Goal: Task Accomplishment & Management: Use online tool/utility

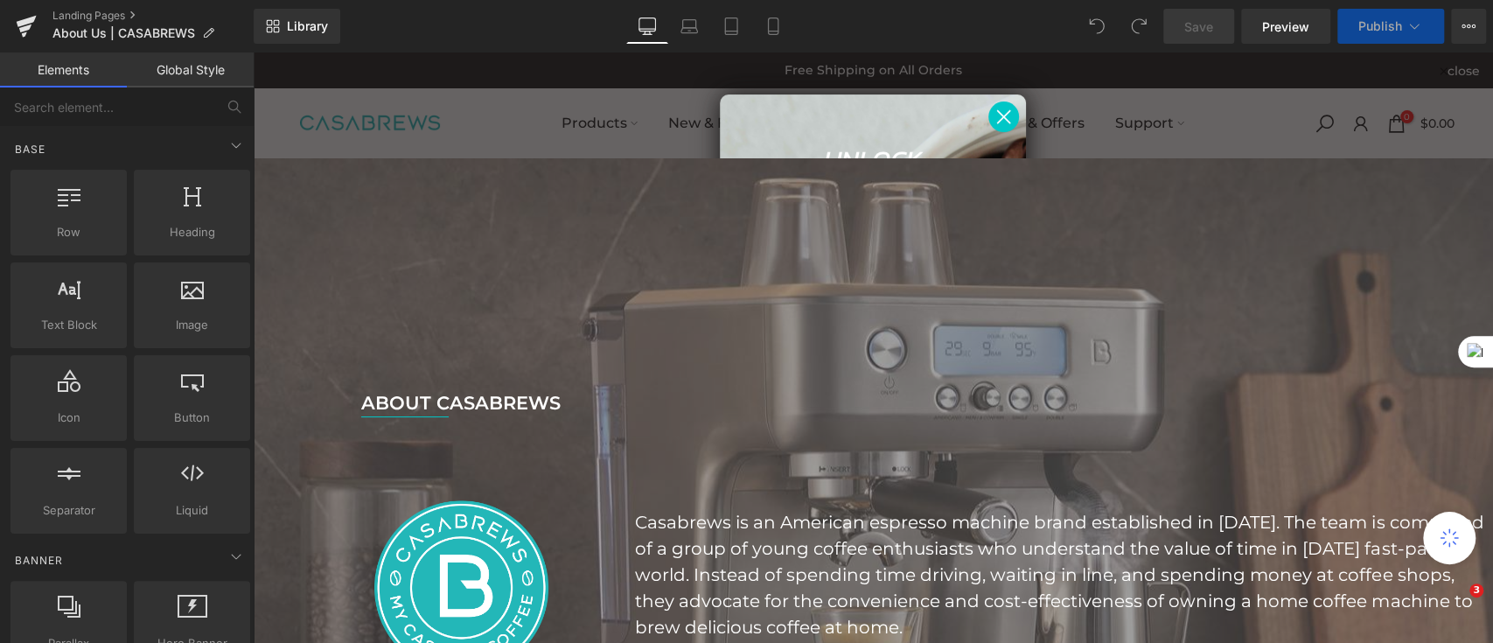
click at [998, 115] on icon "Close dialog" at bounding box center [1004, 116] width 12 height 12
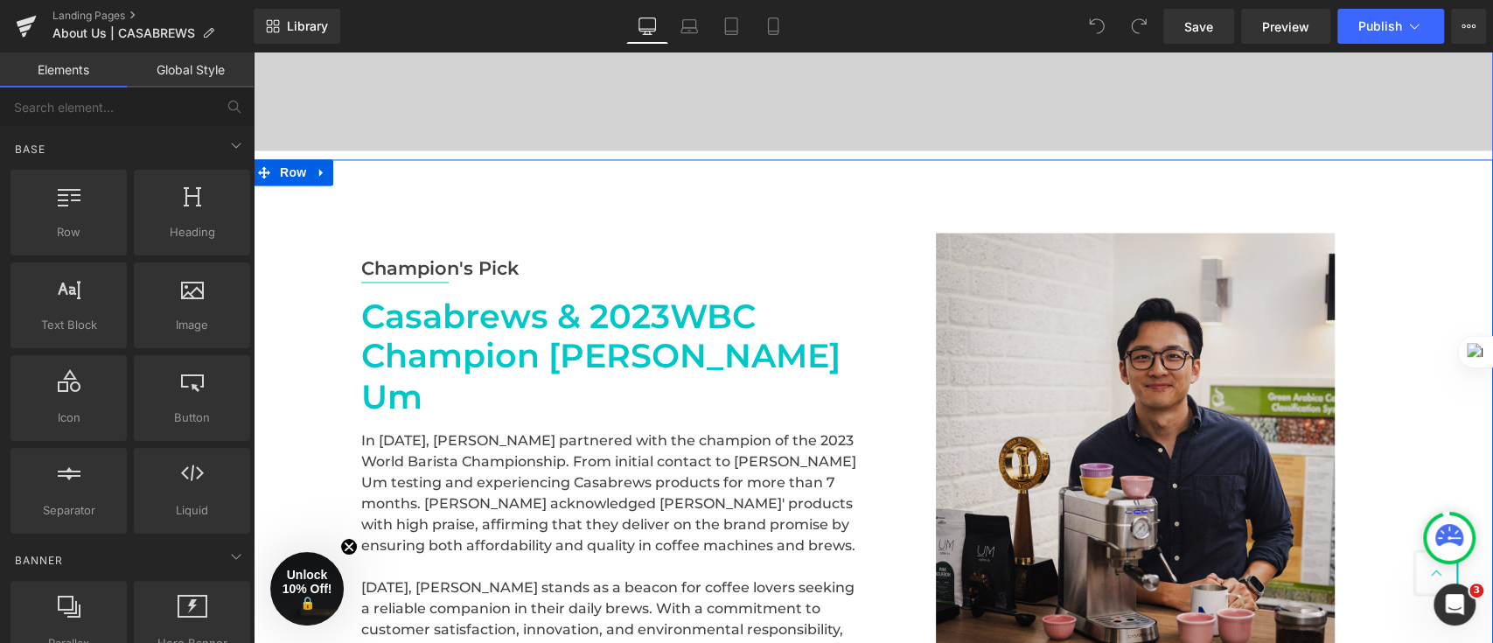
scroll to position [1982, 0]
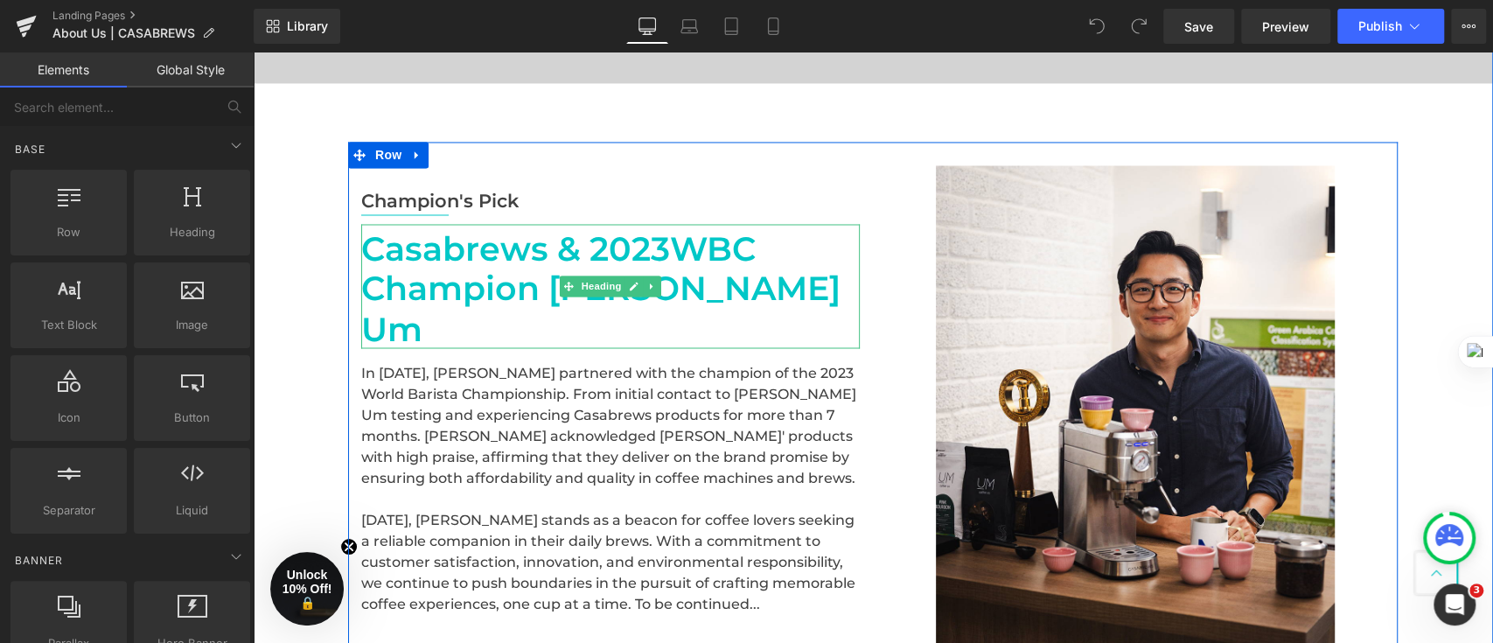
click at [736, 313] on div "Casabrews & 2023WBC Champion [PERSON_NAME] Um" at bounding box center [610, 286] width 499 height 125
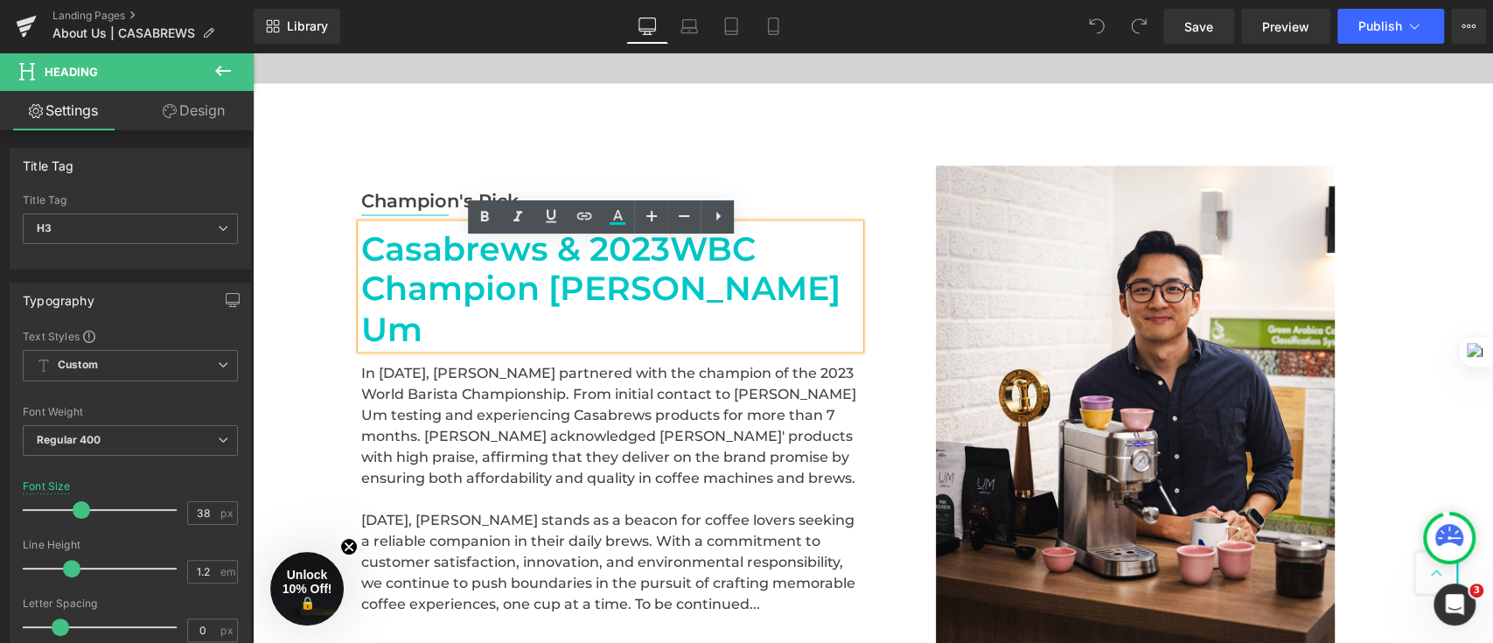
click at [838, 168] on div "Champion's Pick Text Block Separator [PERSON_NAME] & 2023WBC Champion [PERSON_N…" at bounding box center [610, 414] width 525 height 499
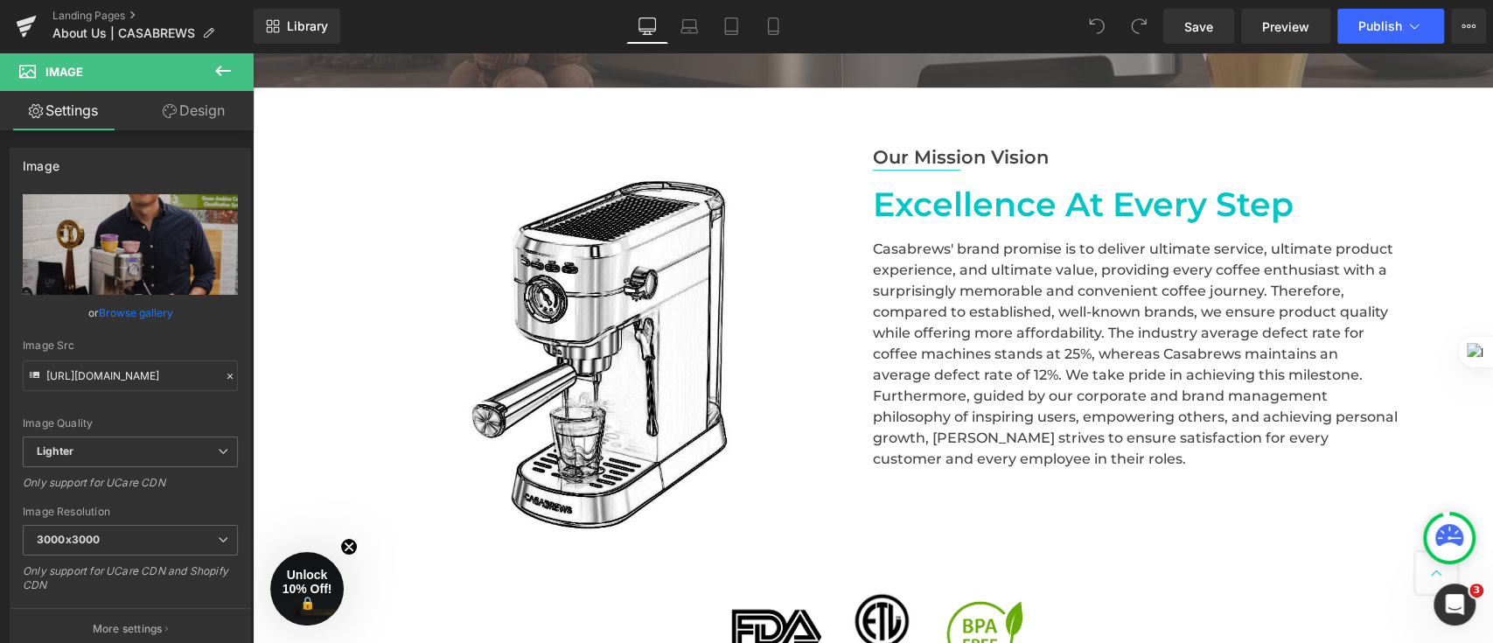
scroll to position [700, 0]
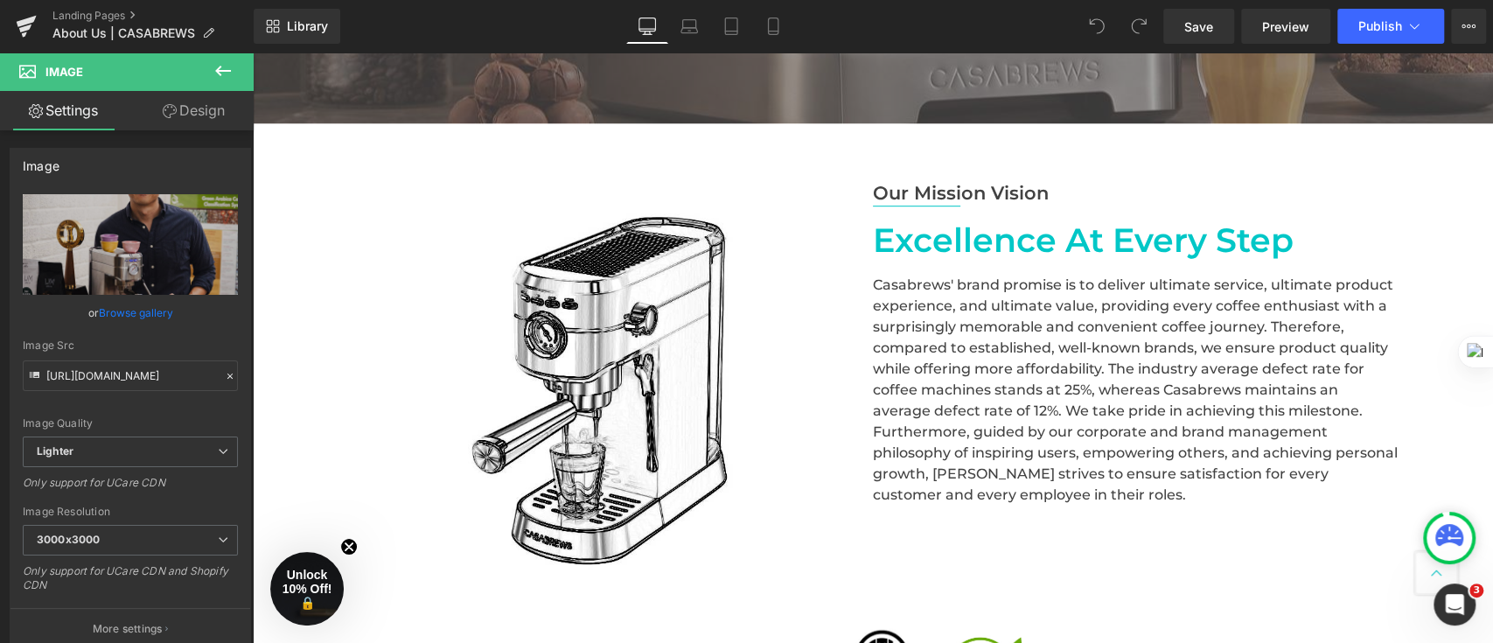
drag, startPoint x: 1258, startPoint y: 267, endPoint x: 1328, endPoint y: 564, distance: 305.6
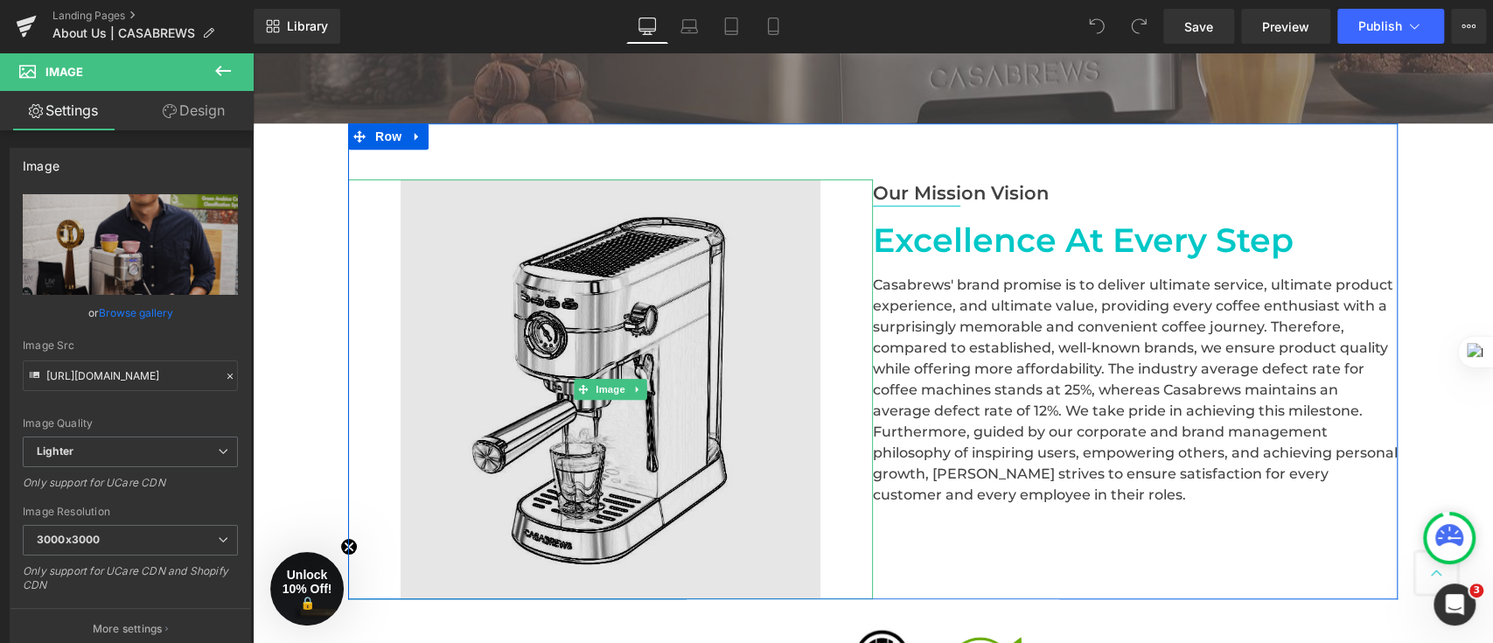
click at [660, 423] on img at bounding box center [611, 389] width 420 height 420
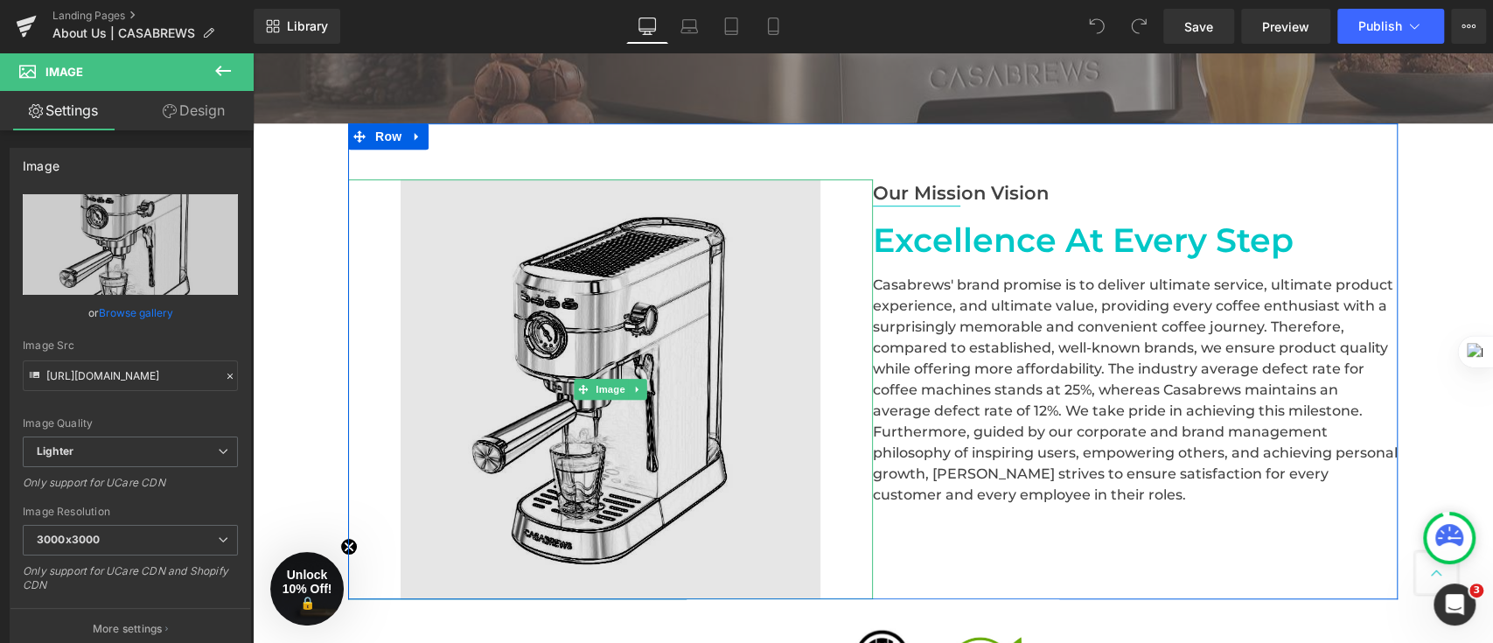
click at [401, 374] on img at bounding box center [611, 389] width 420 height 420
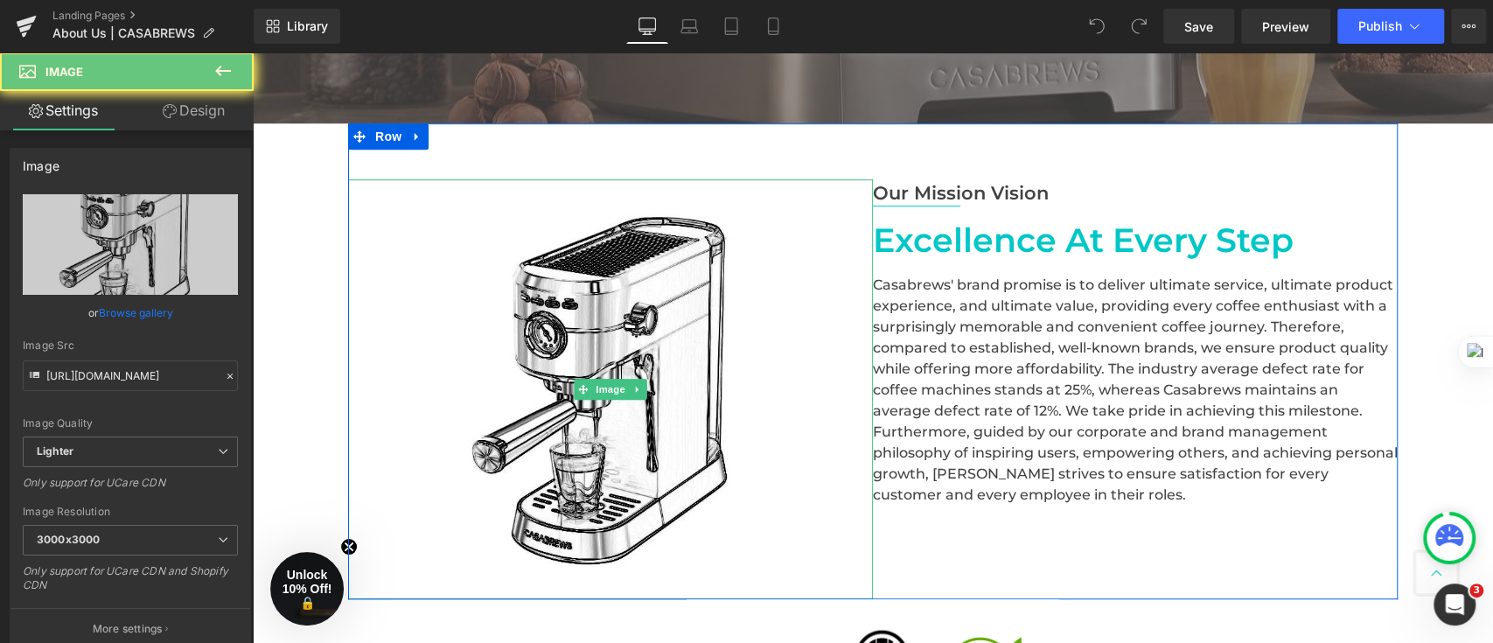
click at [353, 360] on div at bounding box center [610, 389] width 525 height 420
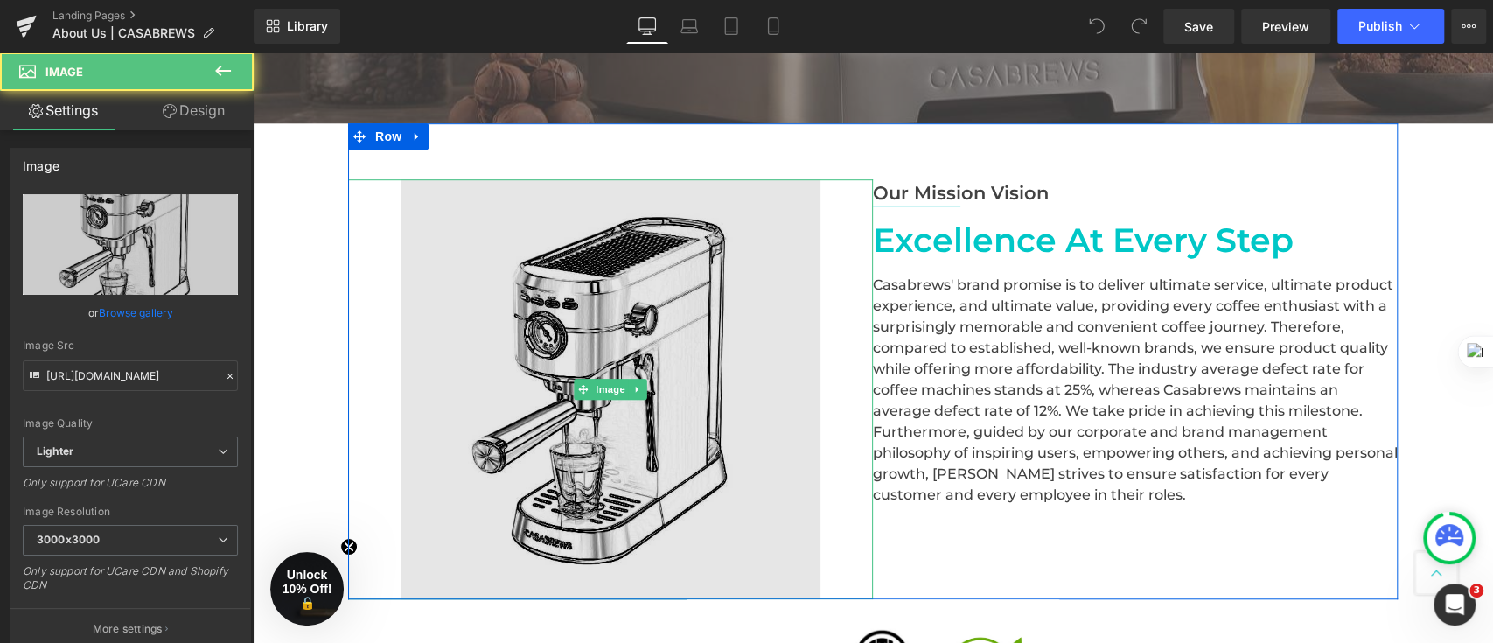
click at [494, 360] on img at bounding box center [611, 389] width 420 height 420
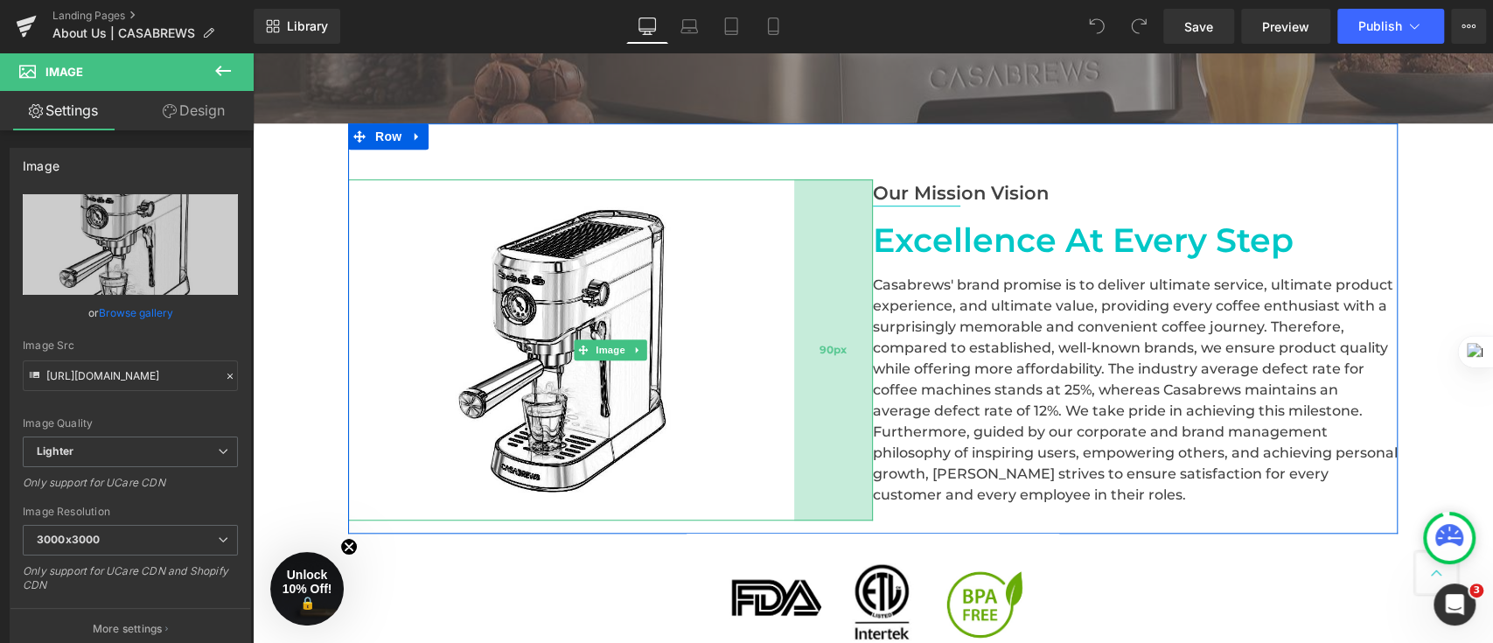
drag, startPoint x: 863, startPoint y: 386, endPoint x: 784, endPoint y: 394, distance: 79.1
click at [784, 394] on div "Image 90px" at bounding box center [610, 349] width 525 height 341
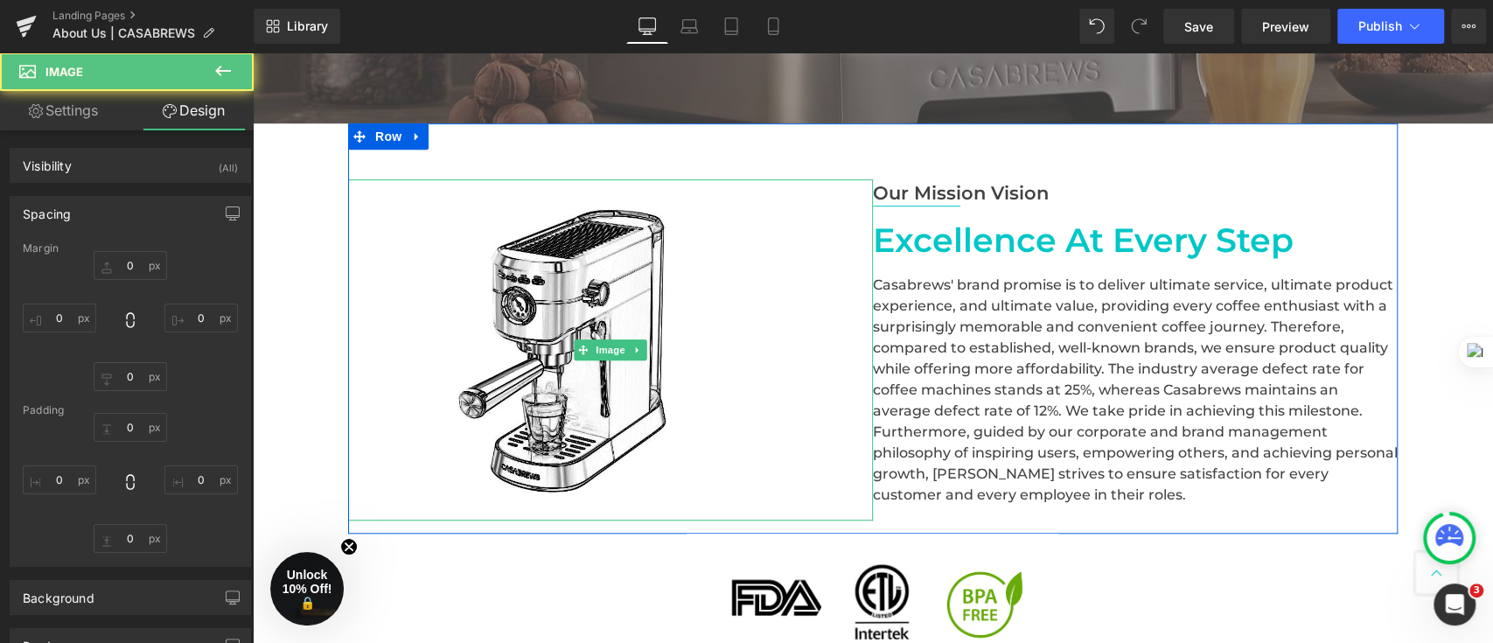
type input "0"
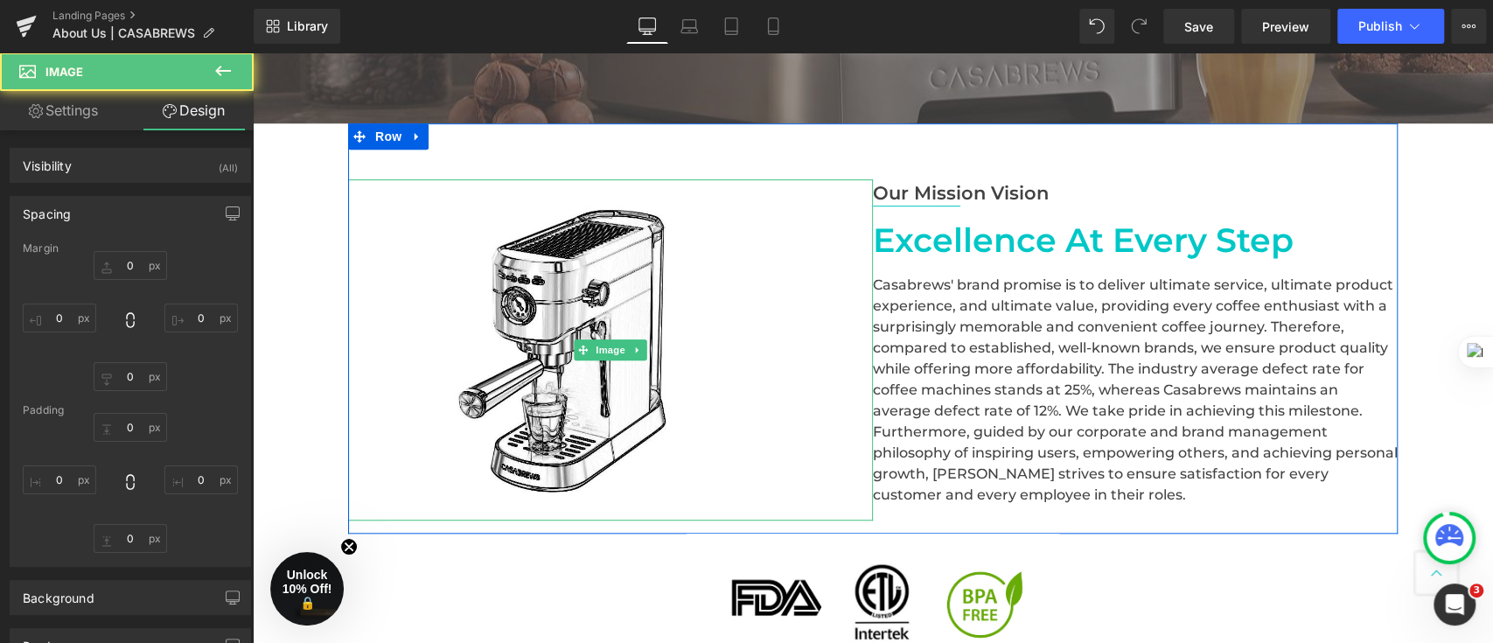
type input "90"
type input "0"
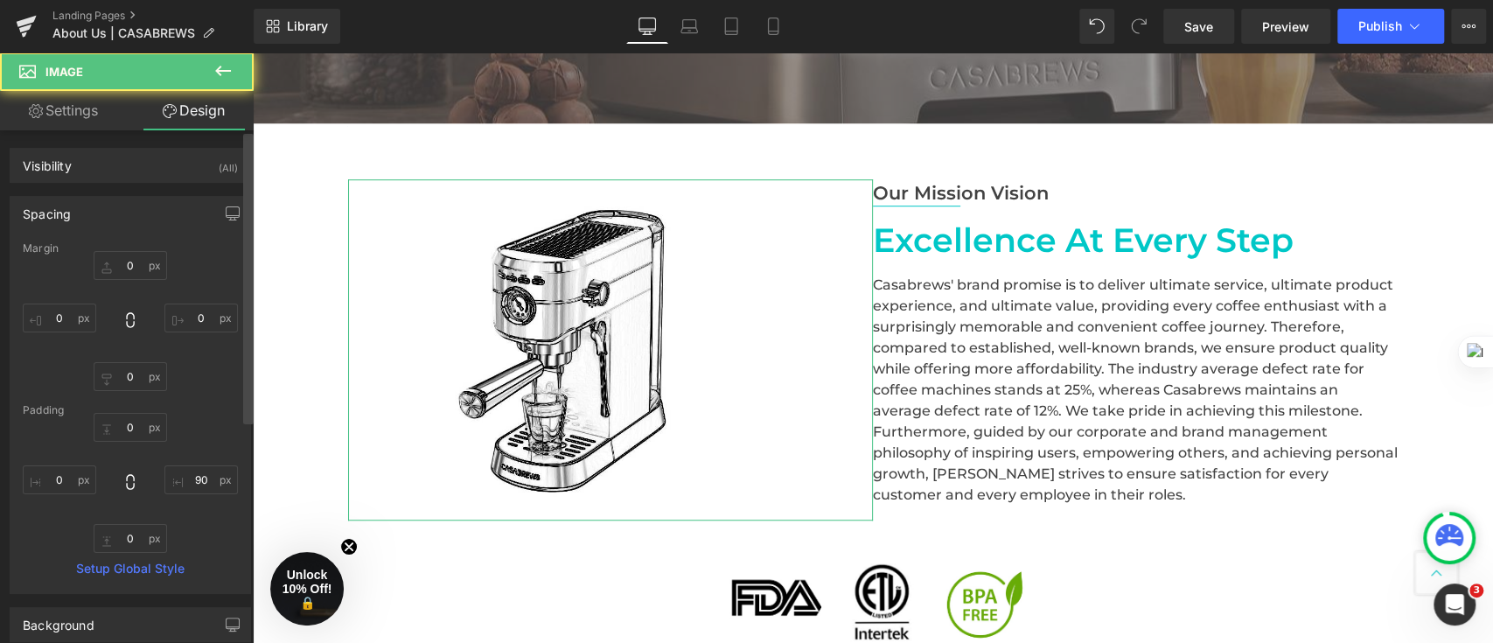
drag, startPoint x: 2, startPoint y: 390, endPoint x: 252, endPoint y: 442, distance: 255.5
click at [252, 442] on div at bounding box center [248, 391] width 10 height 514
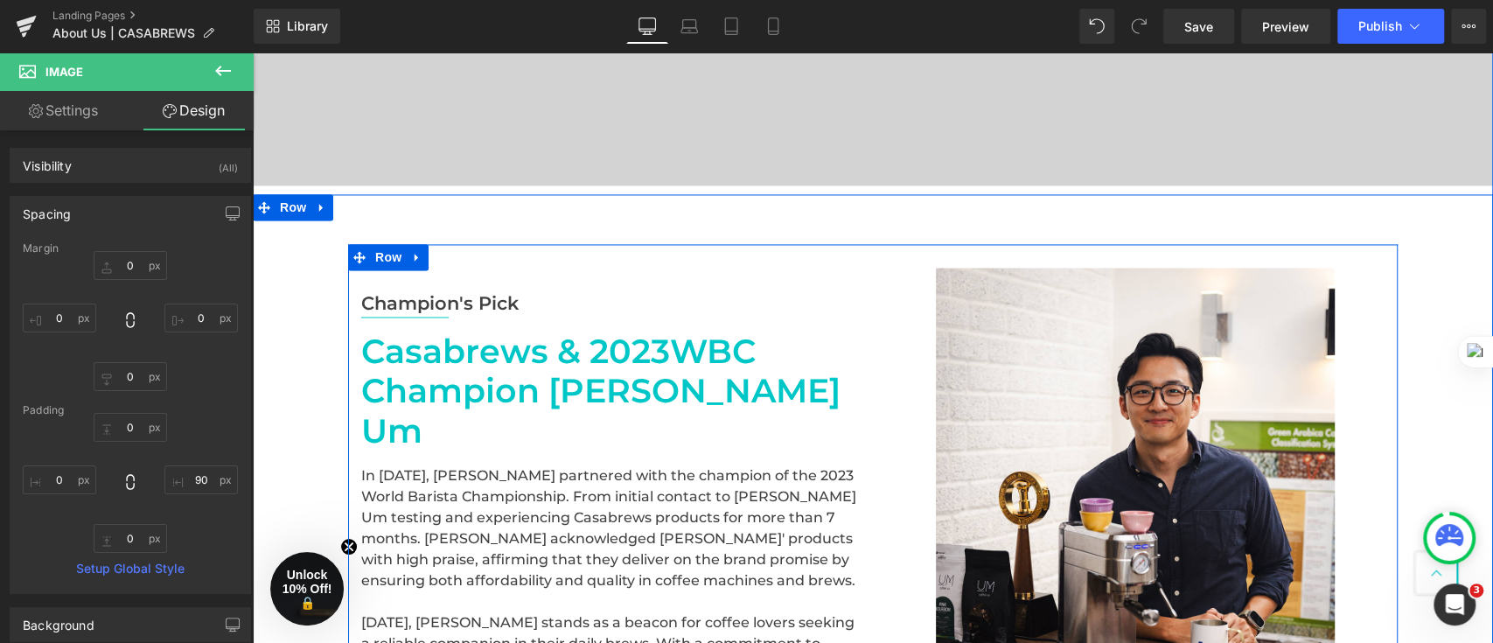
scroll to position [1866, 0]
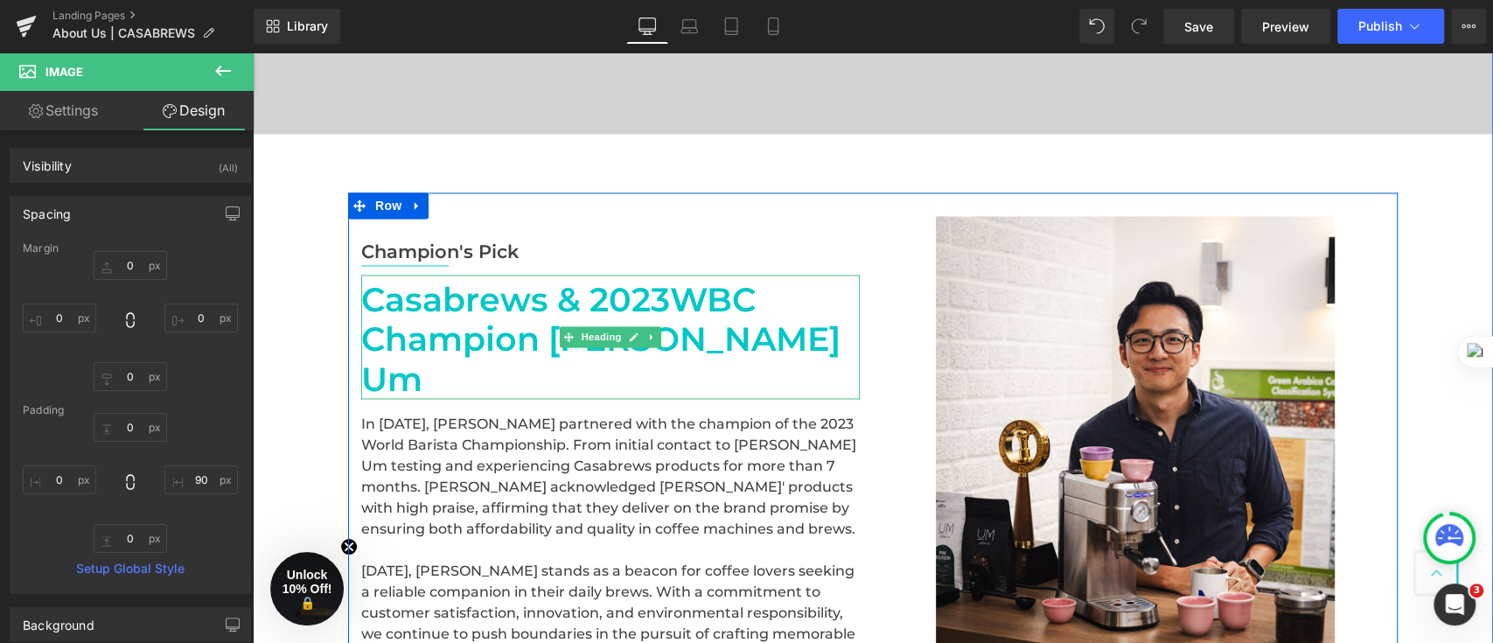
click at [758, 300] on div "Casabrews & 2023WBC Champion [PERSON_NAME] Um" at bounding box center [610, 337] width 499 height 125
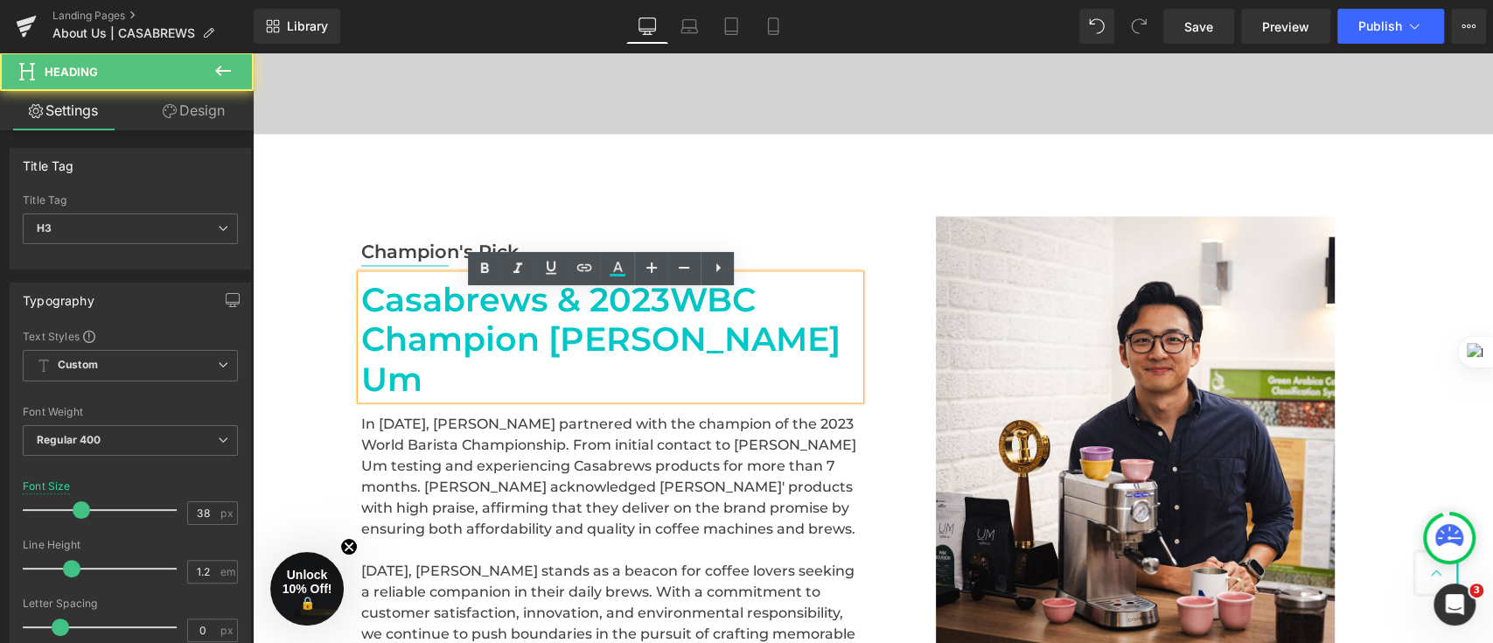
click at [283, 200] on div "Champion's Pick Text Block Separator [PERSON_NAME] & 2023WBC Champion [PERSON_N…" at bounding box center [873, 457] width 1241 height 531
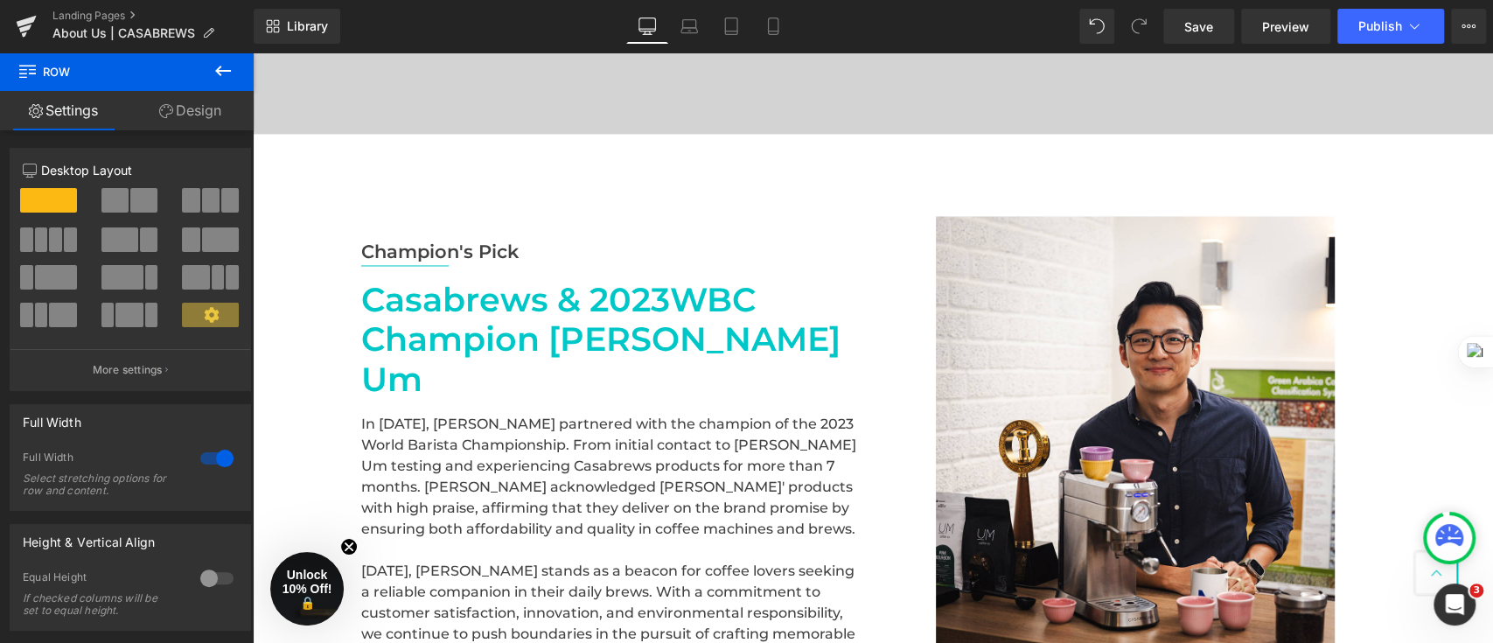
click at [253, 52] on div at bounding box center [253, 52] width 0 height 0
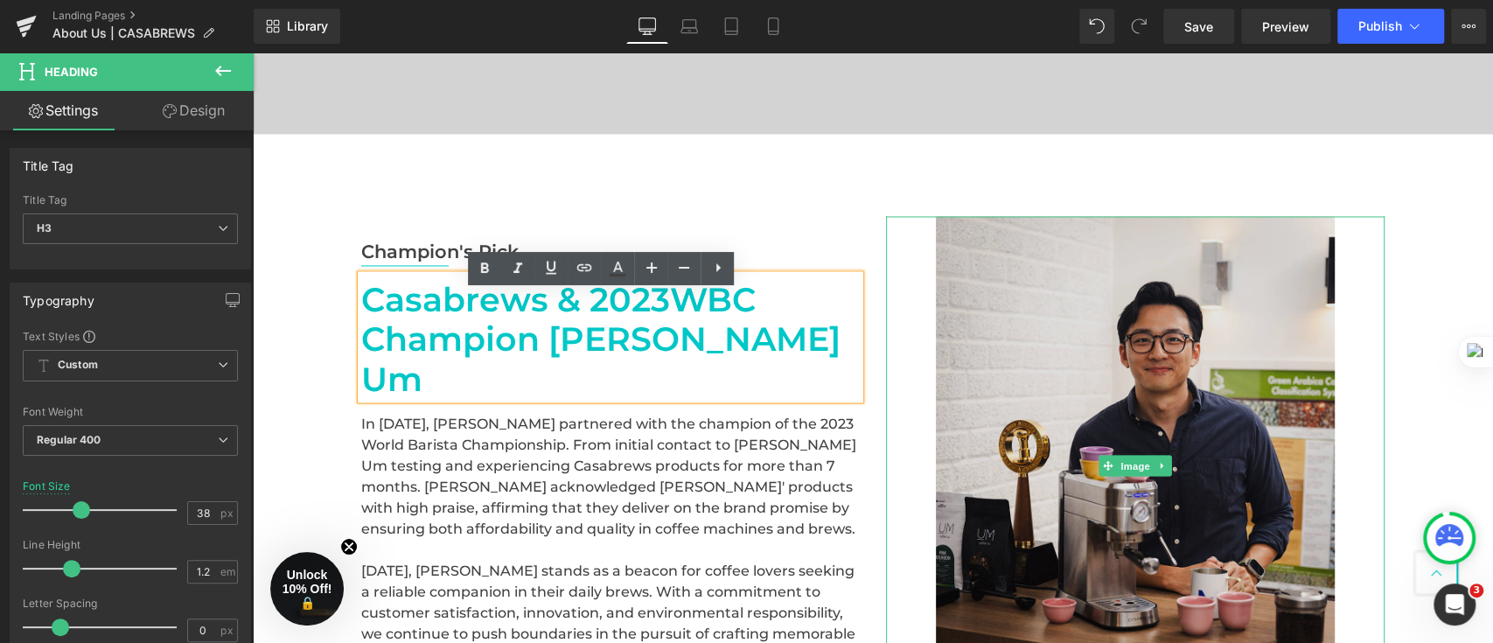
click at [975, 391] on img at bounding box center [1135, 465] width 399 height 499
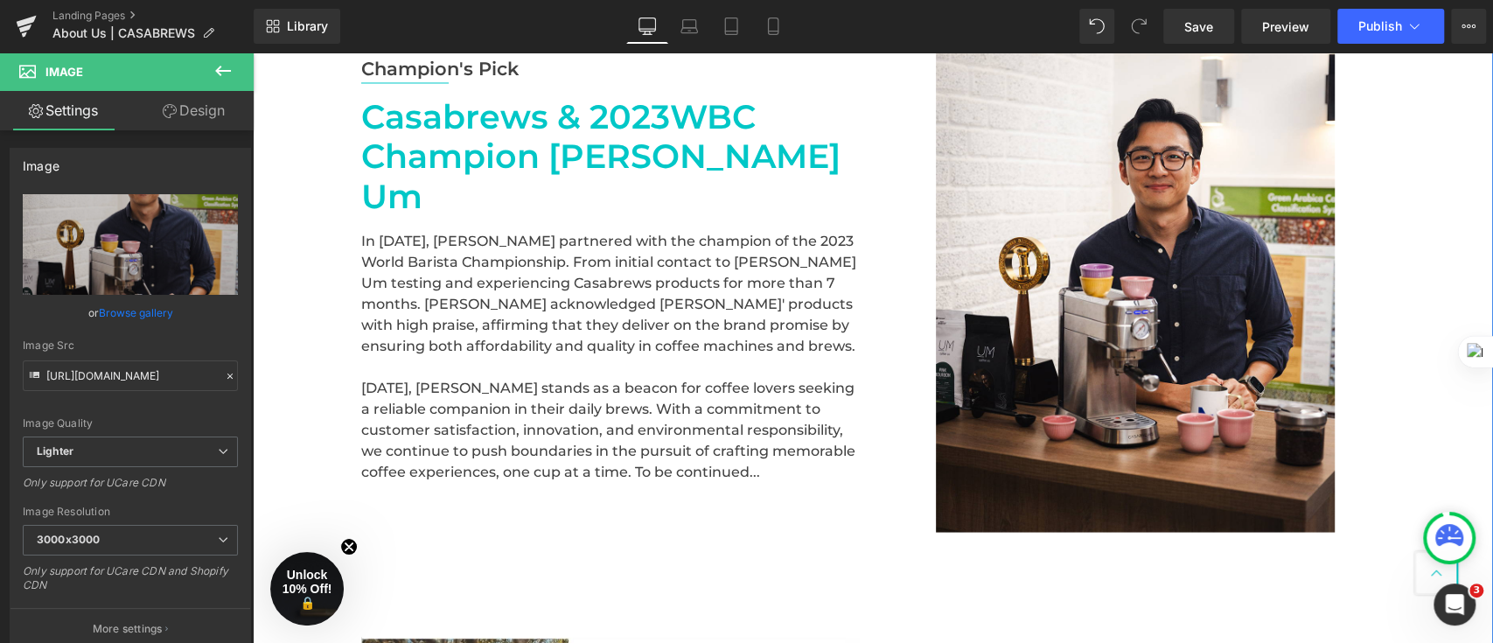
scroll to position [2100, 0]
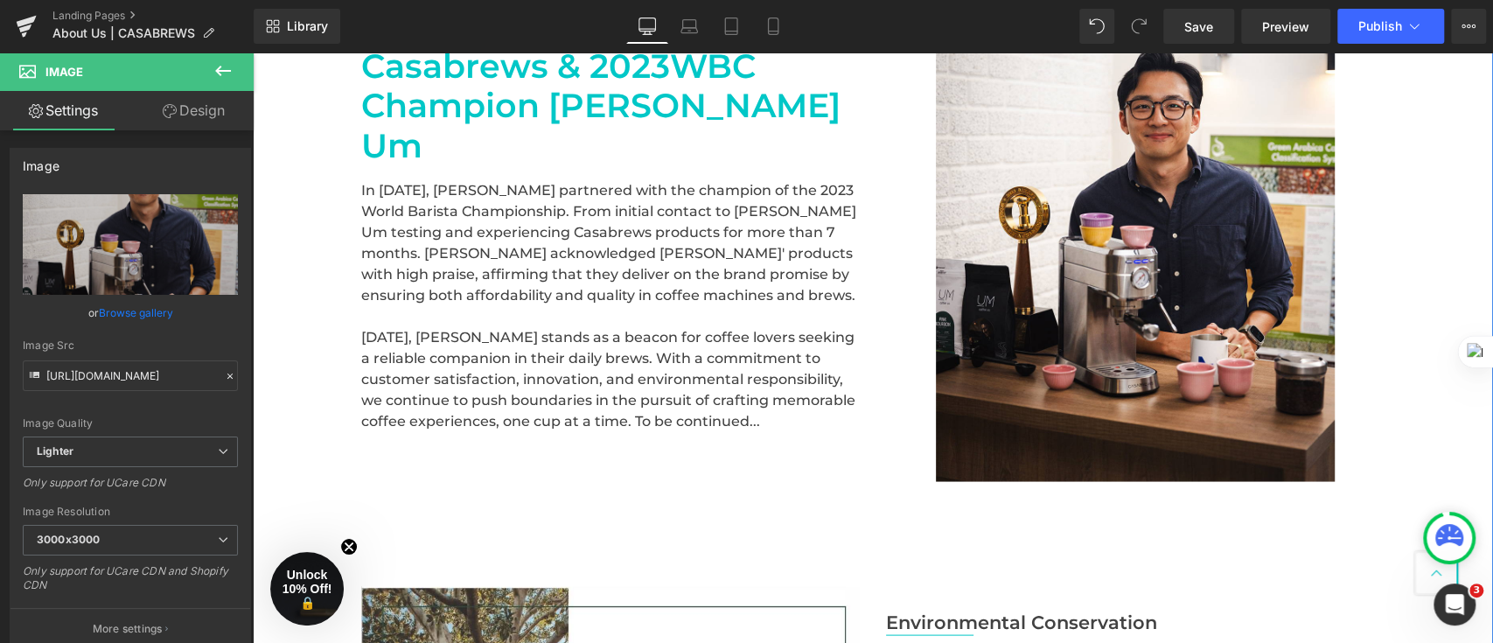
click at [729, 358] on p "[DATE], [PERSON_NAME] stands as a beacon for coffee lovers seeking a reliable c…" at bounding box center [610, 378] width 499 height 105
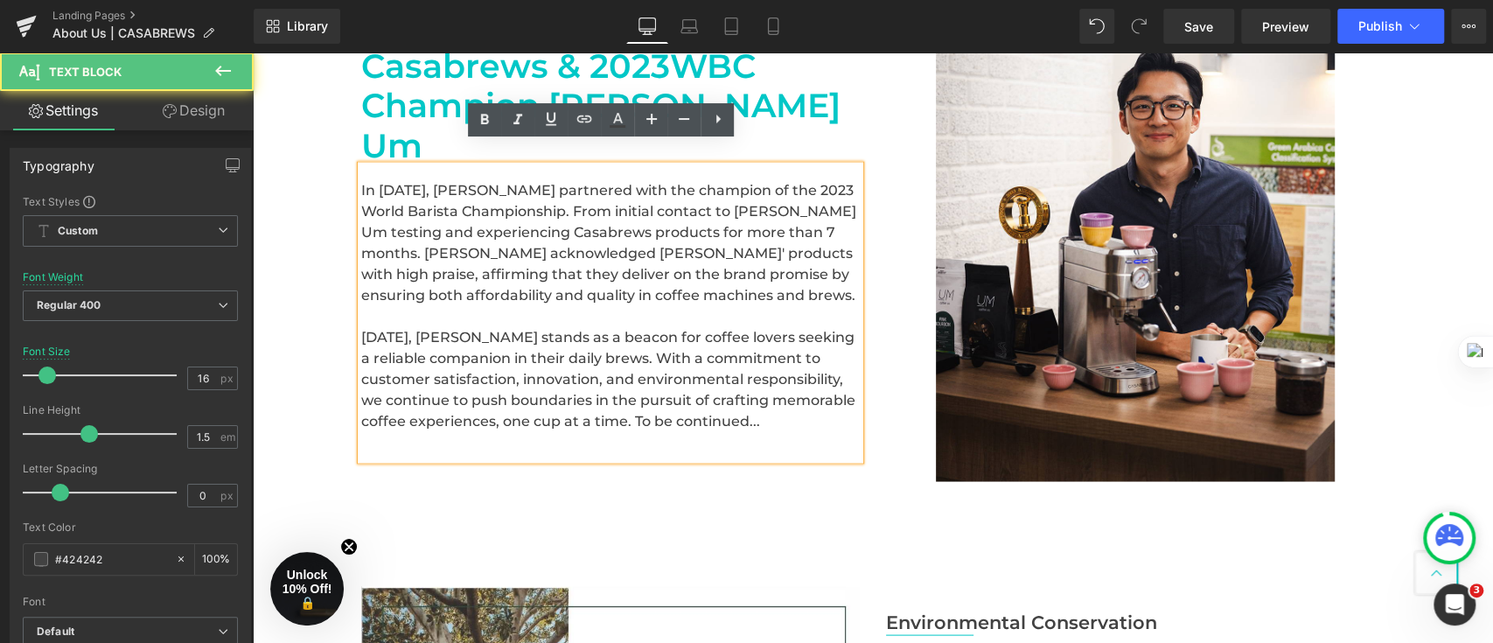
click at [863, 458] on div "Champion's Pick Text Block Separator [PERSON_NAME] & 2023WBC Champion [PERSON_N…" at bounding box center [610, 232] width 525 height 499
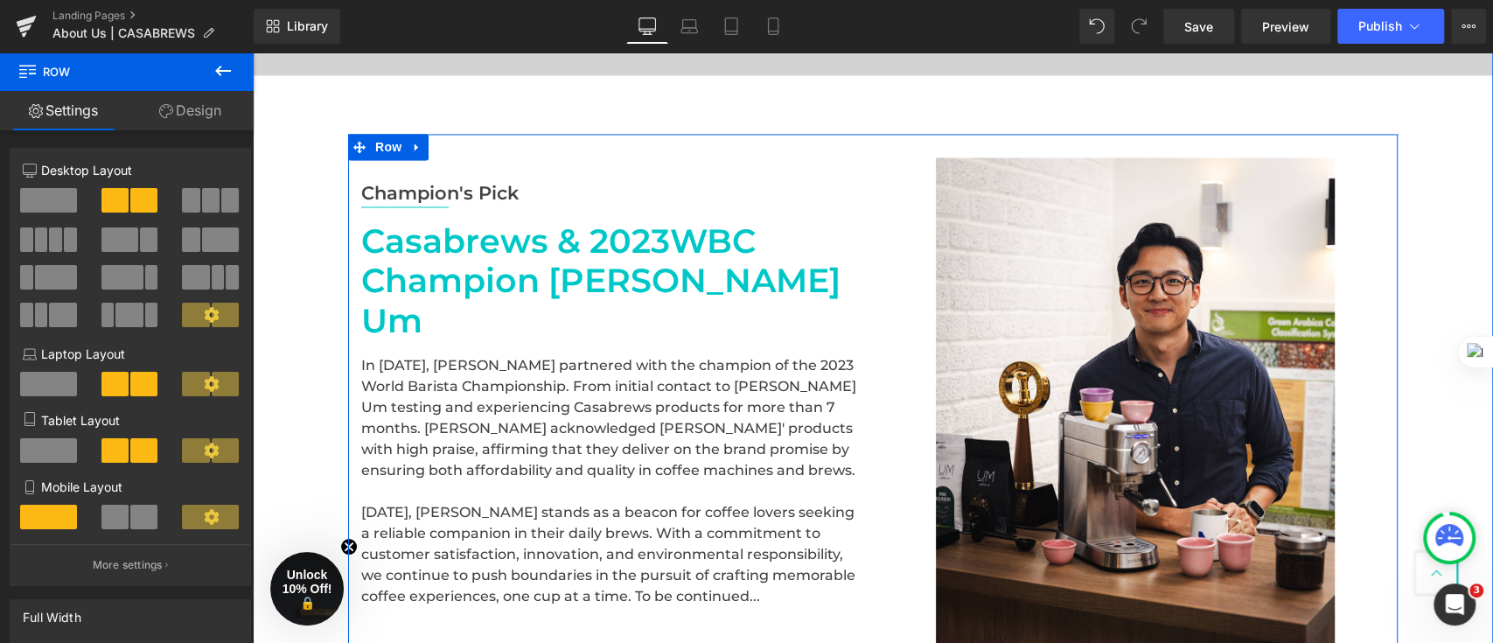
scroll to position [1750, 0]
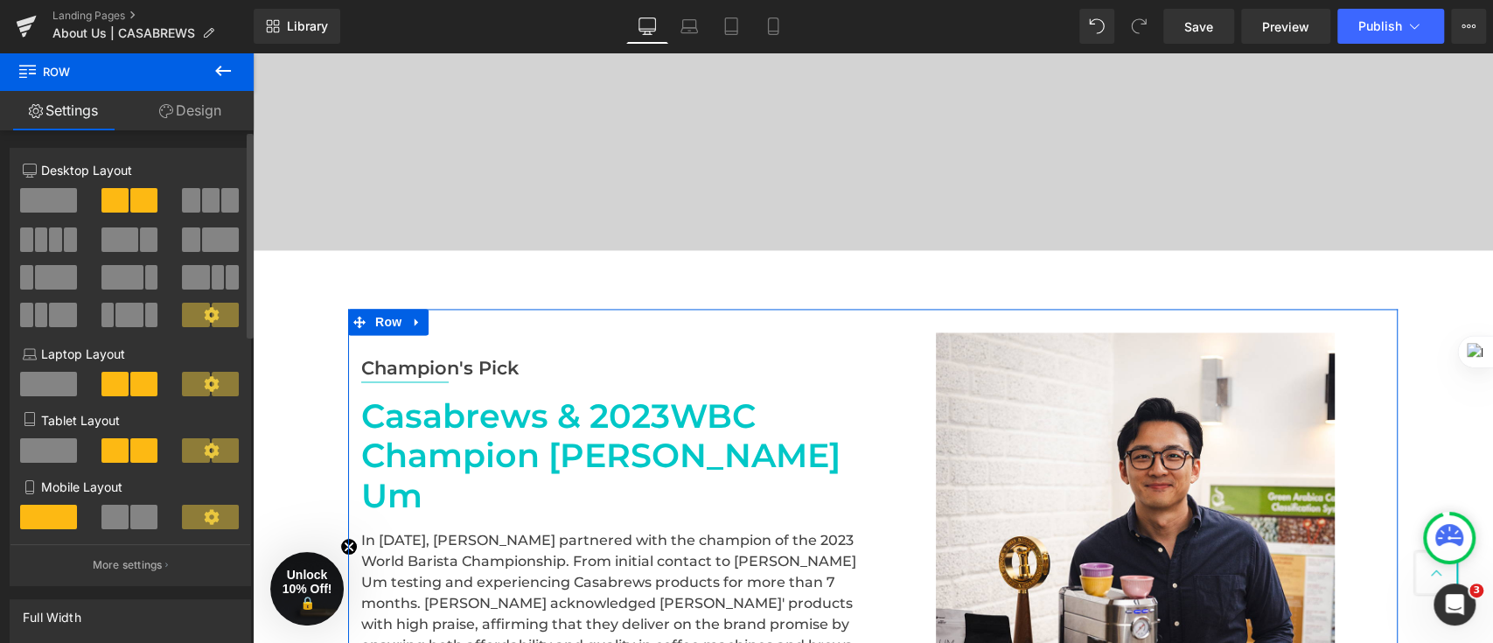
click at [50, 233] on span at bounding box center [55, 239] width 13 height 24
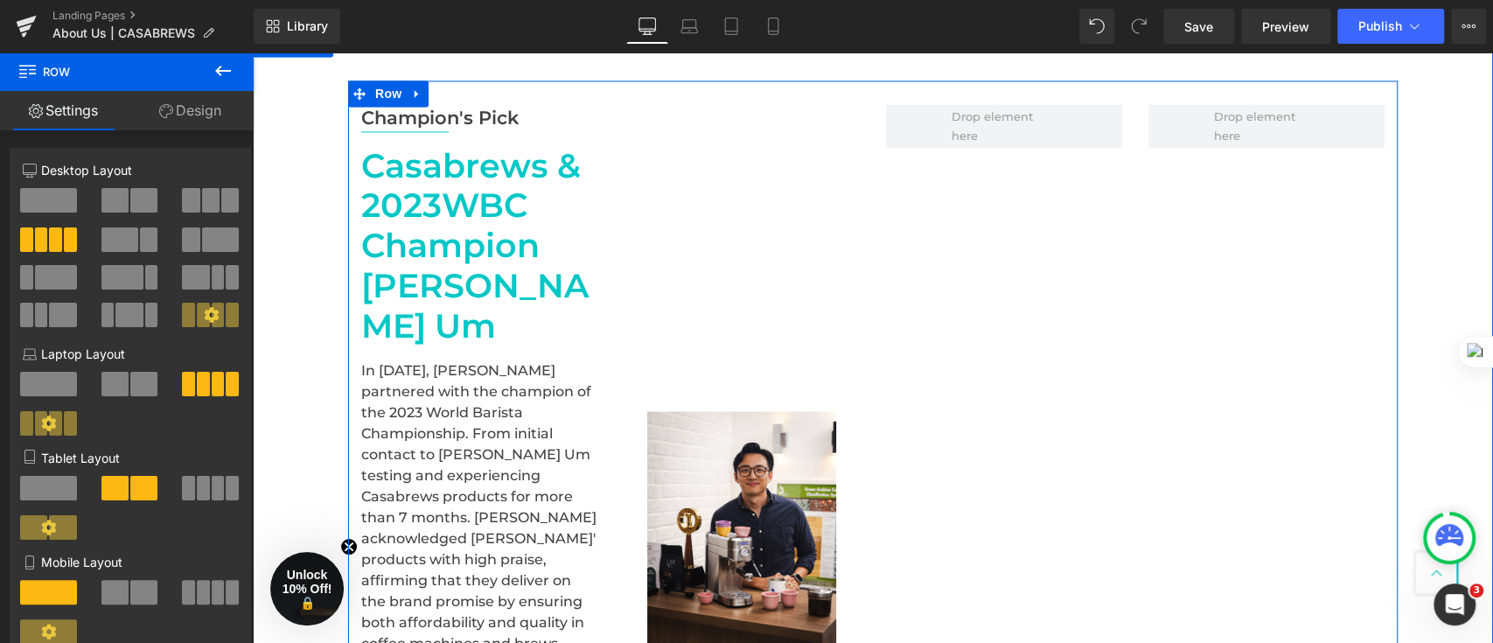
scroll to position [1982, 0]
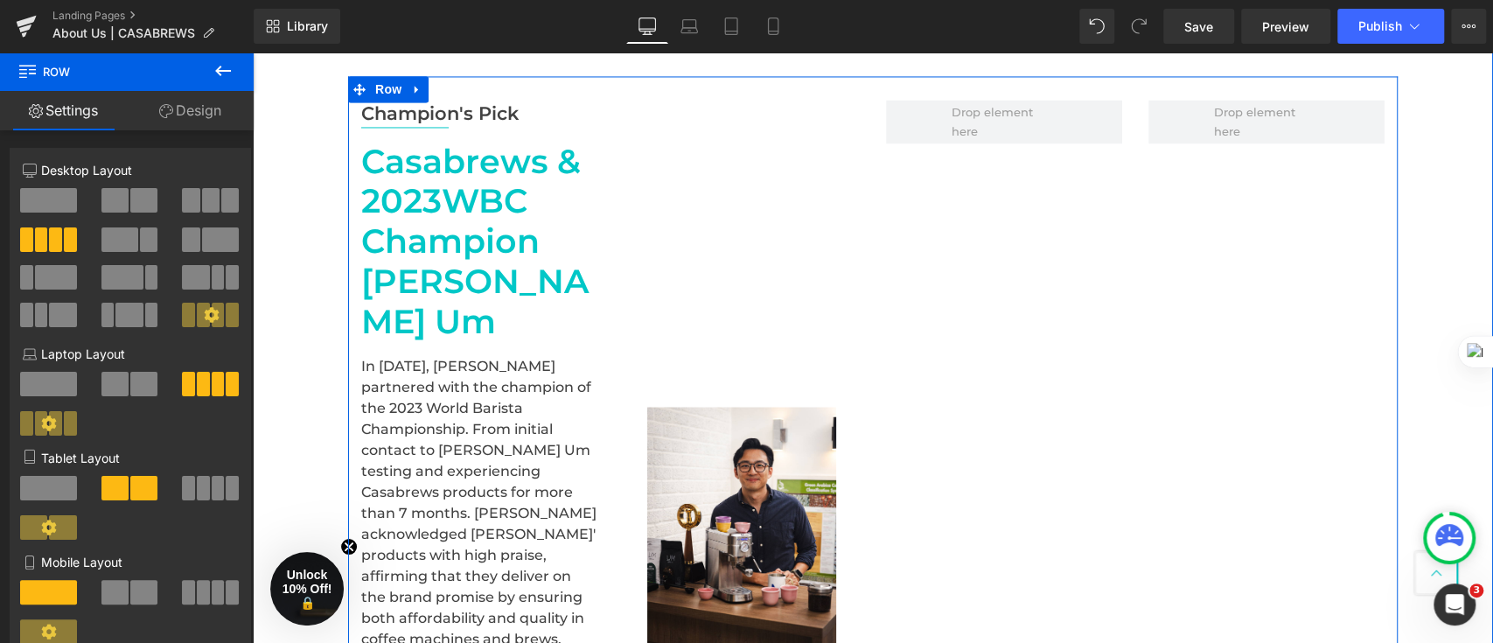
click at [613, 392] on div "Image" at bounding box center [742, 524] width 262 height 849
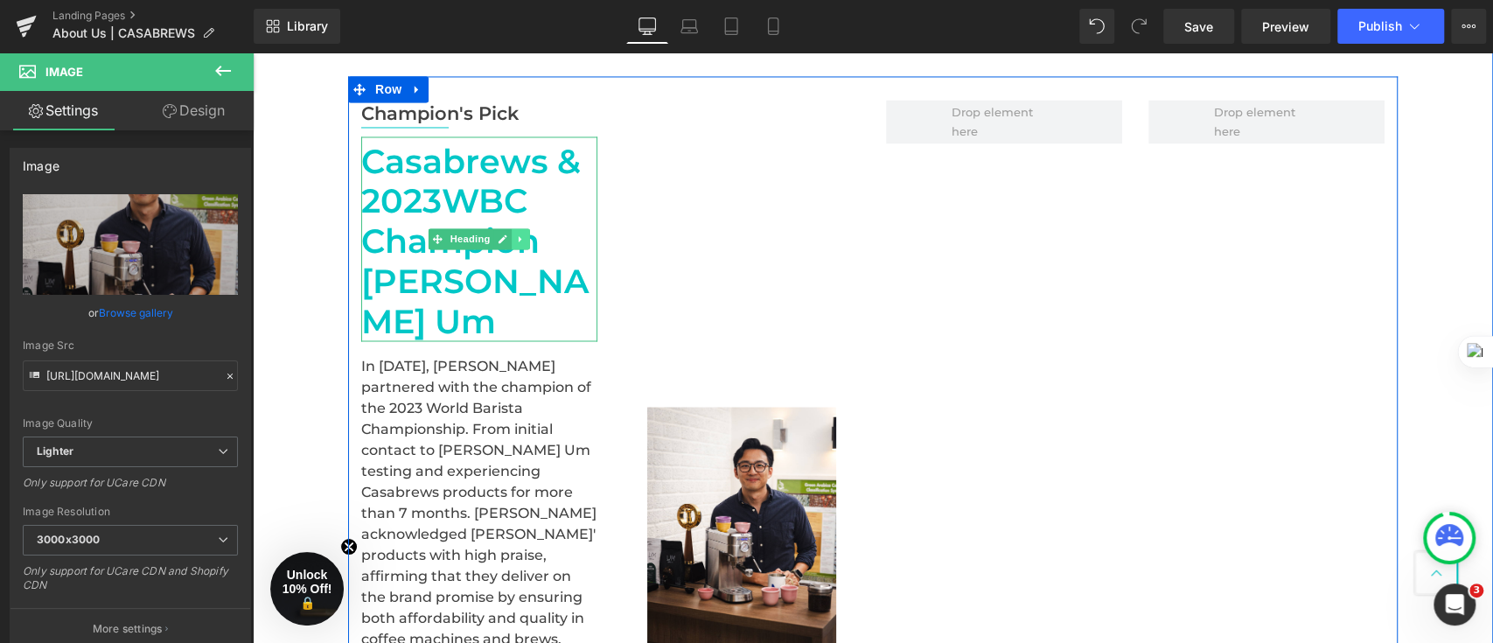
click at [512, 228] on link at bounding box center [521, 238] width 18 height 21
click at [523, 228] on link at bounding box center [530, 238] width 18 height 21
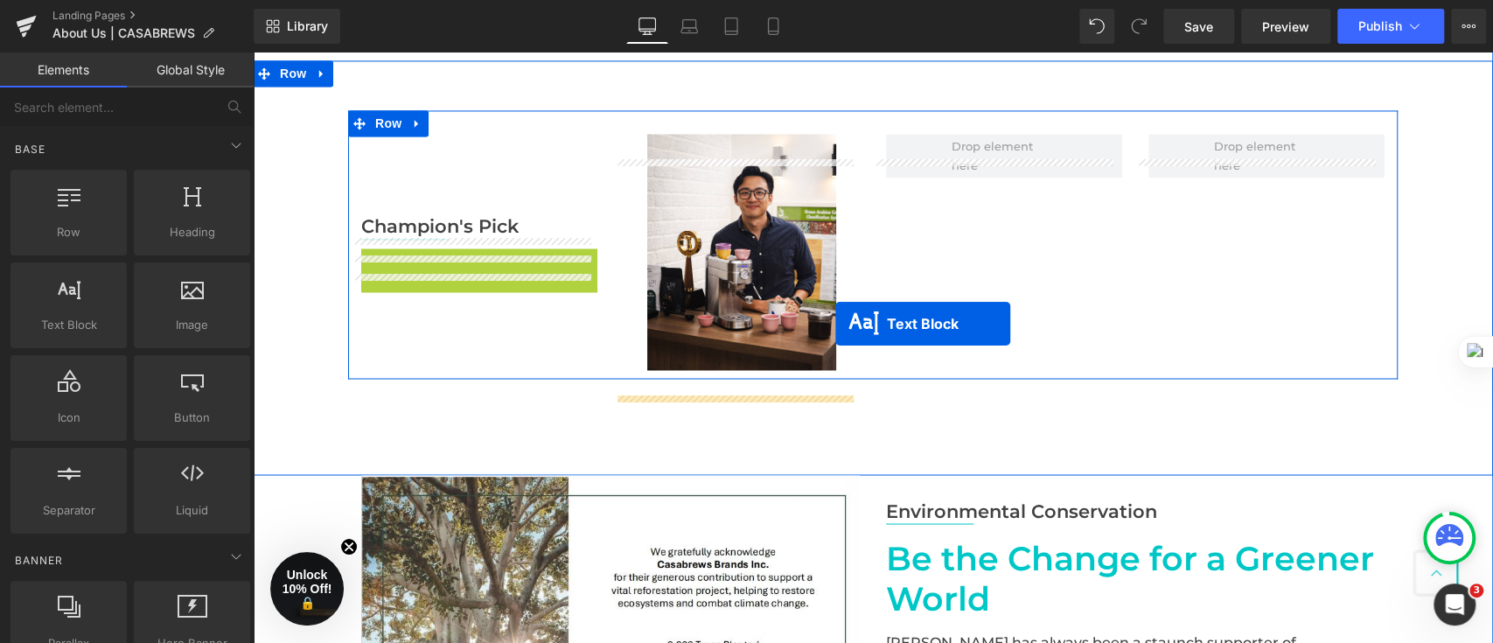
scroll to position [1810, 0]
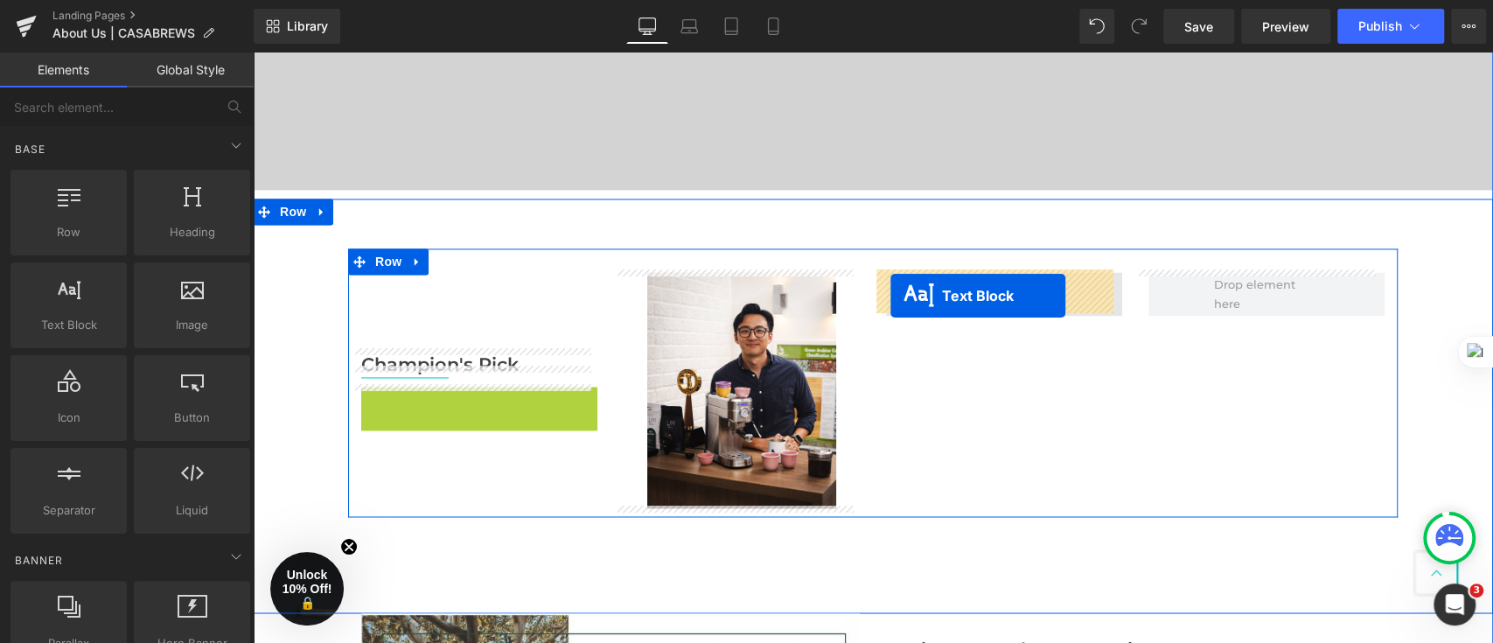
drag, startPoint x: 430, startPoint y: 136, endPoint x: 891, endPoint y: 296, distance: 487.8
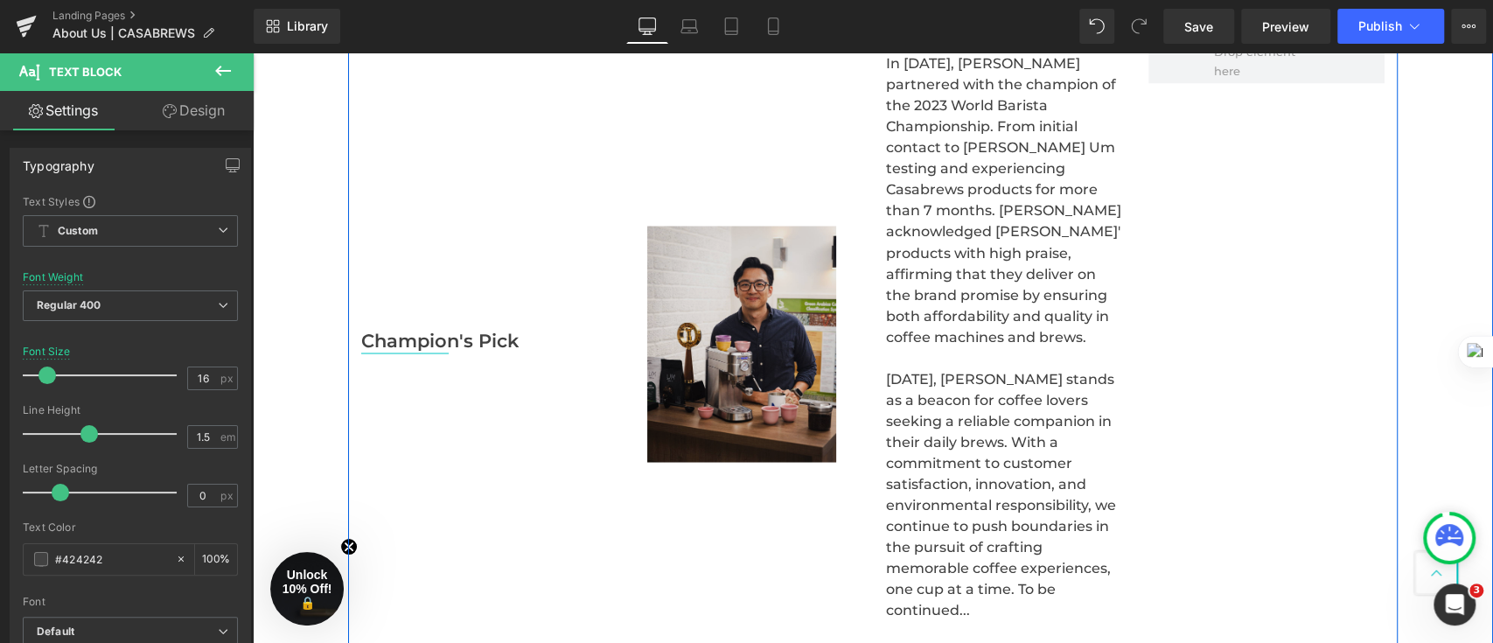
scroll to position [2044, 0]
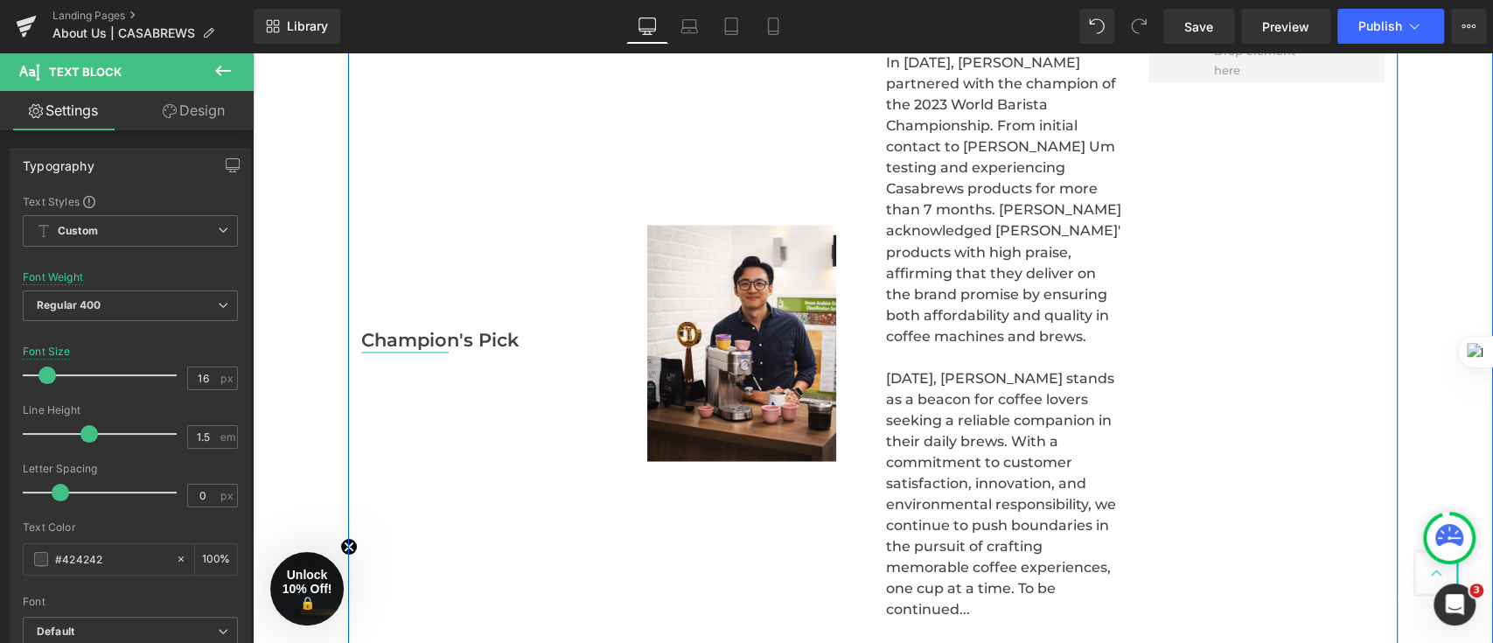
drag, startPoint x: 479, startPoint y: 290, endPoint x: 479, endPoint y: 318, distance: 27.1
click at [479, 301] on div "Champion's Pick Text Block Separator" at bounding box center [479, 342] width 262 height 609
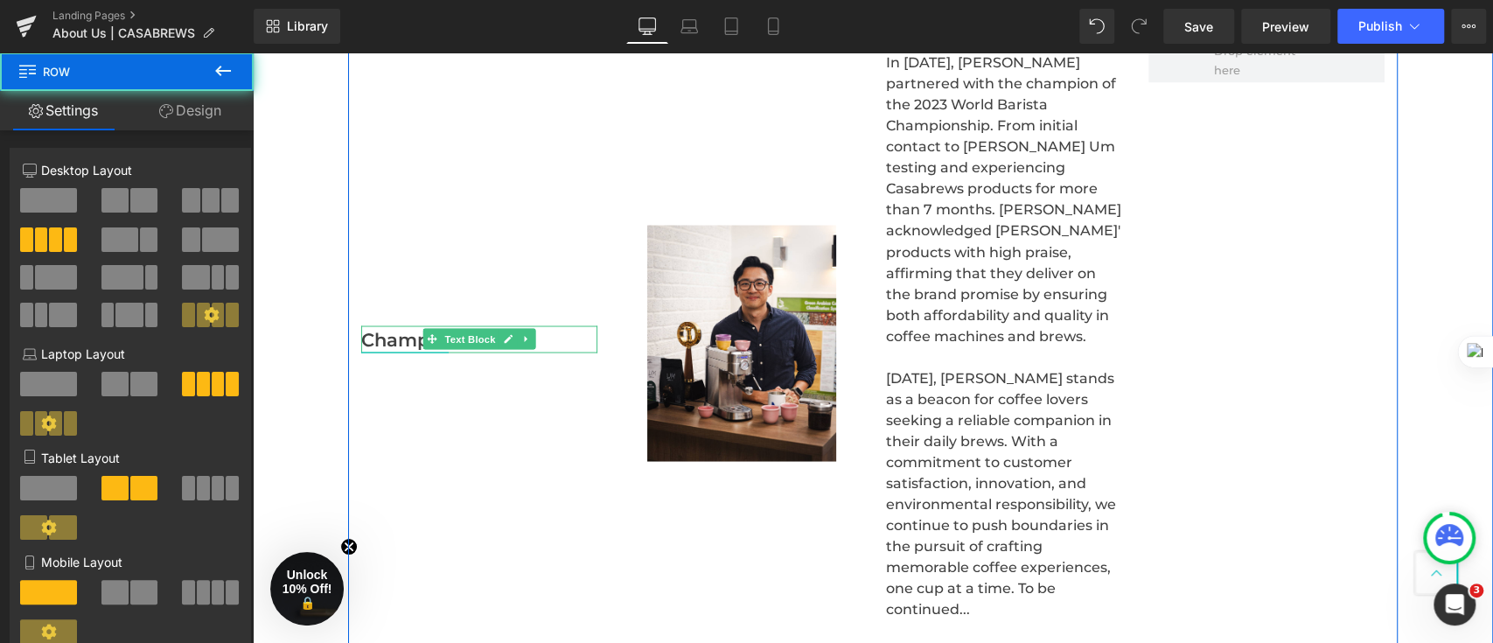
click at [479, 328] on span "Text Block" at bounding box center [470, 338] width 58 height 21
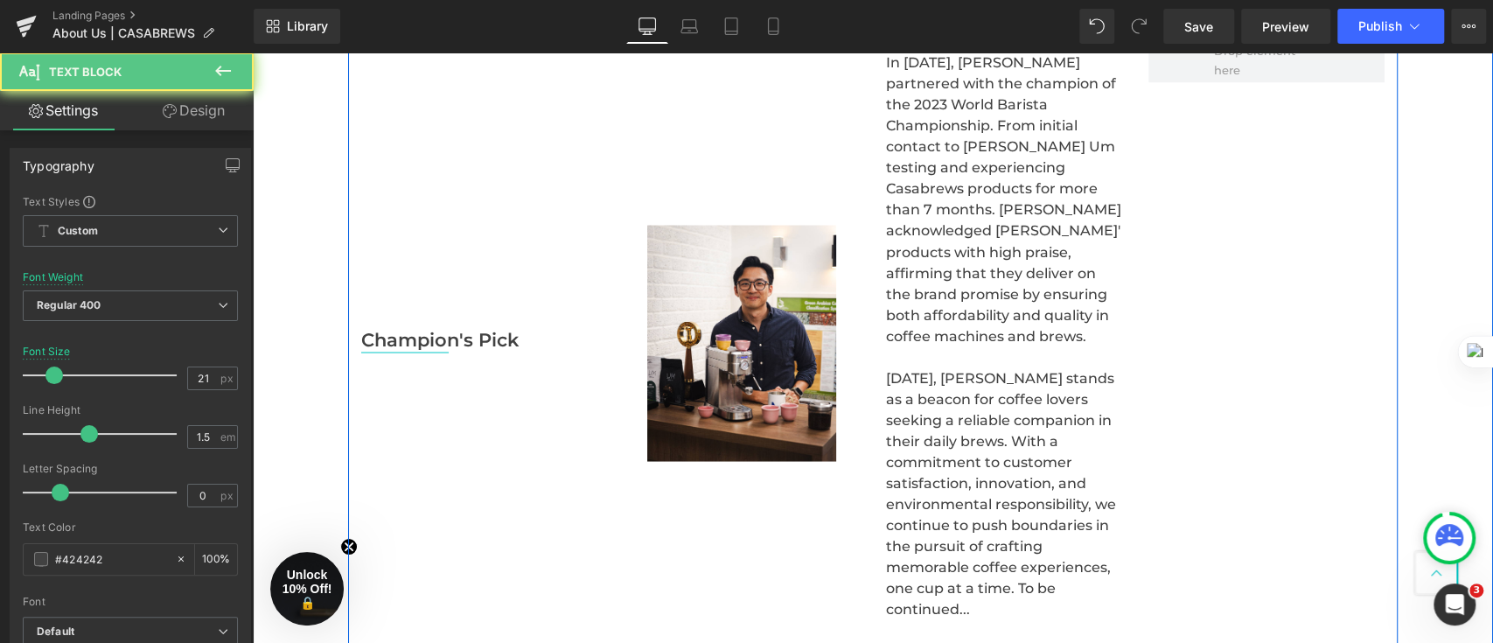
click at [544, 240] on div "Champion's Pick Text Block Separator" at bounding box center [479, 342] width 262 height 609
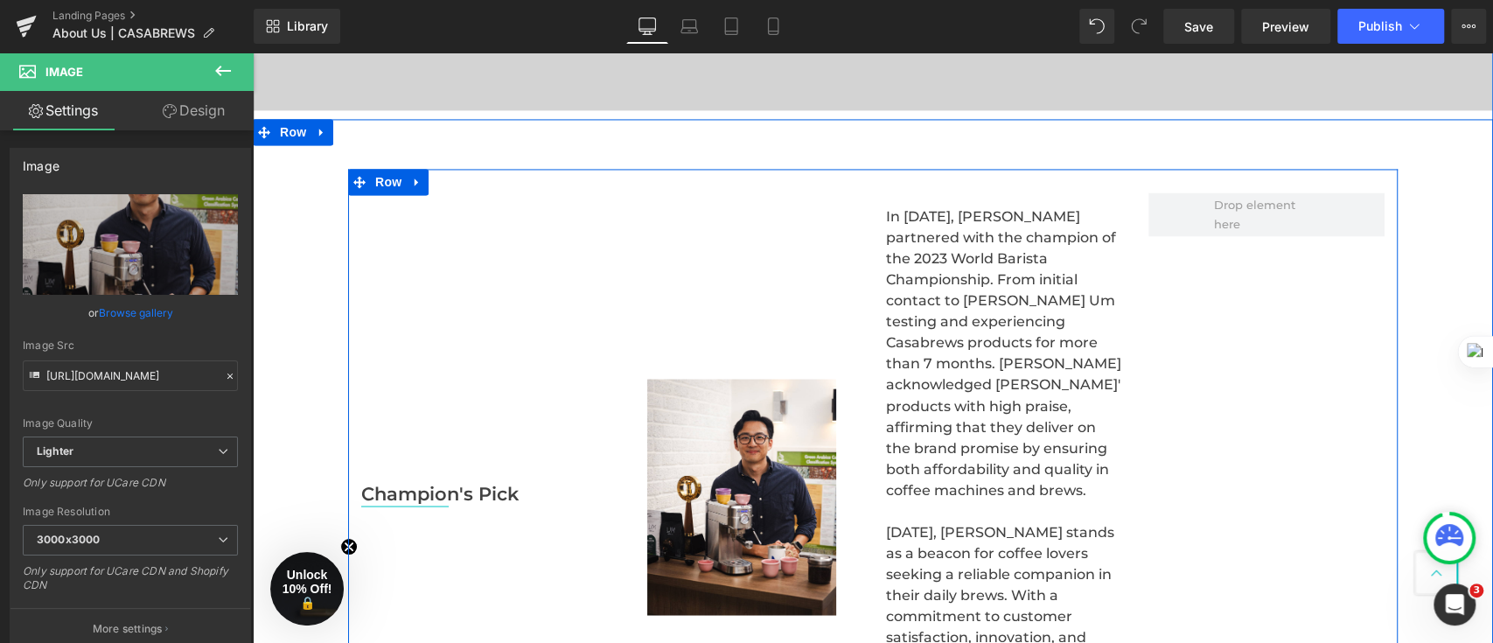
scroll to position [1926, 0]
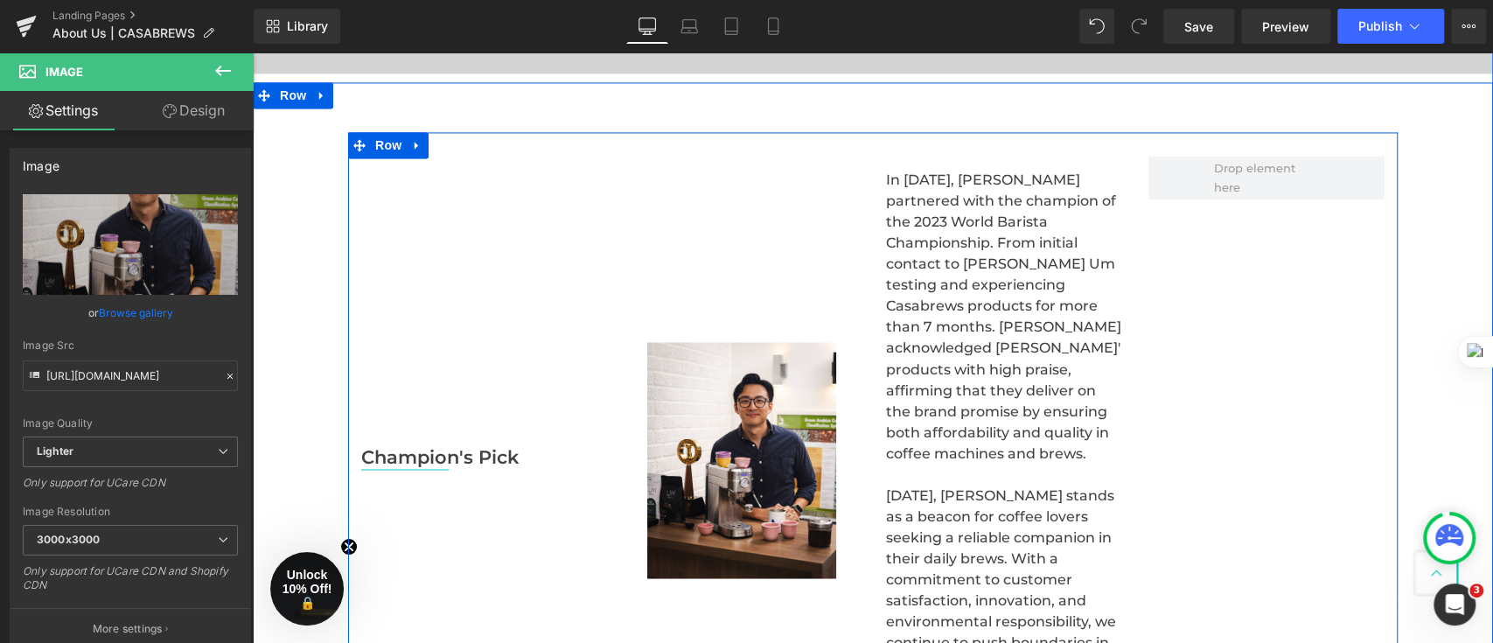
click at [944, 328] on p "In [DATE], [PERSON_NAME] partnered with the champion of the 2023 World Barista …" at bounding box center [1004, 317] width 236 height 294
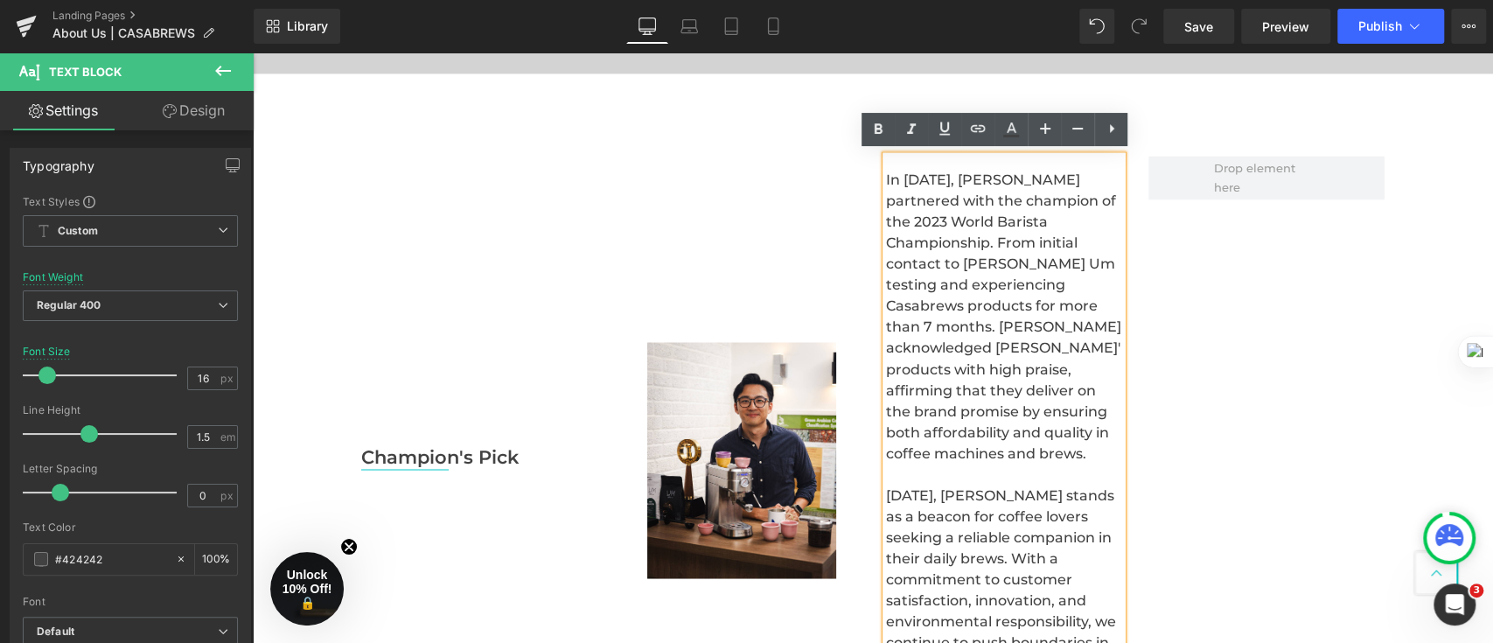
scroll to position [1694, 0]
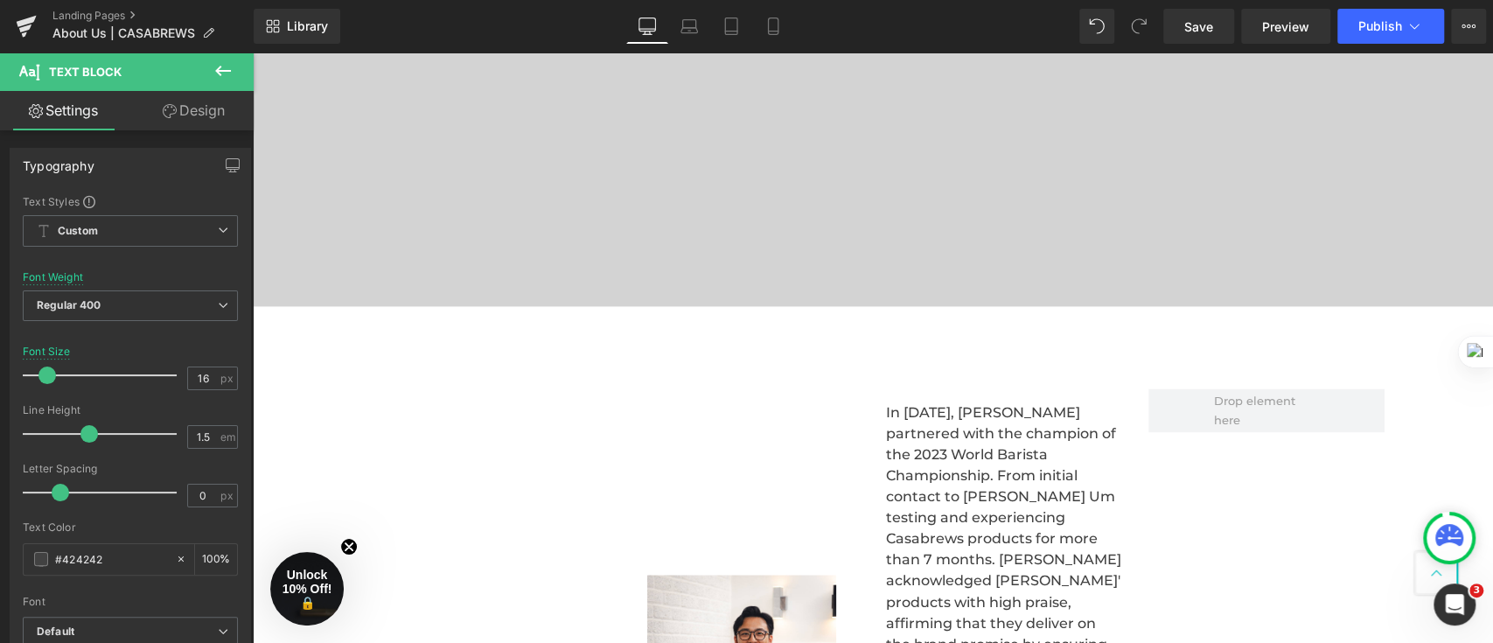
click at [279, 339] on span "Row" at bounding box center [293, 328] width 28 height 21
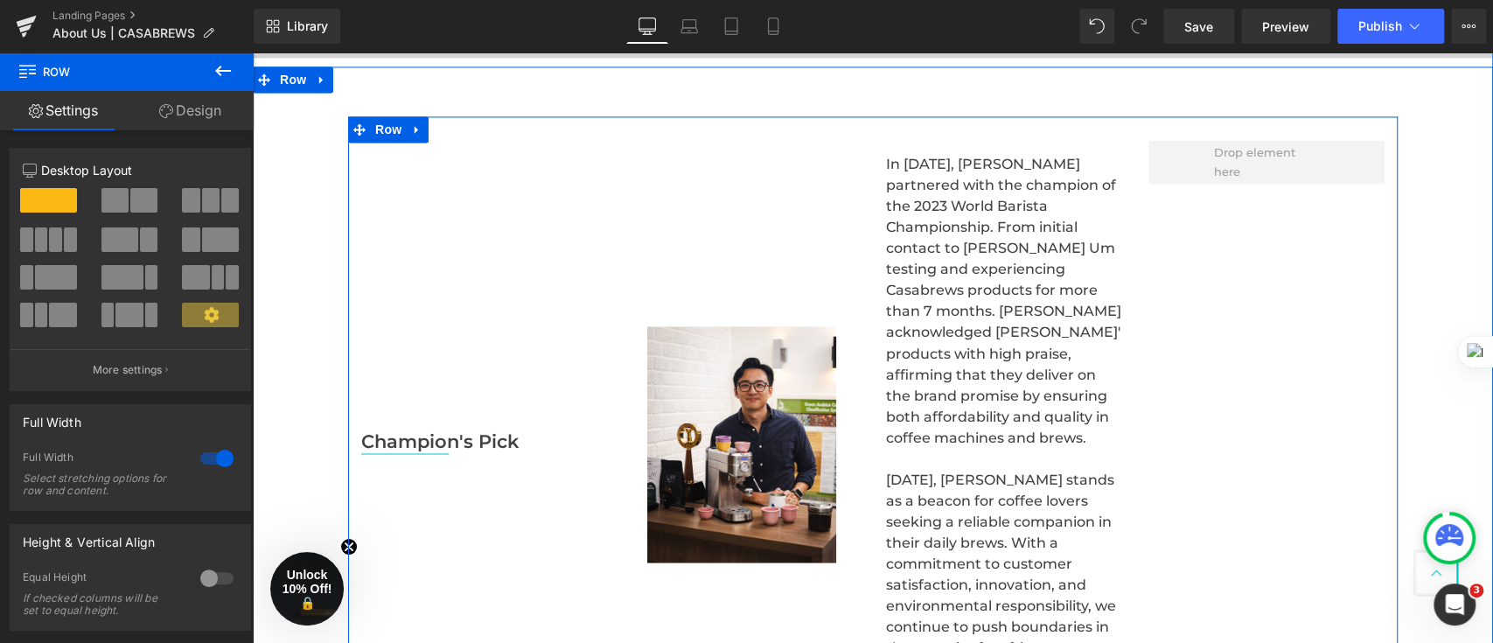
scroll to position [2160, 0]
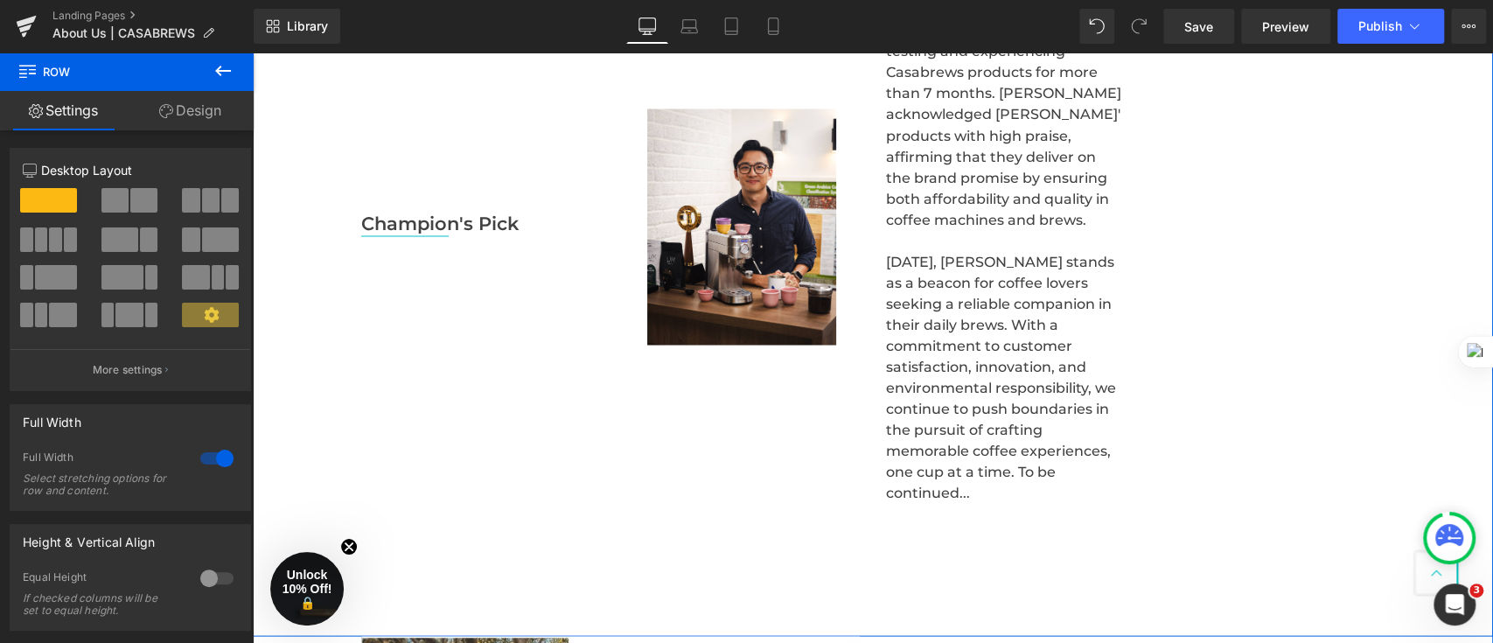
click at [1420, 458] on div "Champion's Pick Text Block Separator Image In [DATE], [PERSON_NAME] partnered w…" at bounding box center [873, 219] width 1241 height 641
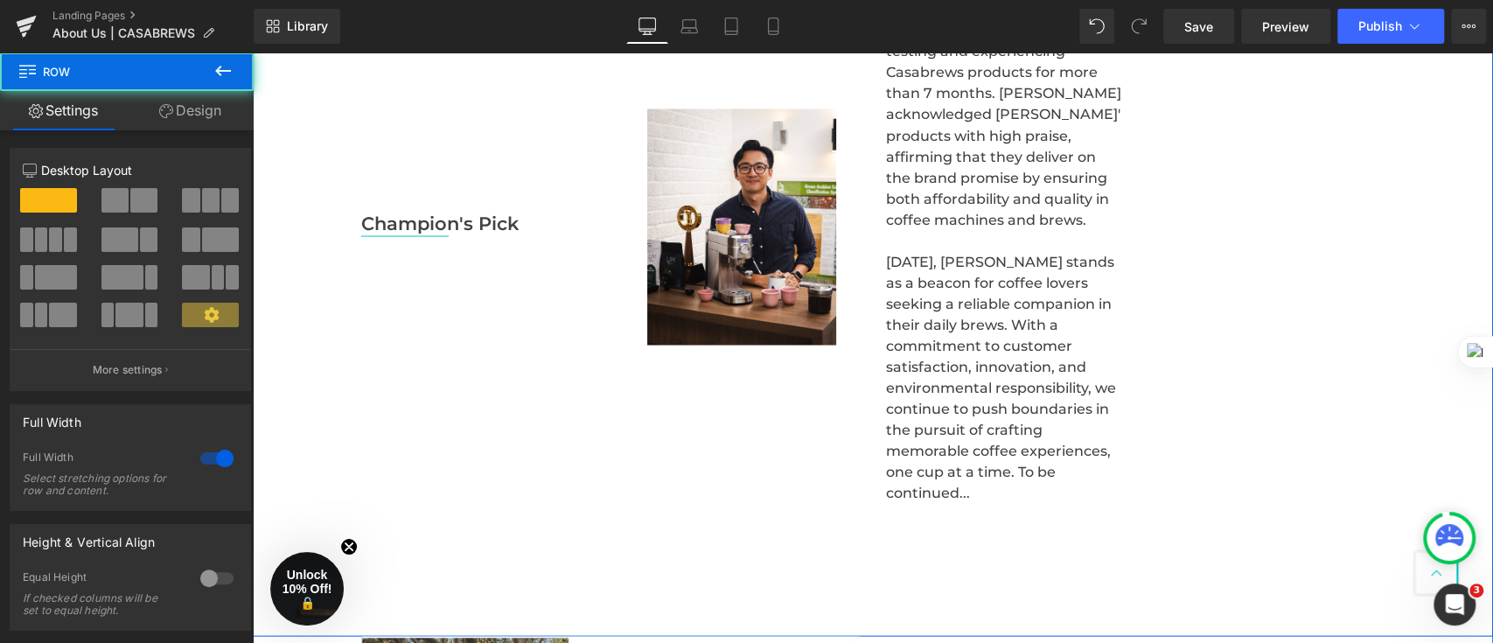
click at [1447, 463] on div "Champion's Pick Text Block Separator Image In [DATE], [PERSON_NAME] partnered w…" at bounding box center [873, 219] width 1241 height 641
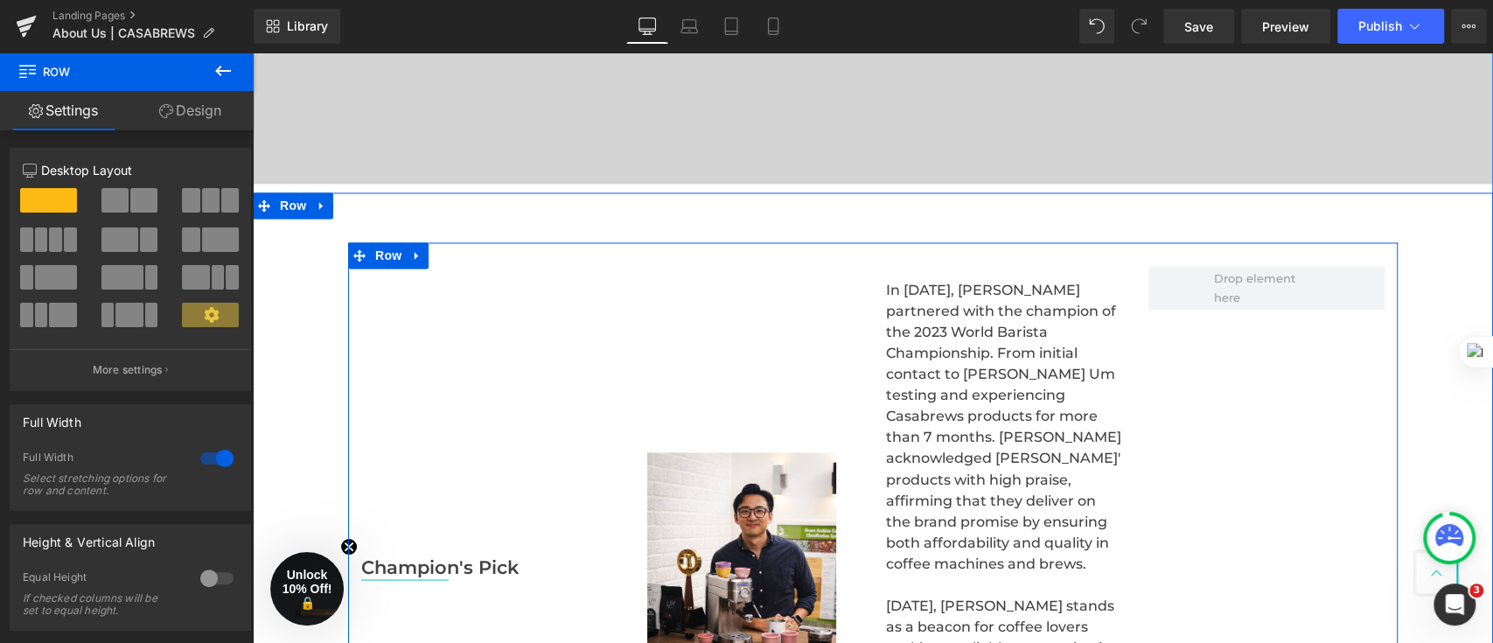
scroll to position [1694, 0]
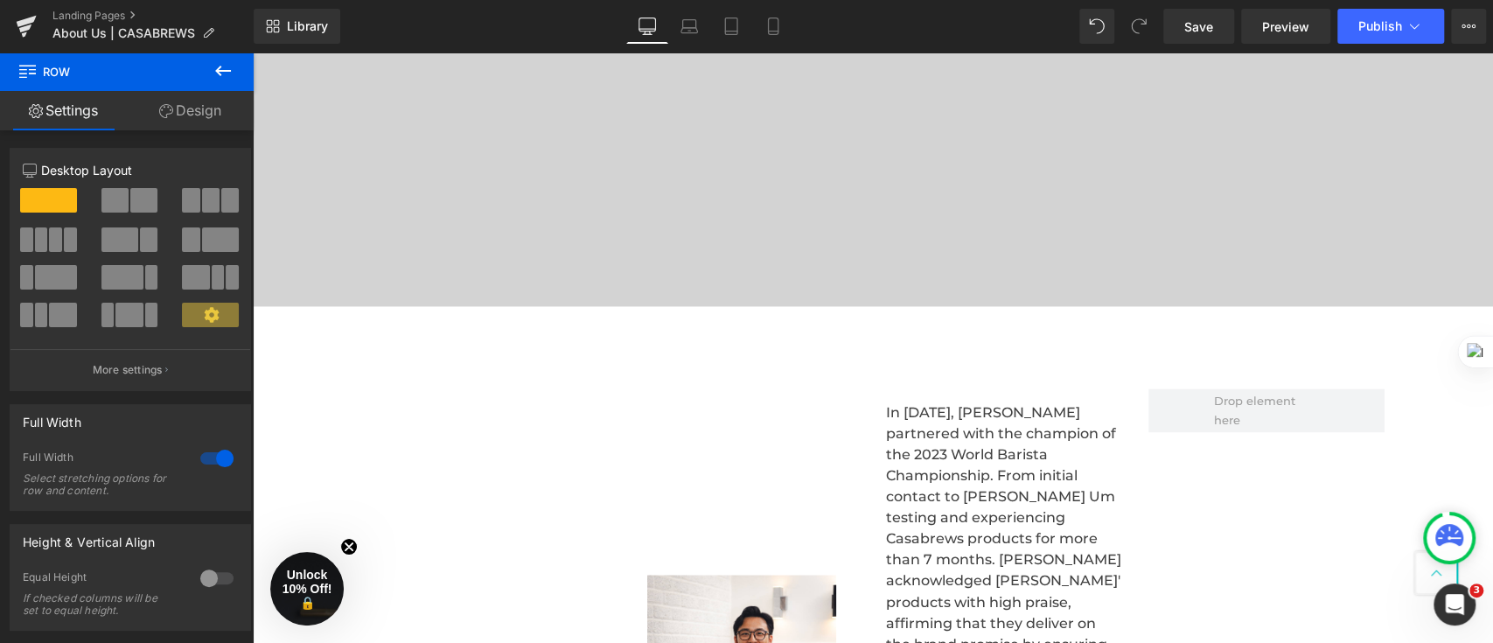
click at [226, 73] on icon at bounding box center [223, 70] width 21 height 21
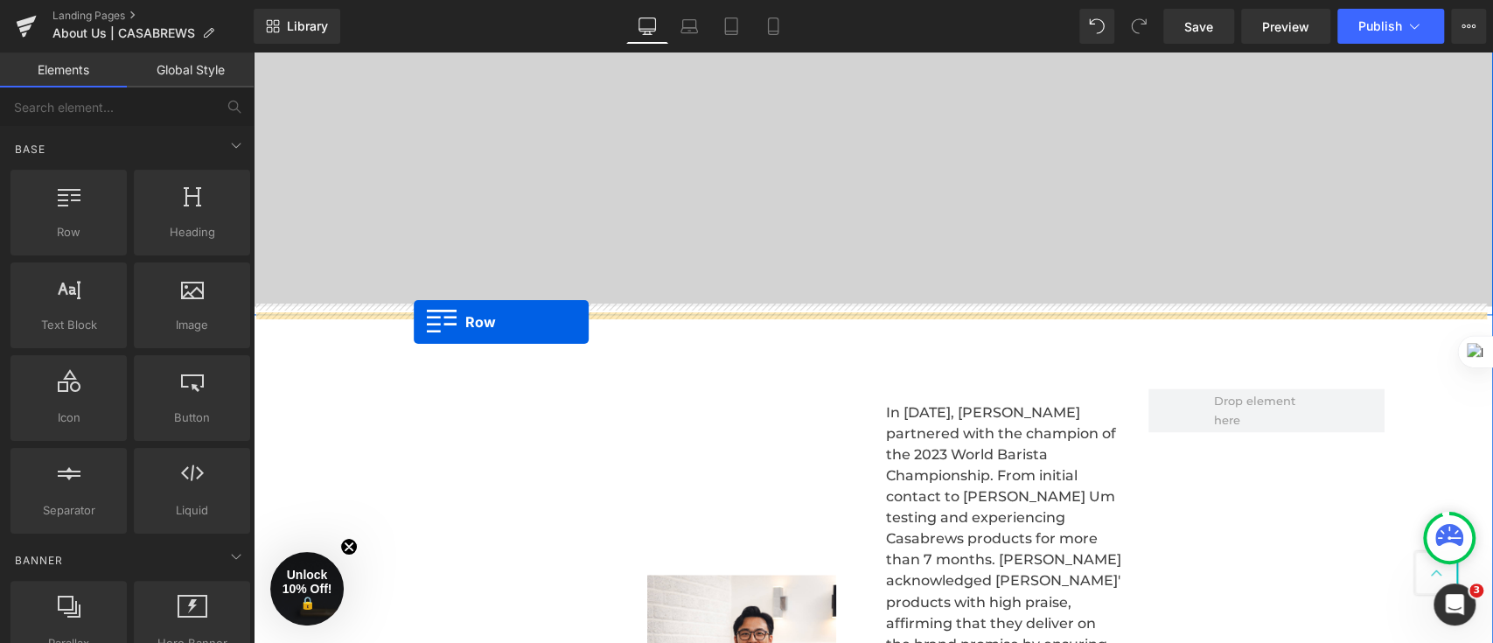
drag, startPoint x: 314, startPoint y: 283, endPoint x: 414, endPoint y: 322, distance: 106.9
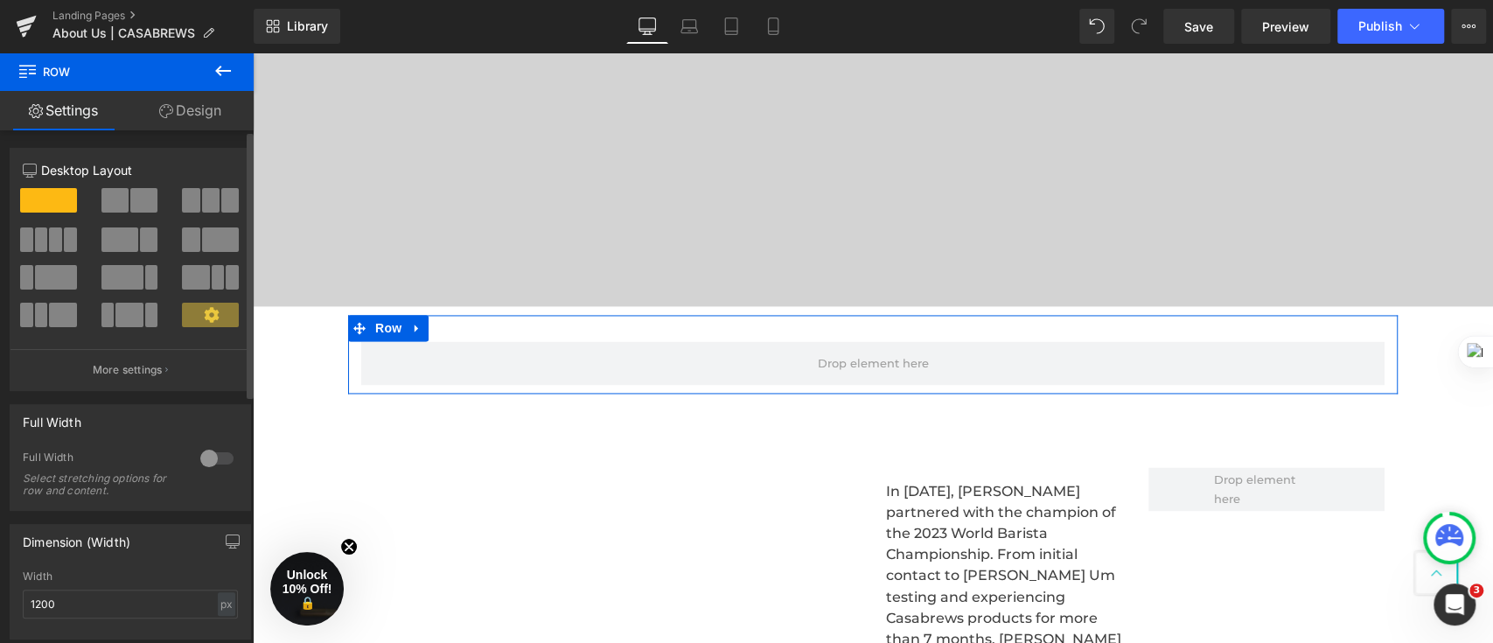
click at [68, 227] on span at bounding box center [70, 239] width 13 height 24
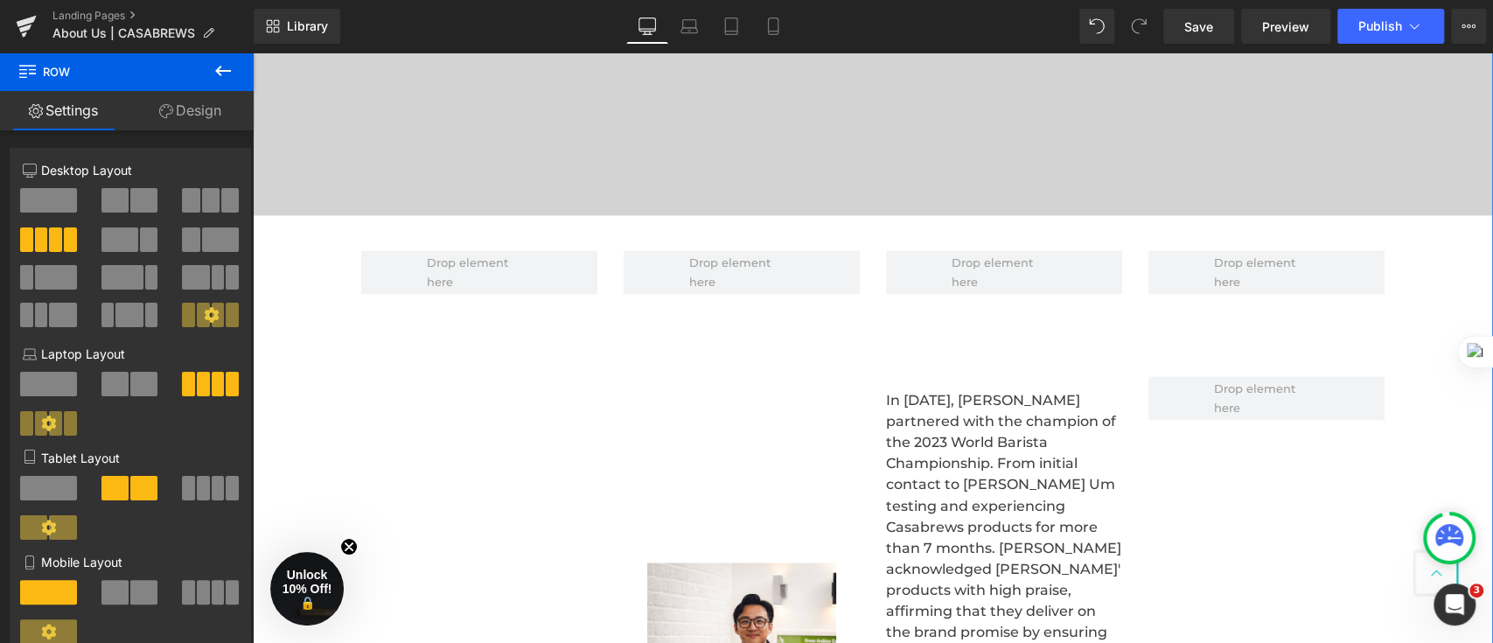
scroll to position [1926, 0]
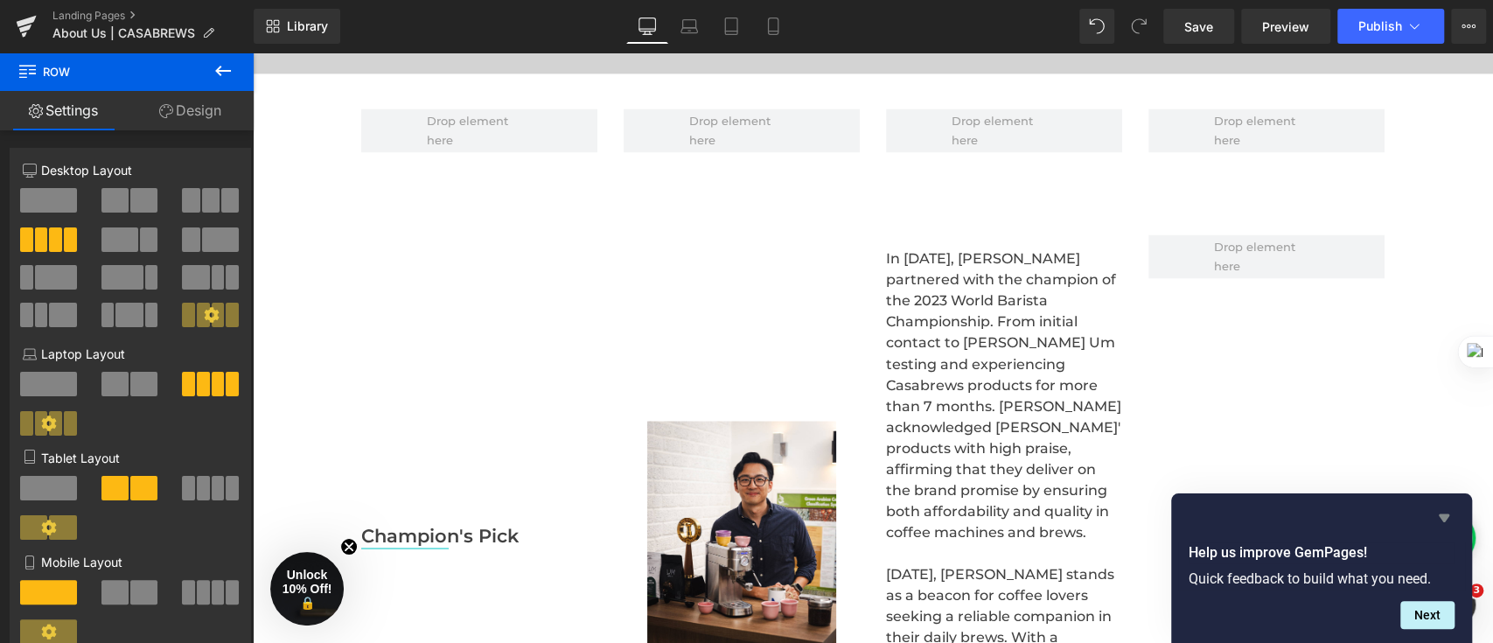
click at [1449, 521] on icon "Hide survey" at bounding box center [1444, 517] width 21 height 21
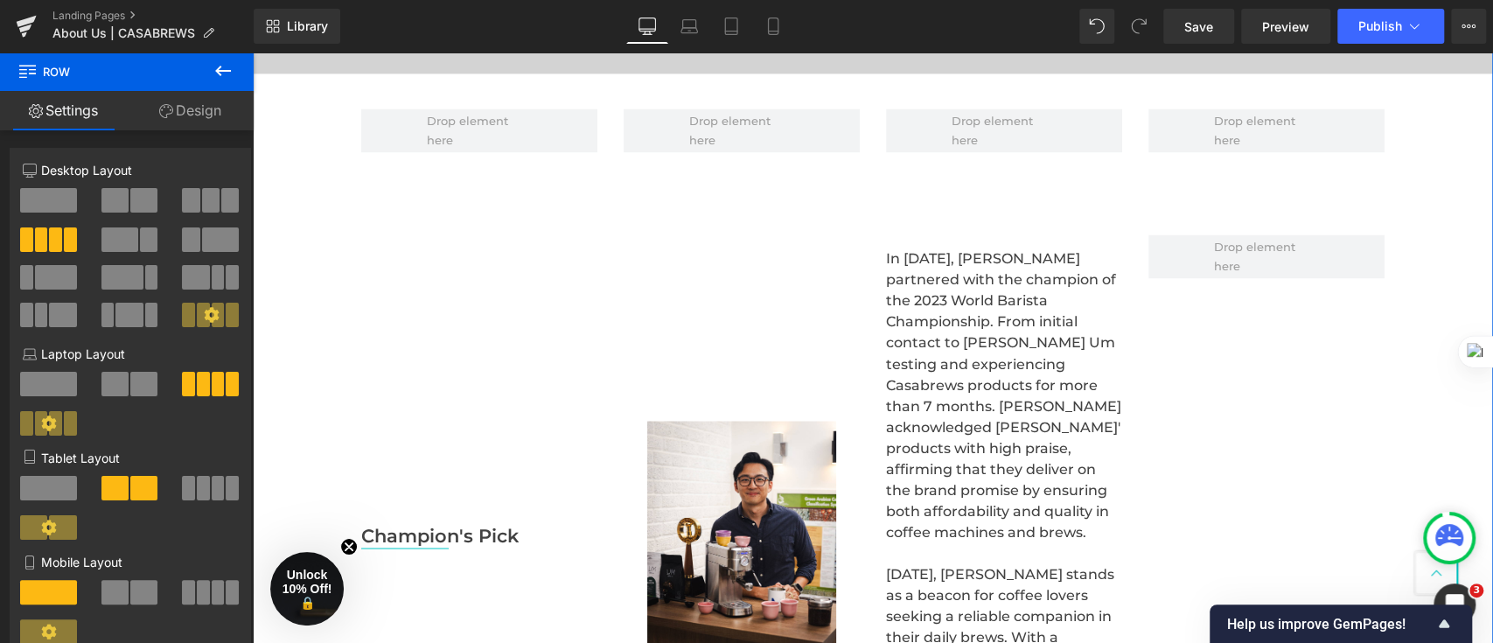
drag, startPoint x: 280, startPoint y: 143, endPoint x: 262, endPoint y: 154, distance: 21.2
click at [280, 143] on div "Heading Video Bg Row Row Champion's Pick Text Block Separator Image In [DATE], …" at bounding box center [873, 423] width 1241 height 1949
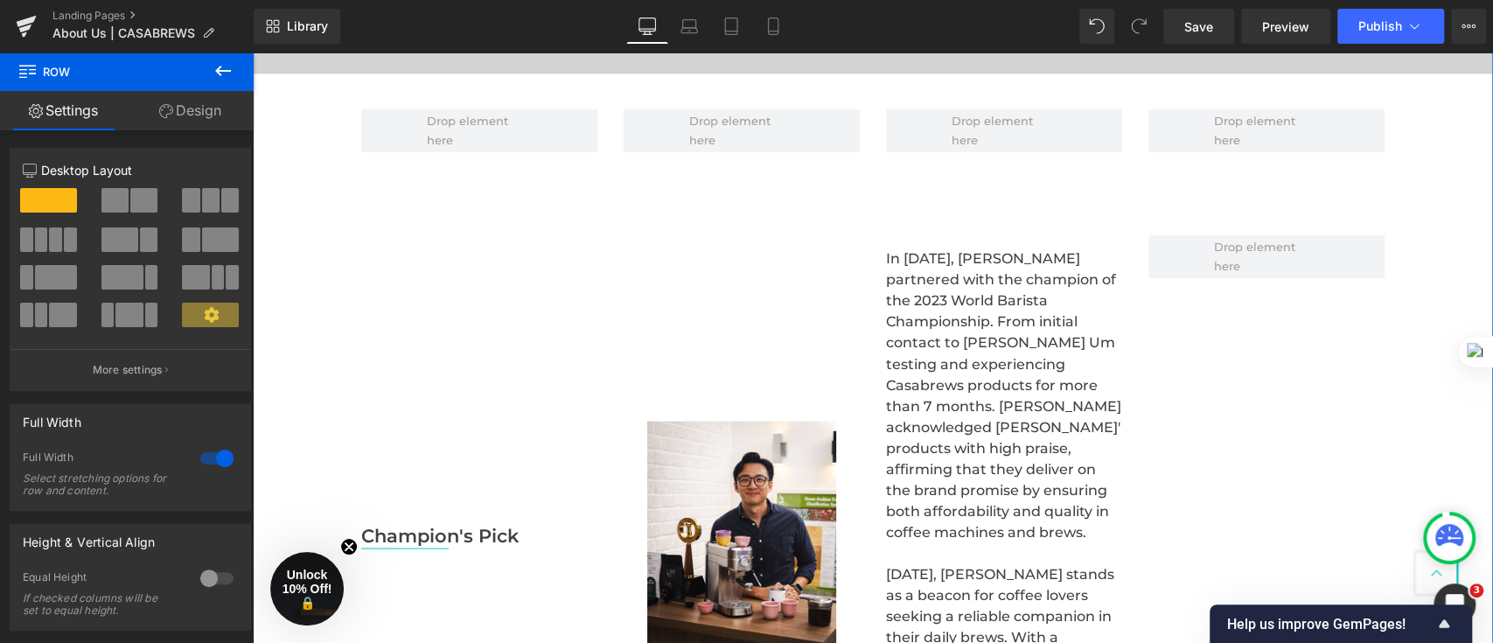
drag, startPoint x: 304, startPoint y: 248, endPoint x: 265, endPoint y: 98, distance: 155.5
drag, startPoint x: 306, startPoint y: 247, endPoint x: 268, endPoint y: 149, distance: 105.3
click at [282, 171] on span "Row" at bounding box center [293, 174] width 28 height 21
click at [279, 99] on div "Heading Video Bg Row Row Champion's Pick Text Block Separator Image In [DATE], …" at bounding box center [873, 423] width 1241 height 1949
click at [407, 141] on span at bounding box center [479, 130] width 236 height 44
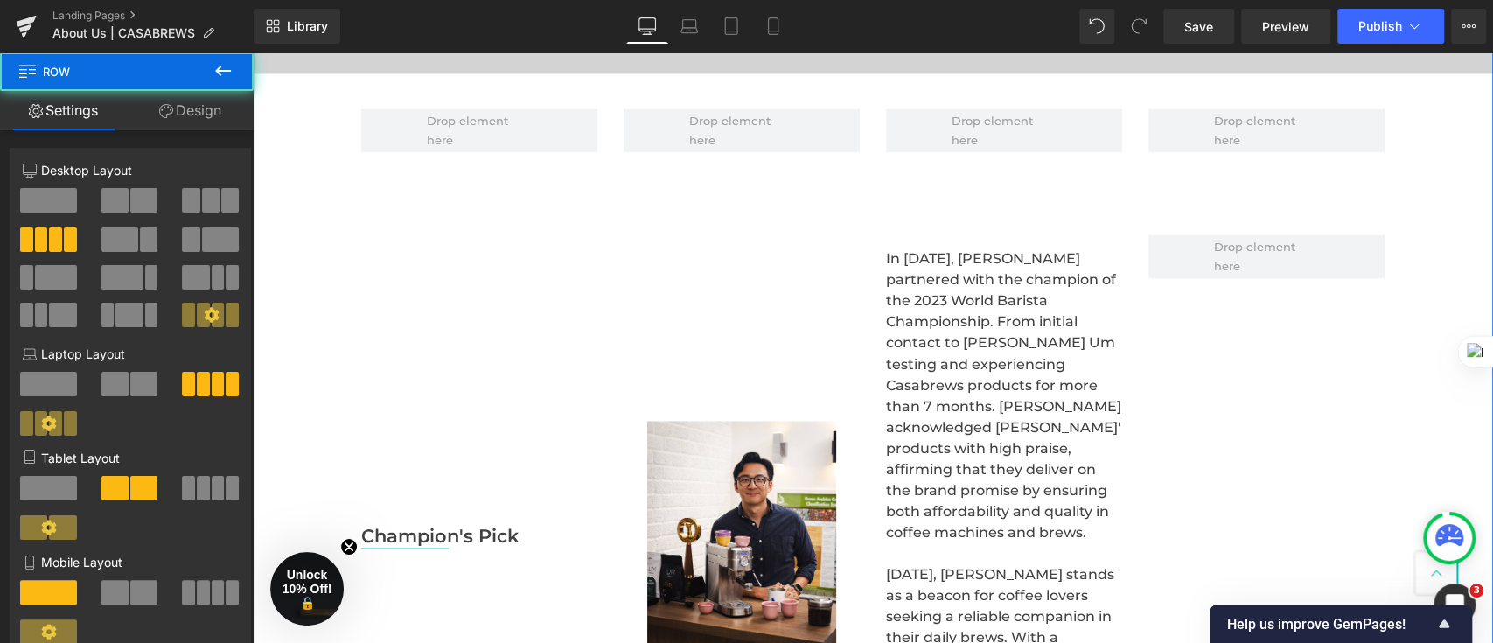
click at [290, 118] on div "Heading Video Bg Row Row Champion's Pick Text Block Separator Image In [DATE], …" at bounding box center [873, 423] width 1241 height 1949
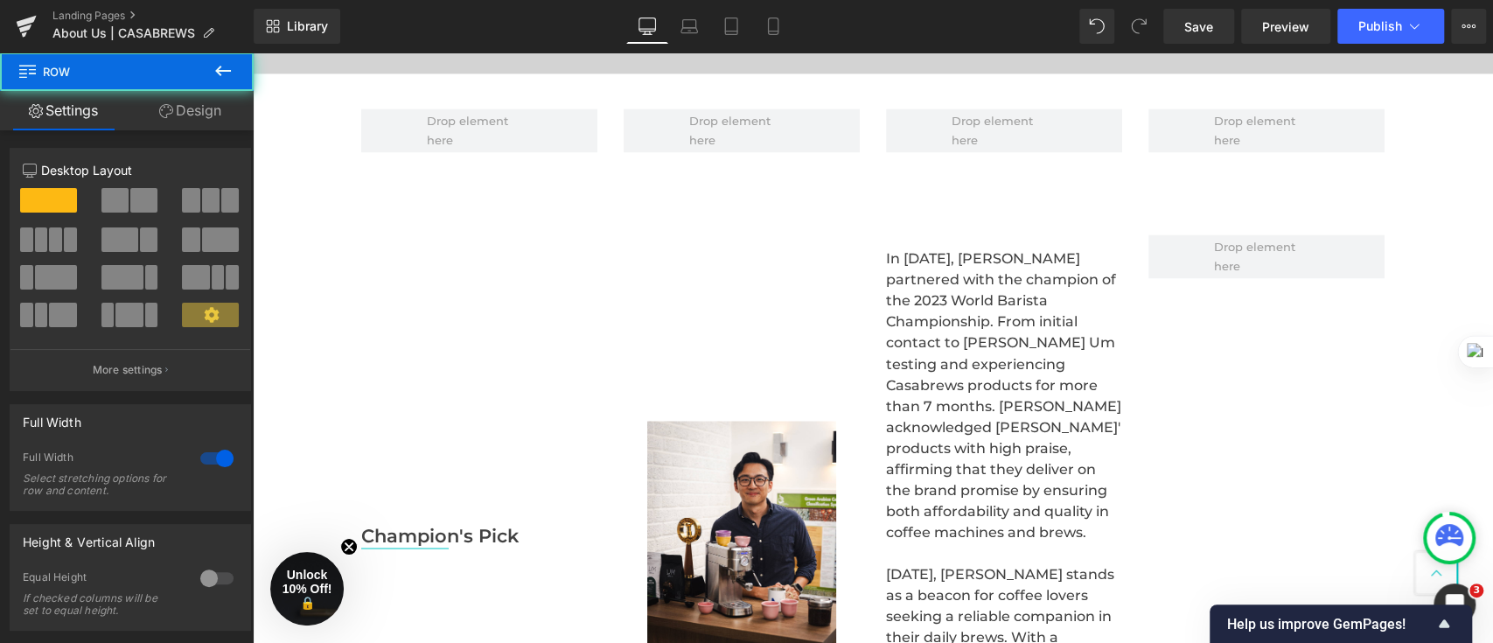
click at [218, 69] on icon at bounding box center [223, 71] width 16 height 10
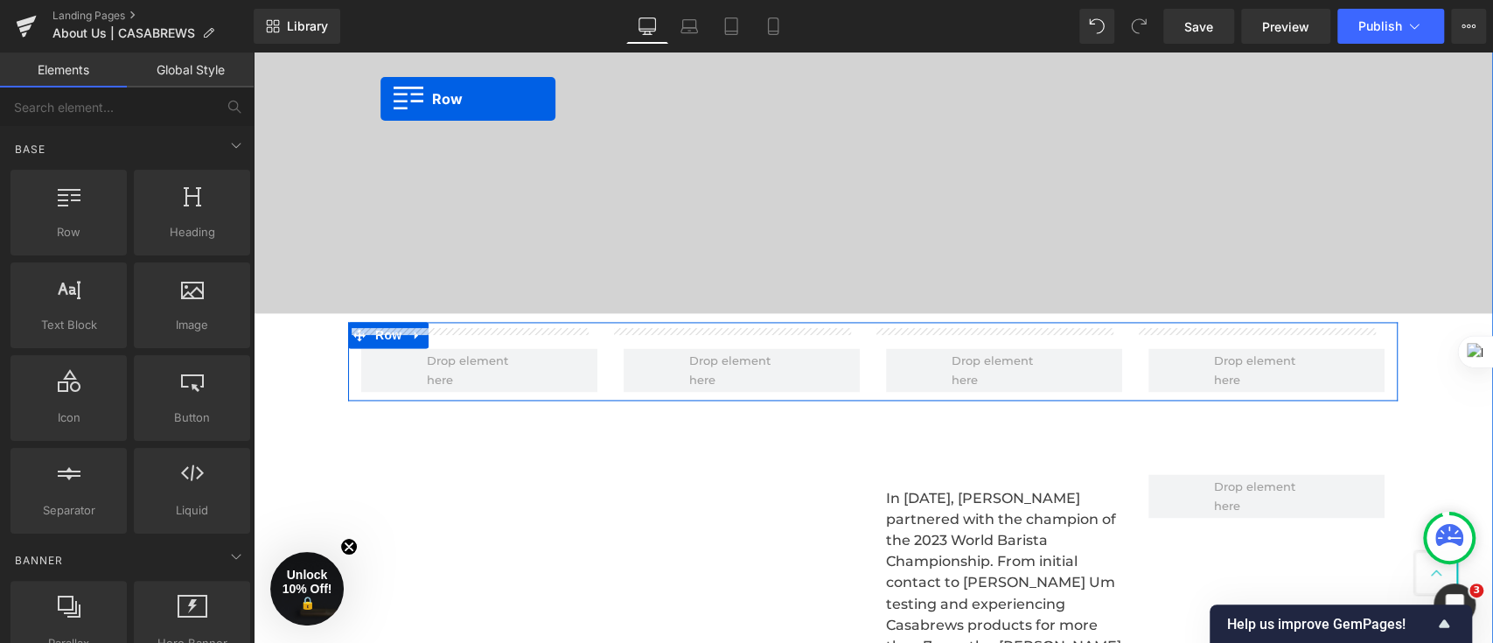
scroll to position [1618, 0]
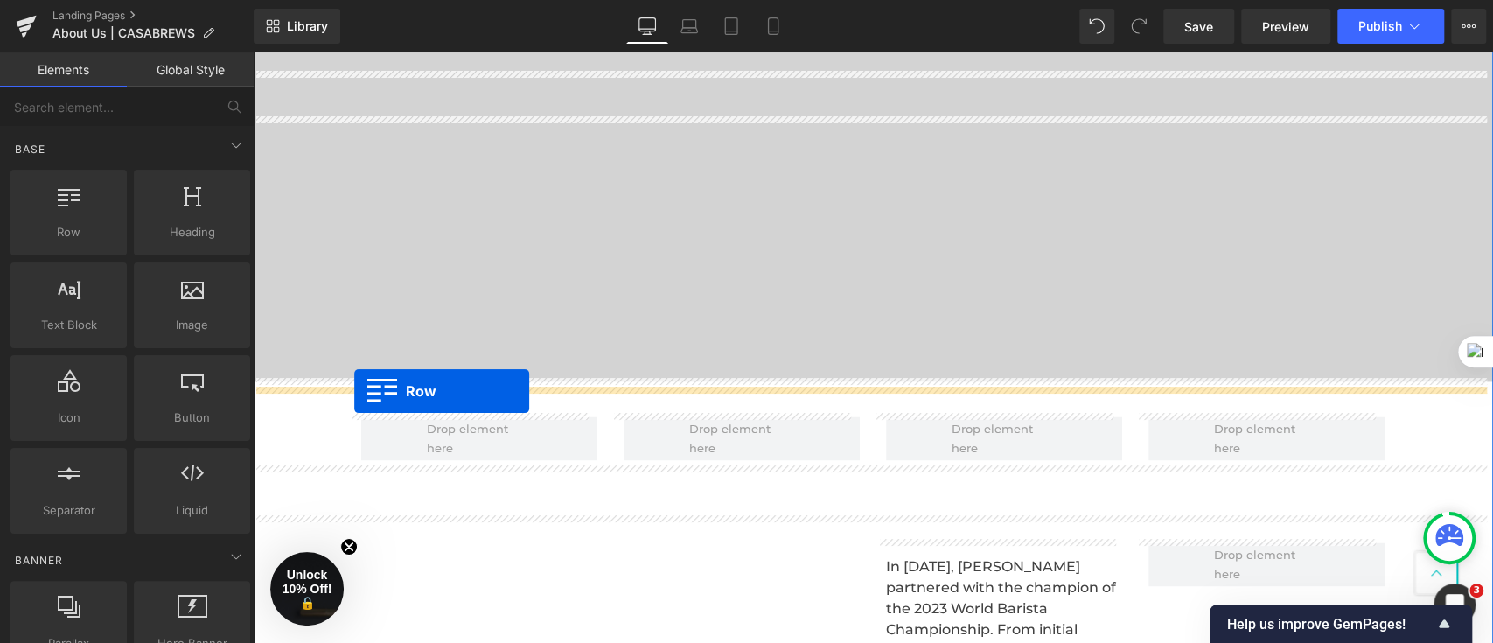
drag, startPoint x: 309, startPoint y: 251, endPoint x: 354, endPoint y: 391, distance: 147.2
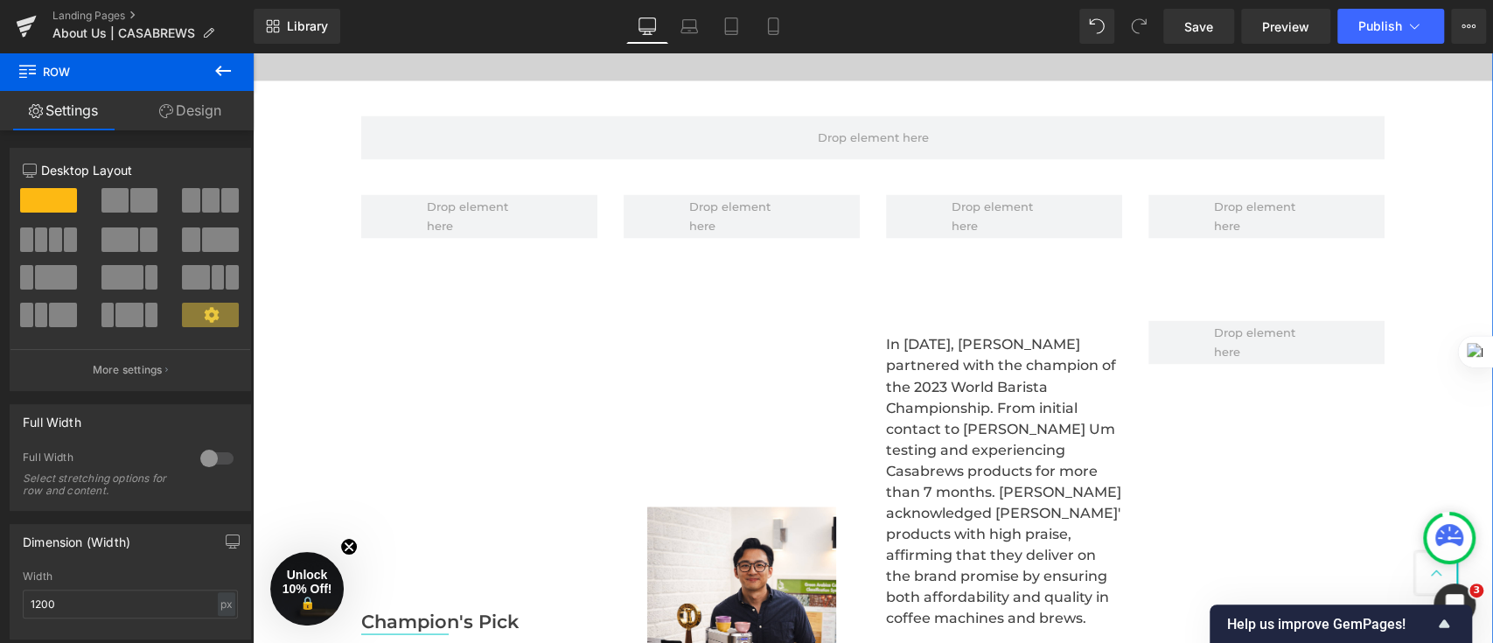
scroll to position [1968, 0]
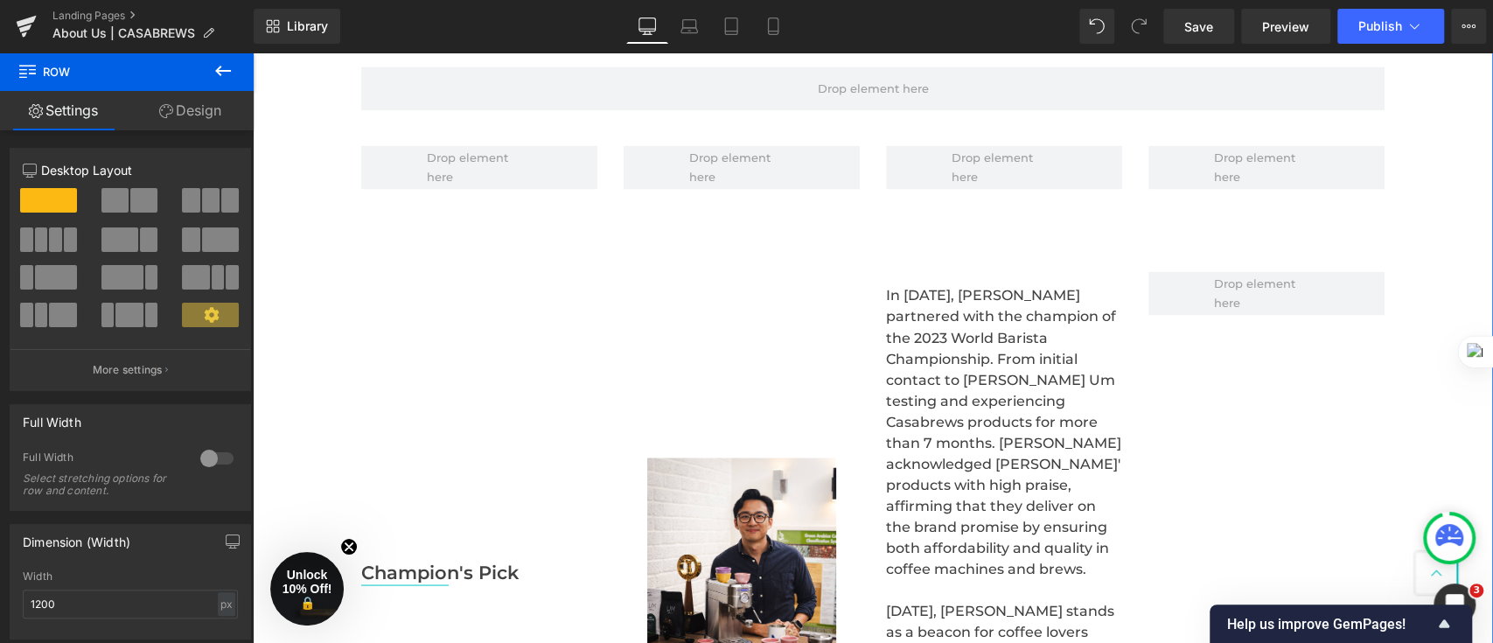
click at [412, 561] on b "Champion's Pick" at bounding box center [439, 572] width 157 height 22
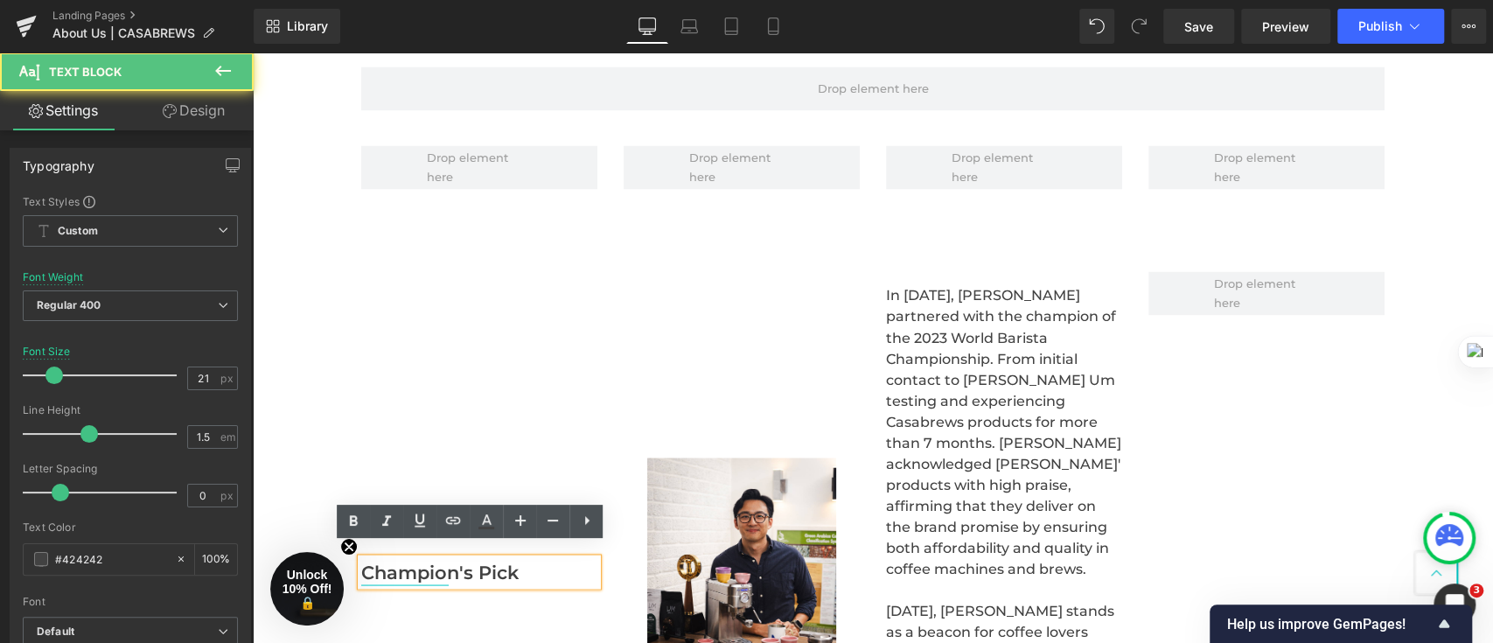
click at [472, 458] on div "Champion's Pick Text Block Separator" at bounding box center [479, 575] width 262 height 609
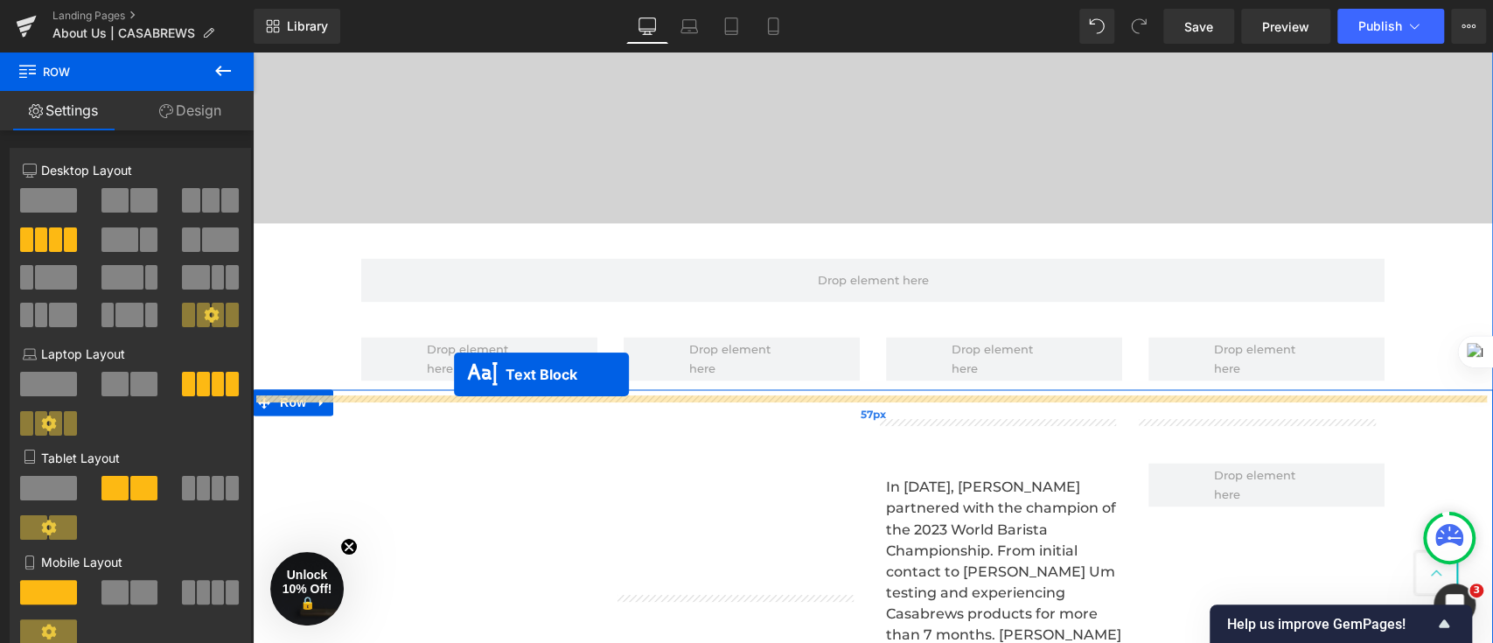
scroll to position [1743, 0]
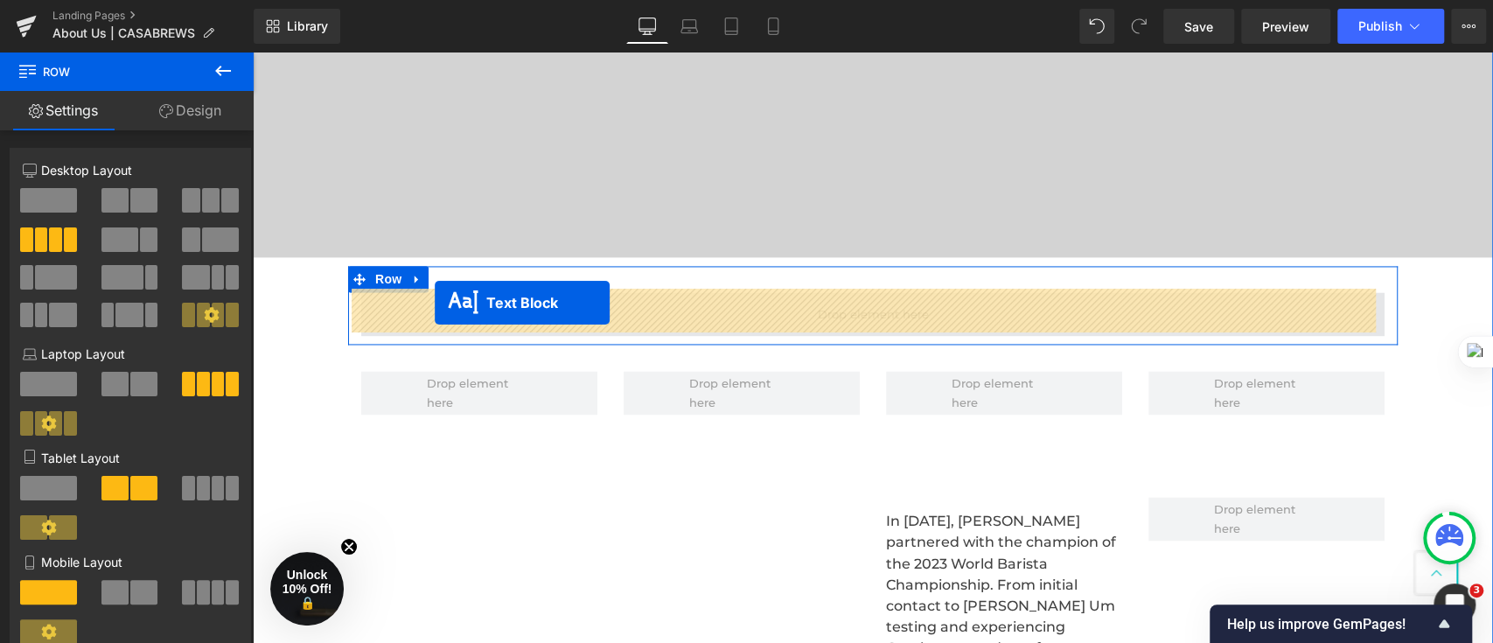
drag, startPoint x: 420, startPoint y: 326, endPoint x: 436, endPoint y: 303, distance: 28.4
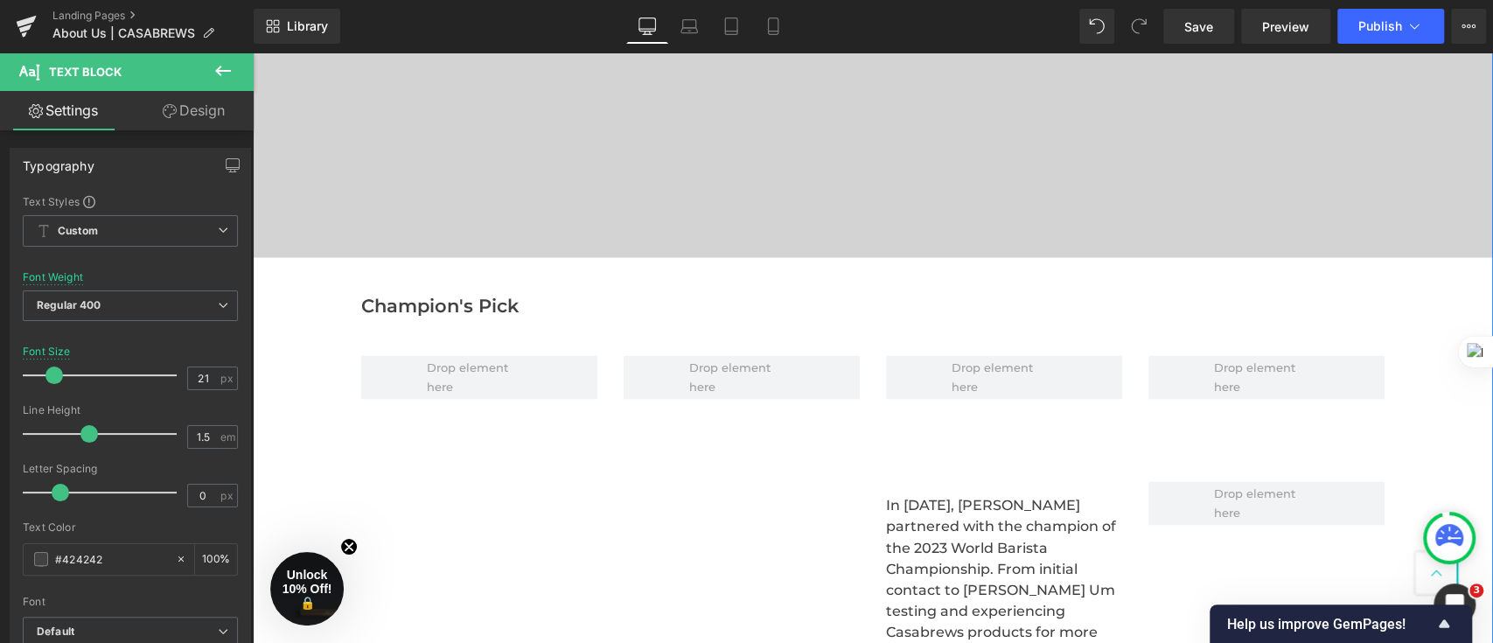
click at [304, 330] on div "Heading Video Bg Row Champion's Pick Text Block Row Row Separator Image In [DAT…" at bounding box center [873, 639] width 1241 height 2012
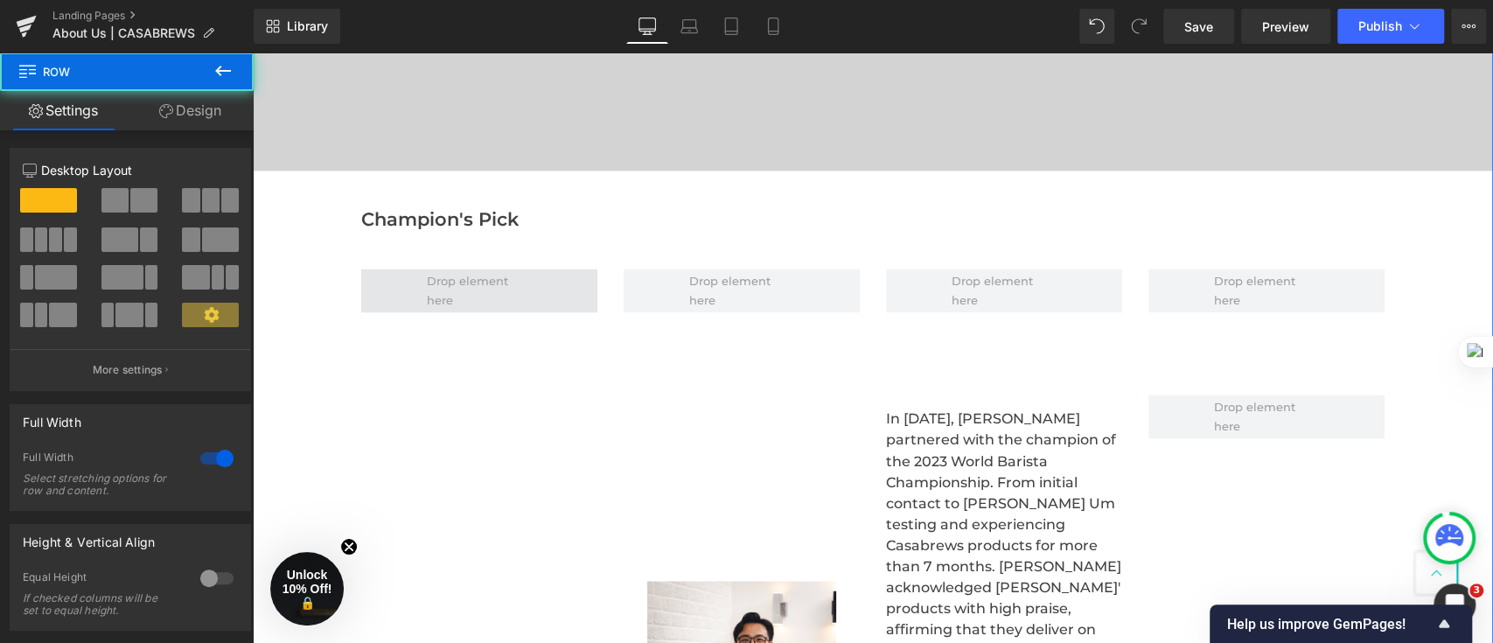
scroll to position [1976, 0]
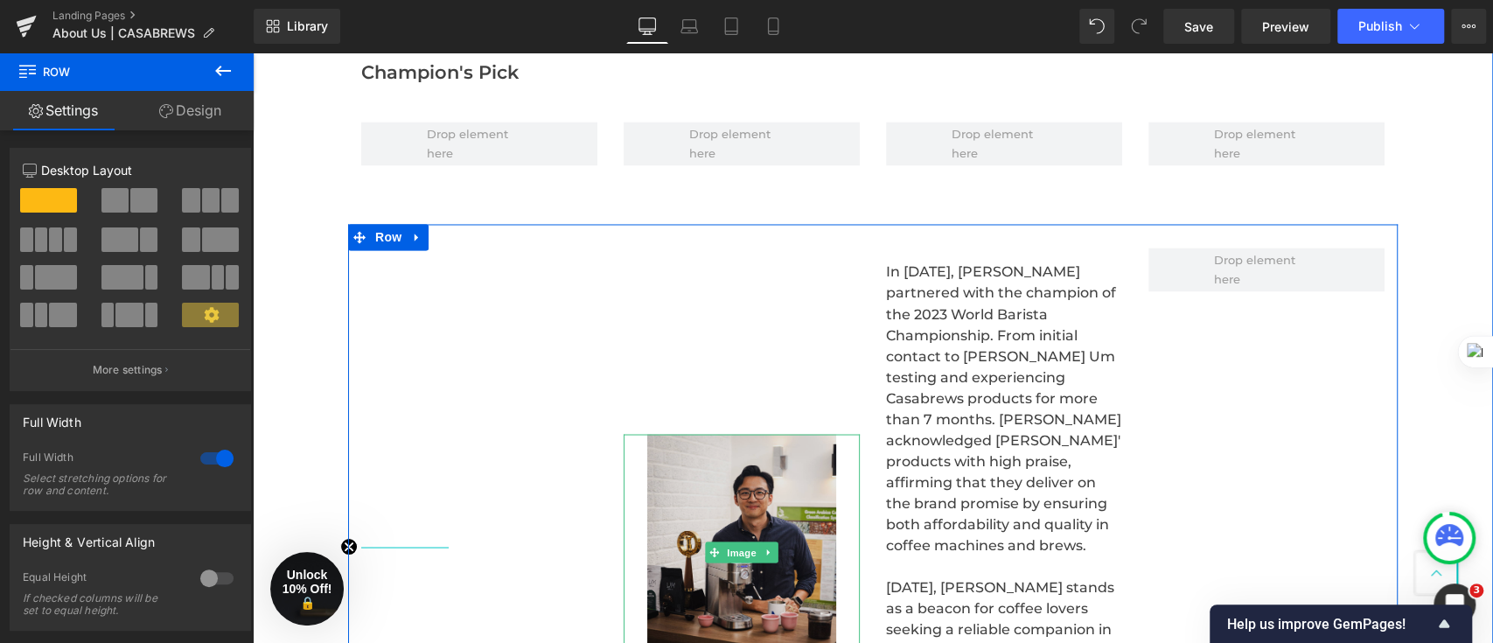
click at [692, 457] on img at bounding box center [741, 552] width 189 height 236
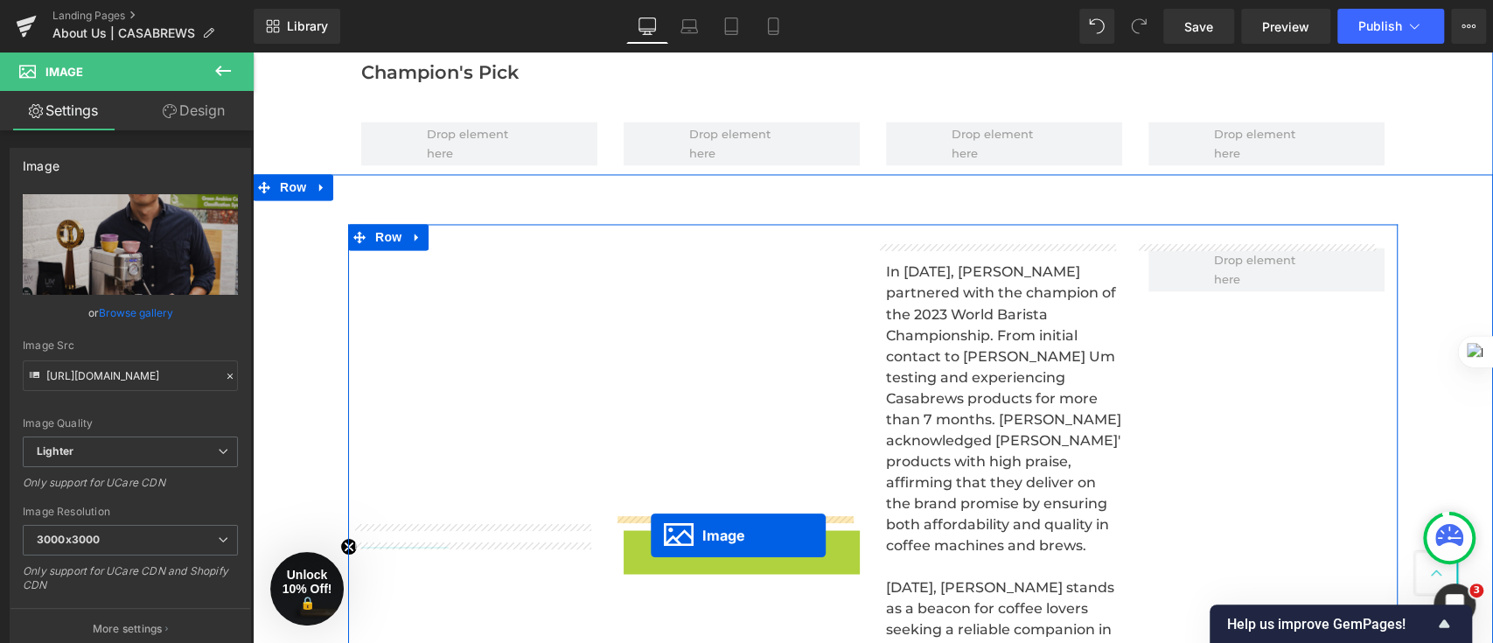
drag, startPoint x: 699, startPoint y: 533, endPoint x: 651, endPoint y: 535, distance: 48.2
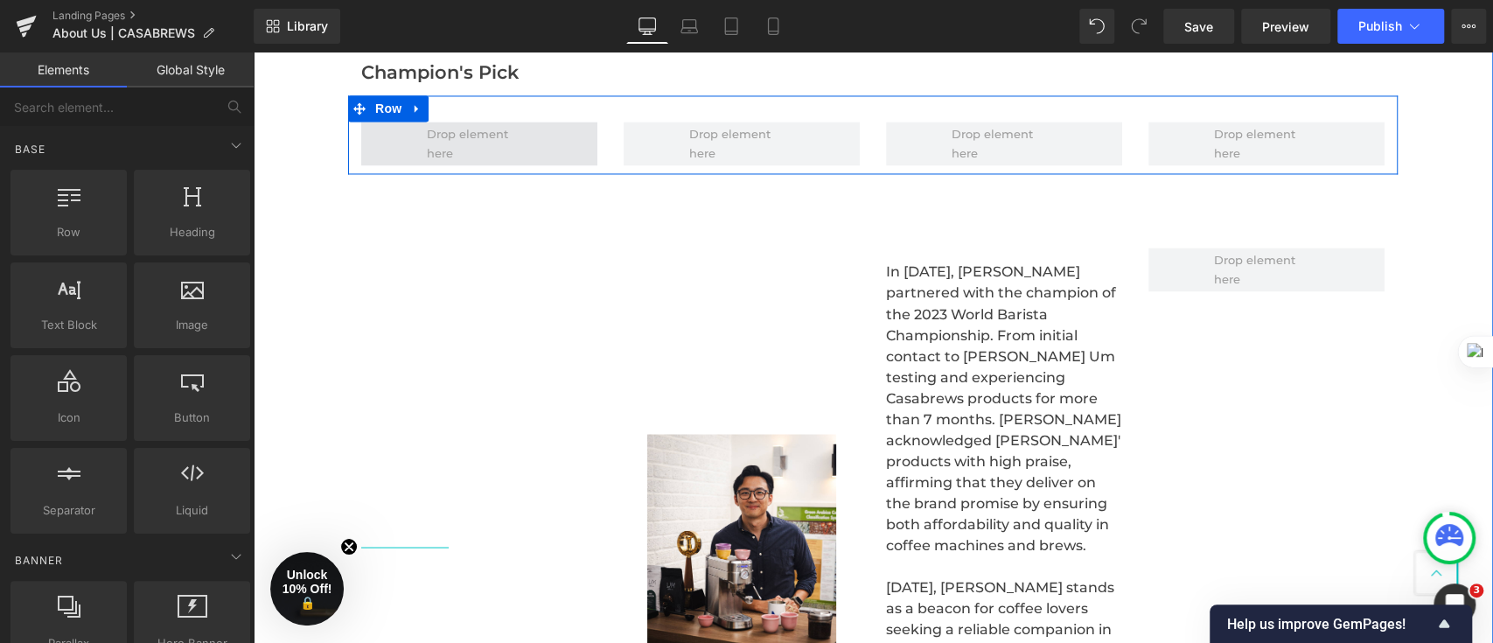
click at [445, 143] on span at bounding box center [480, 143] width 118 height 47
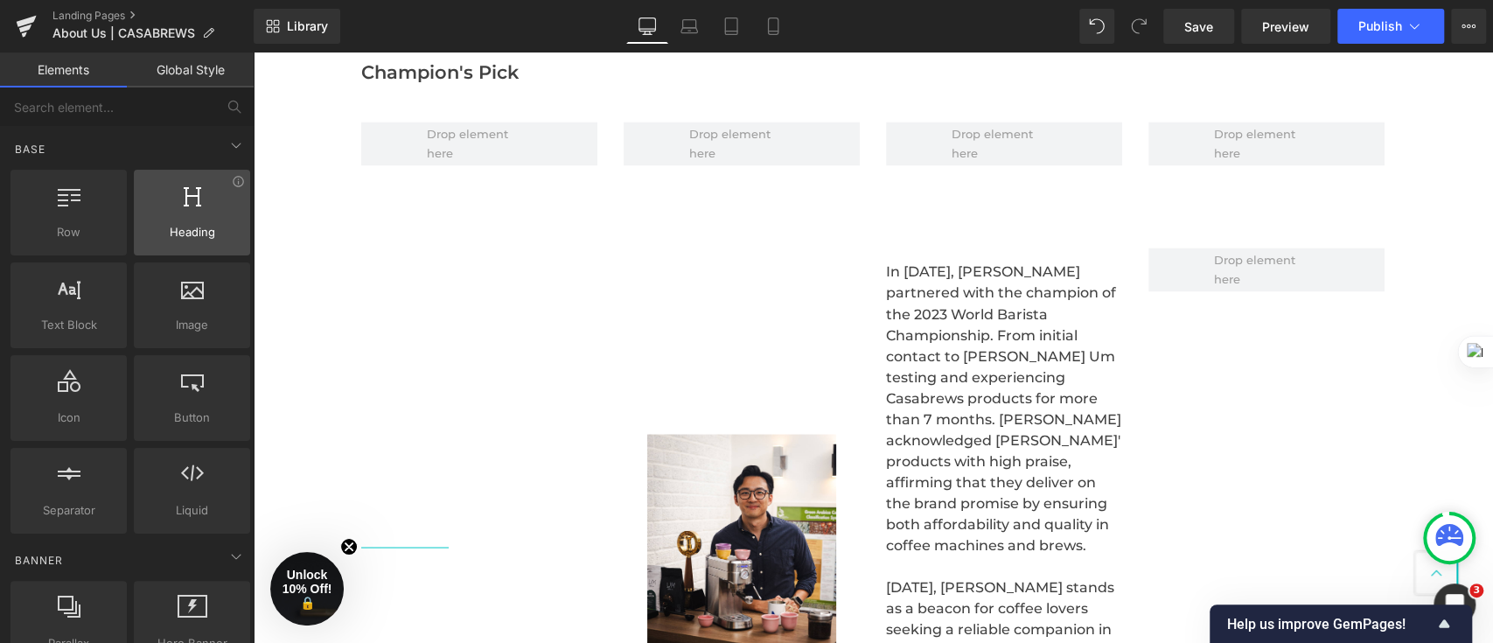
click at [167, 224] on span "Heading" at bounding box center [192, 232] width 106 height 18
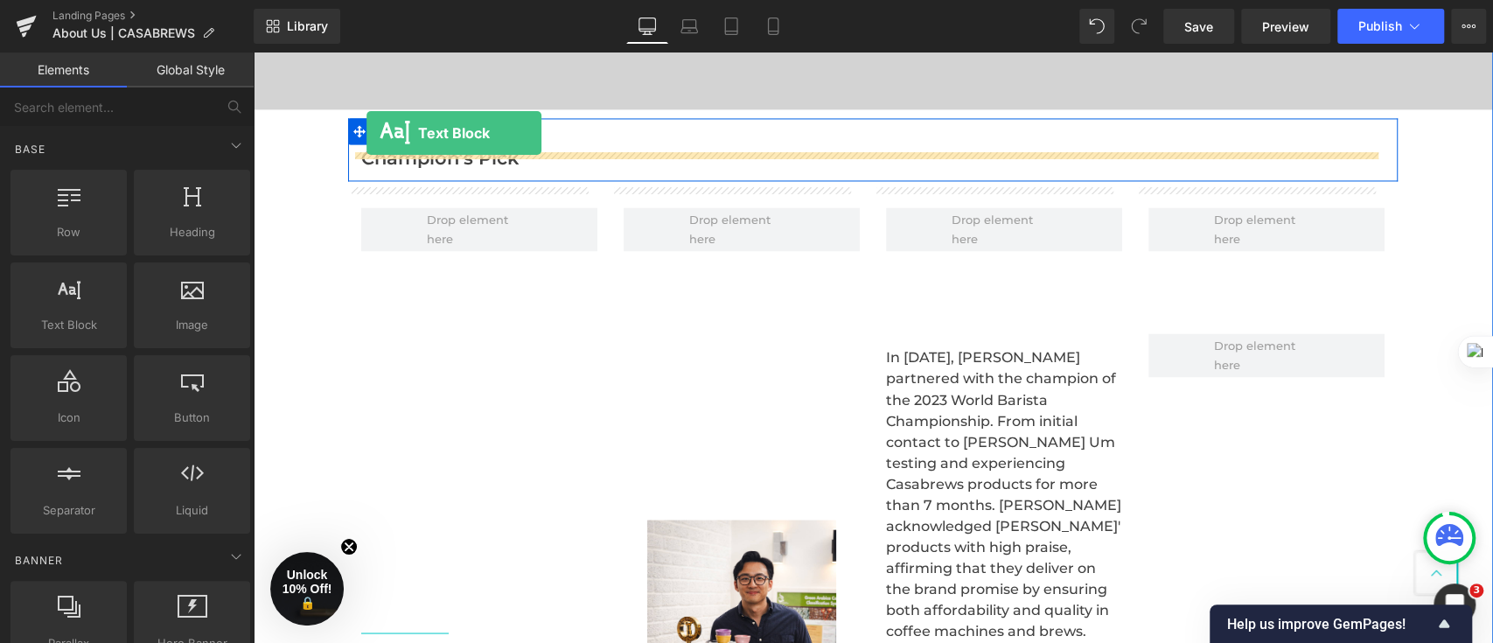
scroll to position [1822, 0]
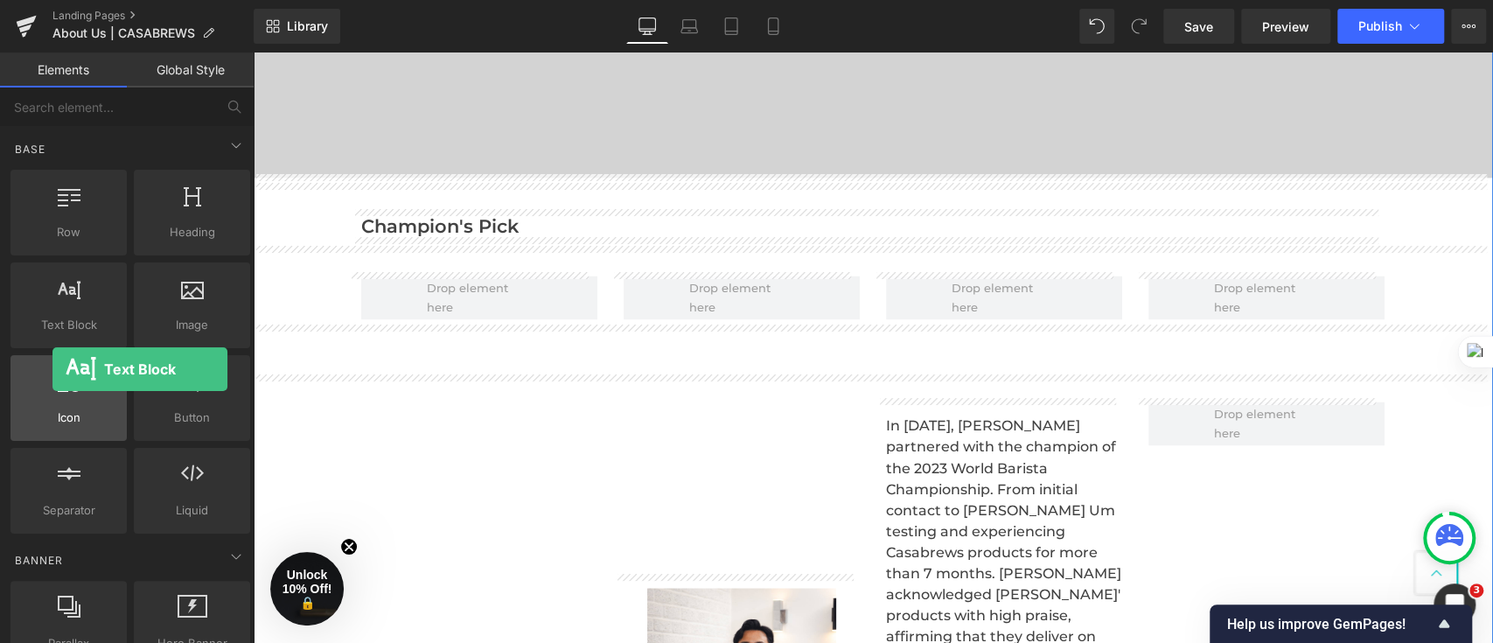
drag, startPoint x: 69, startPoint y: 309, endPoint x: 52, endPoint y: 371, distance: 64.3
click at [52, 371] on div "Row rows, columns, layouts, div Heading headings, titles, h1,h2,h3,h4,h5,h6 Tex…" at bounding box center [130, 351] width 247 height 371
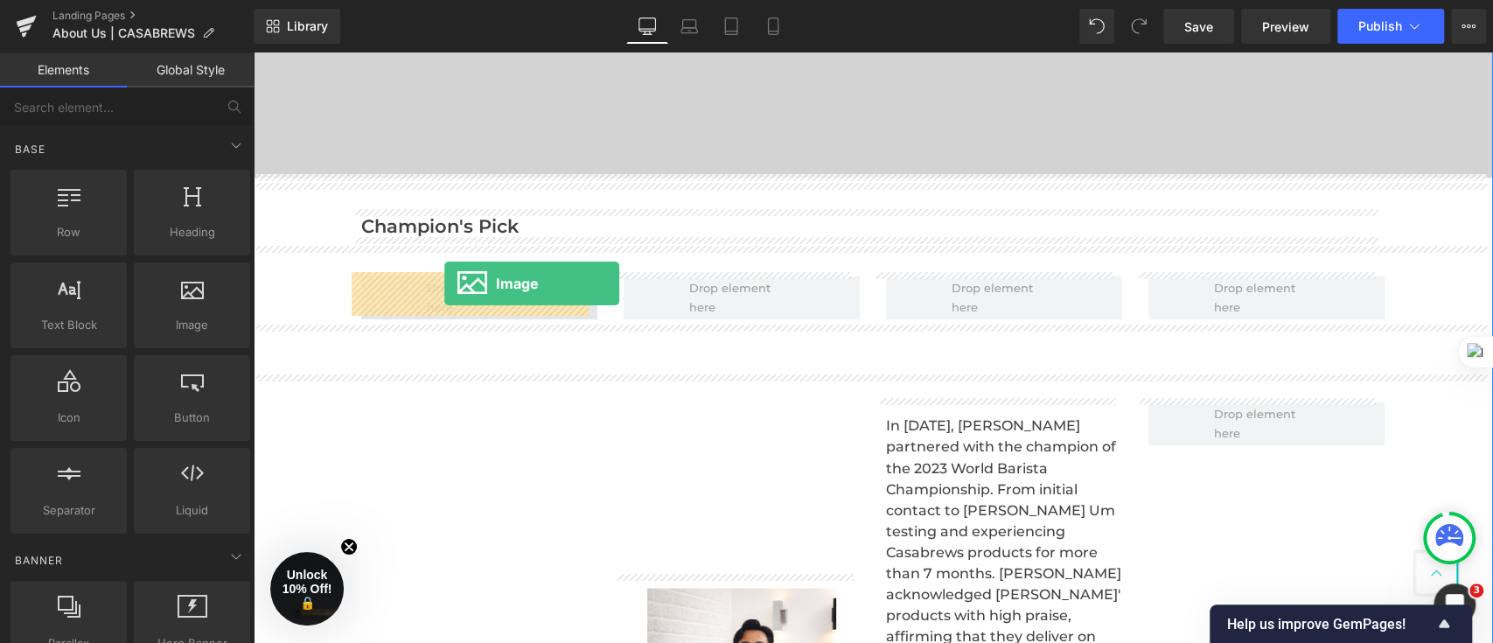
drag, startPoint x: 434, startPoint y: 371, endPoint x: 444, endPoint y: 289, distance: 82.8
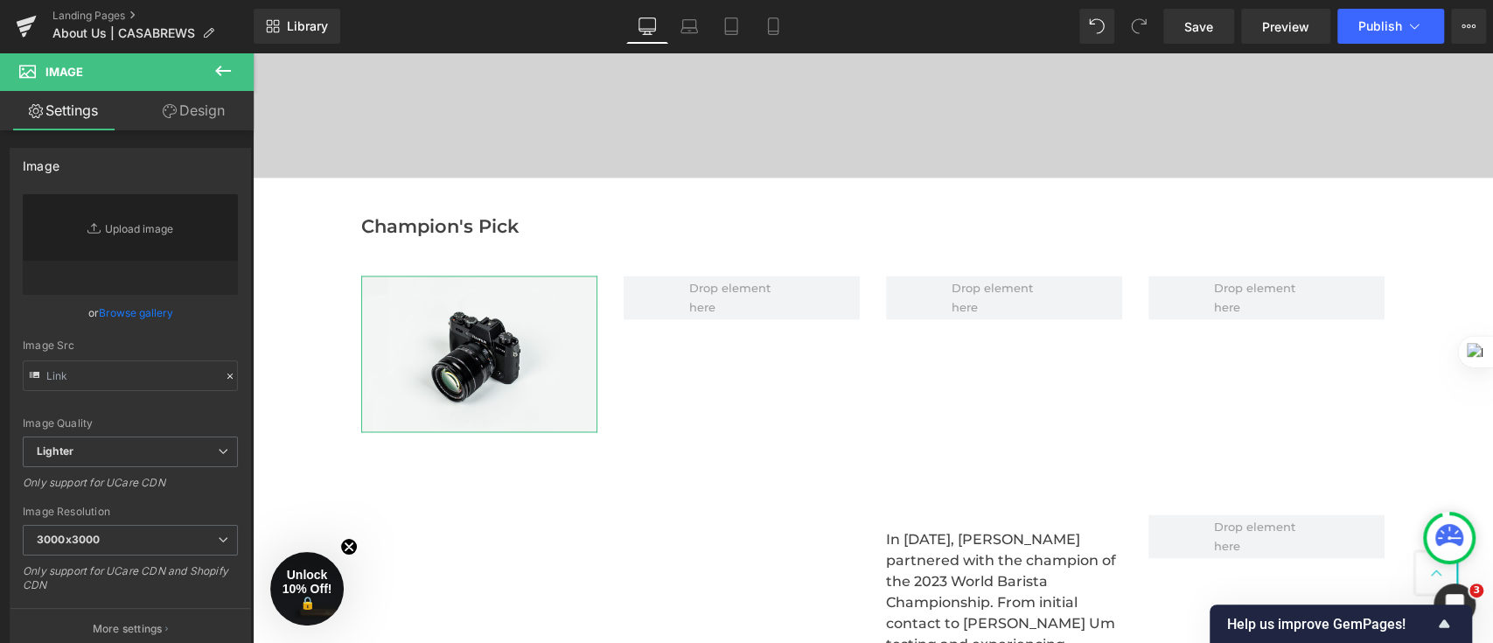
click at [255, 277] on div "Heading Video Bg Row Champion's Pick Text Block Row Image Row Separator Image I…" at bounding box center [873, 615] width 1241 height 2125
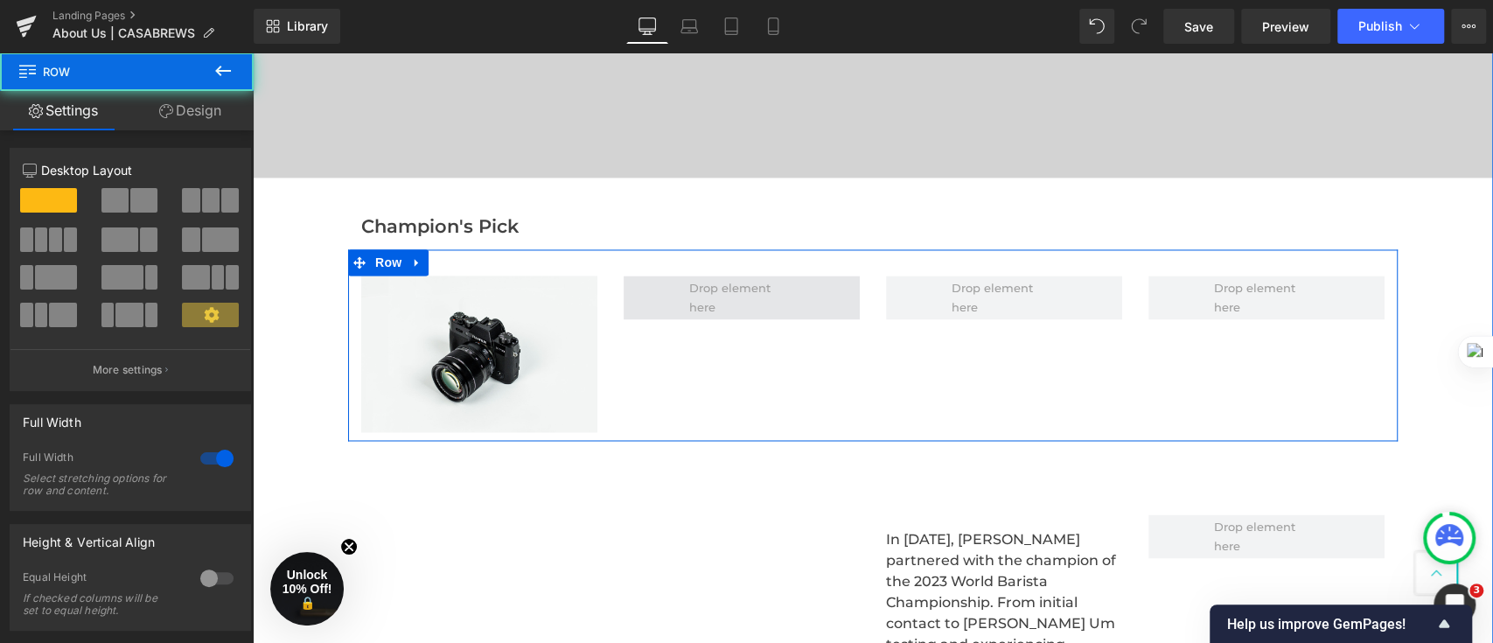
click at [732, 299] on span at bounding box center [742, 297] width 118 height 47
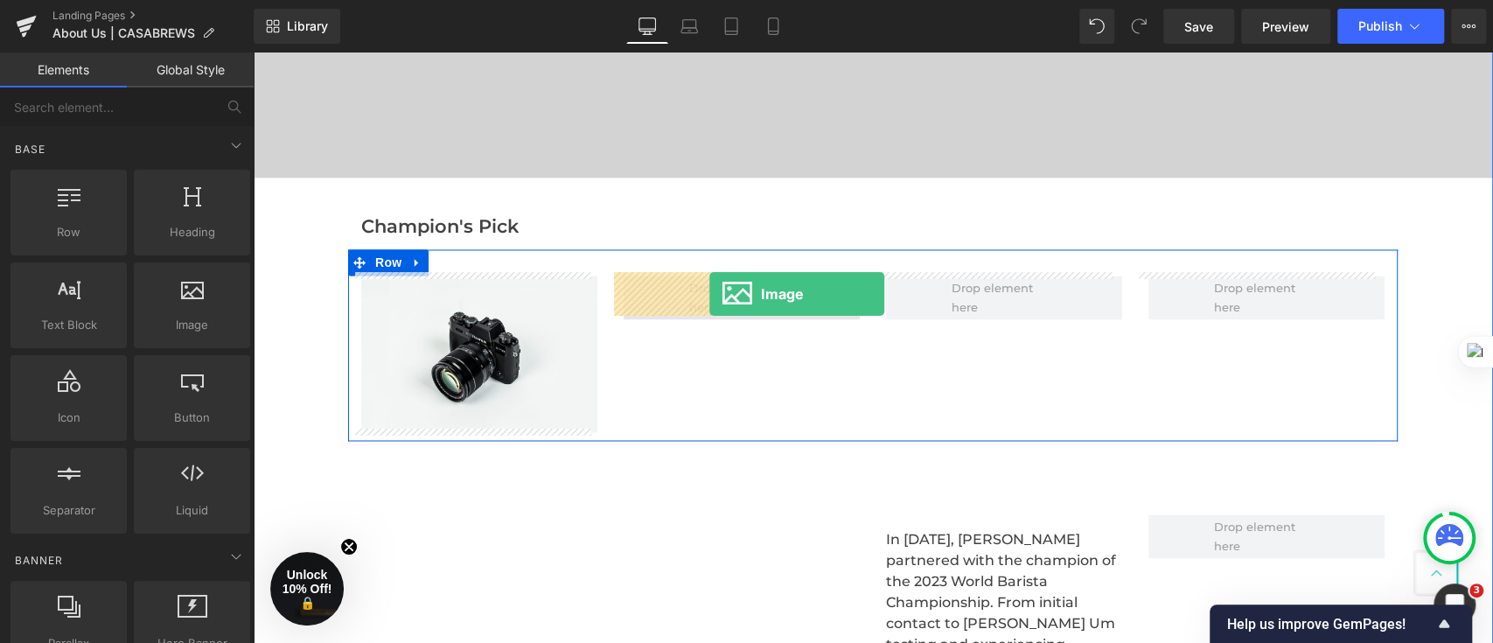
drag, startPoint x: 500, startPoint y: 357, endPoint x: 709, endPoint y: 295, distance: 219.0
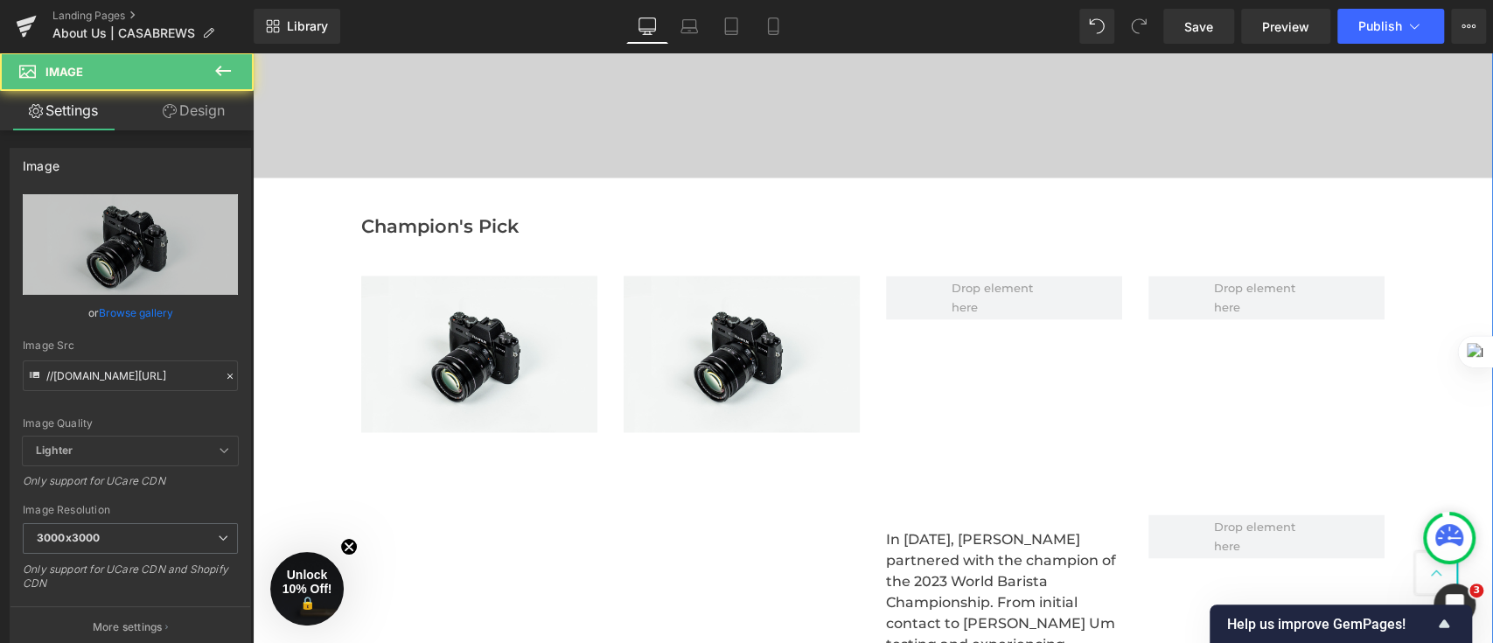
click at [290, 339] on div "Heading Video Bg Row Champion's Pick Text Block Row Image Image Row Separator I…" at bounding box center [873, 615] width 1241 height 2125
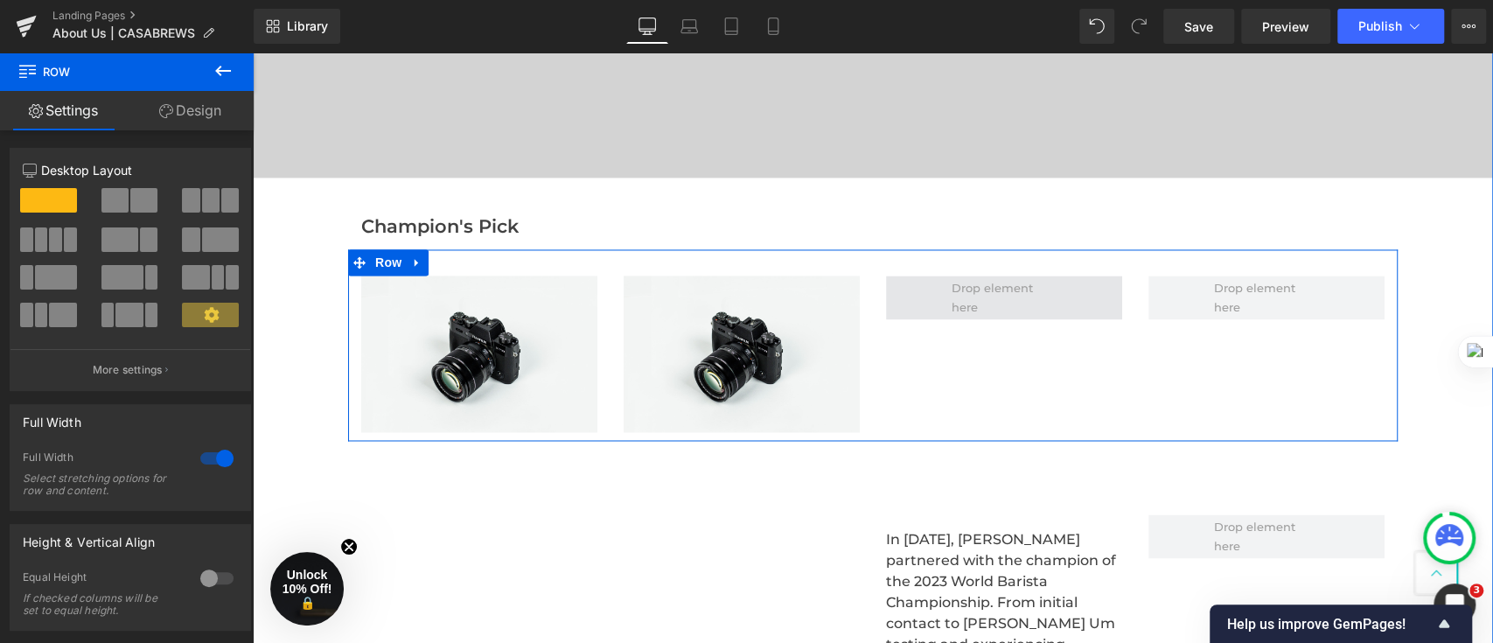
click at [986, 295] on span at bounding box center [1005, 297] width 118 height 47
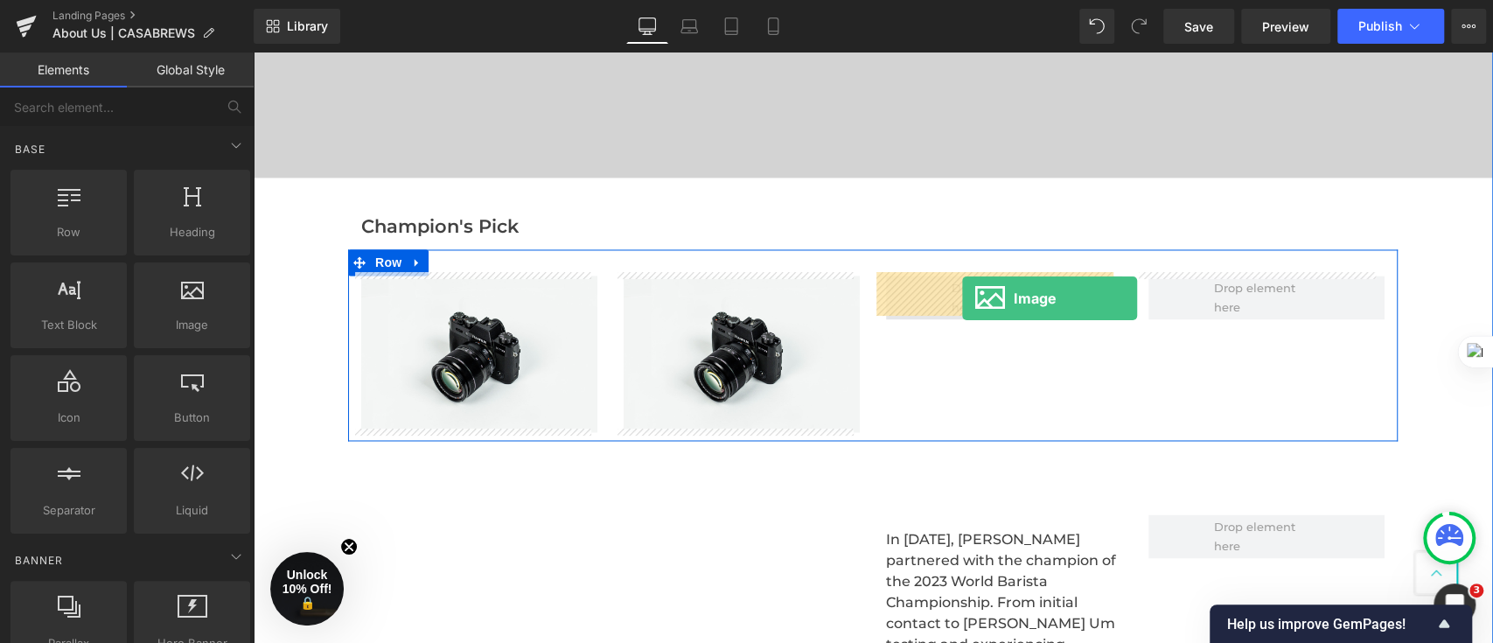
drag, startPoint x: 464, startPoint y: 359, endPoint x: 962, endPoint y: 298, distance: 502.3
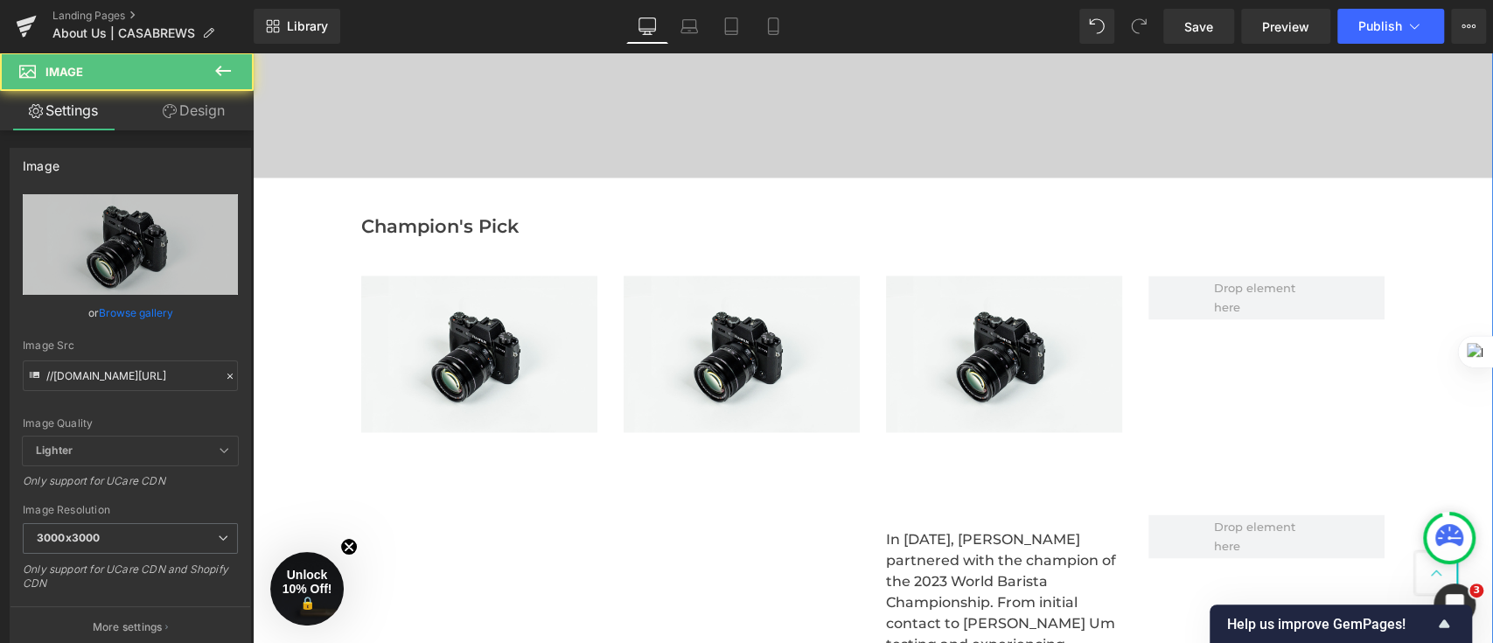
click at [297, 360] on div "Heading Video Bg Row Champion's Pick Text Block Row Image Image Image Row Separ…" at bounding box center [873, 615] width 1241 height 2125
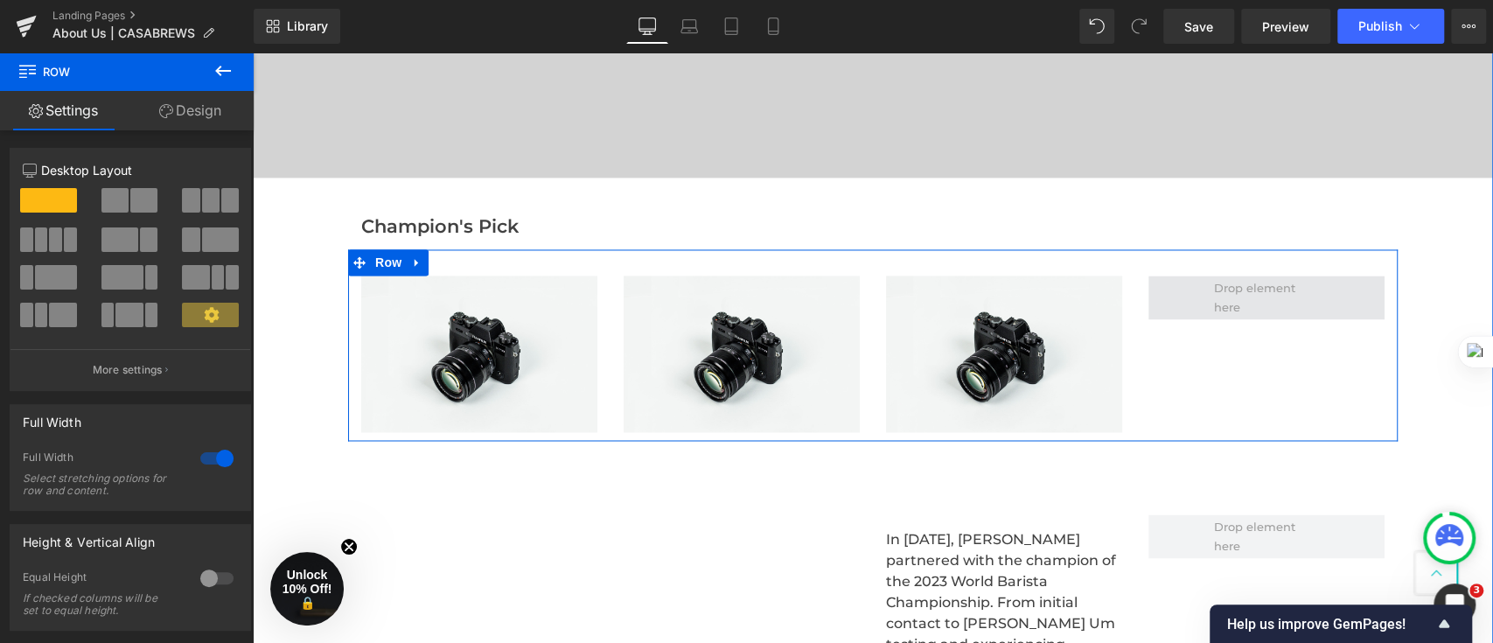
drag, startPoint x: 1308, startPoint y: 307, endPoint x: 1290, endPoint y: 308, distance: 17.5
click at [1308, 306] on span at bounding box center [1267, 297] width 118 height 47
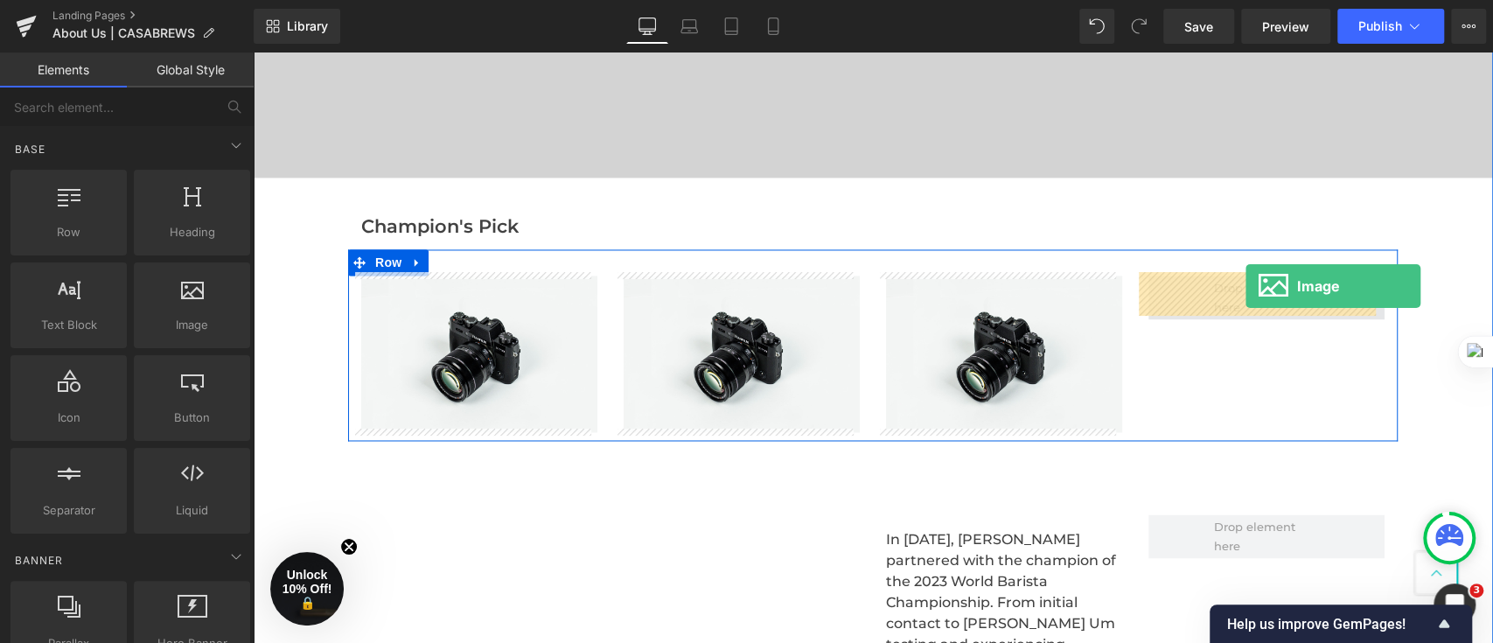
drag, startPoint x: 451, startPoint y: 346, endPoint x: 1229, endPoint y: 289, distance: 780.7
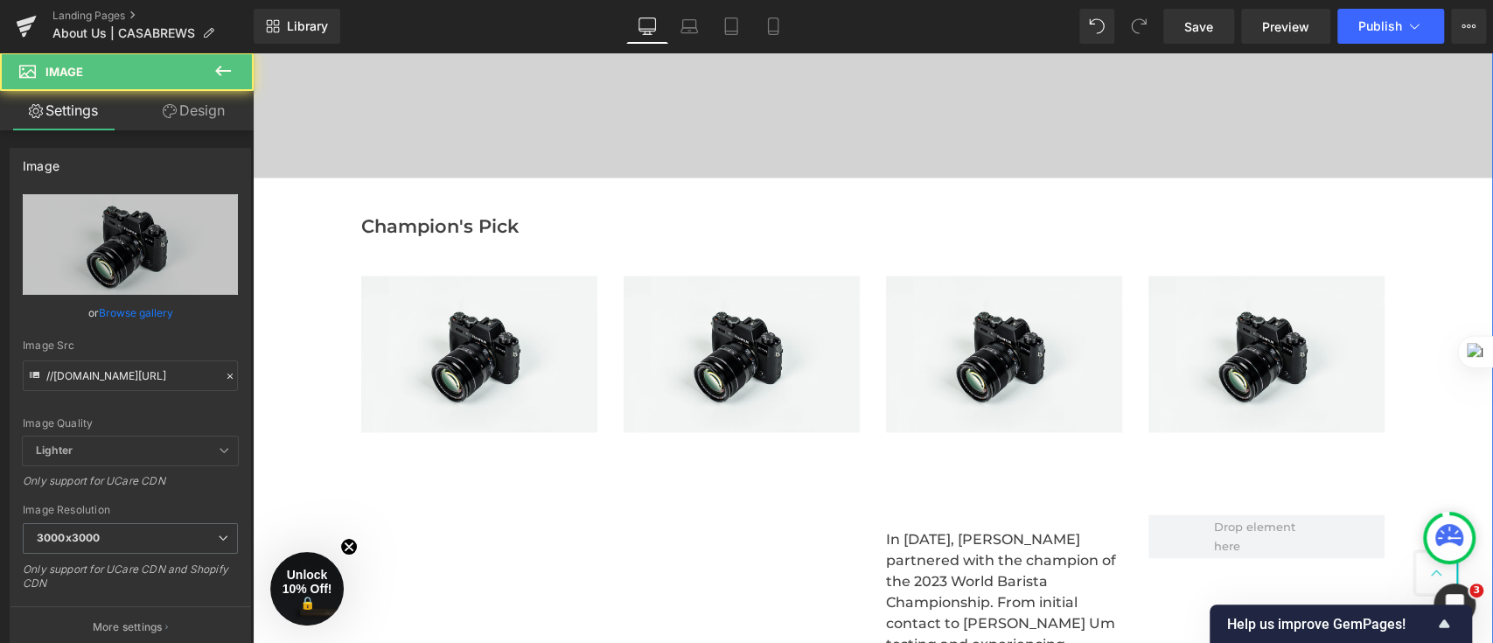
click at [290, 308] on div "Heading Video Bg Row Champion's Pick Text Block Row Image Image Image Image Row…" at bounding box center [873, 615] width 1241 height 2125
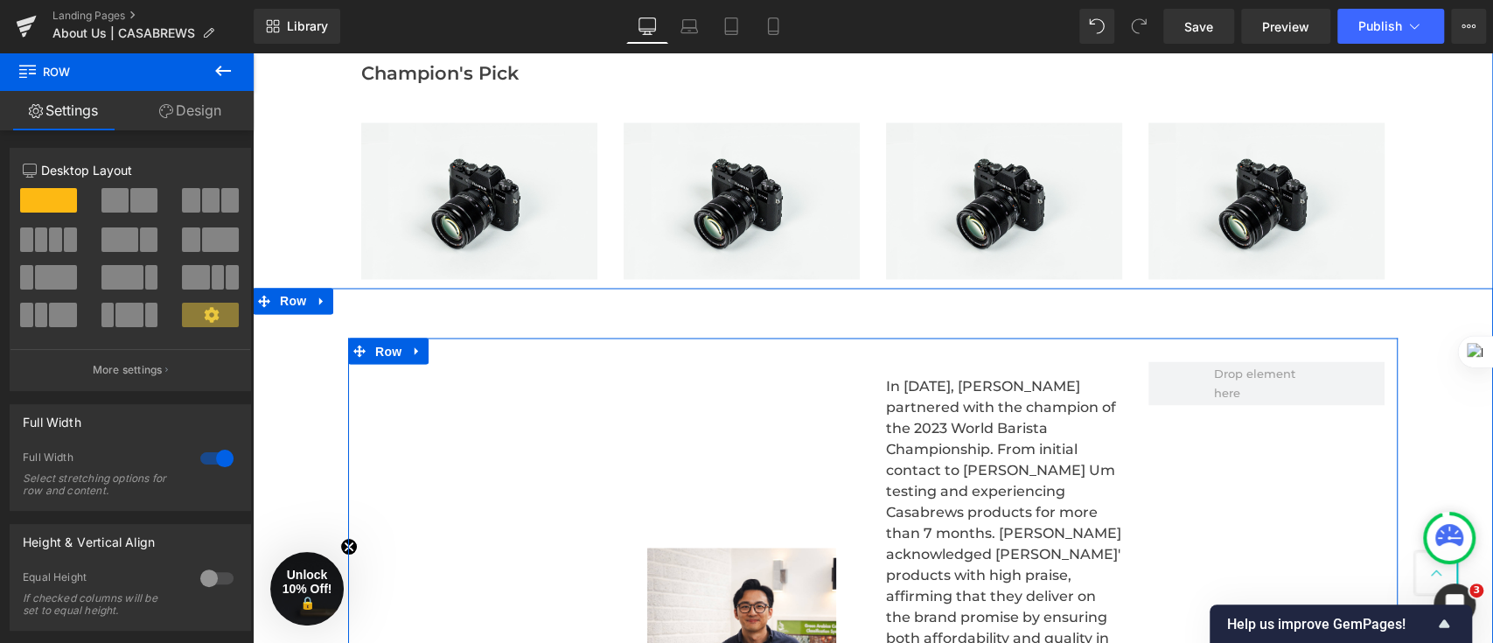
scroll to position [1939, 0]
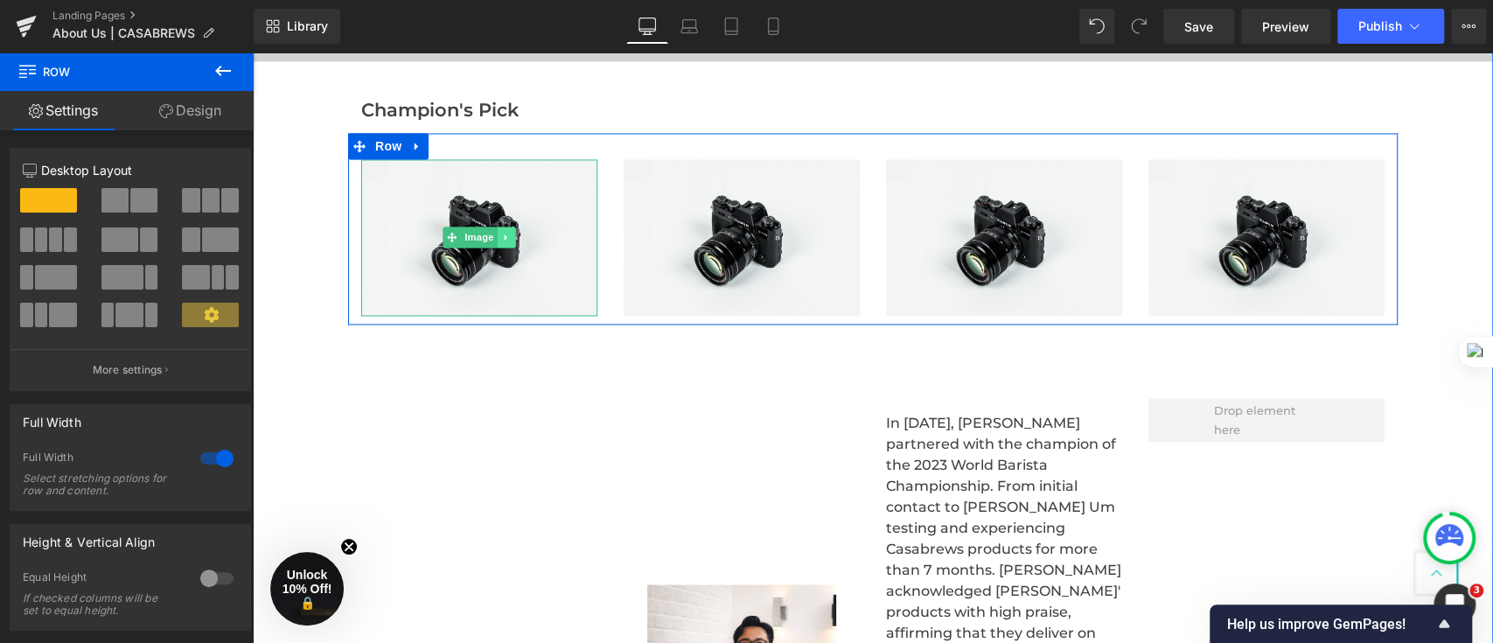
click at [498, 241] on link at bounding box center [507, 237] width 18 height 21
click at [451, 228] on link "Image" at bounding box center [470, 237] width 54 height 21
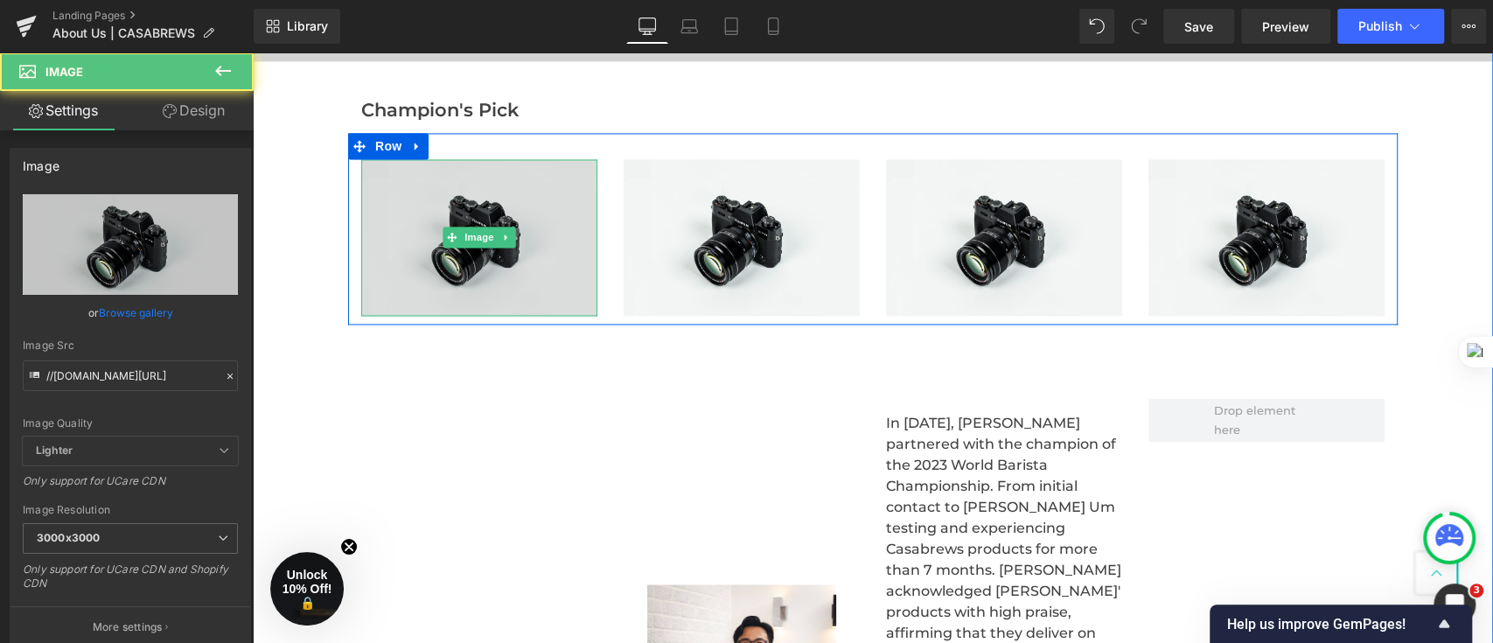
click at [447, 193] on img at bounding box center [479, 237] width 236 height 157
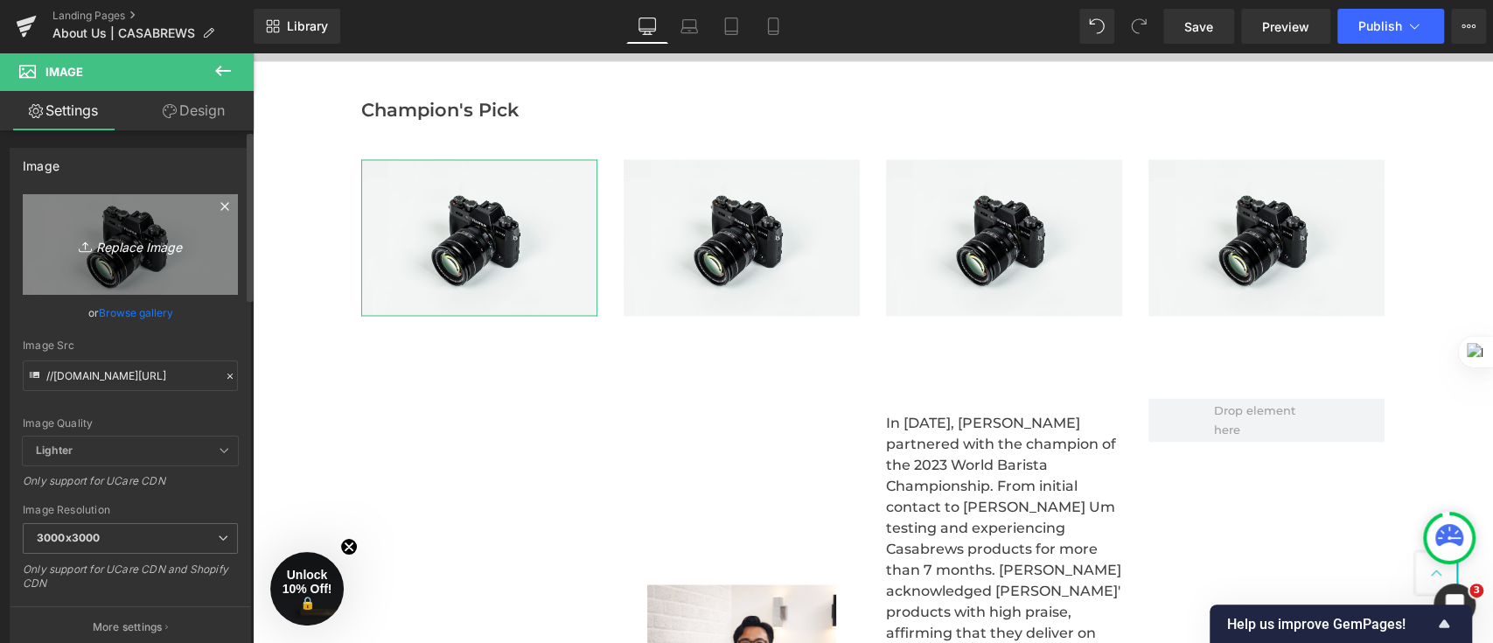
click at [170, 242] on icon "Replace Image" at bounding box center [130, 245] width 140 height 22
type input "C:\fakepath\未命名(2)(4) (4).png"
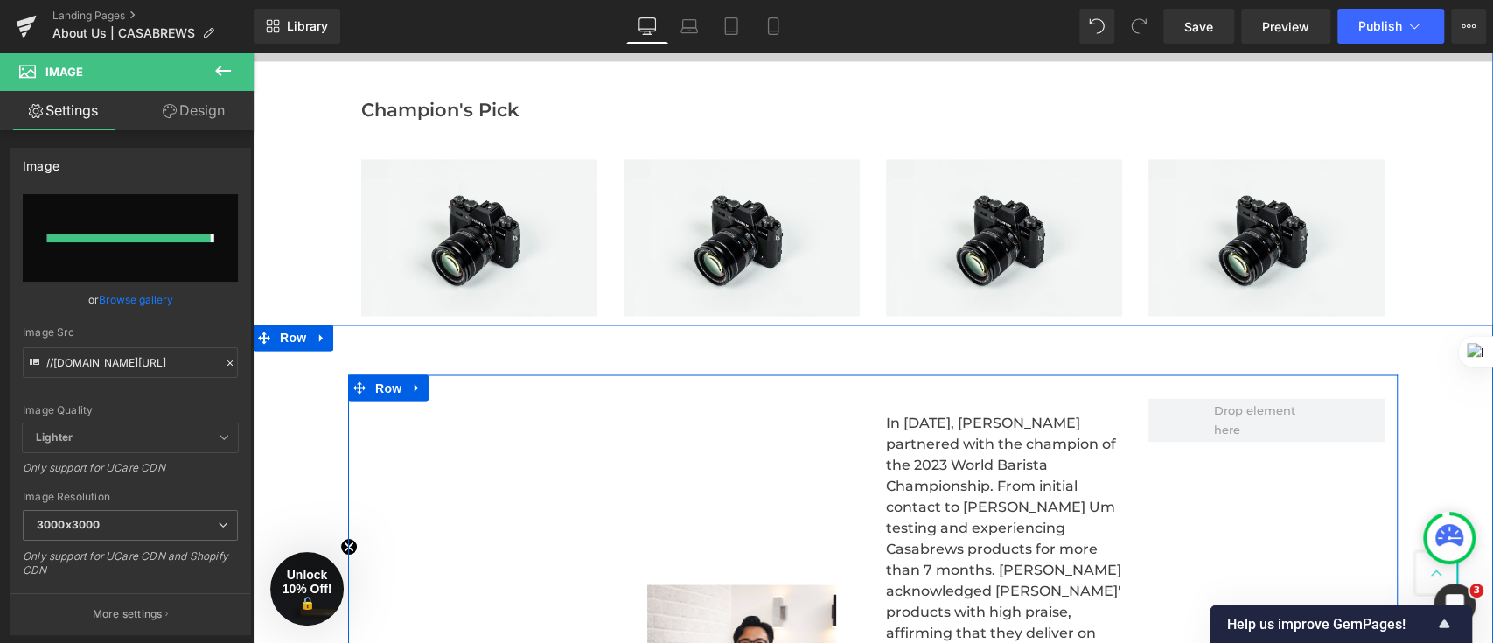
type input "[URL][DOMAIN_NAME]"
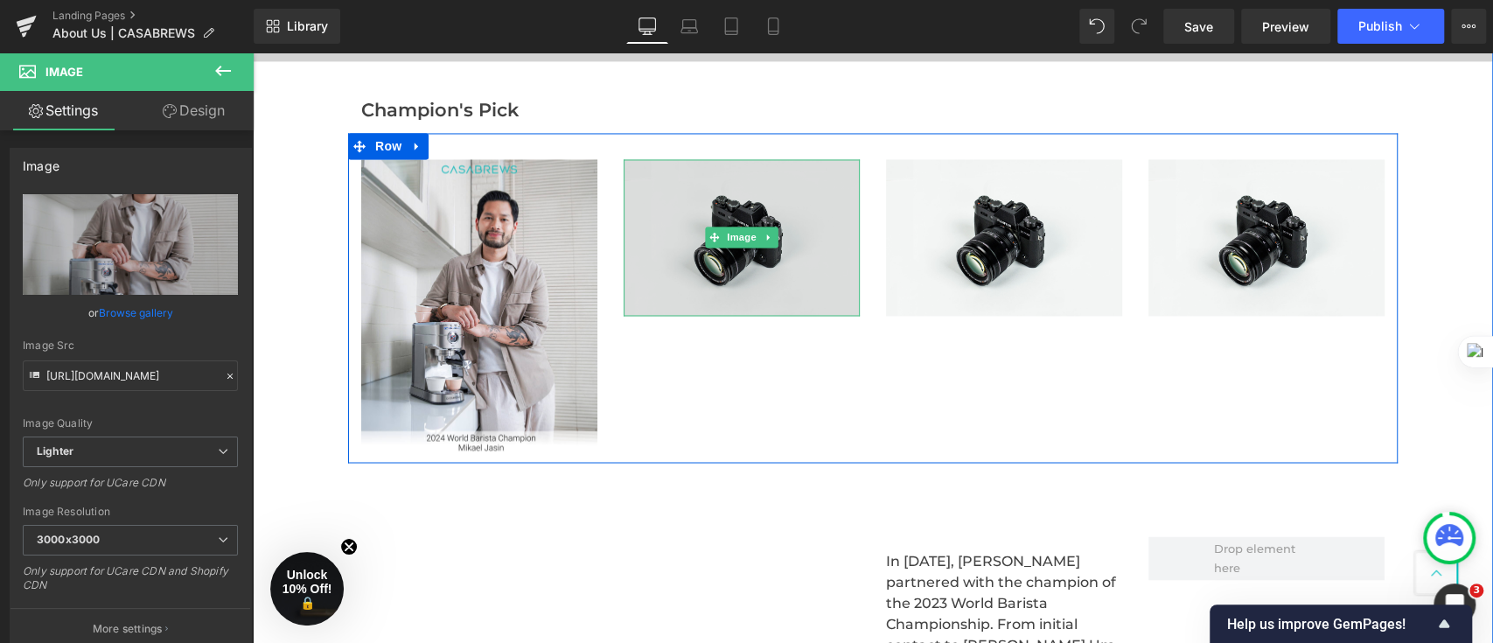
click at [805, 242] on img at bounding box center [742, 237] width 236 height 157
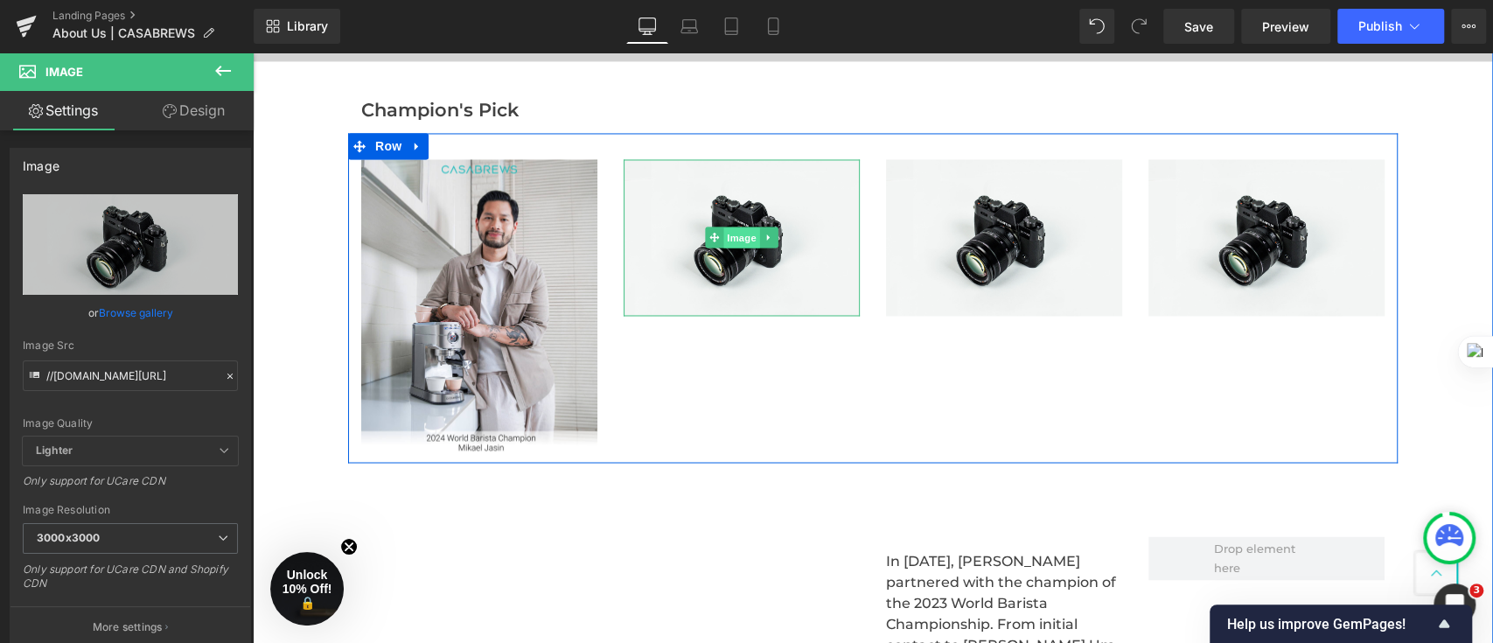
click at [717, 227] on link "Image" at bounding box center [732, 237] width 54 height 21
click at [723, 240] on span "Image" at bounding box center [741, 237] width 37 height 21
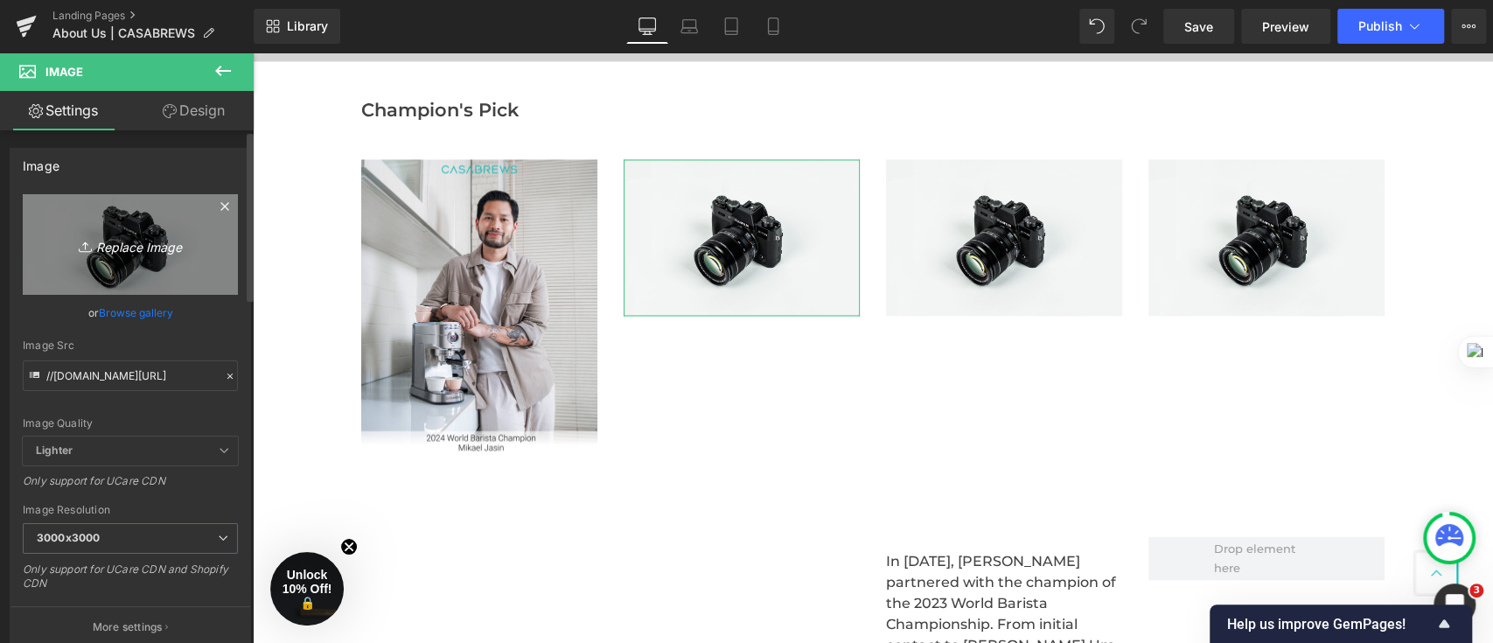
click at [133, 248] on icon "Replace Image" at bounding box center [130, 245] width 140 height 22
type input "C:\fakepath\未命名(2)(4) (5).png"
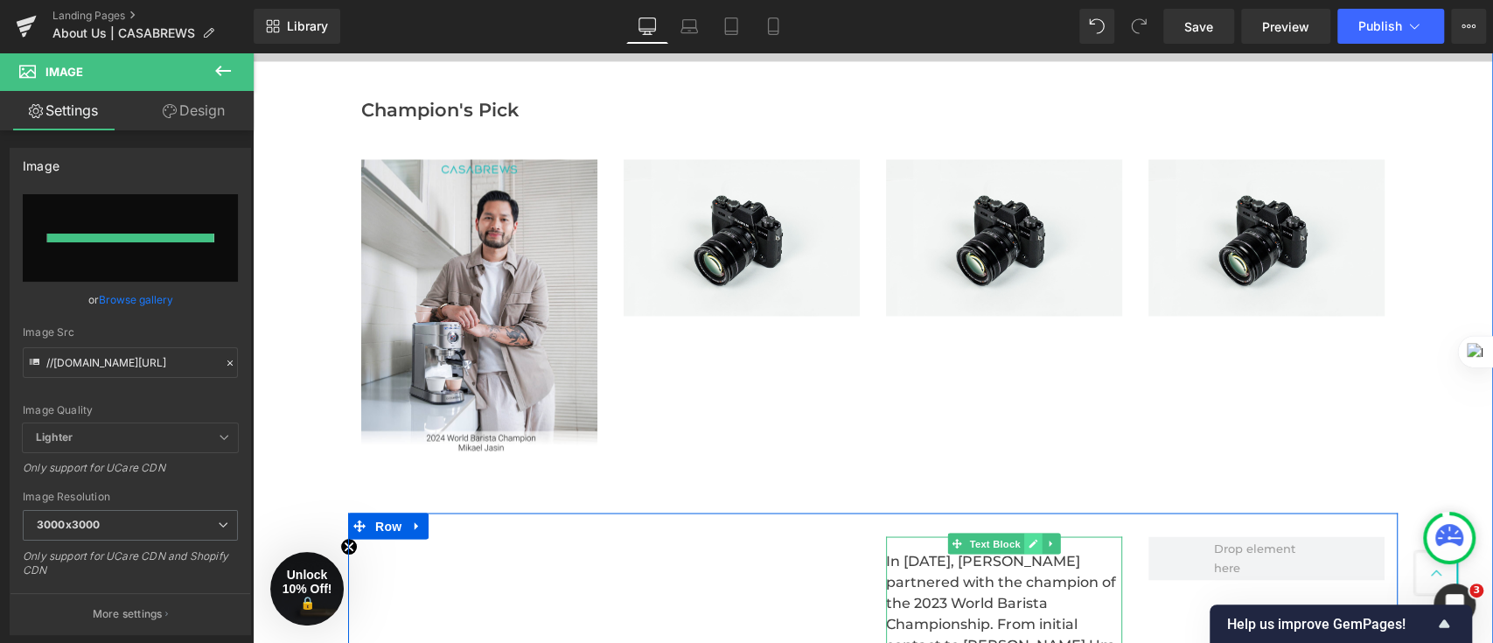
type input "[URL][DOMAIN_NAME]"
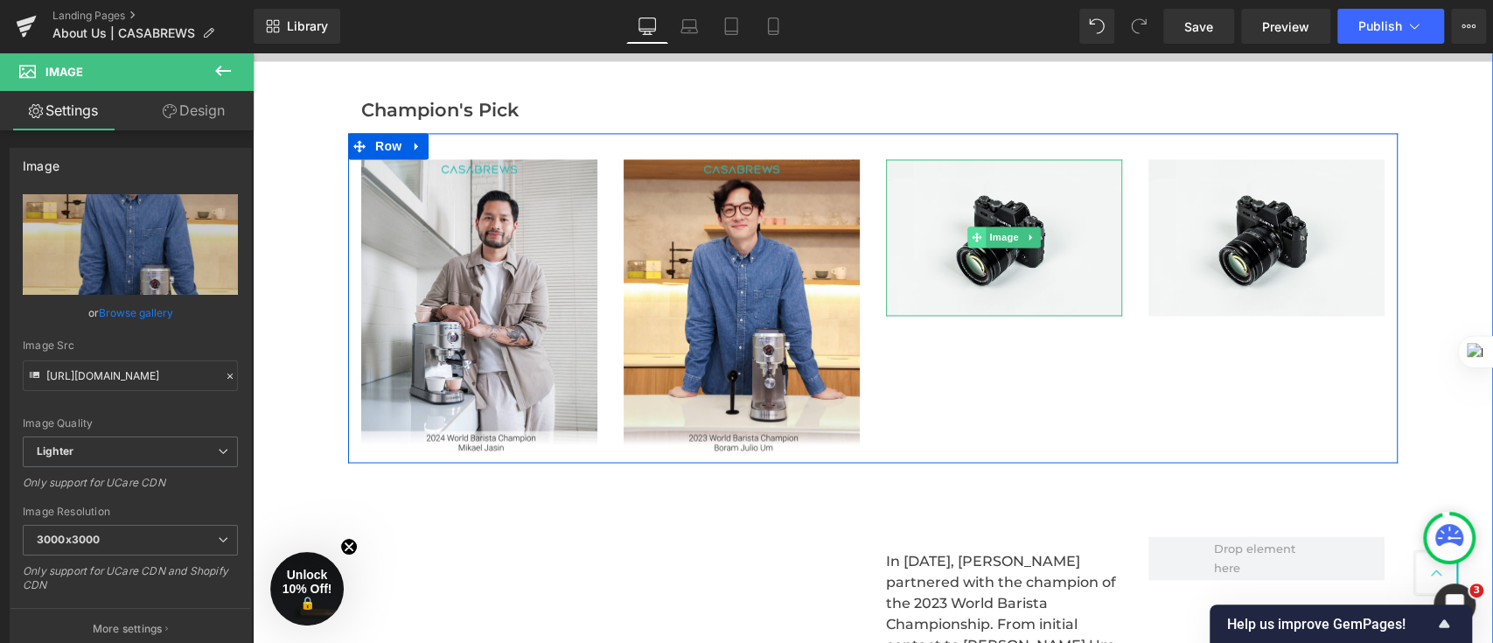
click at [972, 236] on icon at bounding box center [977, 237] width 10 height 10
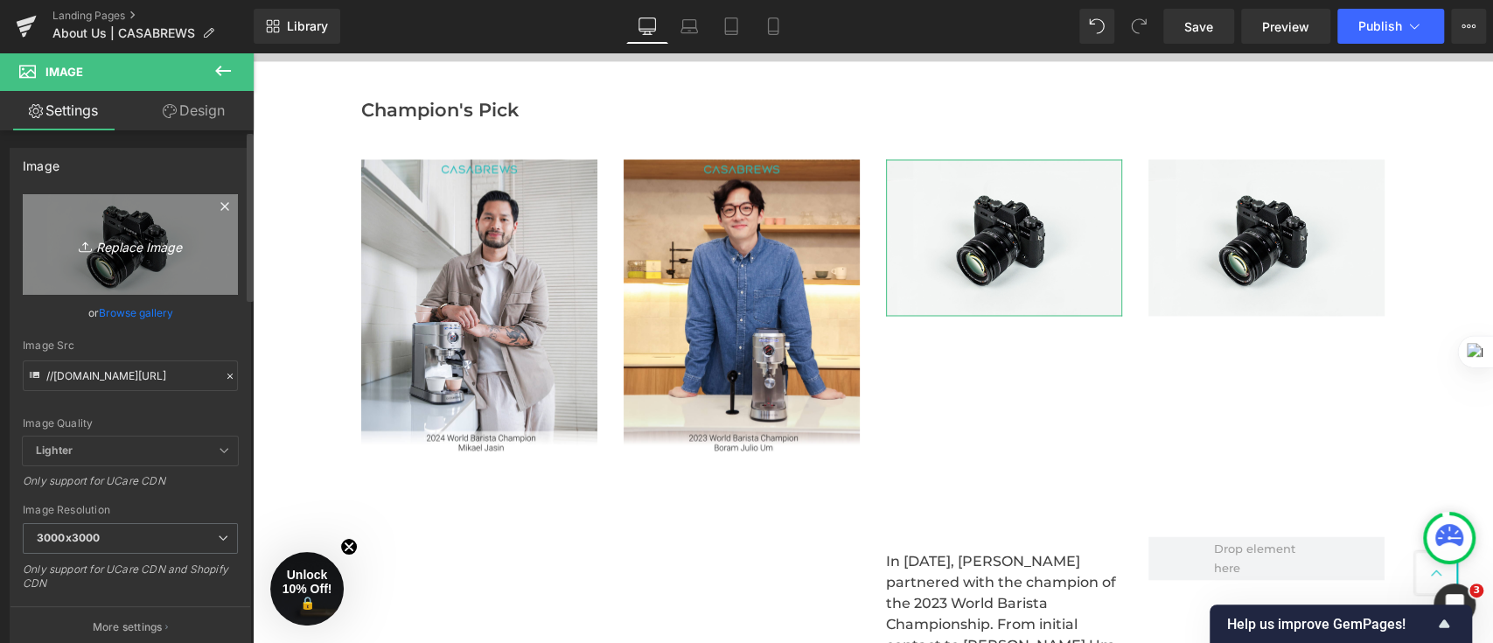
click at [121, 235] on icon "Replace Image" at bounding box center [130, 245] width 140 height 22
type input "C:\fakepath\未命名(2)(4) (3).png"
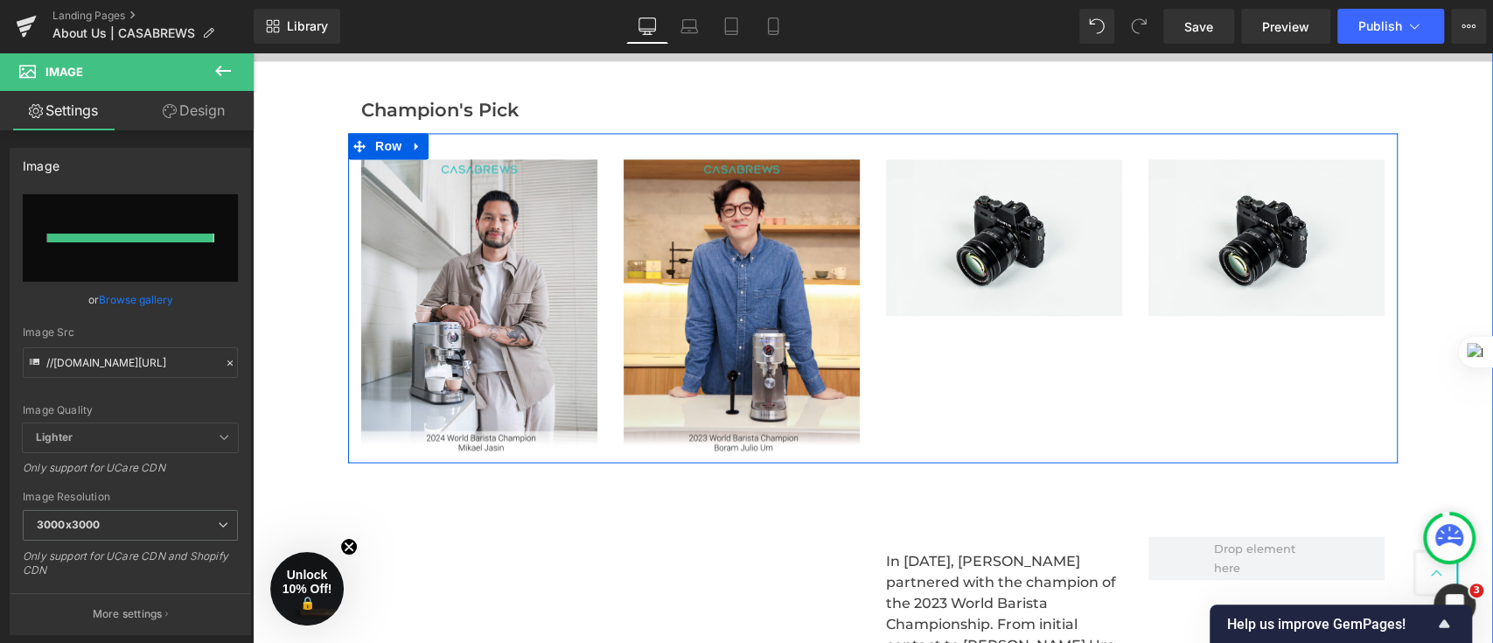
type input "[URL][DOMAIN_NAME]"
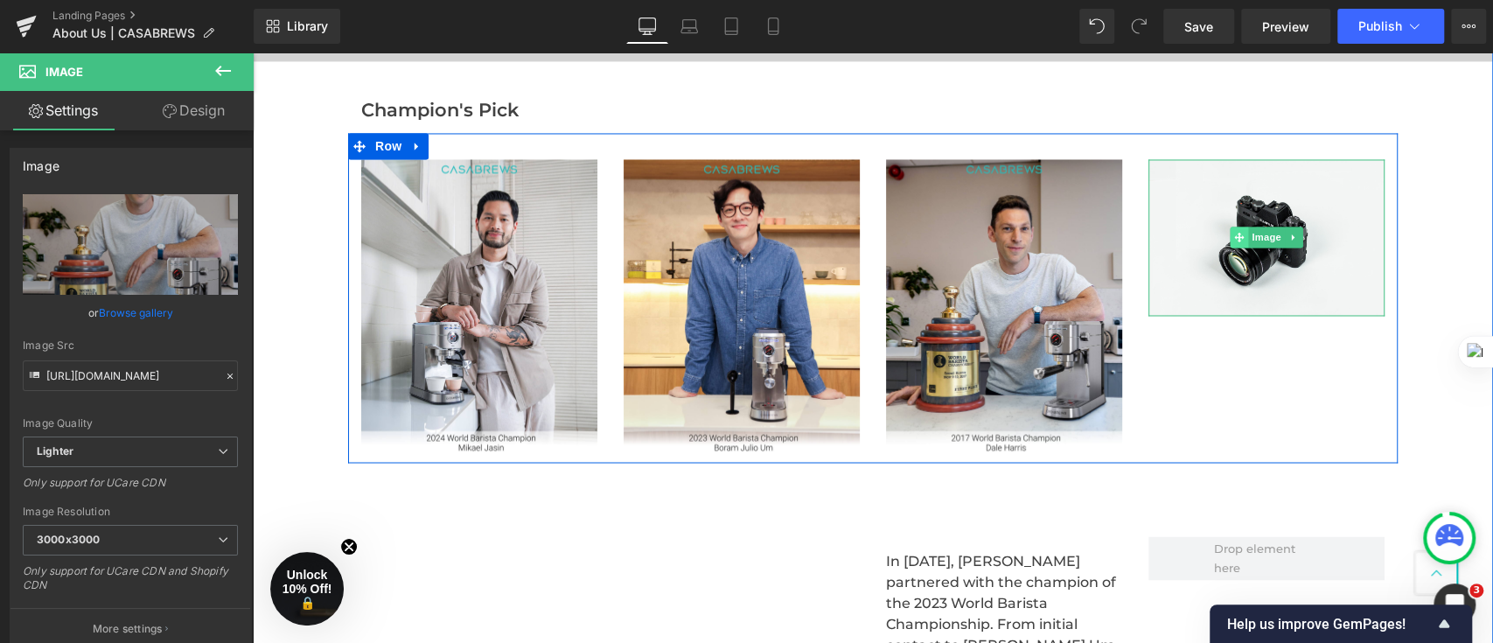
click at [1234, 233] on icon at bounding box center [1239, 238] width 10 height 10
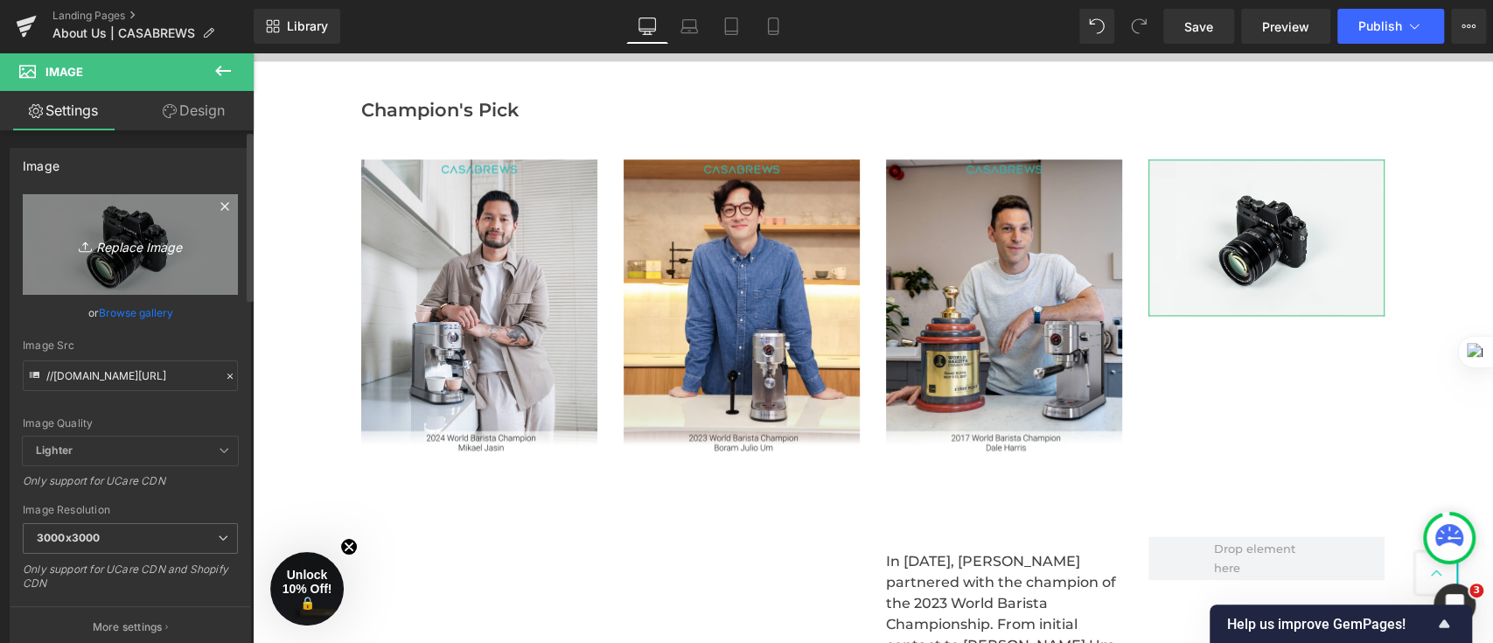
click at [118, 229] on link "Replace Image" at bounding box center [130, 244] width 215 height 101
type input "C:\fakepath\未命名(2)(4) (2).png"
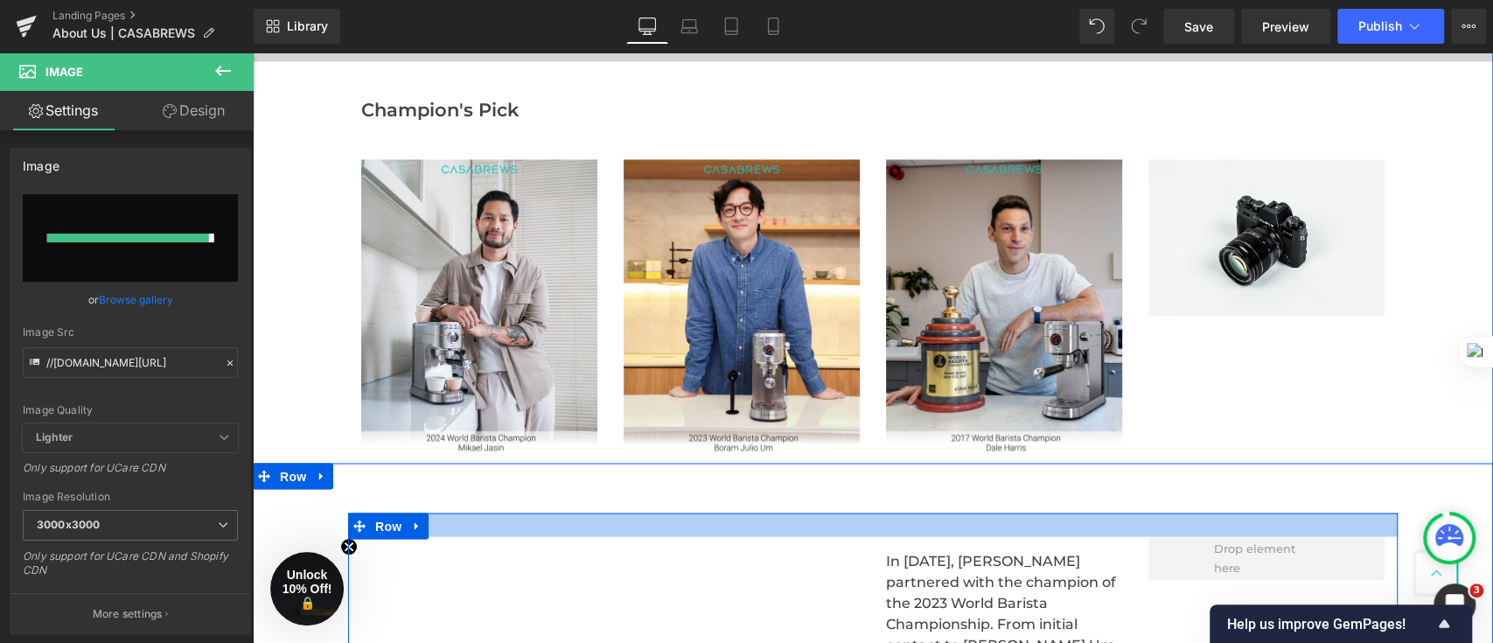
type input "[URL][DOMAIN_NAME]"
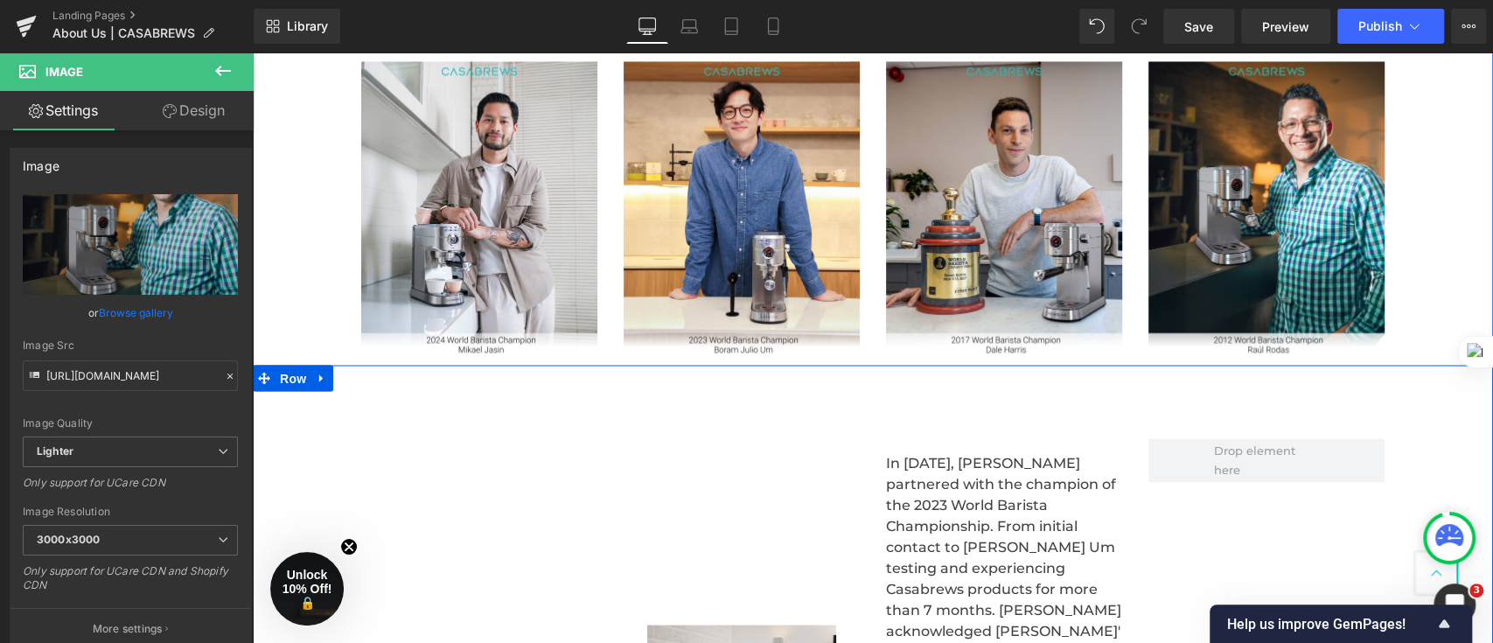
scroll to position [2172, 0]
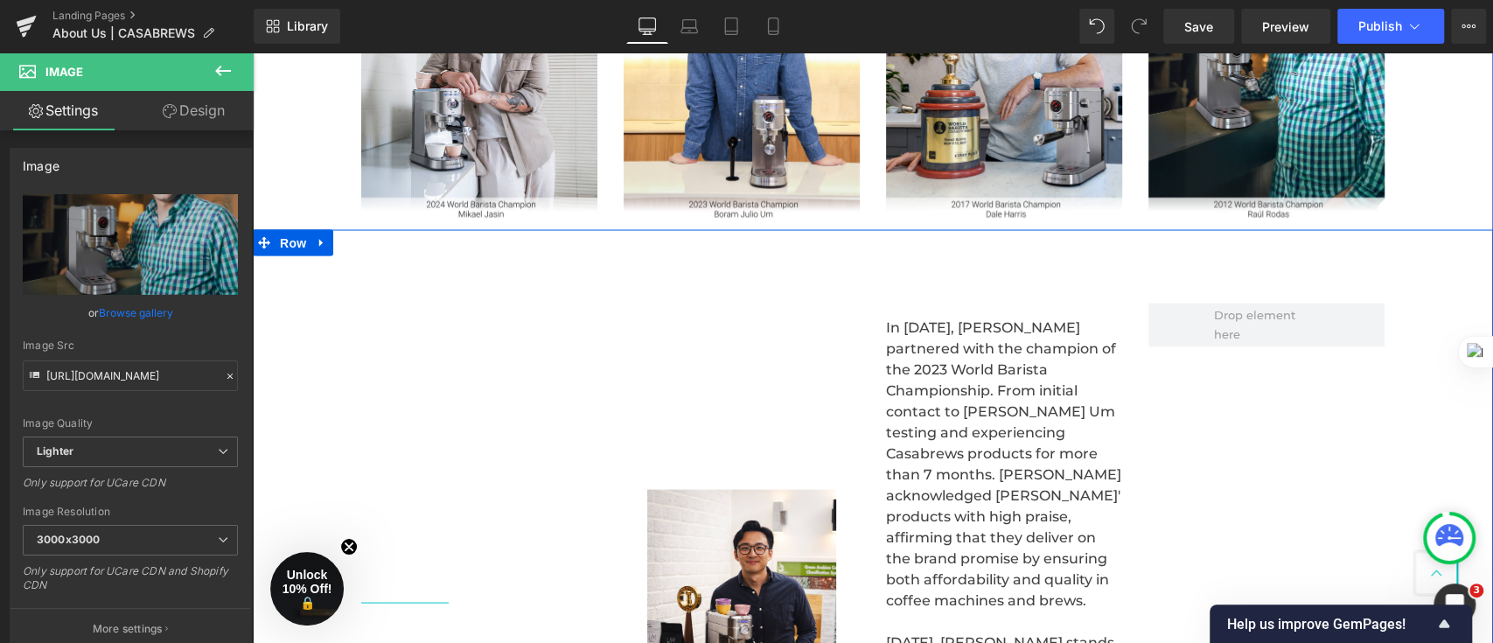
click at [708, 331] on div "Image" at bounding box center [742, 607] width 262 height 609
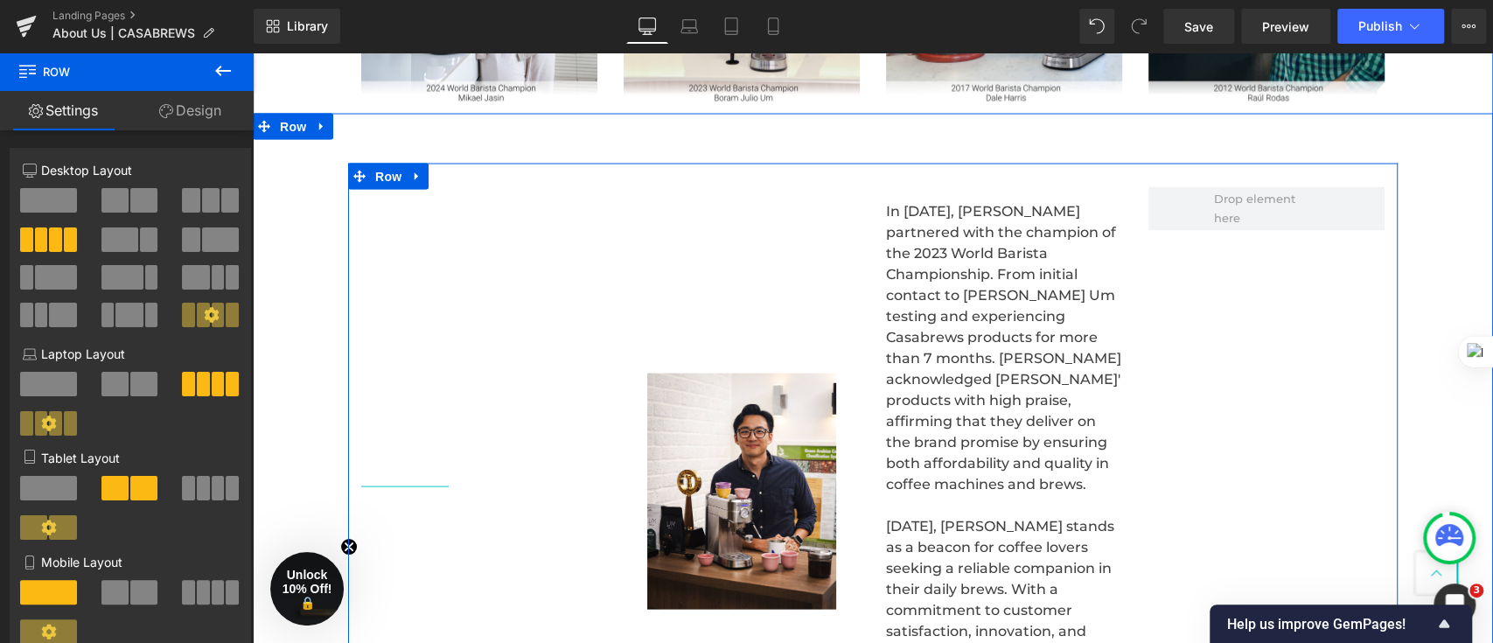
scroll to position [2406, 0]
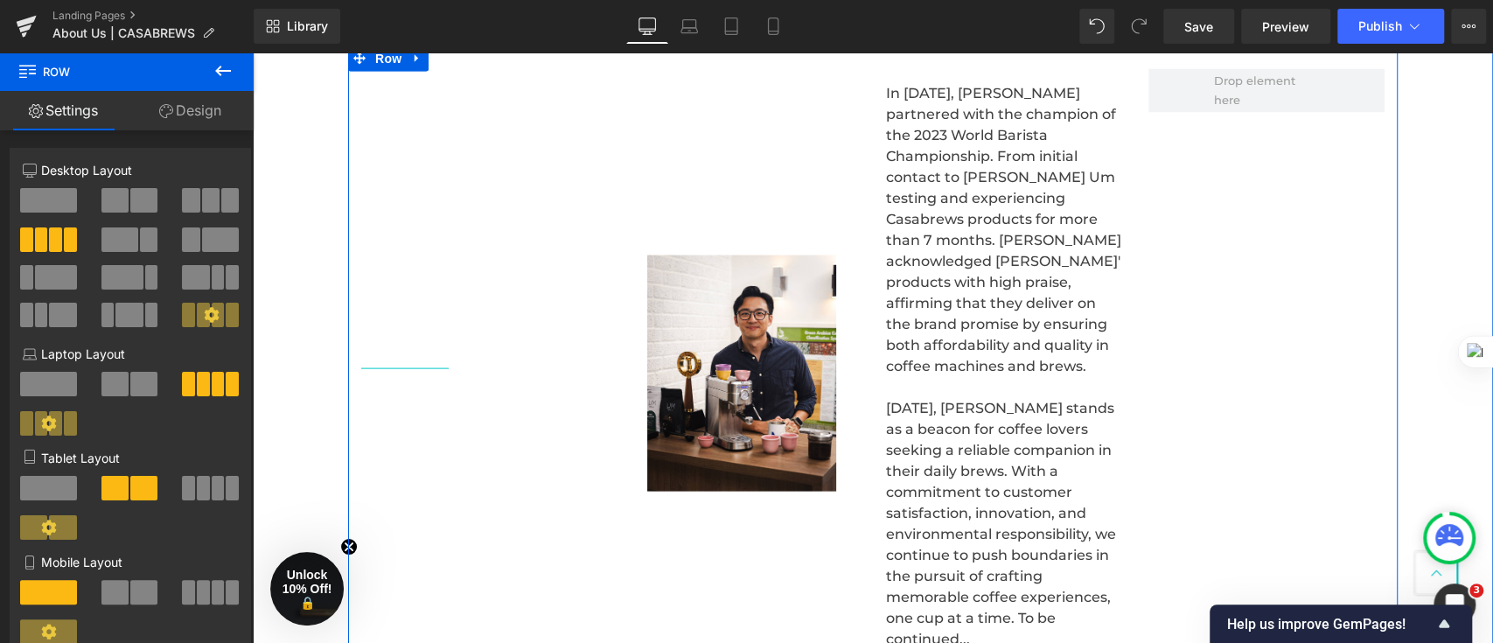
drag, startPoint x: 947, startPoint y: 472, endPoint x: 995, endPoint y: 542, distance: 84.9
click at [947, 472] on p "[DATE], [PERSON_NAME] stands as a beacon for coffee lovers seeking a reliable c…" at bounding box center [1004, 524] width 236 height 252
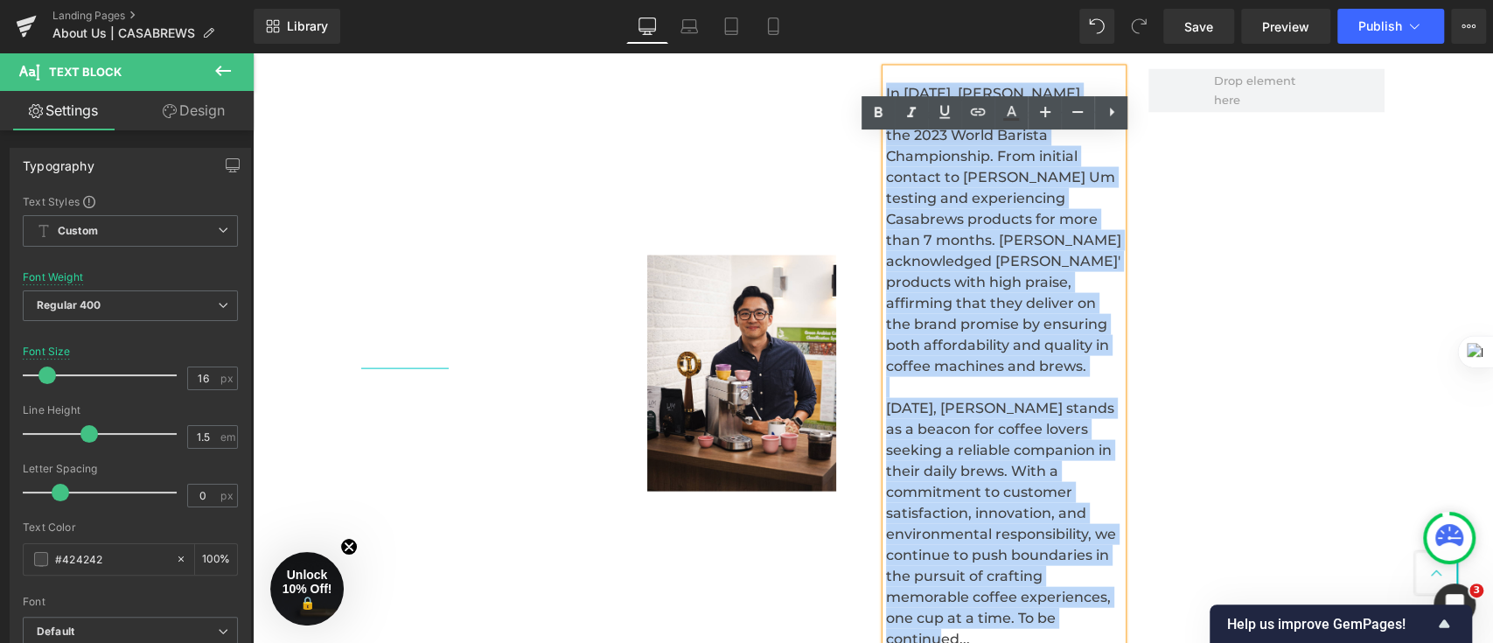
drag, startPoint x: 1014, startPoint y: 617, endPoint x: 877, endPoint y: 94, distance: 540.7
click at [886, 94] on div "In [DATE], [PERSON_NAME] partnered with the champion of the 2023 World Barista …" at bounding box center [1004, 373] width 236 height 609
copy div "In [DATE], [PERSON_NAME] partnered with the champion of the 2023 World Barista …"
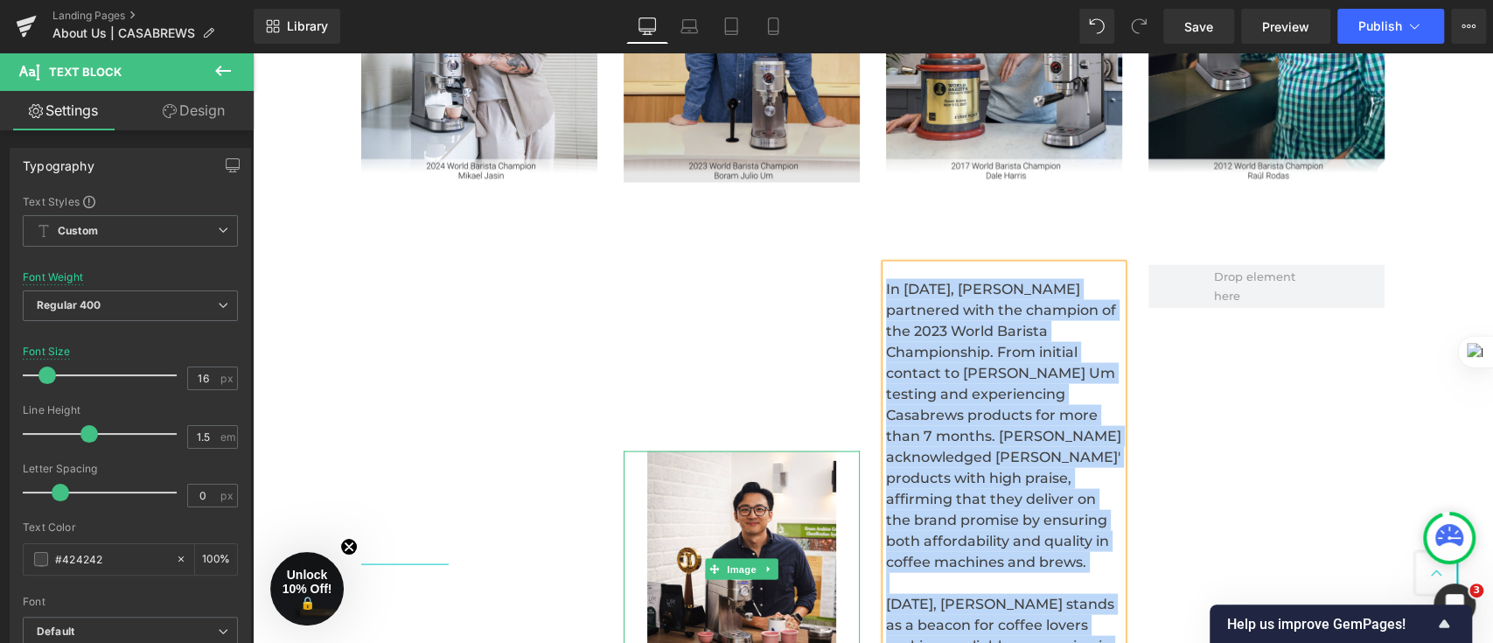
scroll to position [2056, 0]
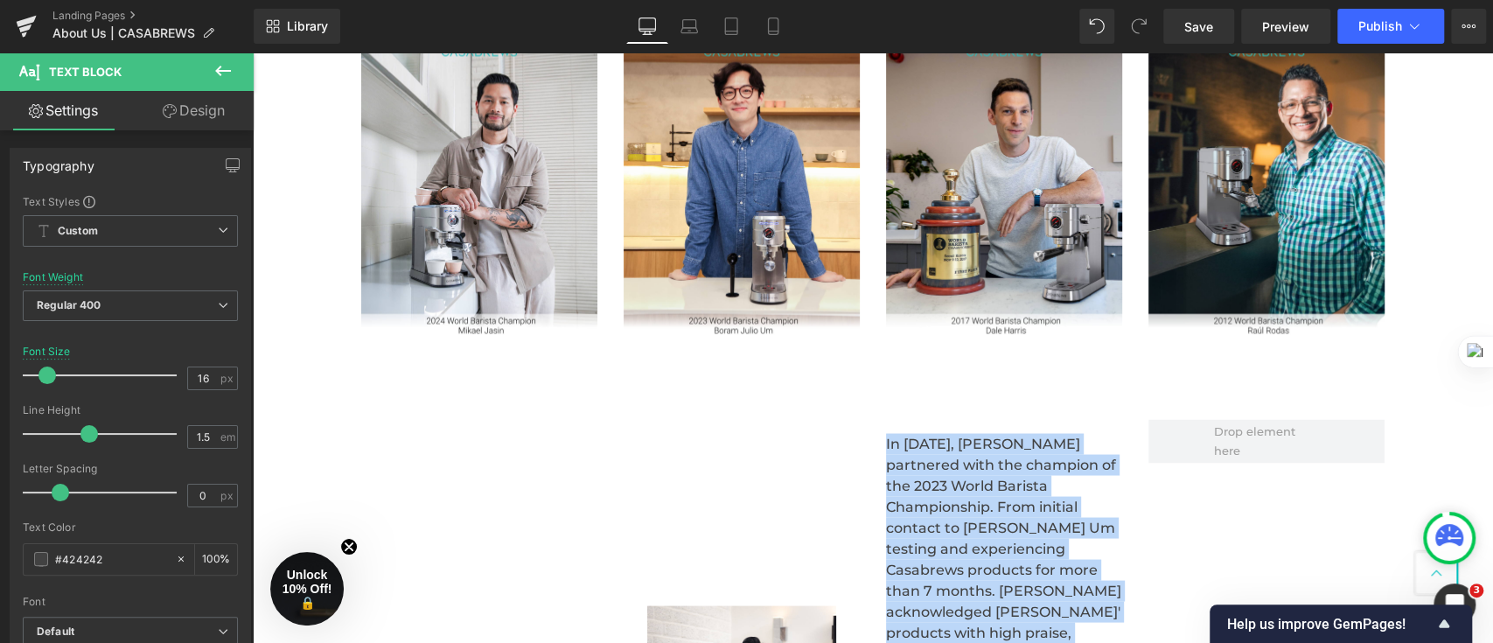
click at [304, 204] on div "Heading Video Bg Row Champion's Pick Text Block Row Image Image Image Image Row…" at bounding box center [873, 450] width 1241 height 2263
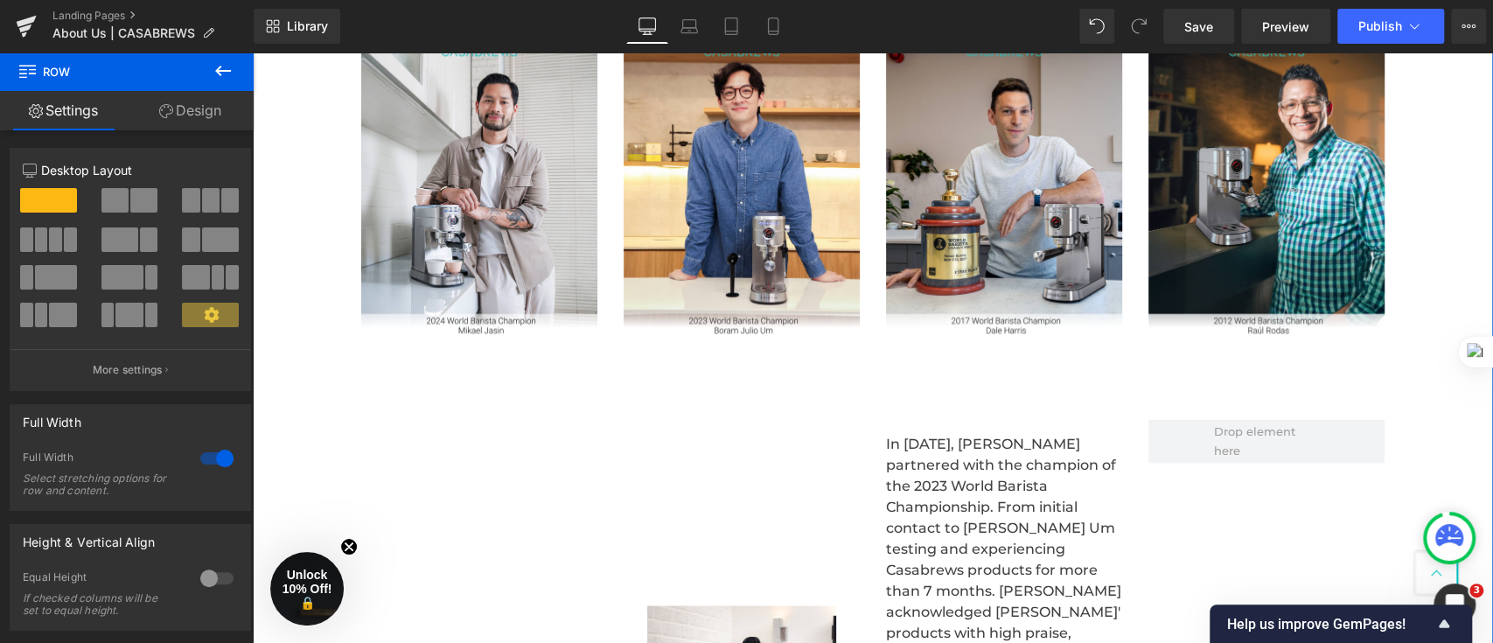
click at [272, 80] on div "Heading Video Bg Row Champion's Pick Text Block Row Image Image Image Image Row…" at bounding box center [873, 450] width 1241 height 2263
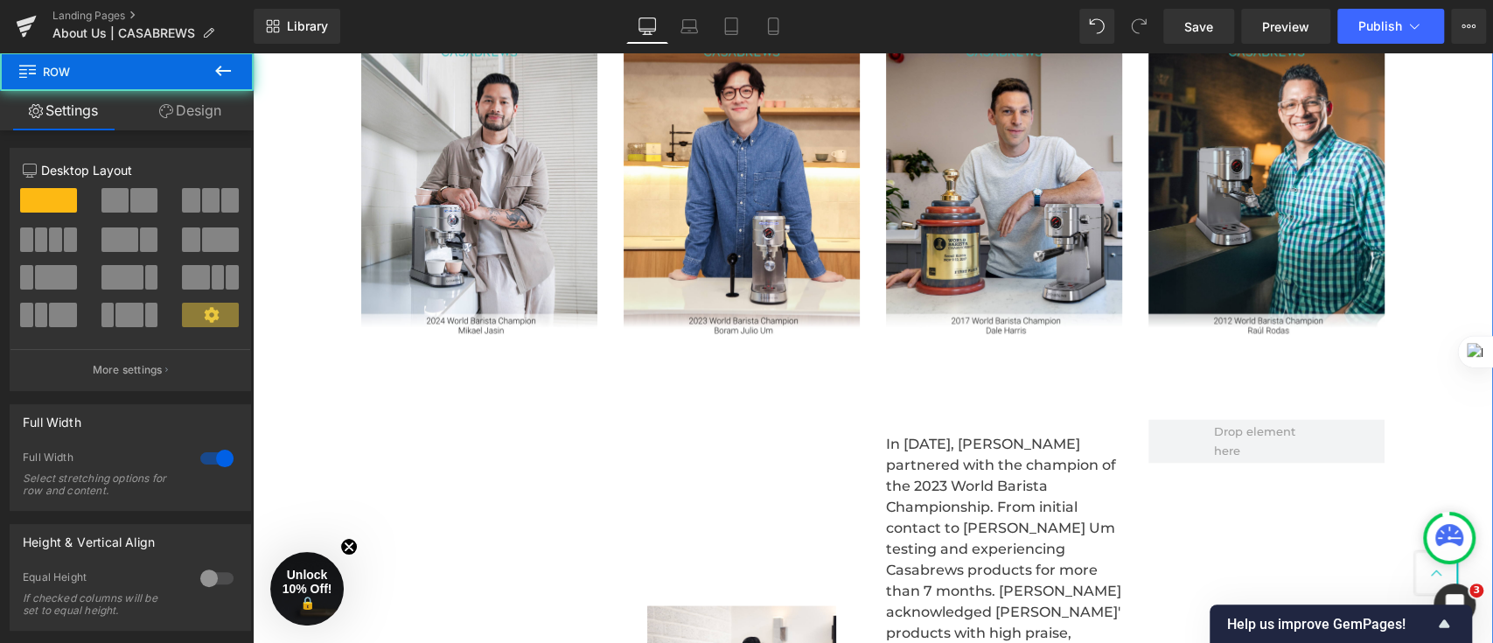
click at [283, 98] on div "Heading Video Bg Row Champion's Pick Text Block Row Image Image Image Image Row…" at bounding box center [873, 450] width 1241 height 2263
click at [290, 220] on div "Heading Video Bg Row Champion's Pick Text Block Row Image Image Image Image Row…" at bounding box center [873, 450] width 1241 height 2263
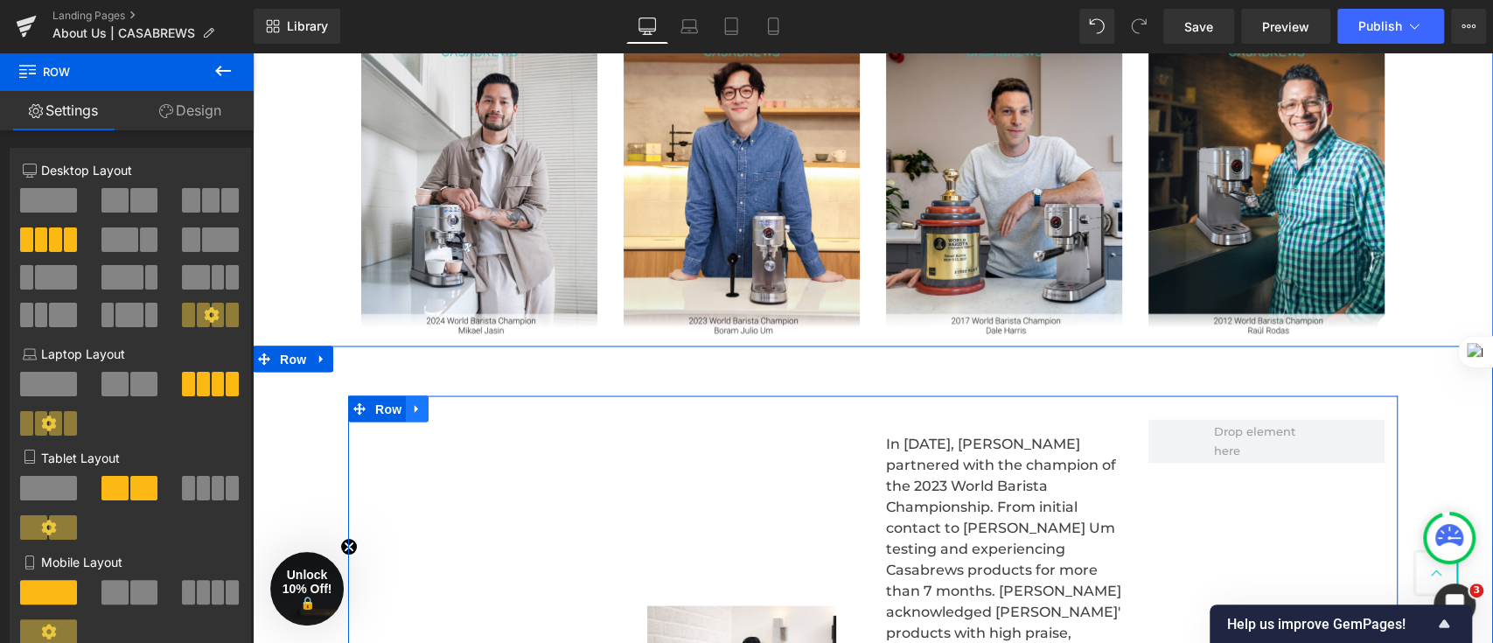
click at [411, 404] on icon at bounding box center [417, 408] width 12 height 13
click at [457, 412] on icon at bounding box center [463, 408] width 12 height 13
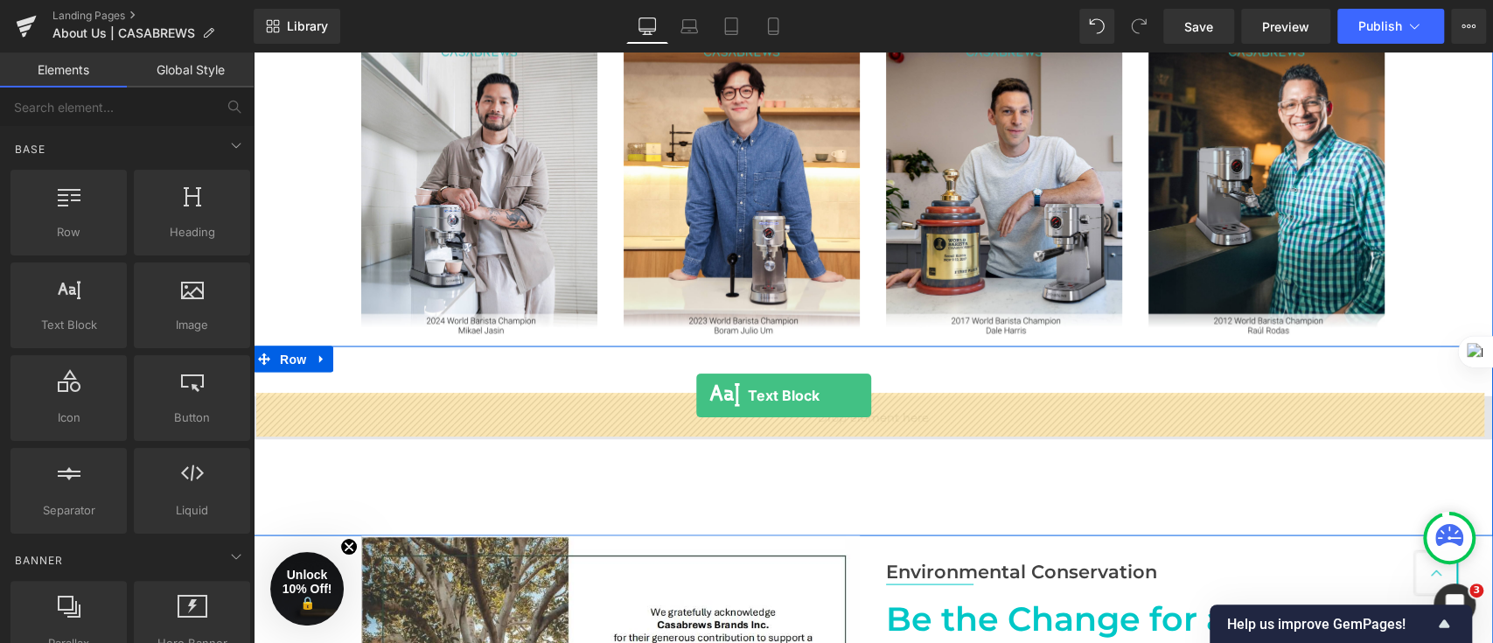
drag, startPoint x: 304, startPoint y: 368, endPoint x: 696, endPoint y: 395, distance: 392.9
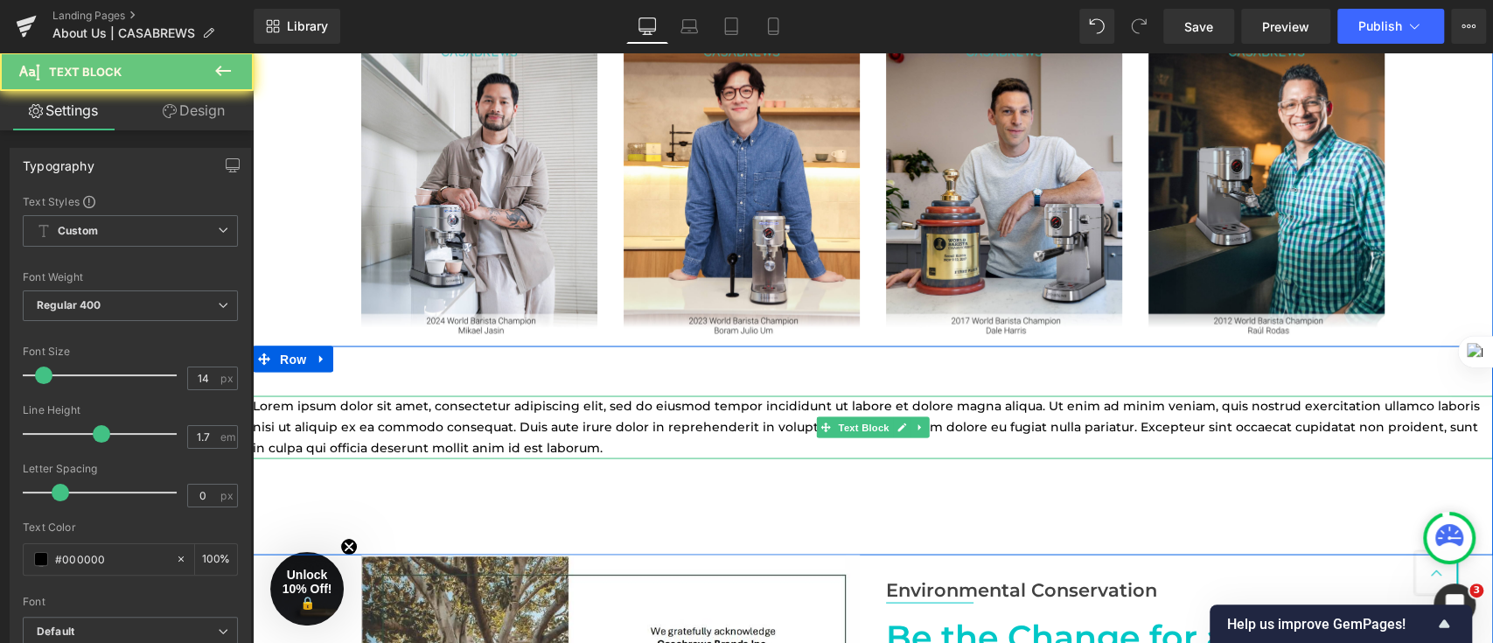
click at [704, 447] on p "Lorem ipsum dolor sit amet, consectetur adipiscing elit, sed do eiusmod tempor …" at bounding box center [873, 426] width 1241 height 62
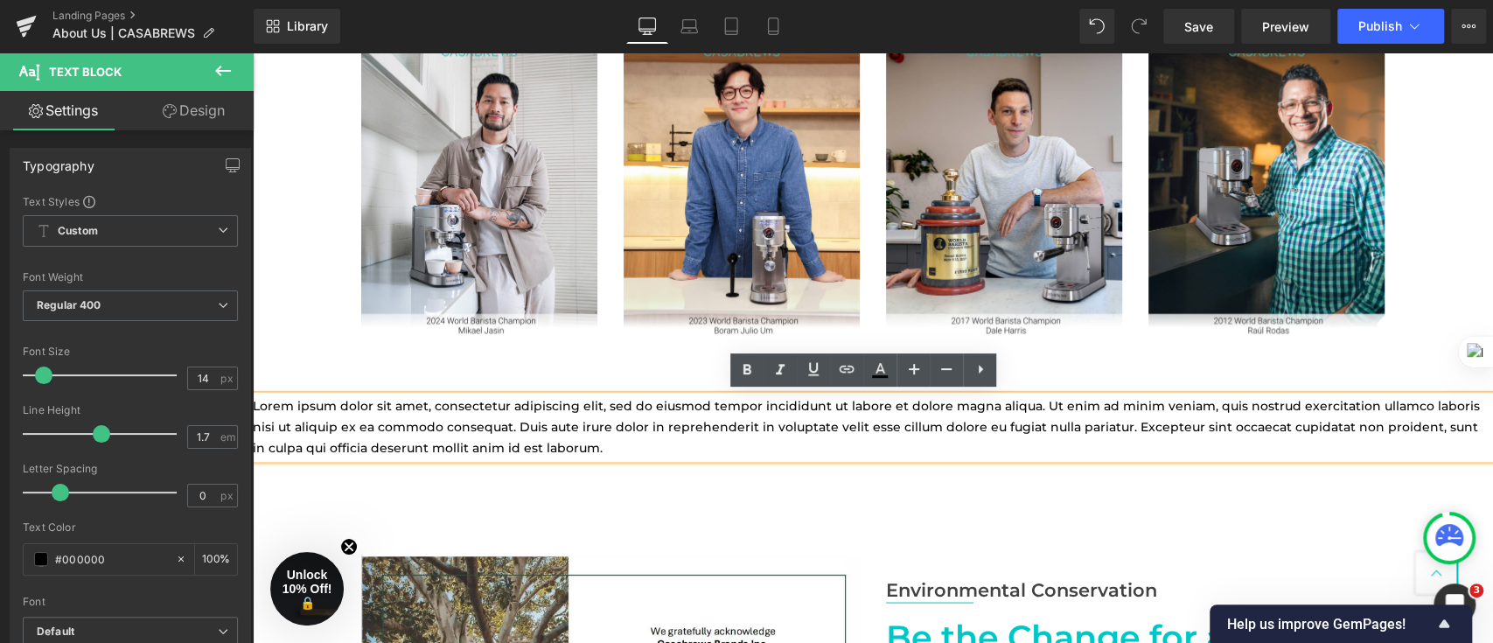
click at [306, 351] on div "Lorem ipsum dolor sit amet, consectetur adipiscing elit, sed do eiusmod tempor …" at bounding box center [873, 450] width 1241 height 208
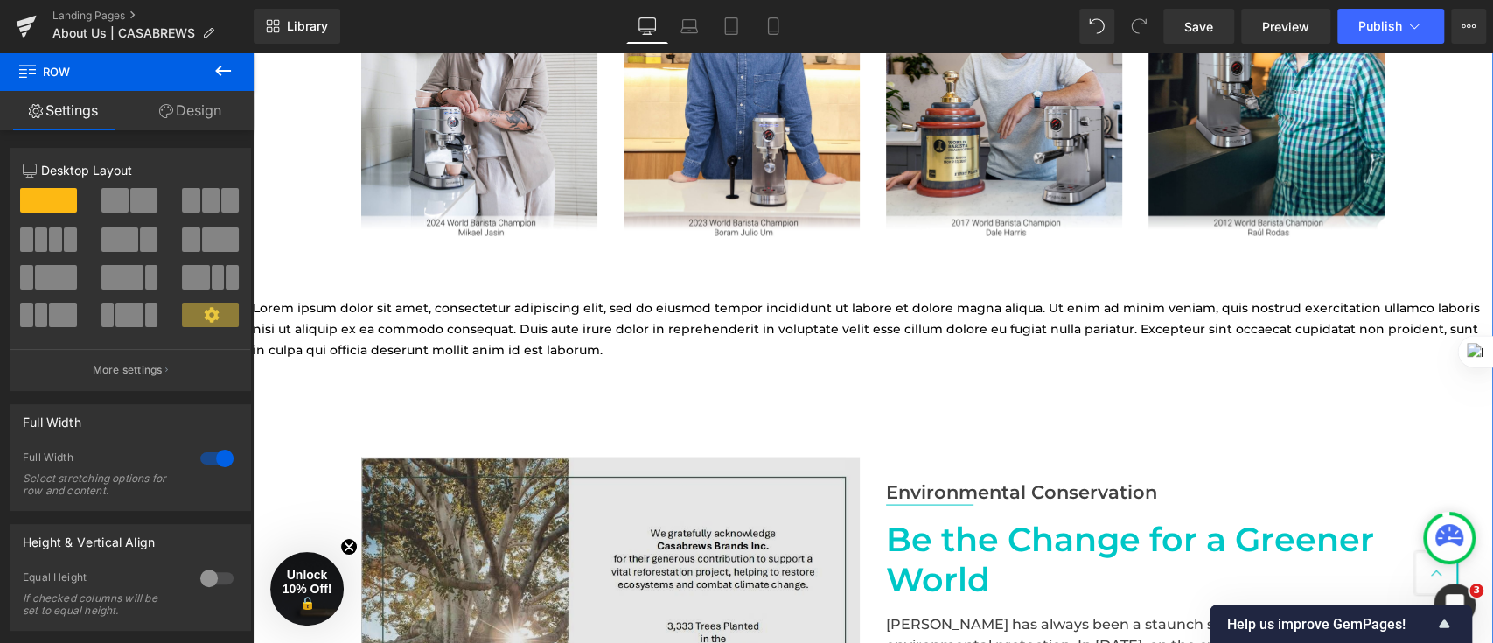
scroll to position [2289, 0]
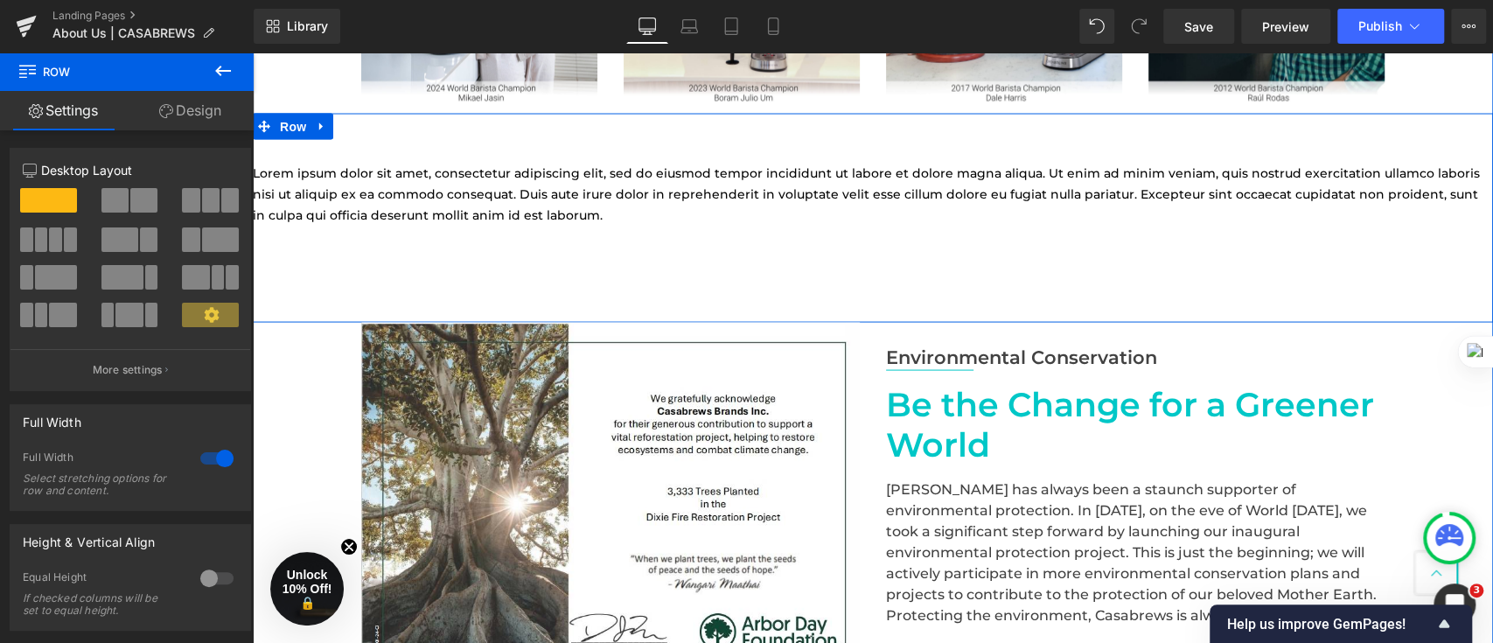
click at [316, 126] on icon at bounding box center [322, 126] width 12 height 13
click at [366, 133] on link at bounding box center [367, 126] width 23 height 26
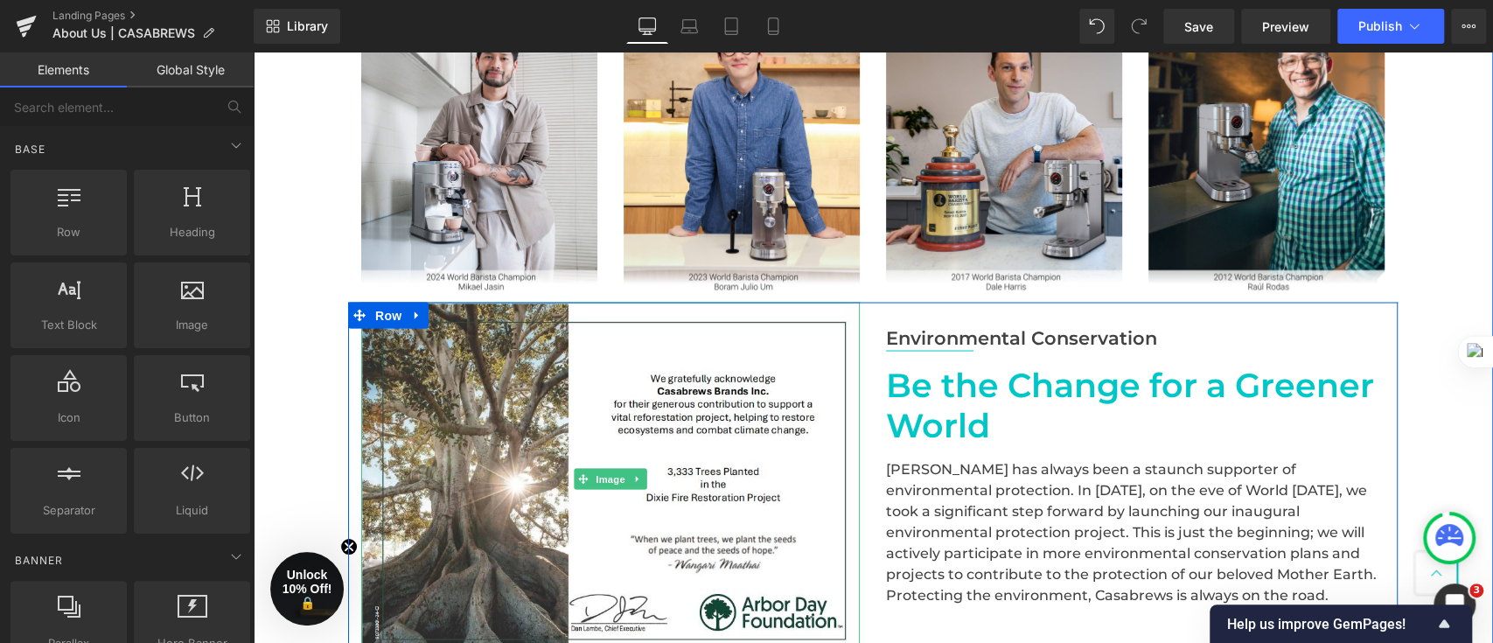
scroll to position [2056, 0]
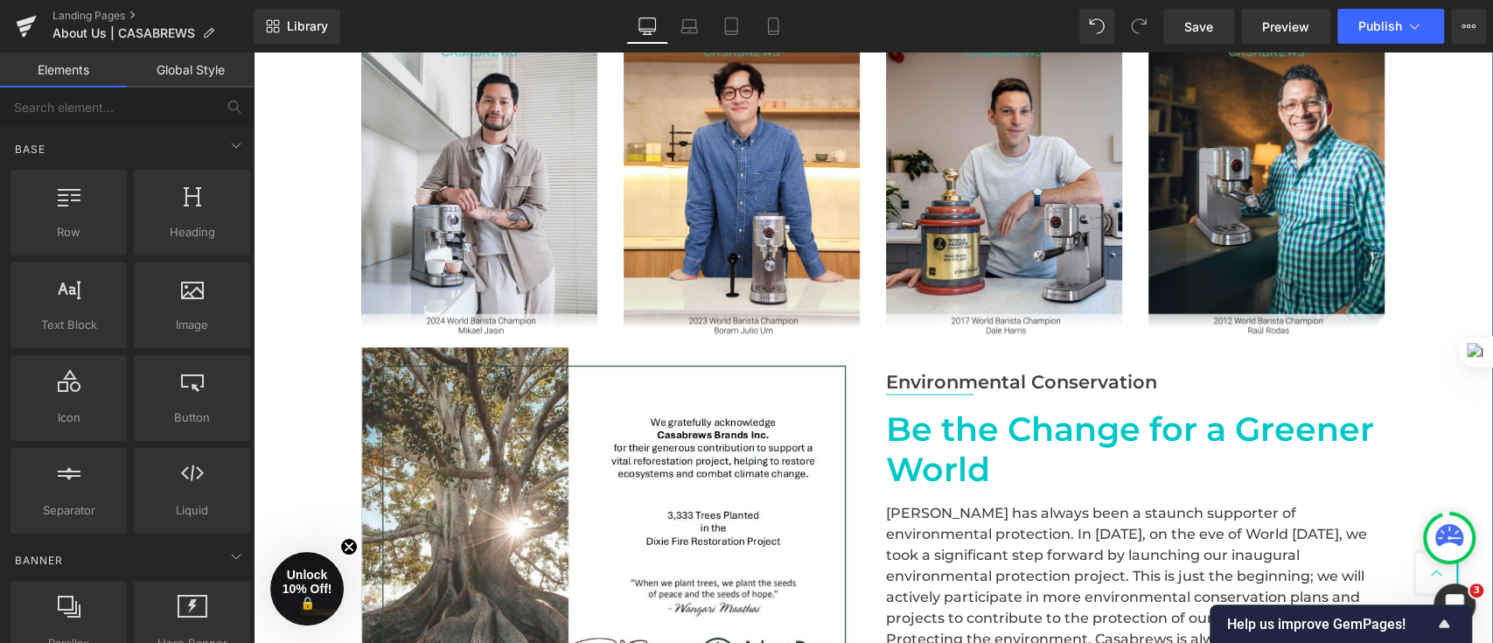
click at [311, 234] on div "Heading Video Bg Row Champion's Pick Text Block Row Image Image Image Image Row…" at bounding box center [873, 57] width 1241 height 1476
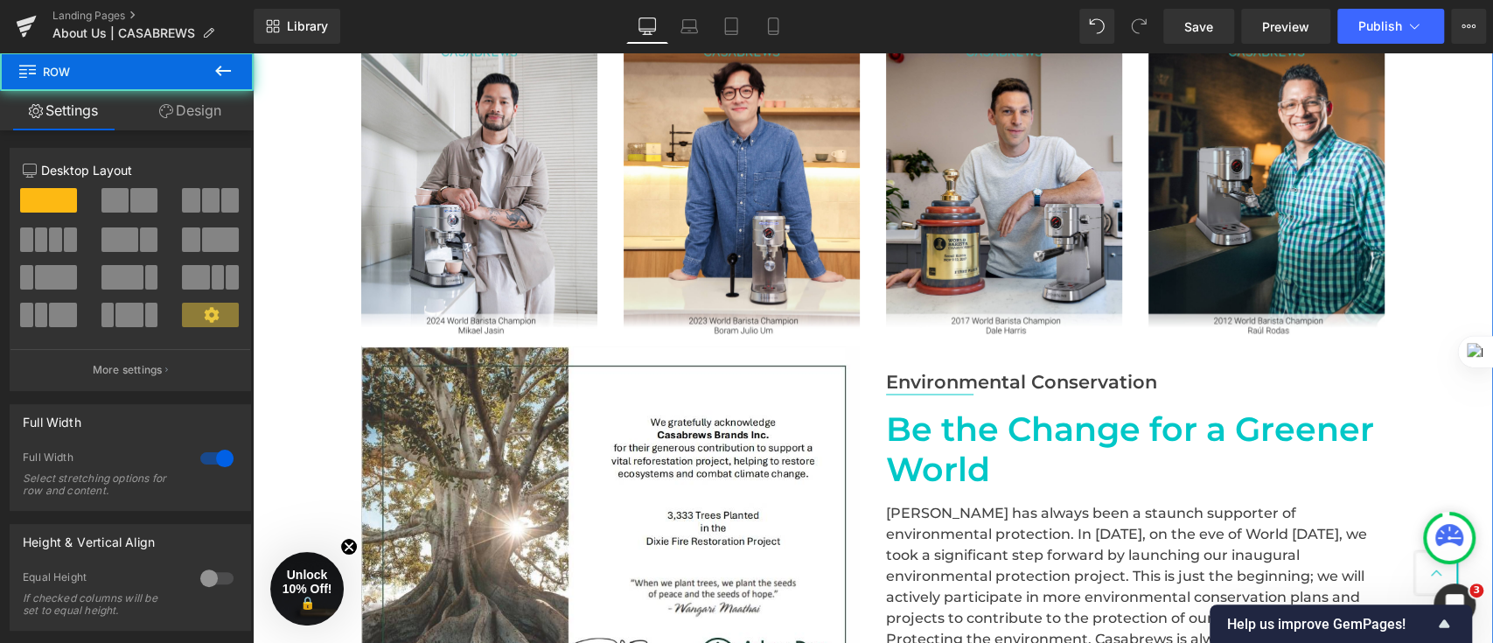
click at [280, 122] on div "Heading Video Bg Row Champion's Pick Text Block Row Image Image Image Image Row…" at bounding box center [873, 57] width 1241 height 1476
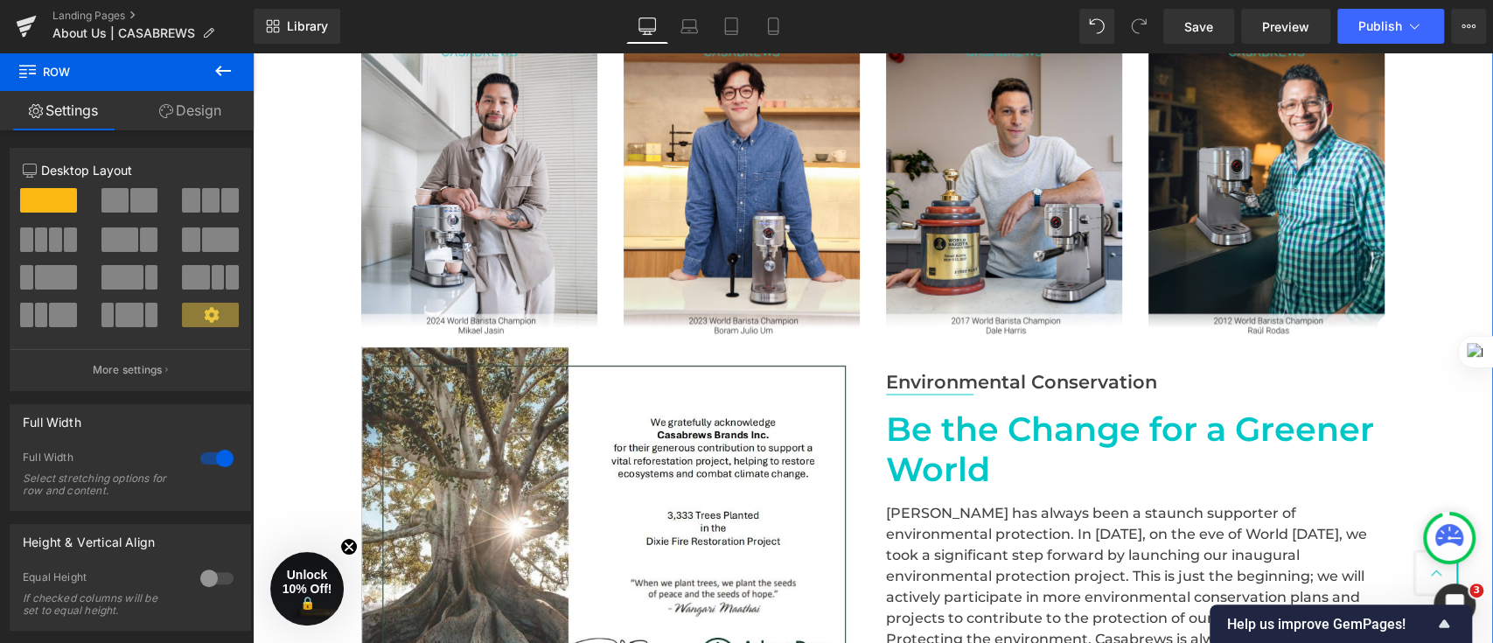
click at [336, 449] on div "Heading Video Bg Row Champion's Pick Text Block Row Image Image Image Image Row…" at bounding box center [873, 57] width 1241 height 1476
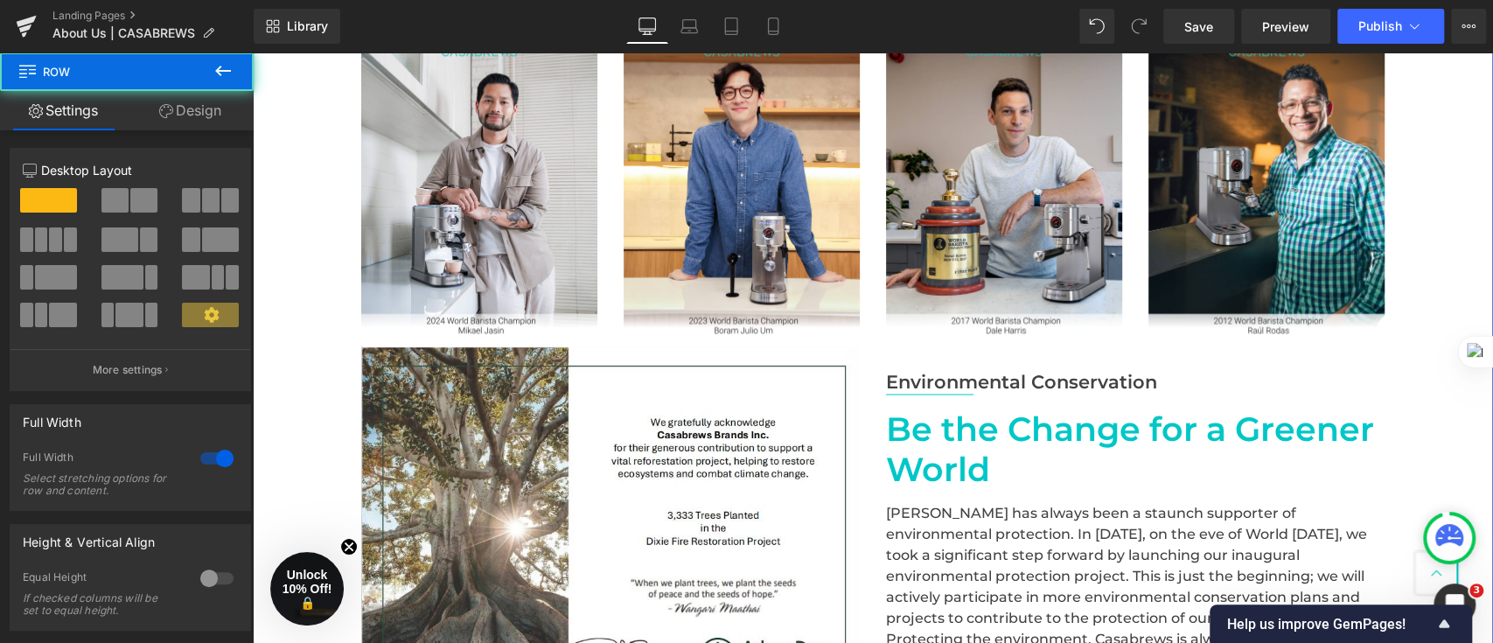
click at [290, 452] on div "Heading Video Bg Row Champion's Pick Text Block Row Image Image Image Image Row…" at bounding box center [873, 57] width 1241 height 1476
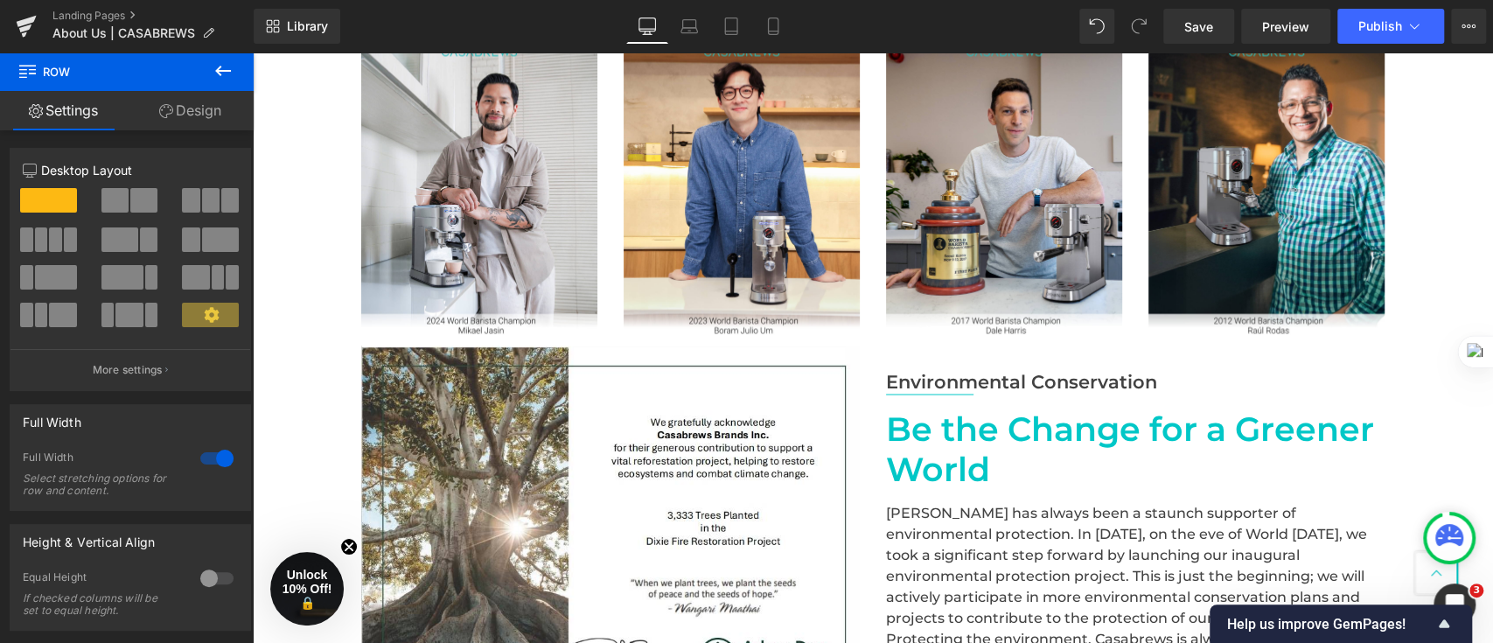
click at [220, 59] on button at bounding box center [222, 71] width 61 height 38
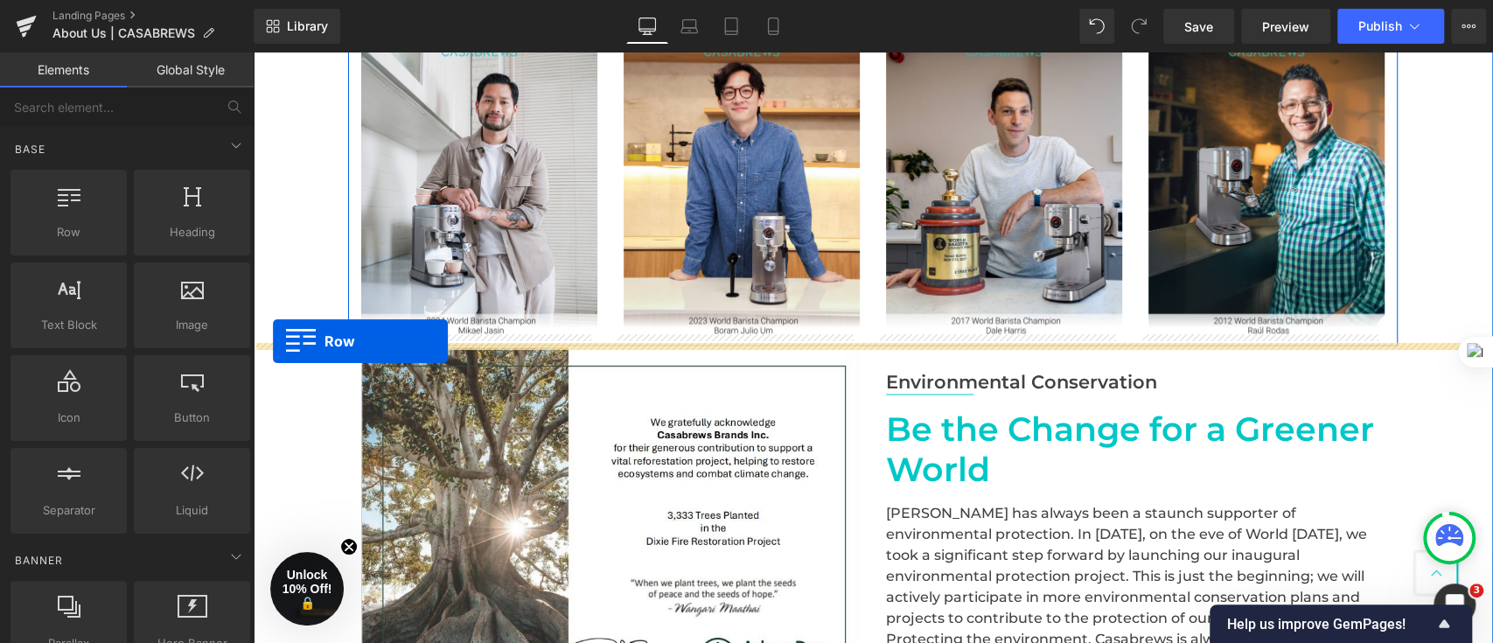
drag, startPoint x: 329, startPoint y: 269, endPoint x: 273, endPoint y: 341, distance: 91.7
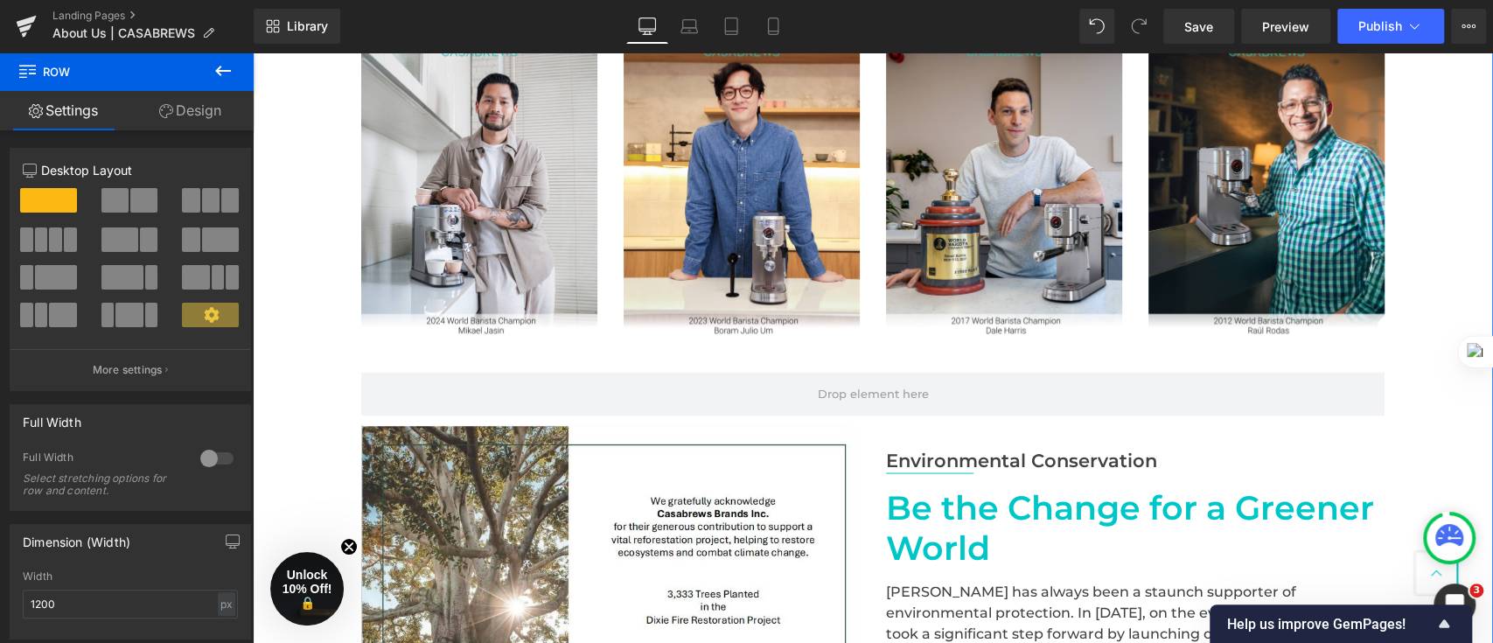
click at [290, 248] on div "Heading Video Bg Row Champion's Pick Text Block Row Image Image Image Image Row…" at bounding box center [873, 96] width 1241 height 1555
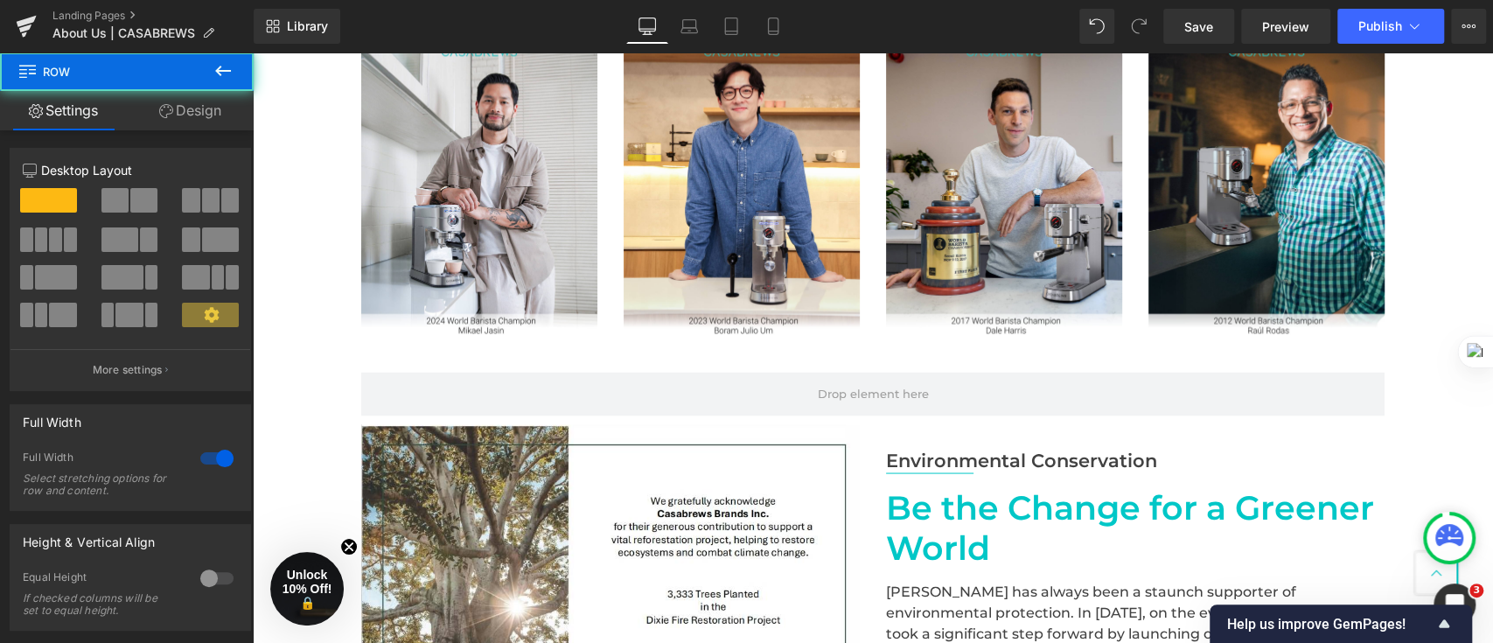
click at [219, 73] on icon at bounding box center [223, 71] width 16 height 10
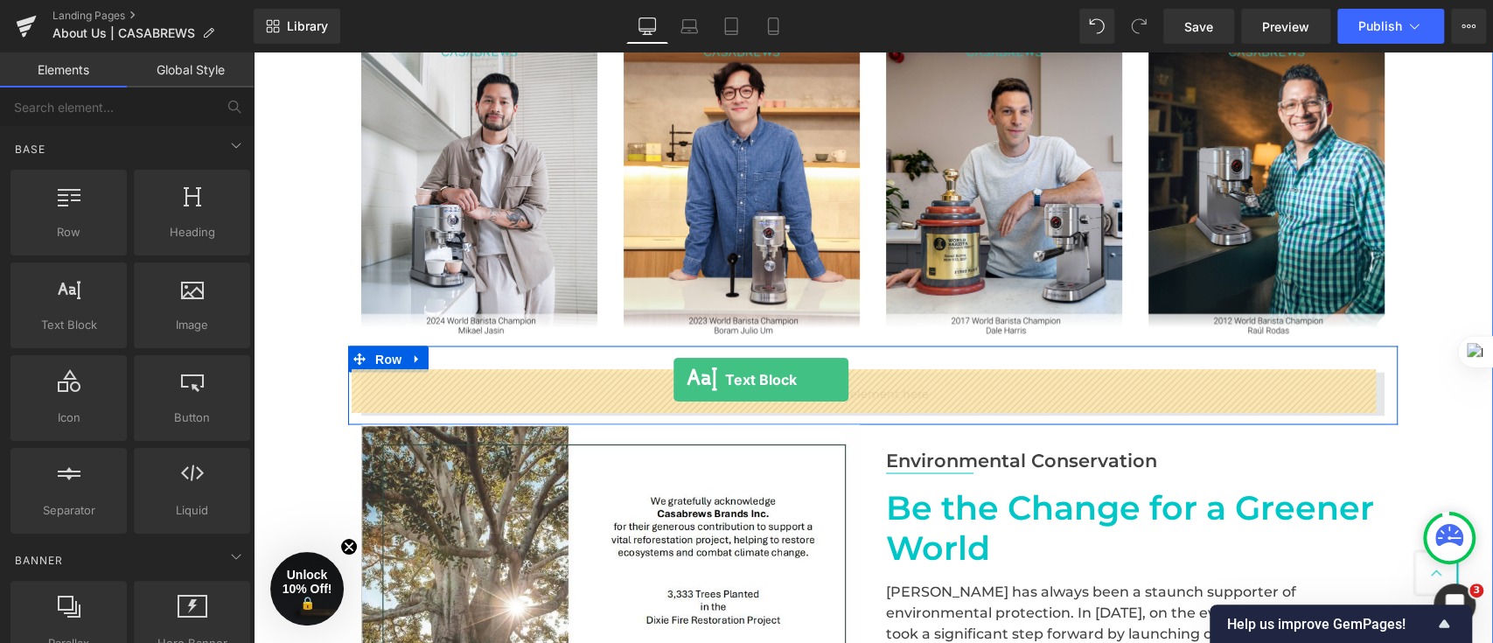
drag, startPoint x: 347, startPoint y: 357, endPoint x: 674, endPoint y: 380, distance: 327.1
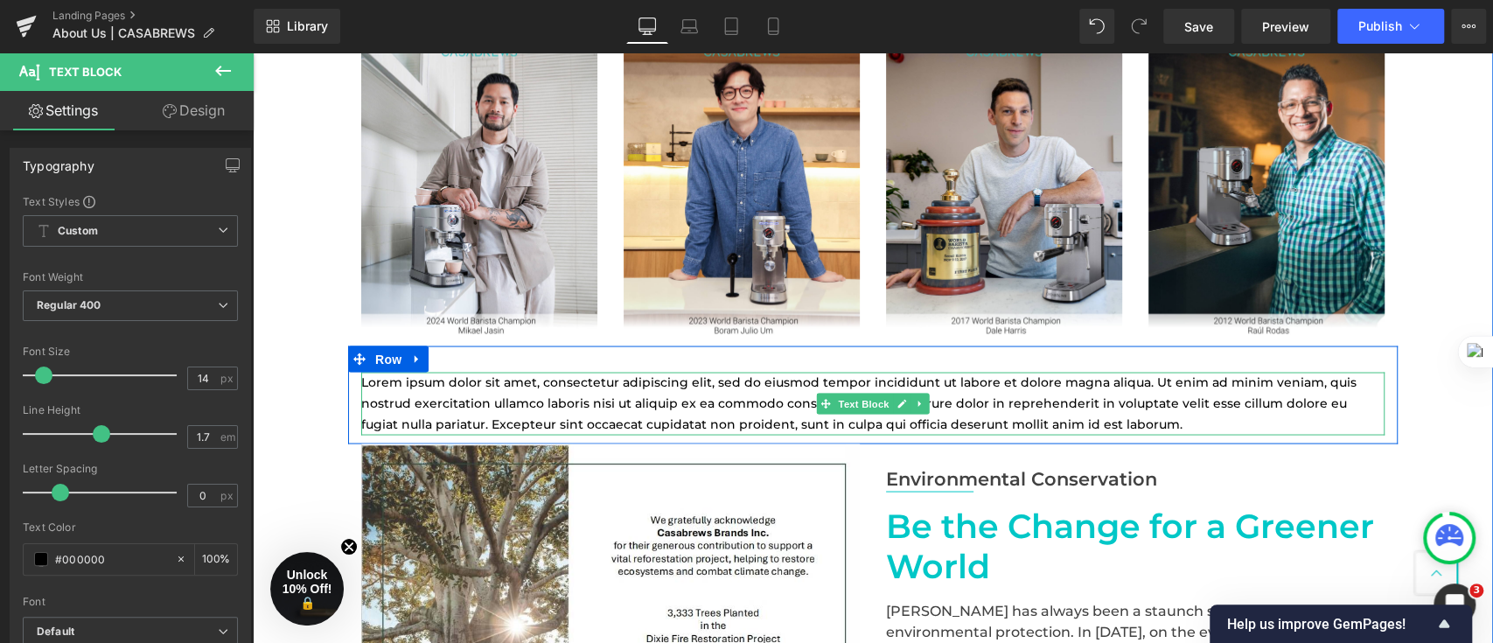
click at [1151, 420] on p "Lorem ipsum dolor sit amet, consectetur adipiscing elit, sed do eiusmod tempor …" at bounding box center [873, 403] width 1024 height 62
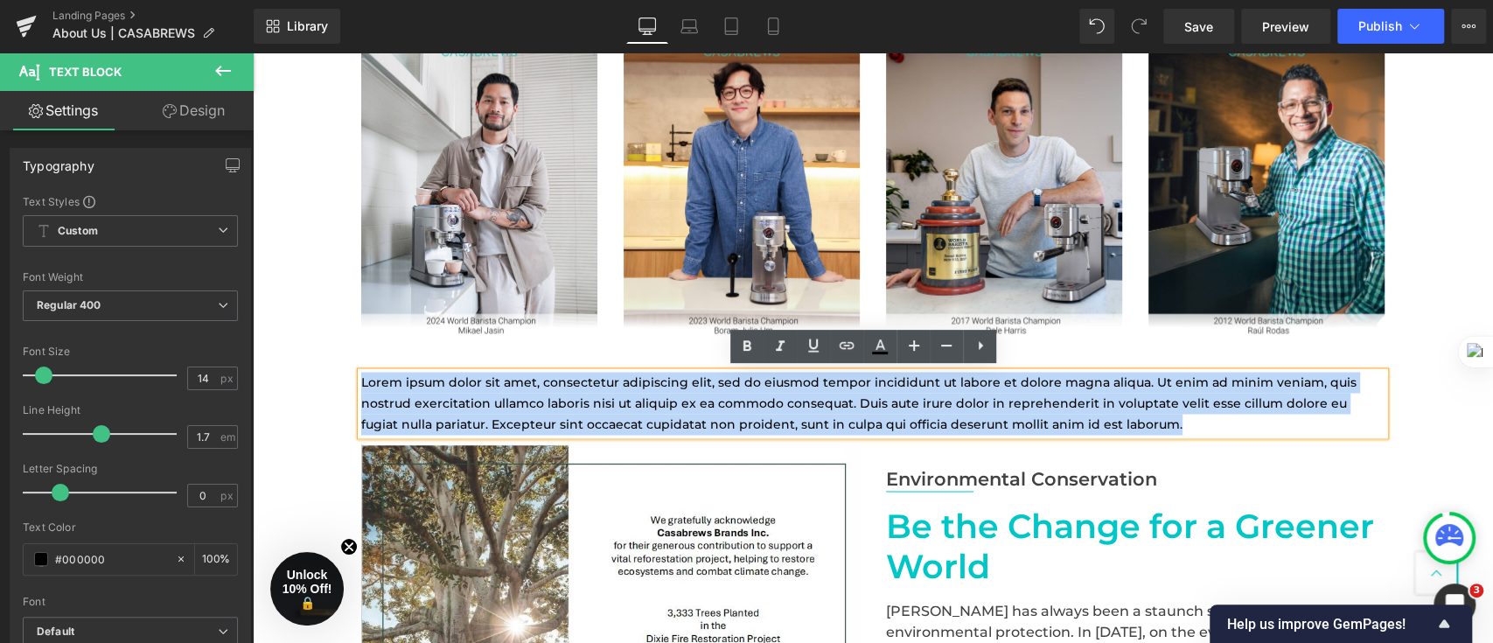
drag, startPoint x: 1150, startPoint y: 420, endPoint x: 336, endPoint y: 377, distance: 815.6
click at [336, 377] on div "Heading Video Bg Row Champion's Pick Text Block Row Image Image Image Image Row…" at bounding box center [873, 106] width 1241 height 1574
paste div
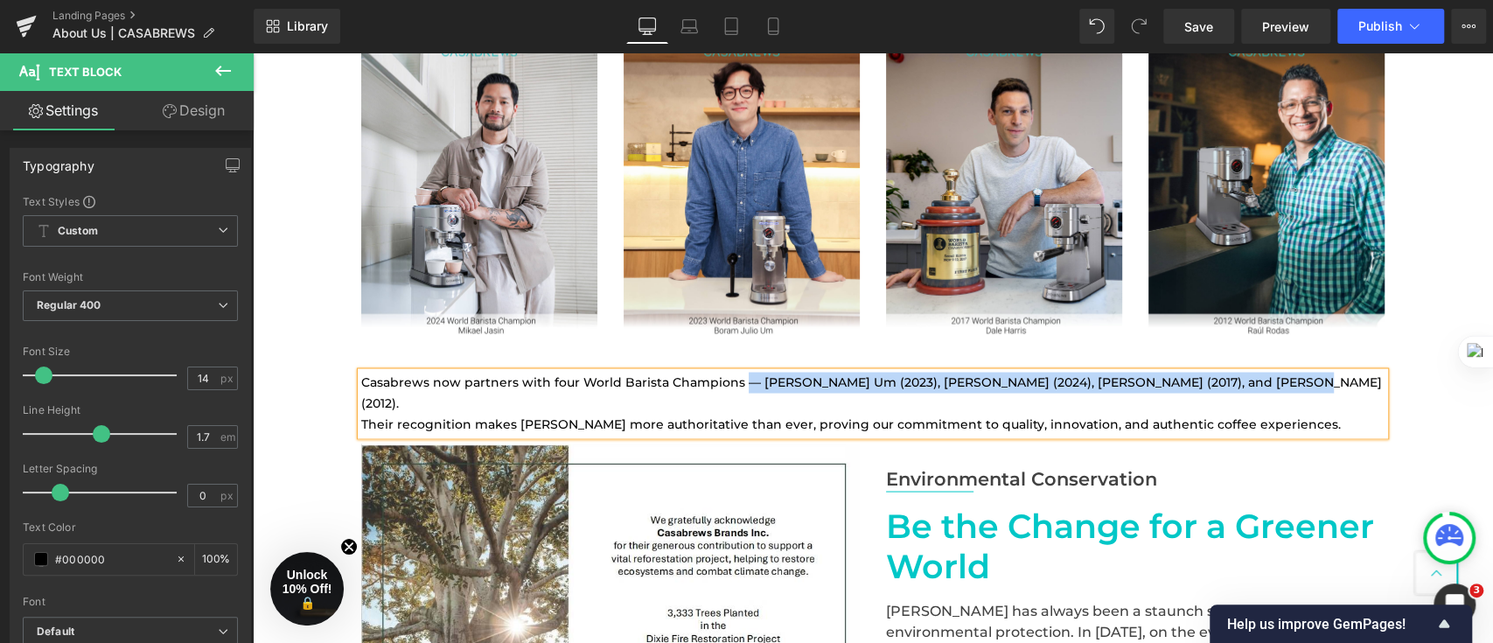
drag, startPoint x: 731, startPoint y: 380, endPoint x: 1249, endPoint y: 385, distance: 517.9
click at [1249, 385] on p "Casabrews now partners with four World Barista Champions — [PERSON_NAME] Um (20…" at bounding box center [873, 393] width 1024 height 42
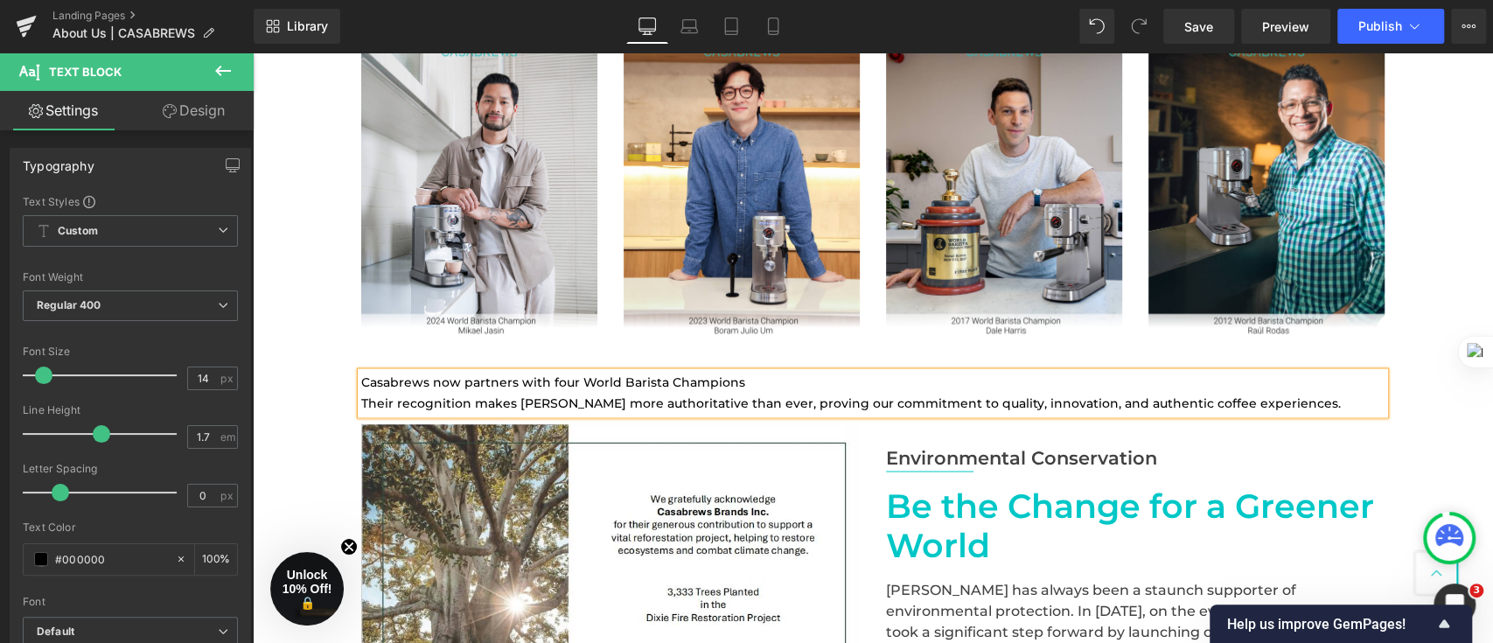
click at [286, 353] on div "Heading Video Bg Row Champion's Pick Text Block Row Image Image Image Image Row…" at bounding box center [873, 95] width 1241 height 1553
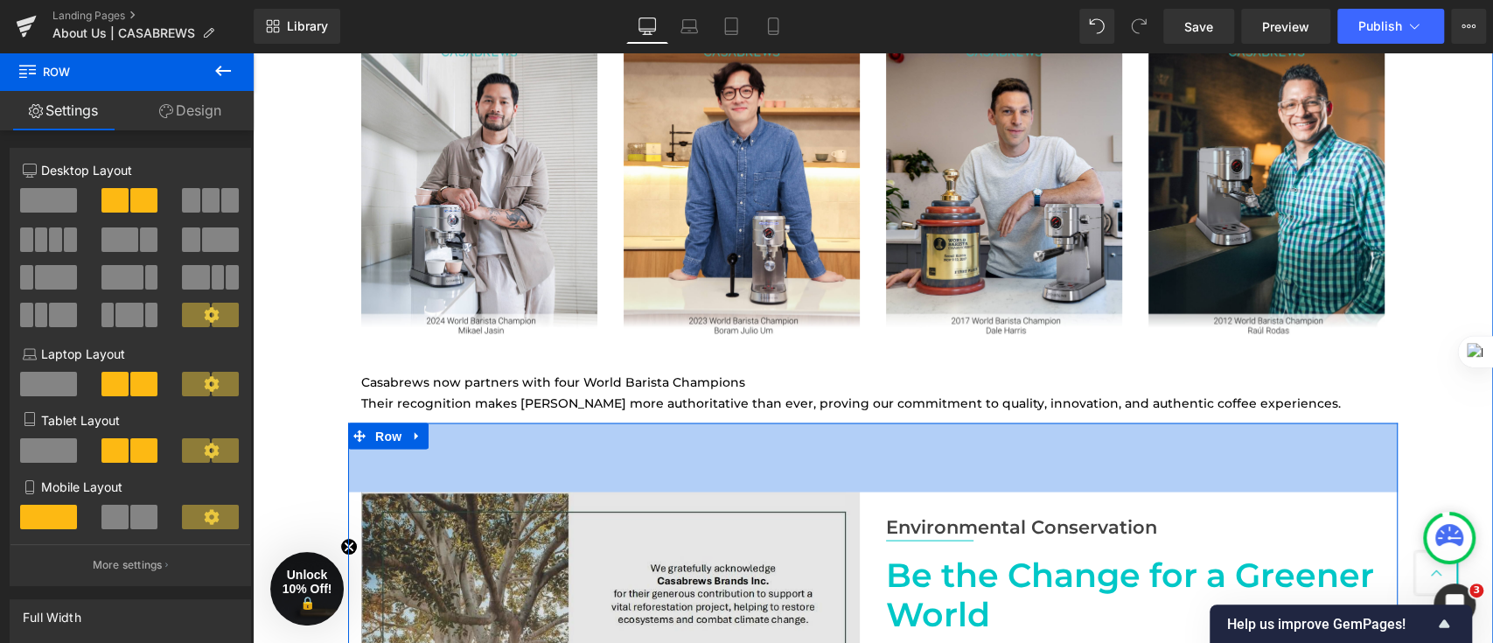
drag, startPoint x: 786, startPoint y: 421, endPoint x: 795, endPoint y: 491, distance: 70.5
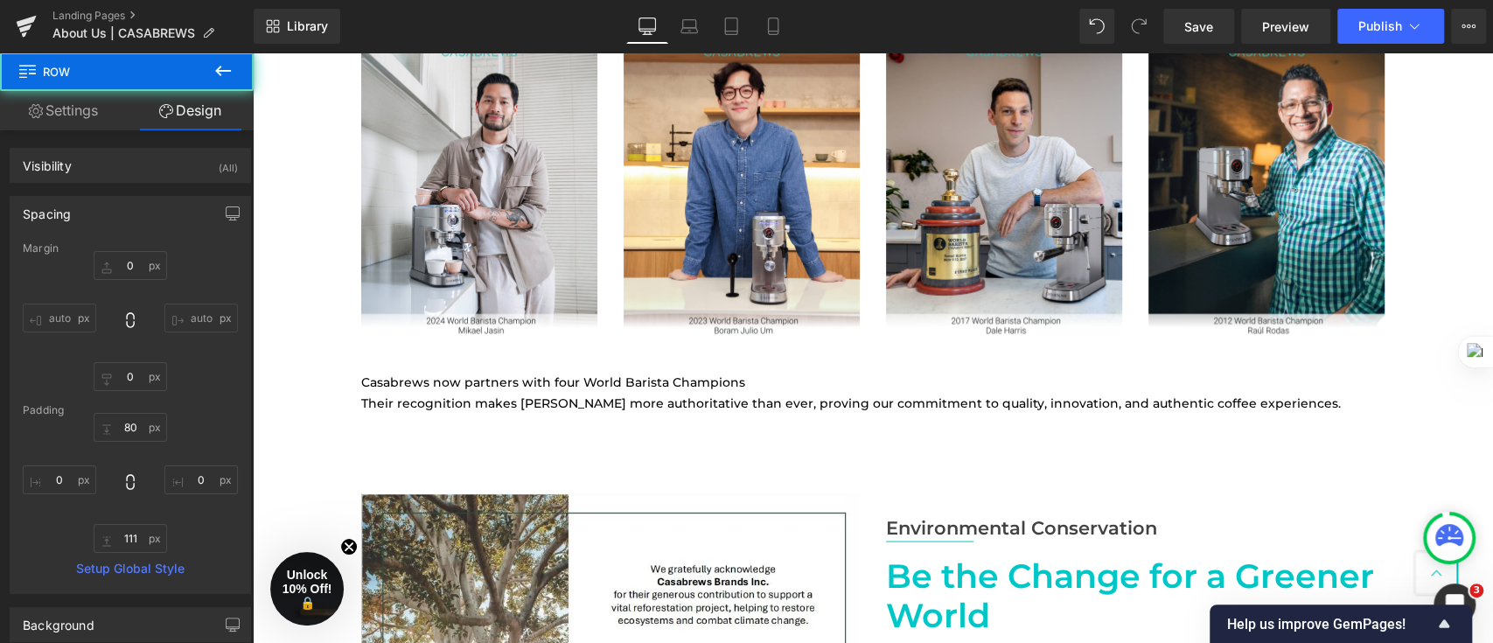
type input "0"
type input "80"
type input "0"
type input "111"
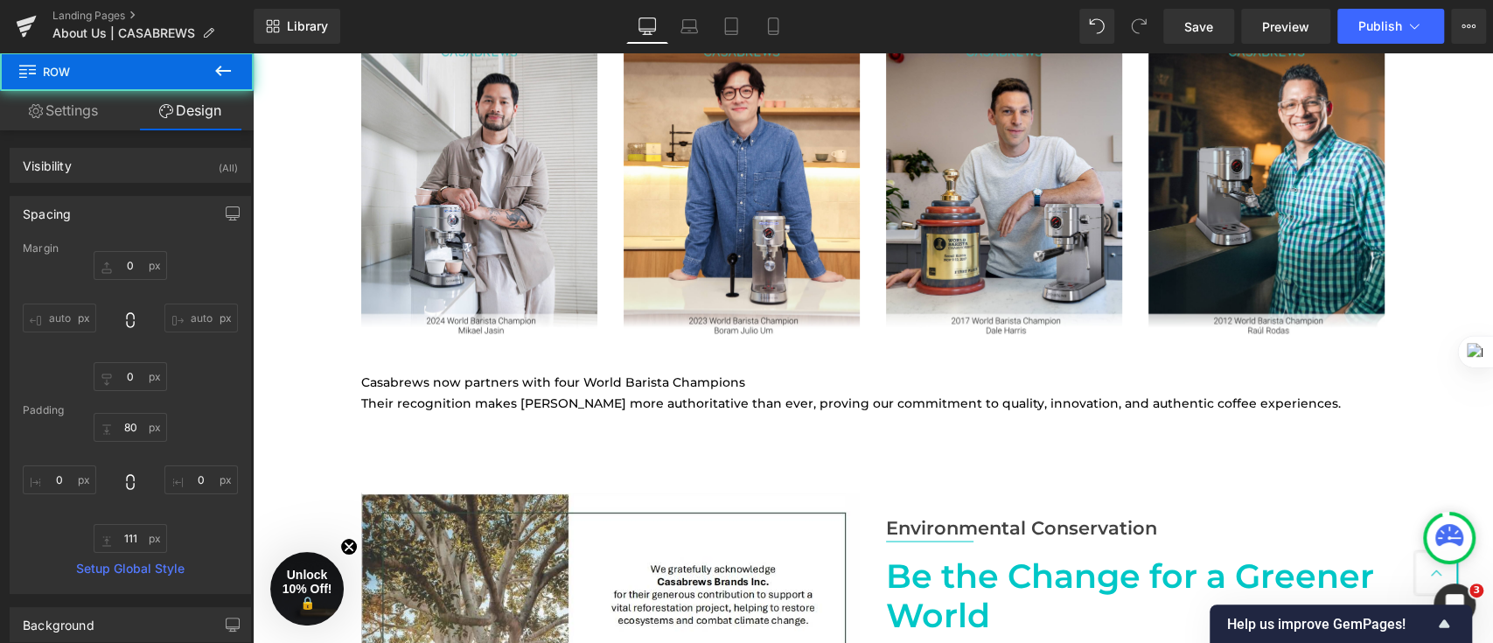
type input "0"
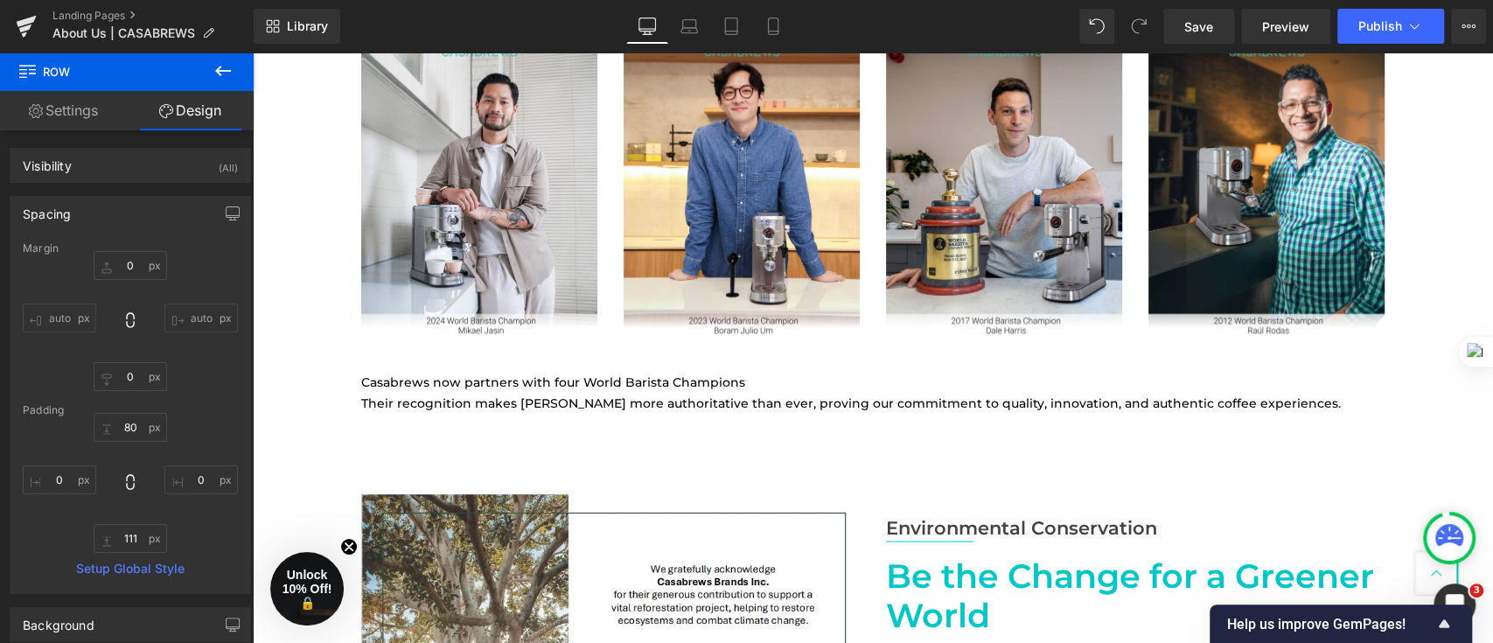
click at [692, 393] on p "Their recognition makes [PERSON_NAME] more authoritative than ever, proving our…" at bounding box center [873, 403] width 1024 height 21
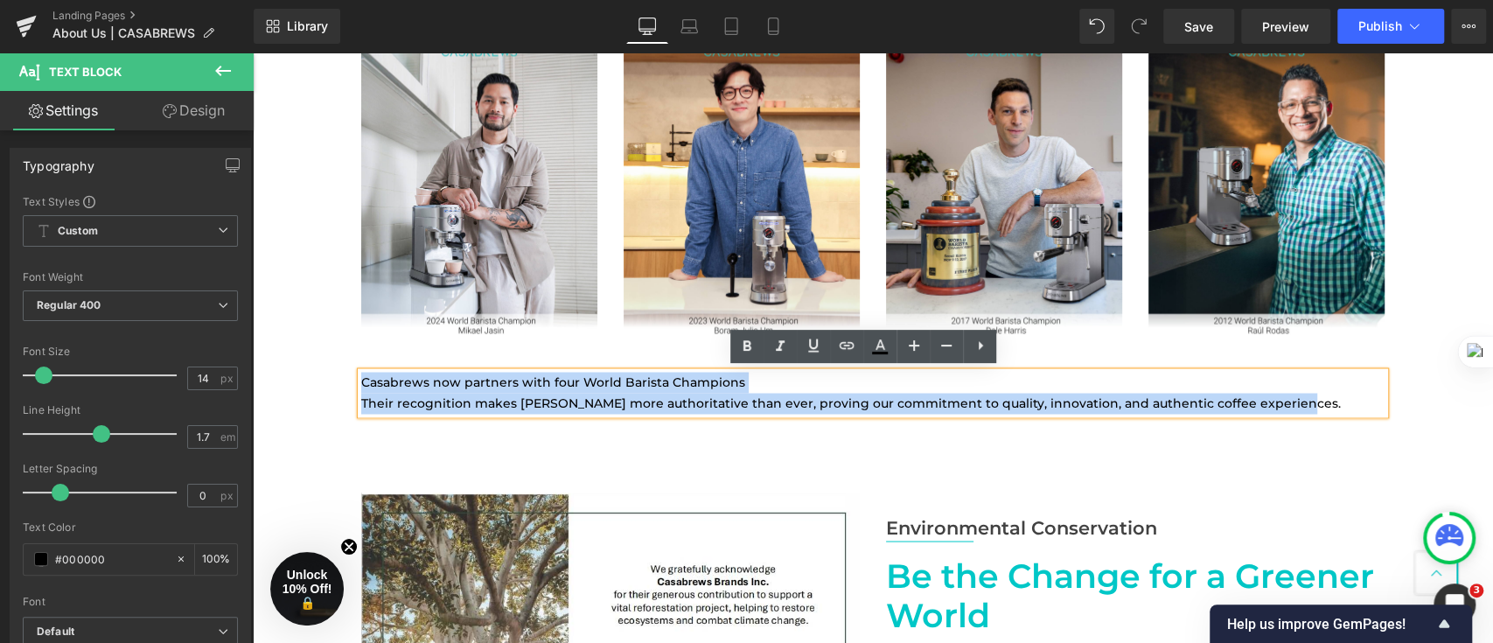
drag, startPoint x: 1303, startPoint y: 402, endPoint x: 353, endPoint y: 374, distance: 950.5
click at [361, 374] on div "Casabrews now partners with four World Barista Champions Their recognition make…" at bounding box center [873, 393] width 1024 height 42
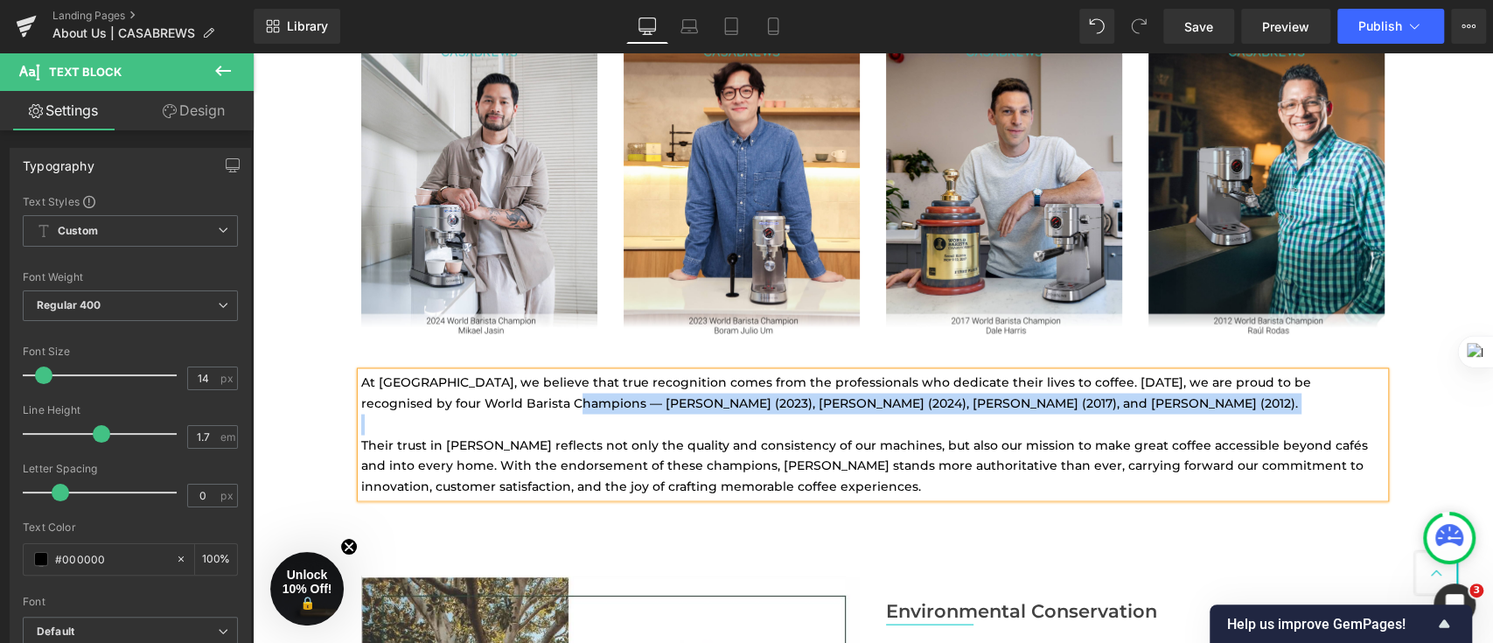
drag, startPoint x: 473, startPoint y: 399, endPoint x: 990, endPoint y: 411, distance: 517.2
click at [990, 411] on div "At [GEOGRAPHIC_DATA], we believe that true recognition comes from the professio…" at bounding box center [873, 434] width 1024 height 125
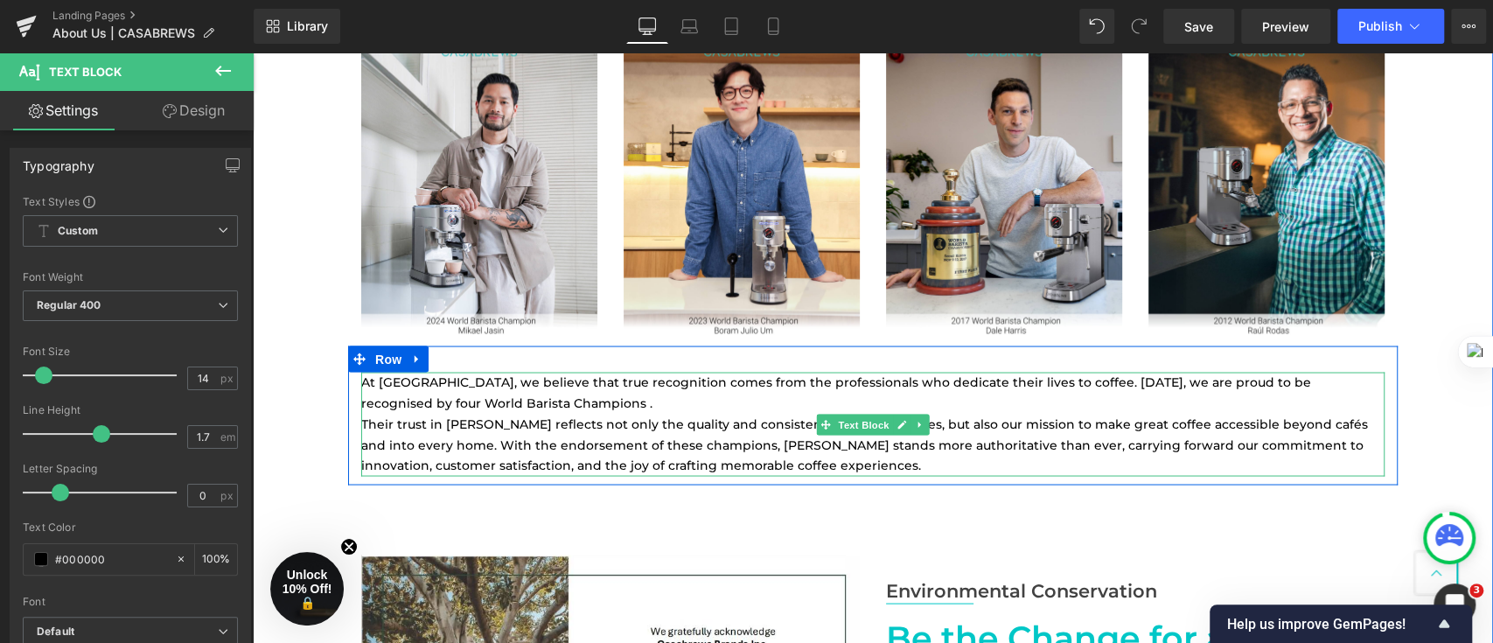
click at [765, 472] on div at bounding box center [873, 474] width 1024 height 4
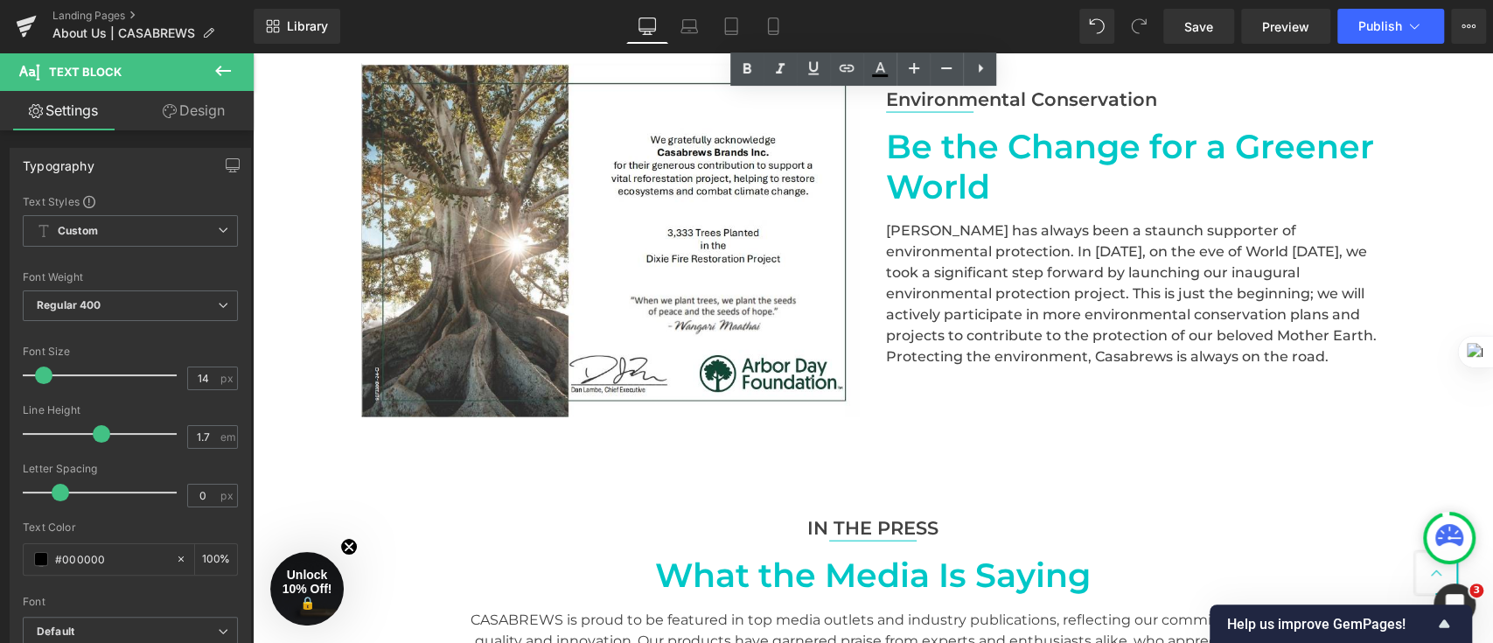
scroll to position [2988, 0]
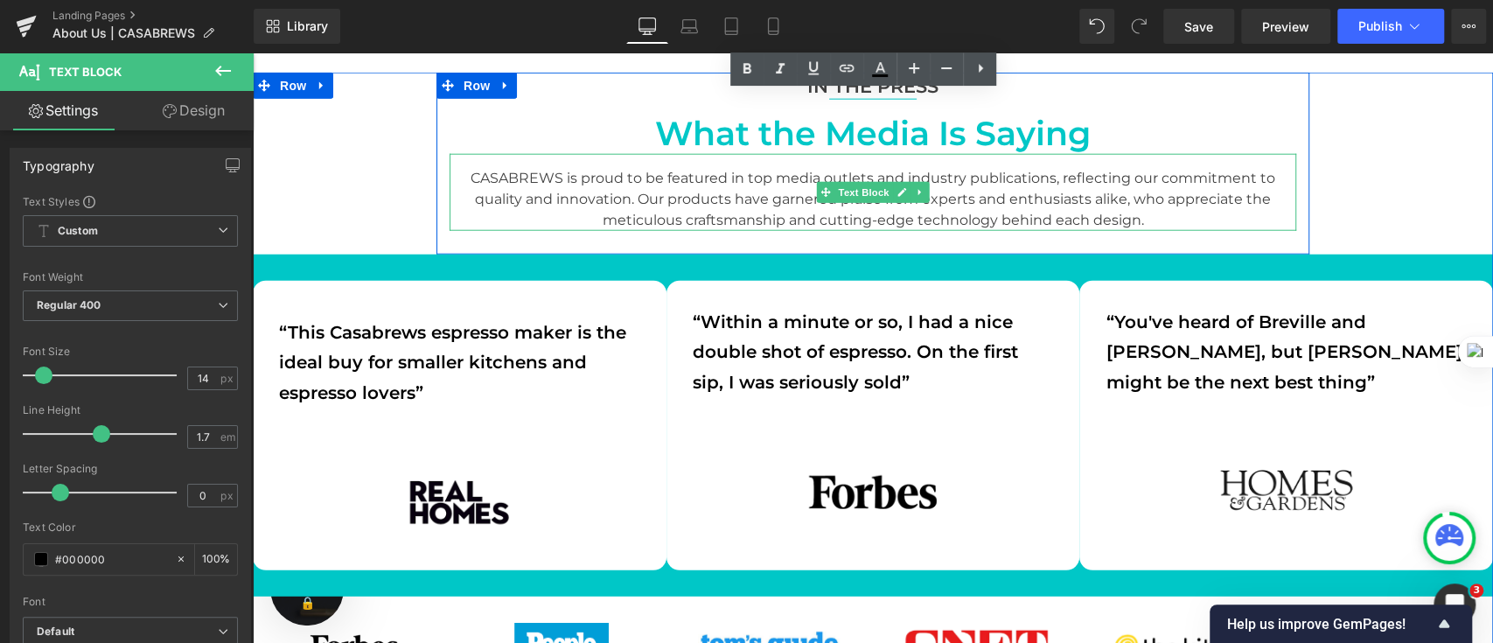
click at [720, 206] on p "CASABREWS is proud to be featured in top media outlets and industry publication…" at bounding box center [873, 199] width 847 height 63
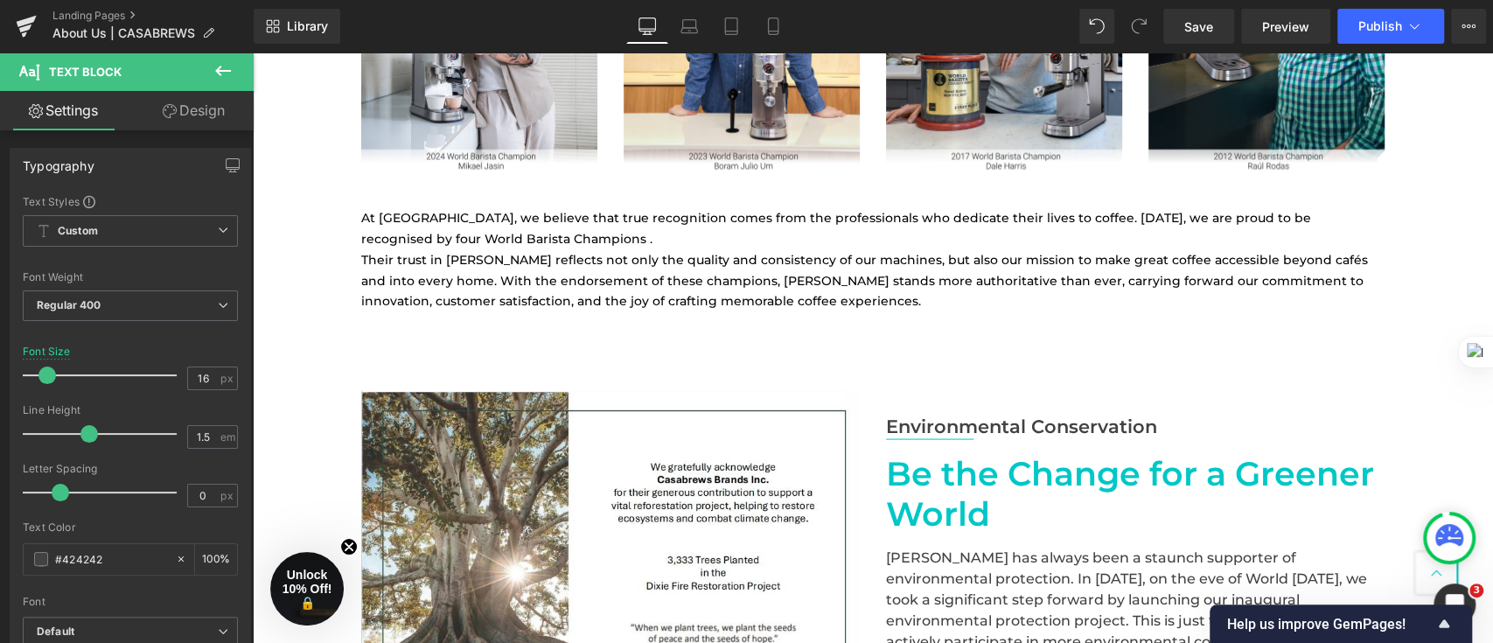
scroll to position [2056, 0]
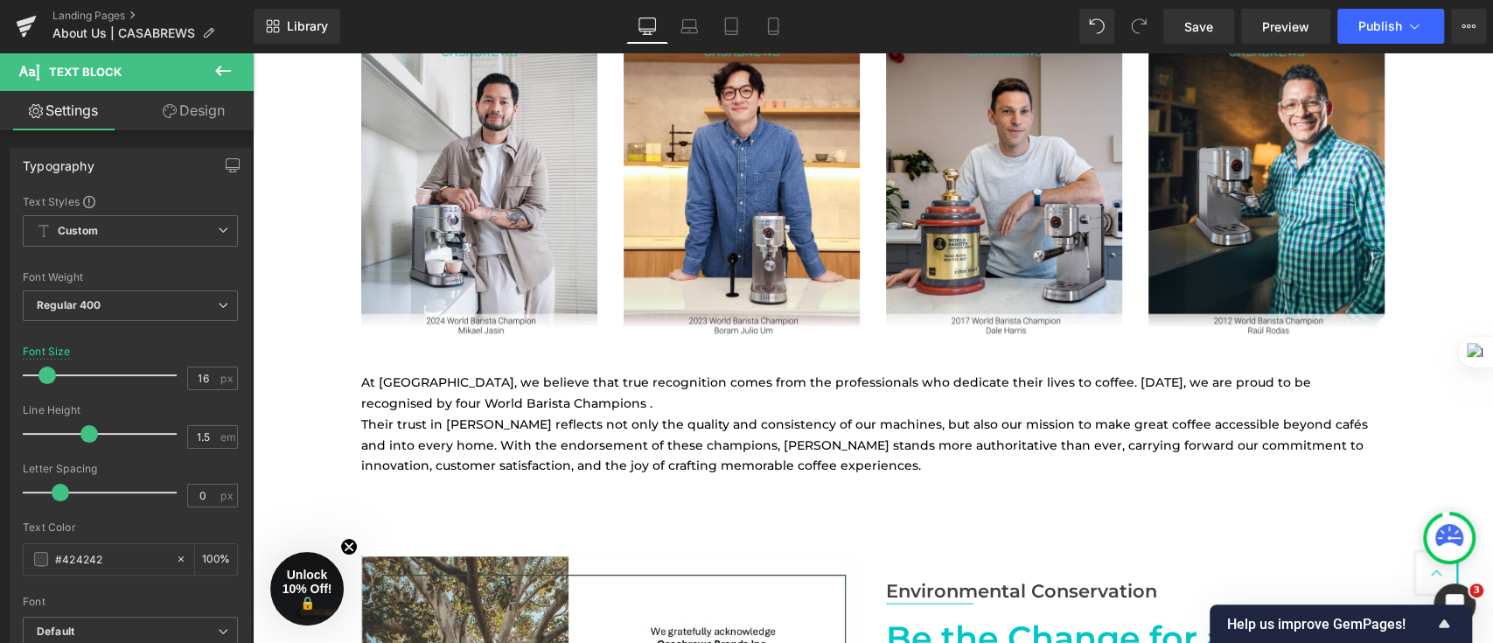
click at [709, 404] on p "At [GEOGRAPHIC_DATA], we believe that true recognition comes from the professio…" at bounding box center [873, 393] width 1024 height 42
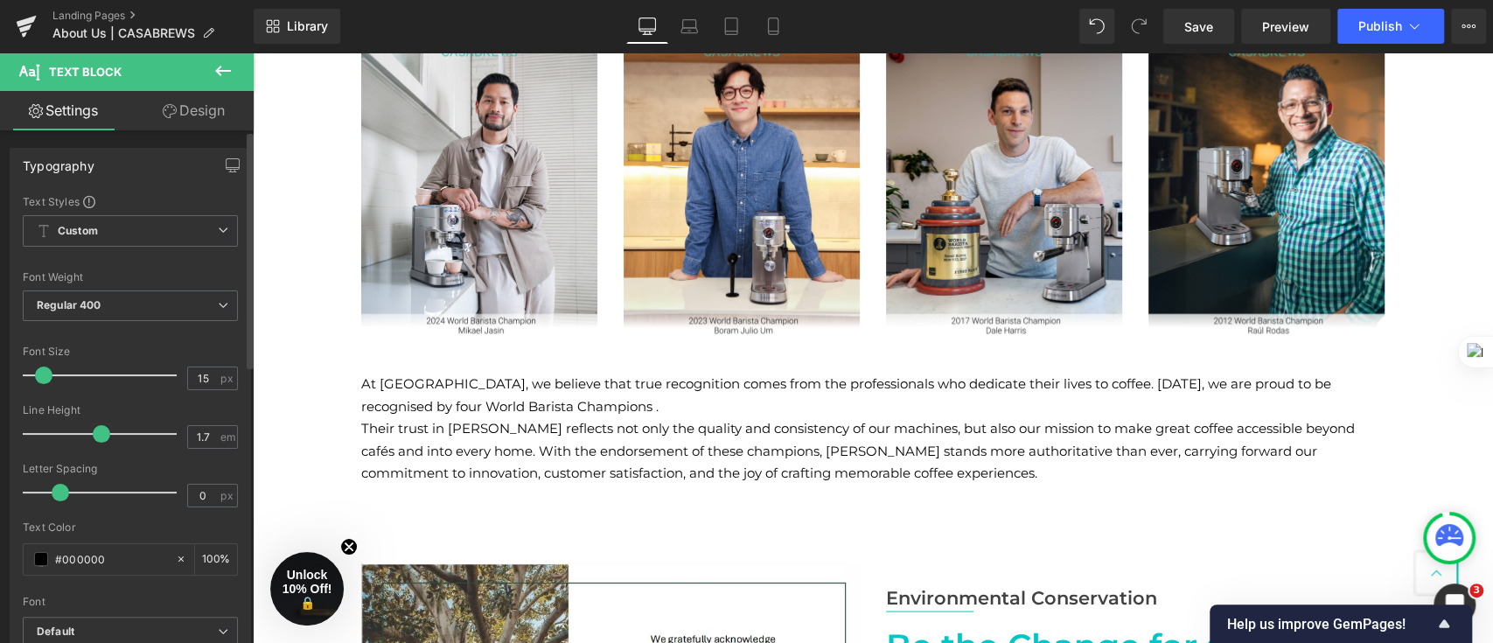
type input "16"
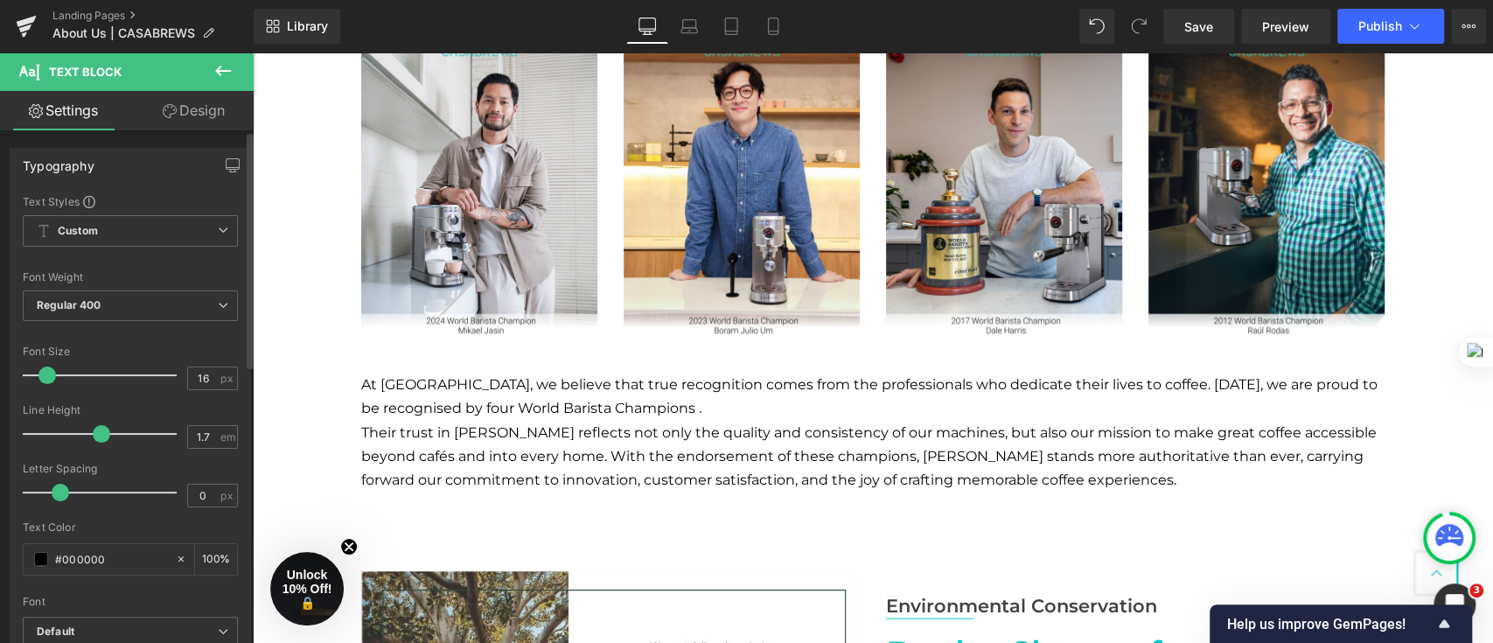
click at [51, 375] on span at bounding box center [46, 375] width 17 height 17
click at [271, 381] on div "Heading Video Bg Row Champion's Pick Text Block Row Image Image Image Image Row…" at bounding box center [873, 169] width 1241 height 1700
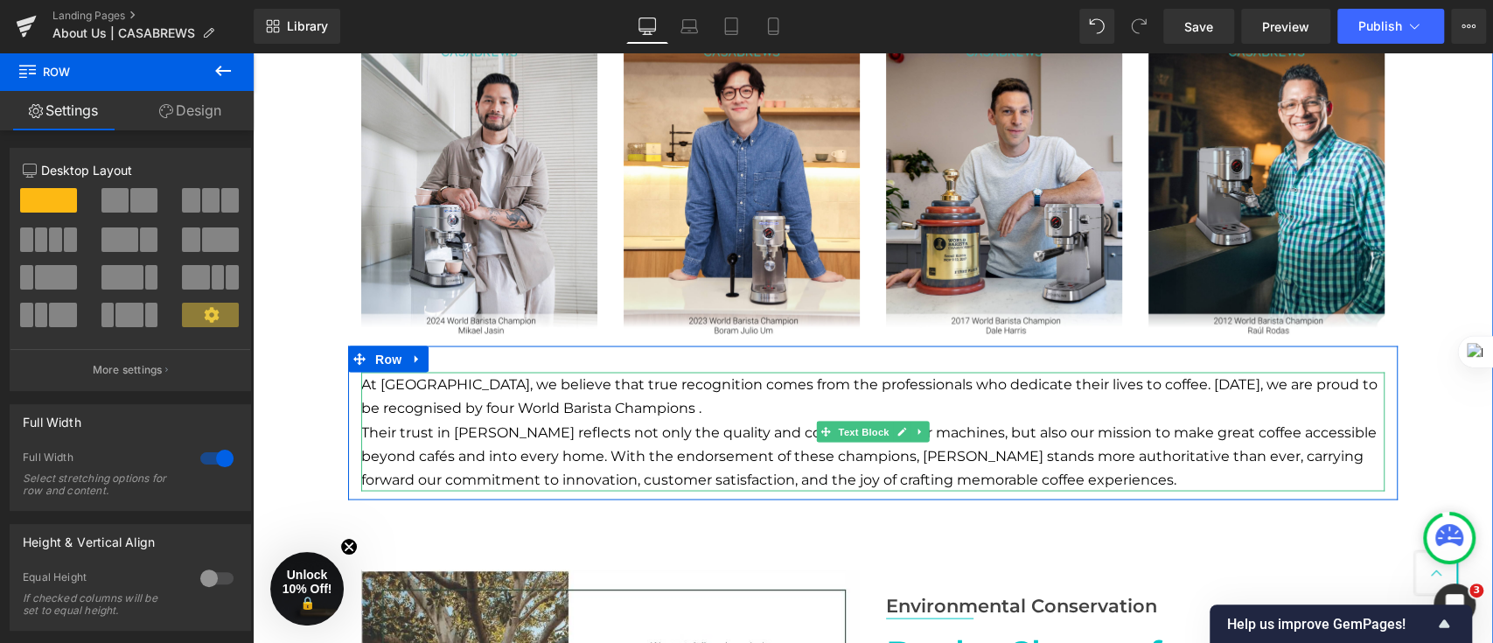
click at [589, 429] on p "Their trust in [PERSON_NAME] reflects not only the quality and consistency of o…" at bounding box center [873, 456] width 1024 height 72
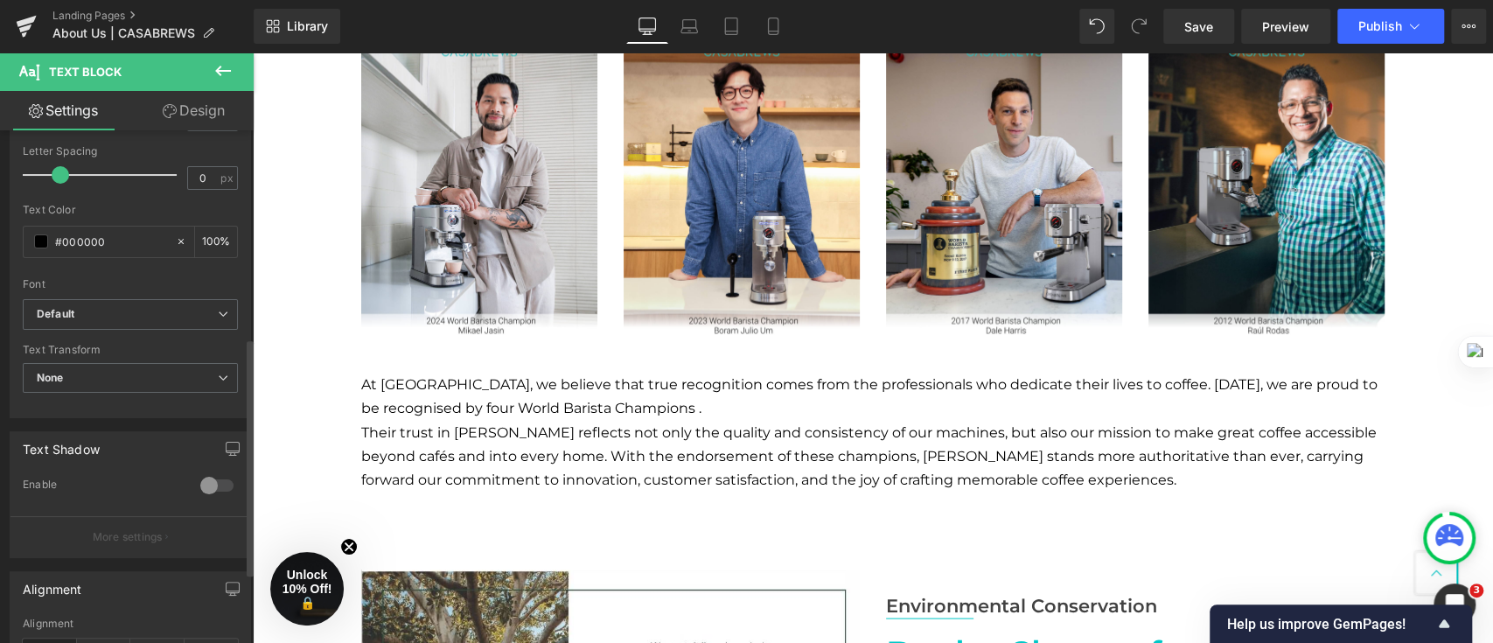
scroll to position [466, 0]
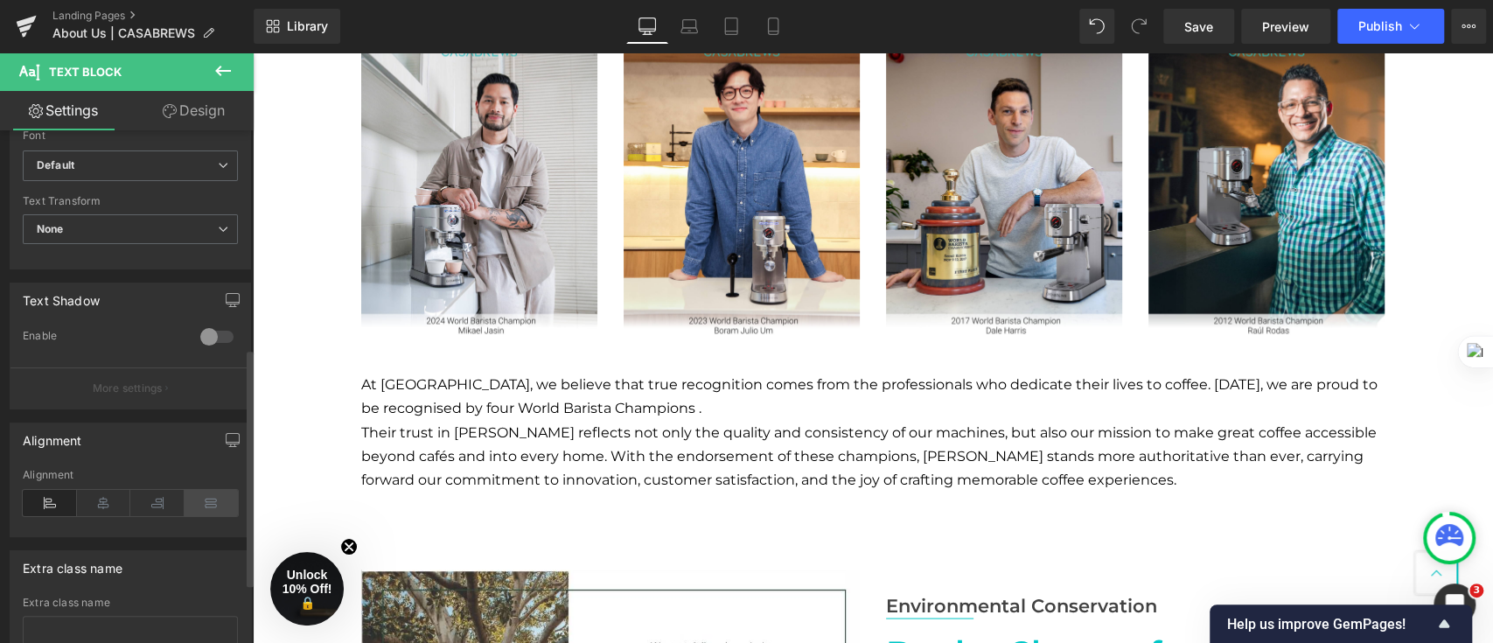
click at [207, 496] on icon at bounding box center [212, 503] width 54 height 26
click at [80, 500] on icon at bounding box center [104, 503] width 54 height 26
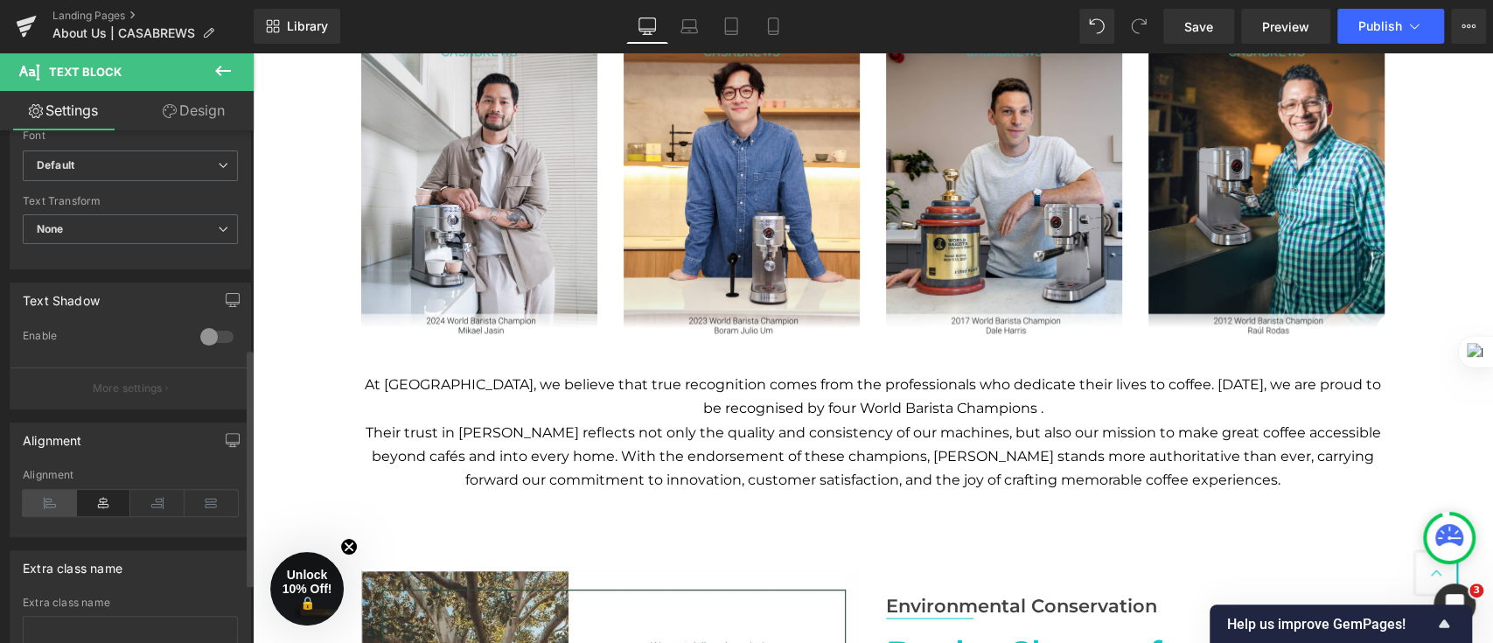
click at [34, 498] on icon at bounding box center [50, 503] width 54 height 26
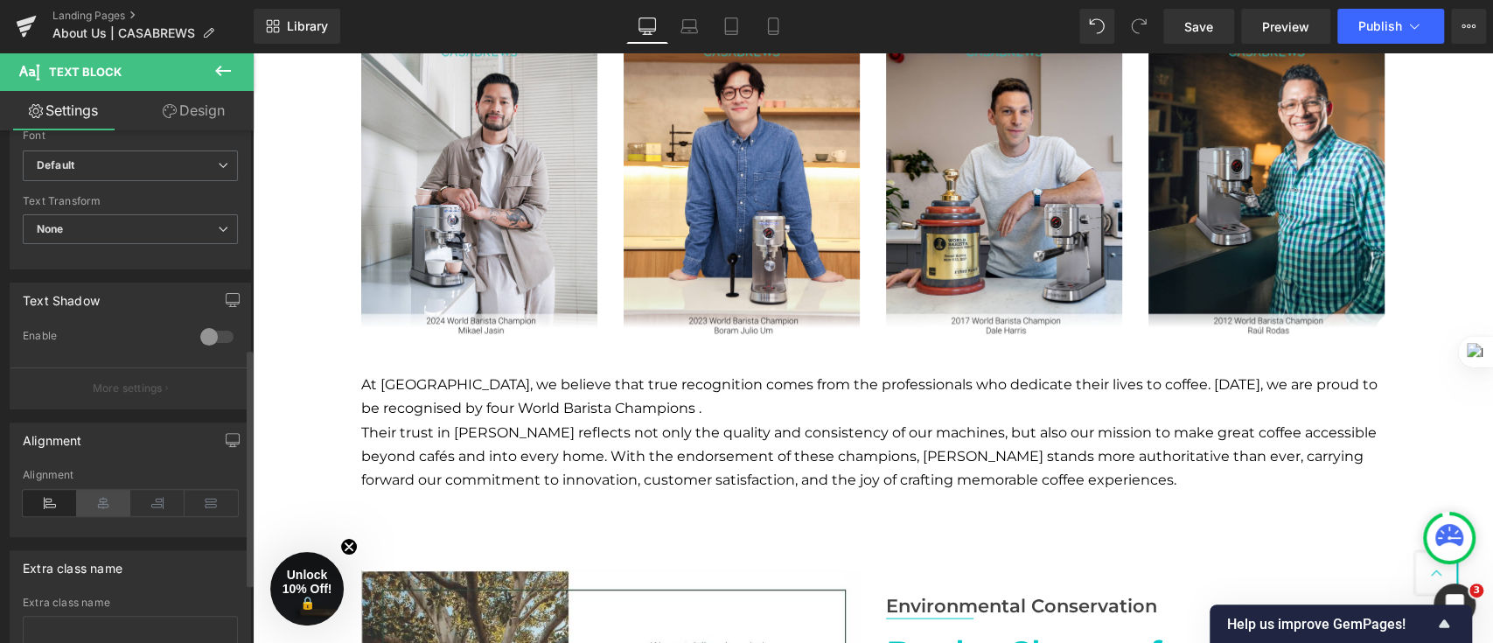
click at [92, 499] on icon at bounding box center [104, 503] width 54 height 26
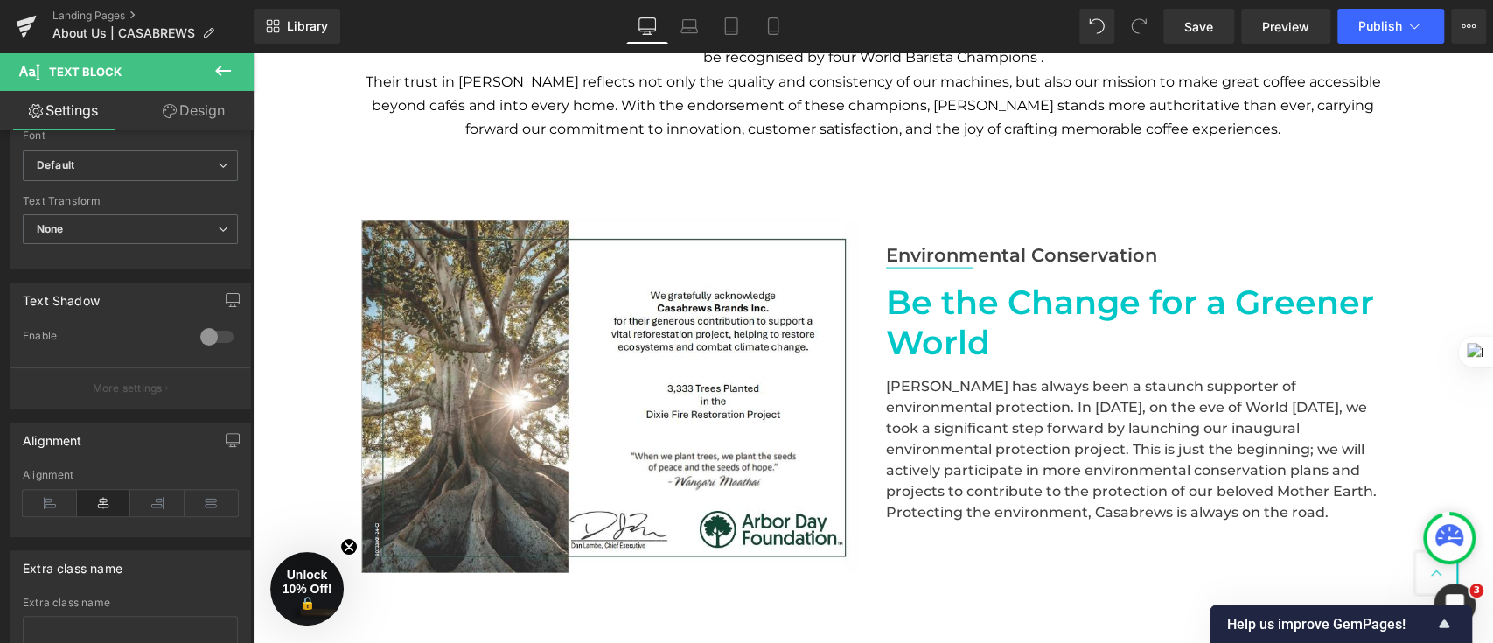
scroll to position [2056, 0]
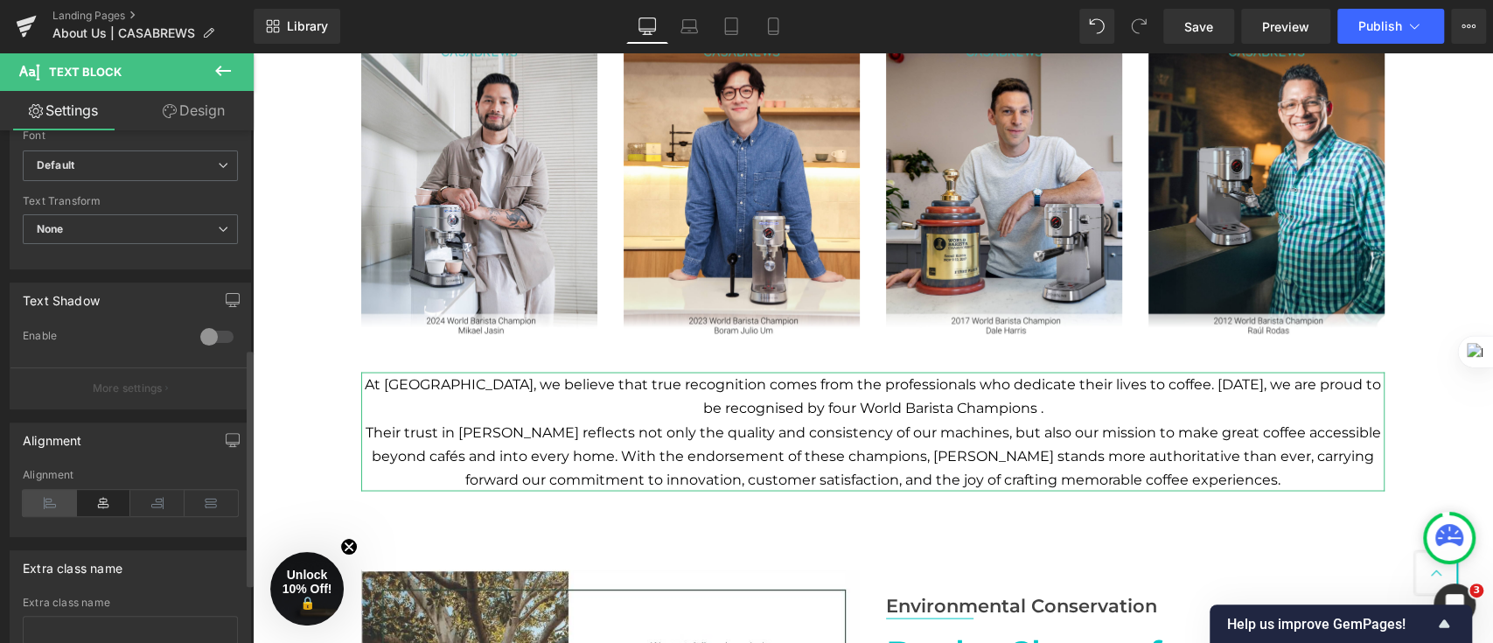
click at [55, 494] on icon at bounding box center [50, 503] width 54 height 26
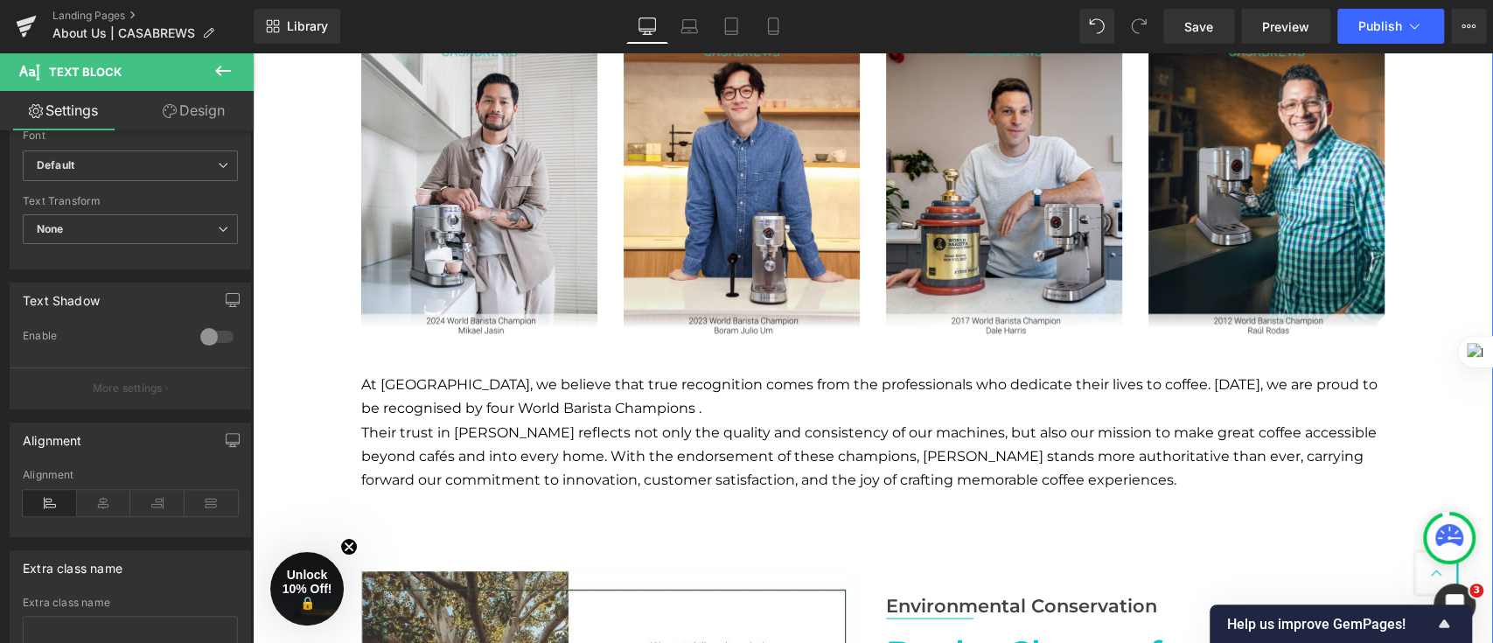
click at [301, 353] on div "Heading Video Bg Row Champion's Pick Text Block Row Image Image Image Image Row…" at bounding box center [873, 169] width 1241 height 1700
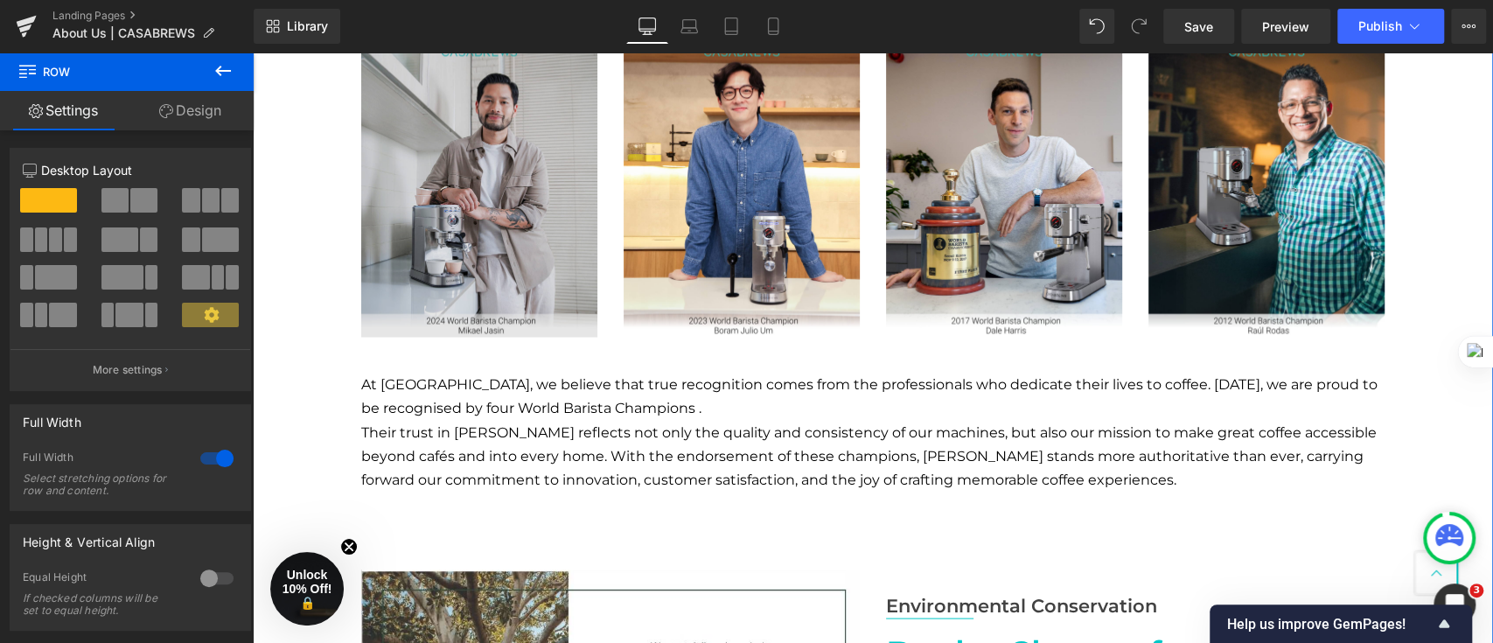
drag, startPoint x: 279, startPoint y: 332, endPoint x: 441, endPoint y: 304, distance: 164.2
click at [280, 332] on div "Heading Video Bg Row Champion's Pick Text Block Row Image Image Image Image Row…" at bounding box center [873, 169] width 1241 height 1700
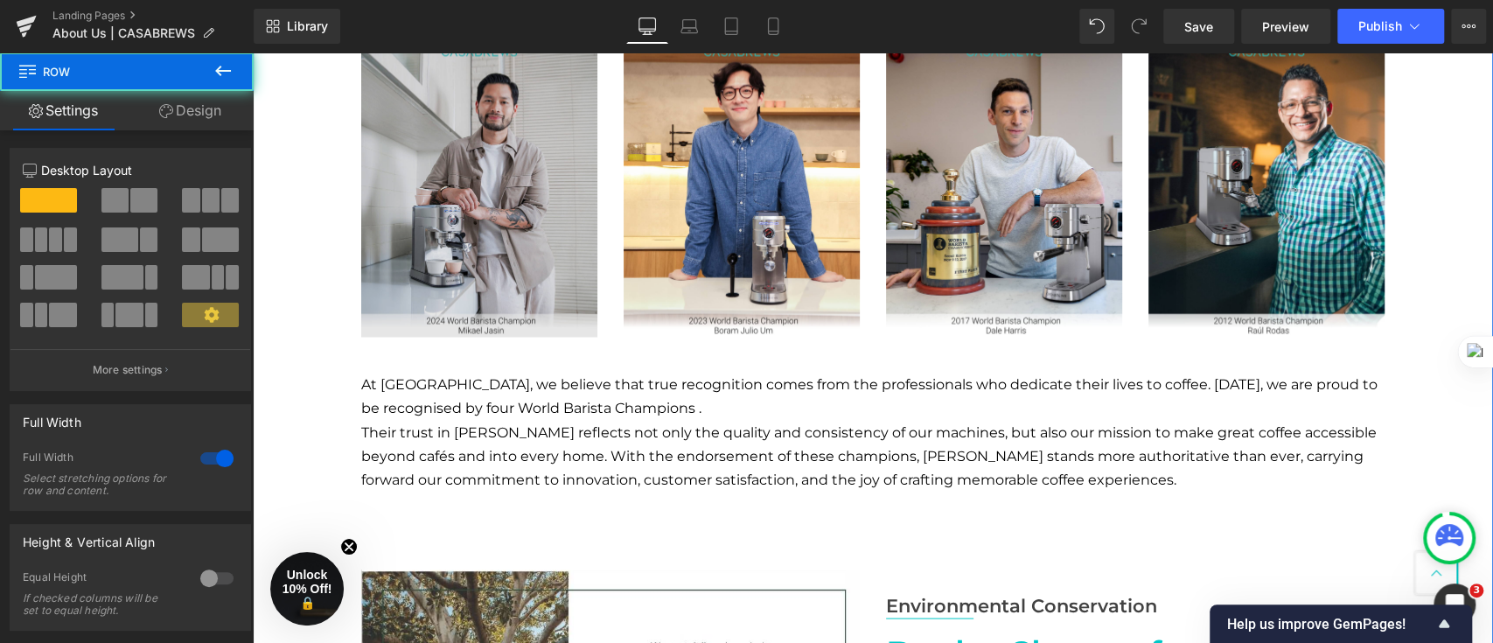
click at [521, 277] on img at bounding box center [479, 190] width 236 height 296
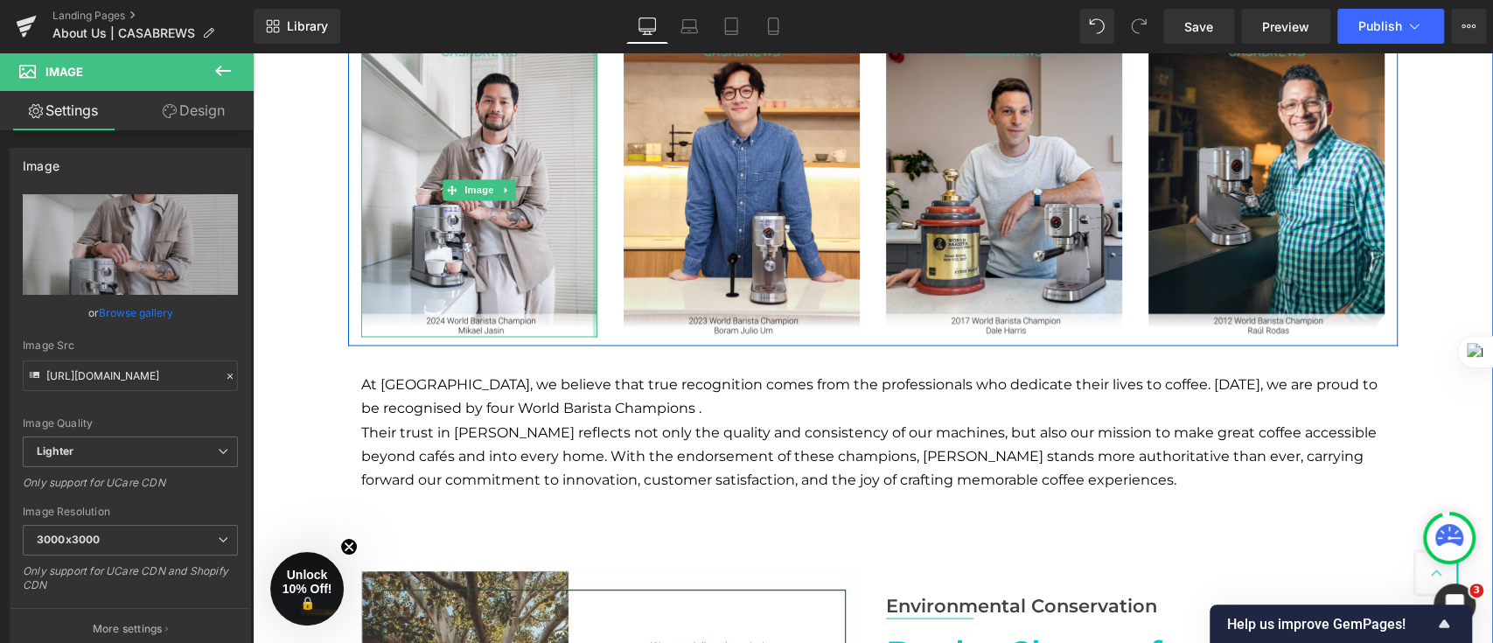
click at [594, 304] on div "Image" at bounding box center [479, 190] width 262 height 296
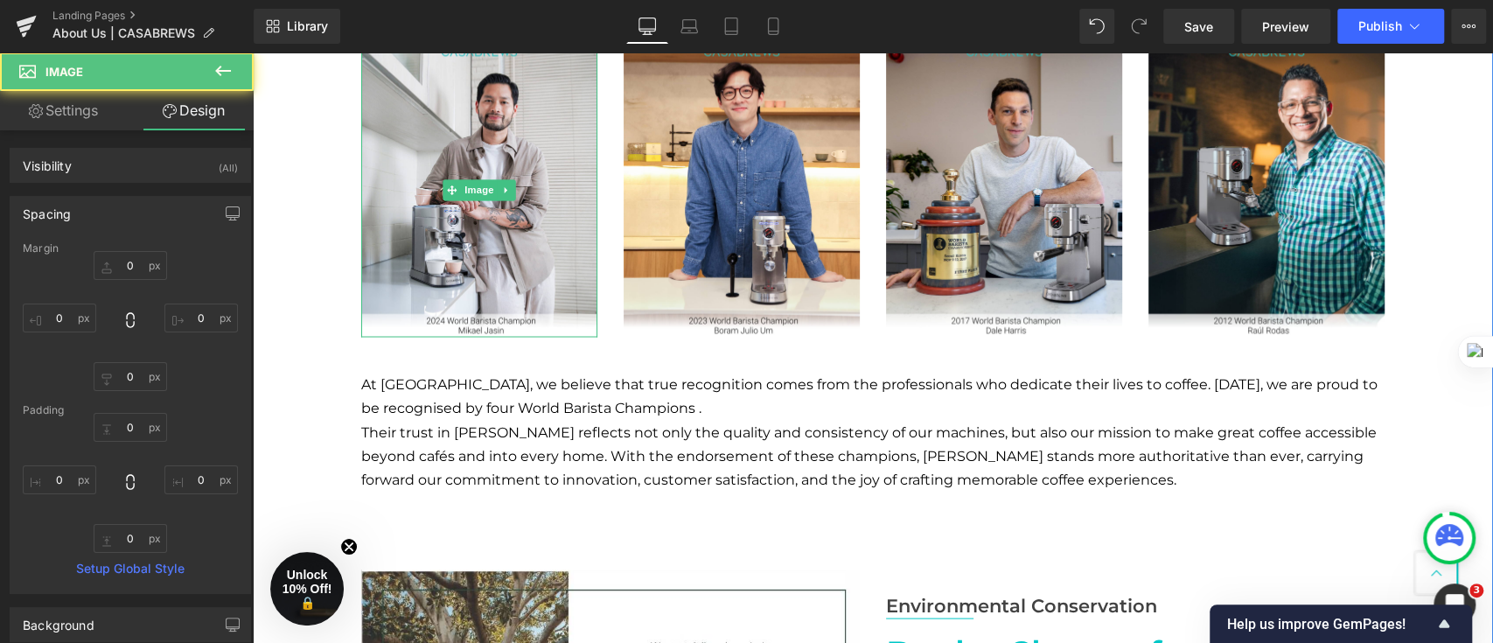
scroll to position [1822, 0]
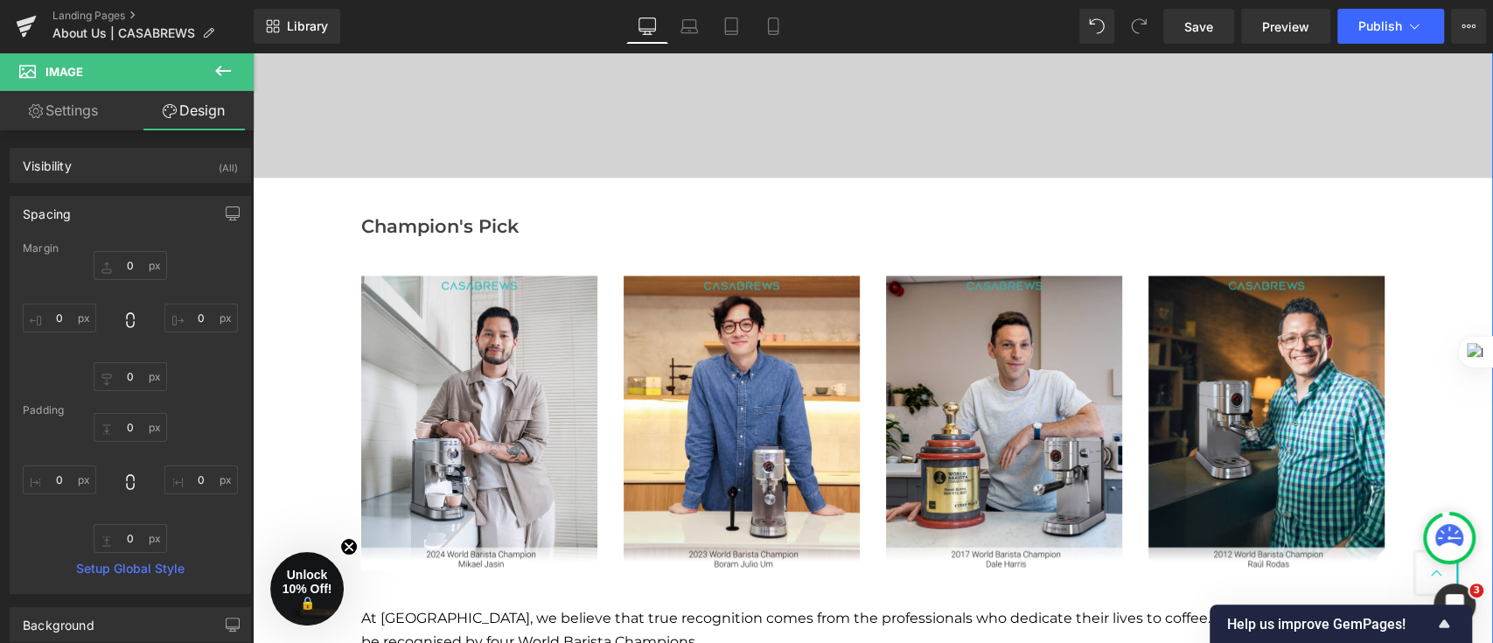
click at [299, 362] on div "Heading Video Bg Row Champion's Pick Text Block Row Image Image Image Image Row…" at bounding box center [873, 403] width 1241 height 1700
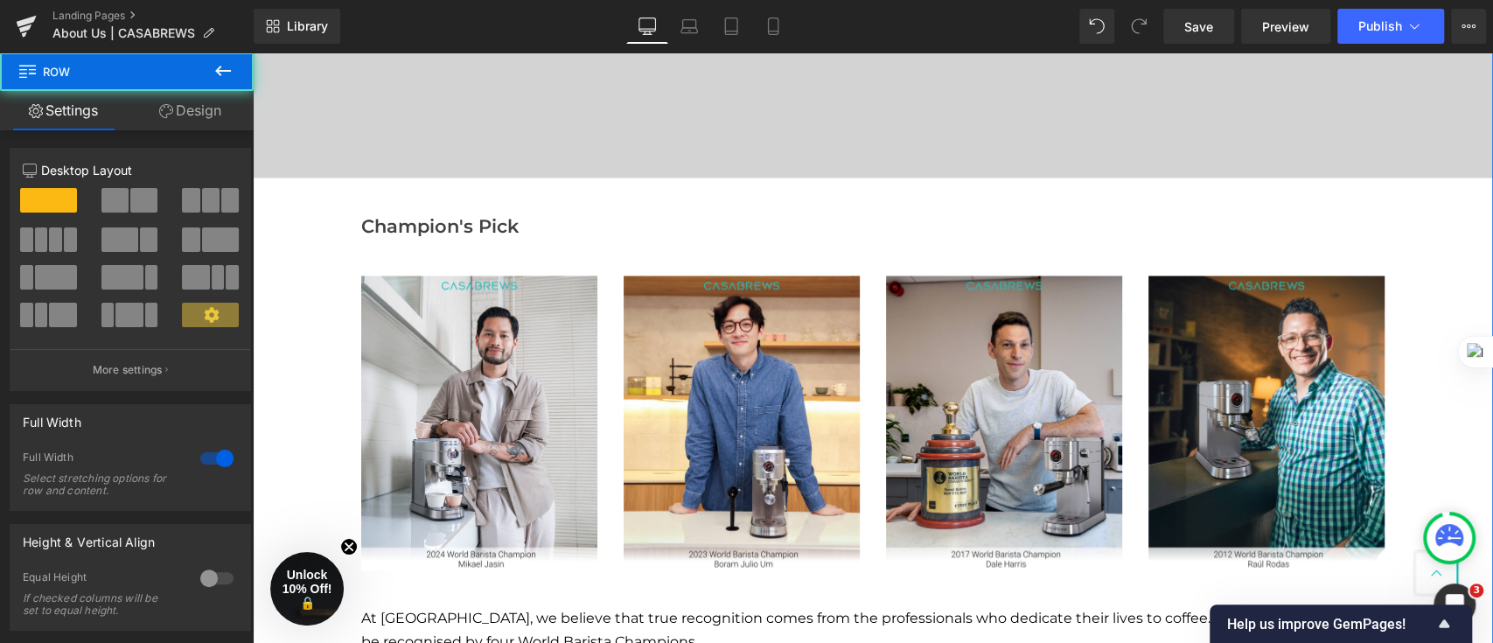
drag, startPoint x: 262, startPoint y: 386, endPoint x: 286, endPoint y: 382, distance: 24.7
click at [262, 385] on div "Heading Video Bg Row Champion's Pick Text Block Row Image Image Image Image Row…" at bounding box center [873, 403] width 1241 height 1700
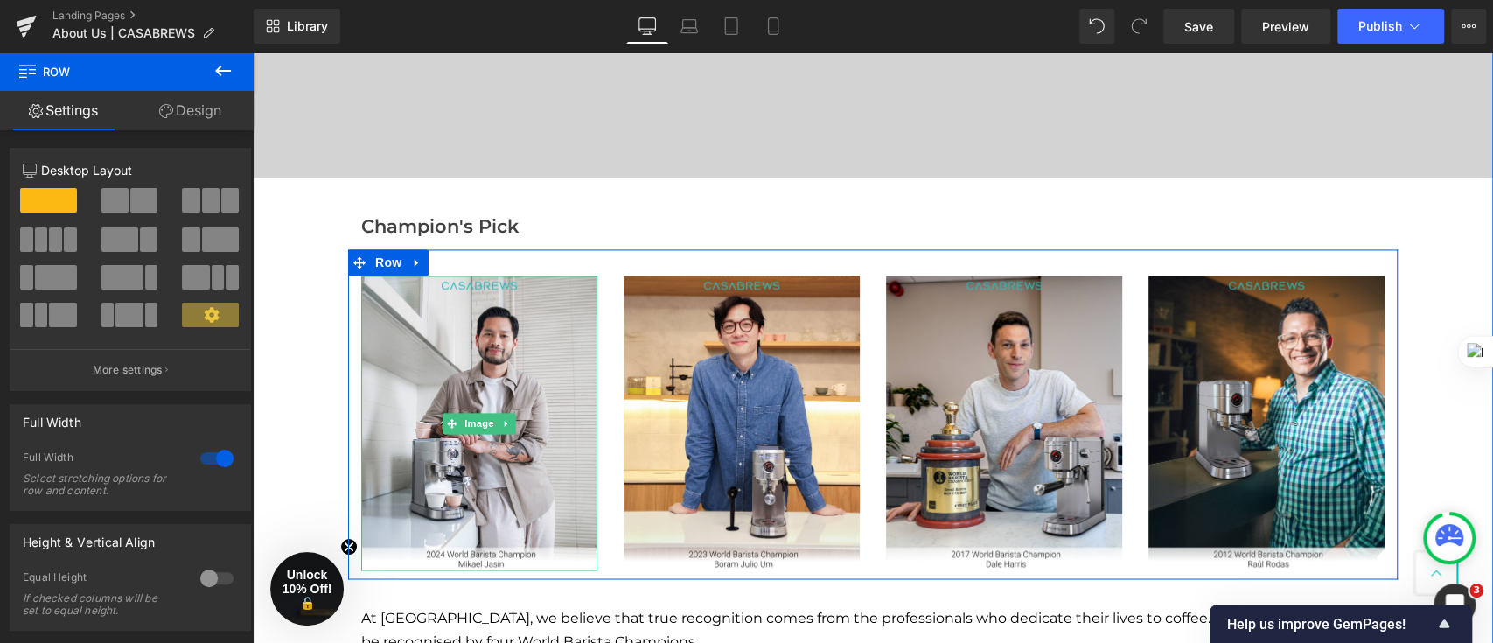
scroll to position [2056, 0]
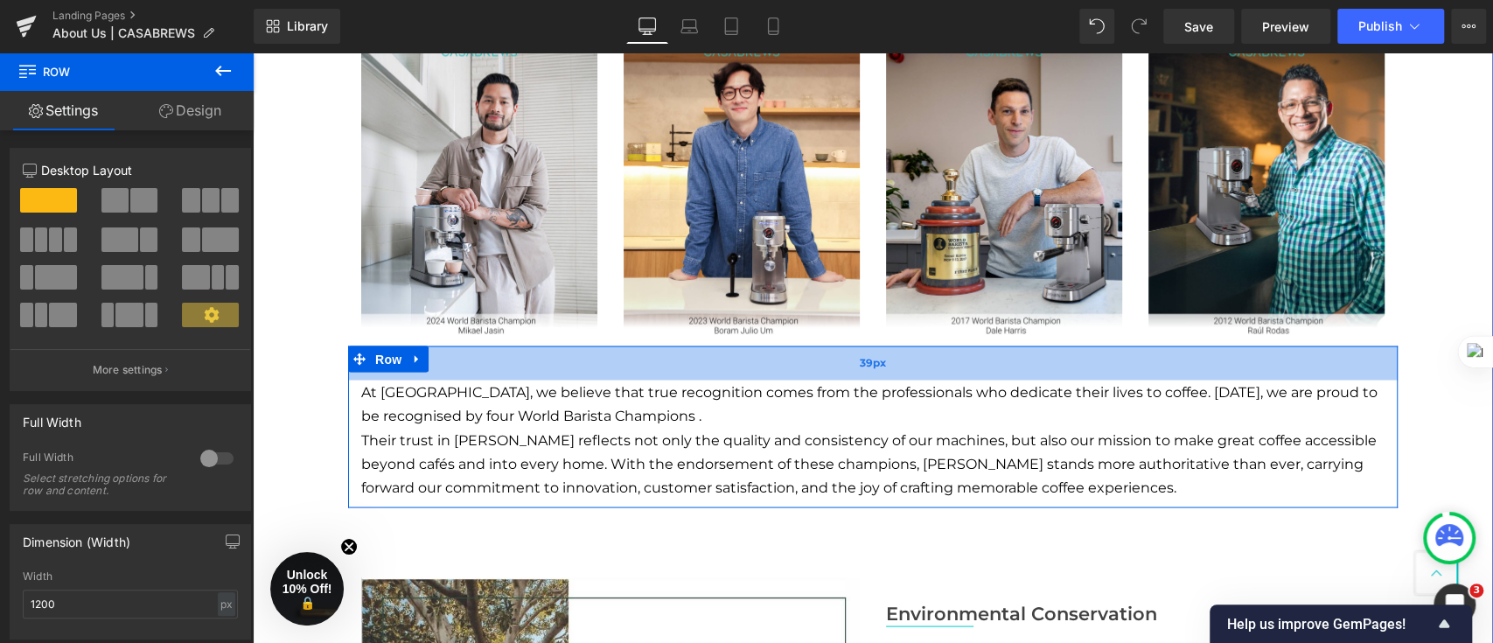
drag, startPoint x: 584, startPoint y: 359, endPoint x: 598, endPoint y: 366, distance: 16.4
click at [598, 366] on div "39px" at bounding box center [873, 363] width 1050 height 34
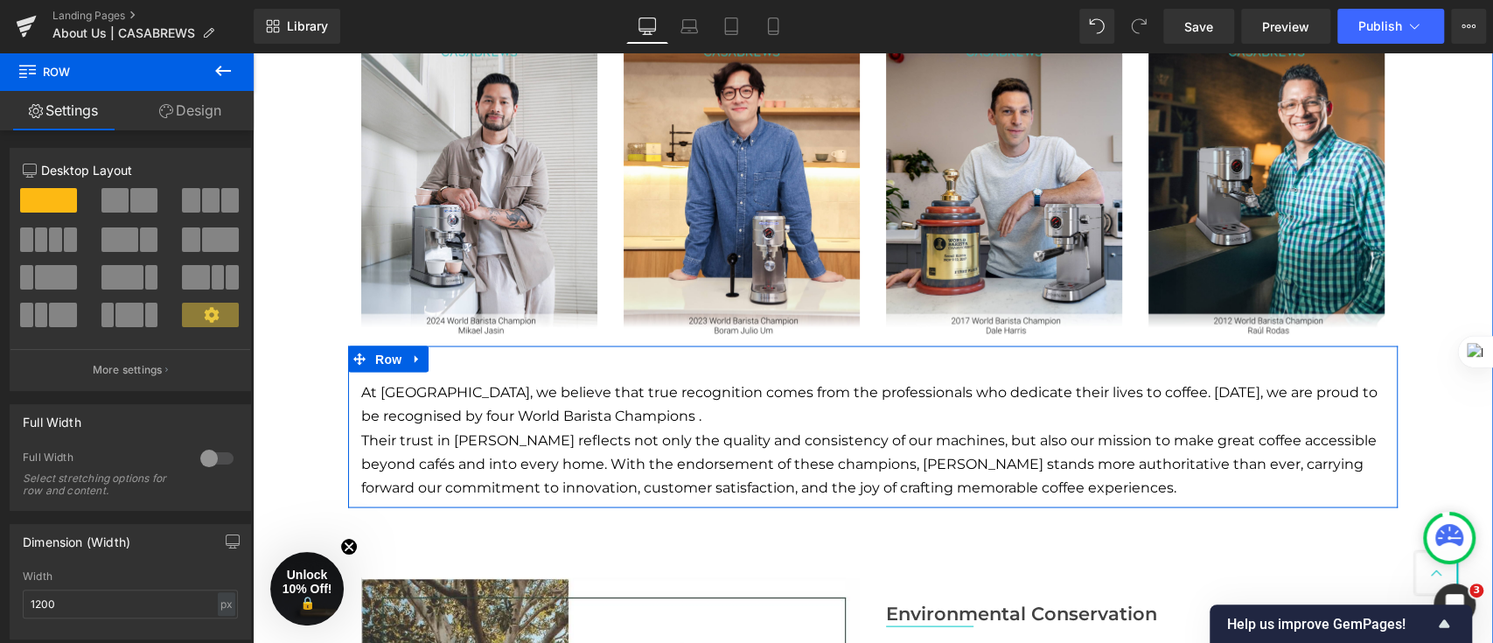
click at [297, 348] on div "Heading Video Bg Row Champion's Pick Text Block Row Image Image Image Image Row…" at bounding box center [873, 173] width 1241 height 1708
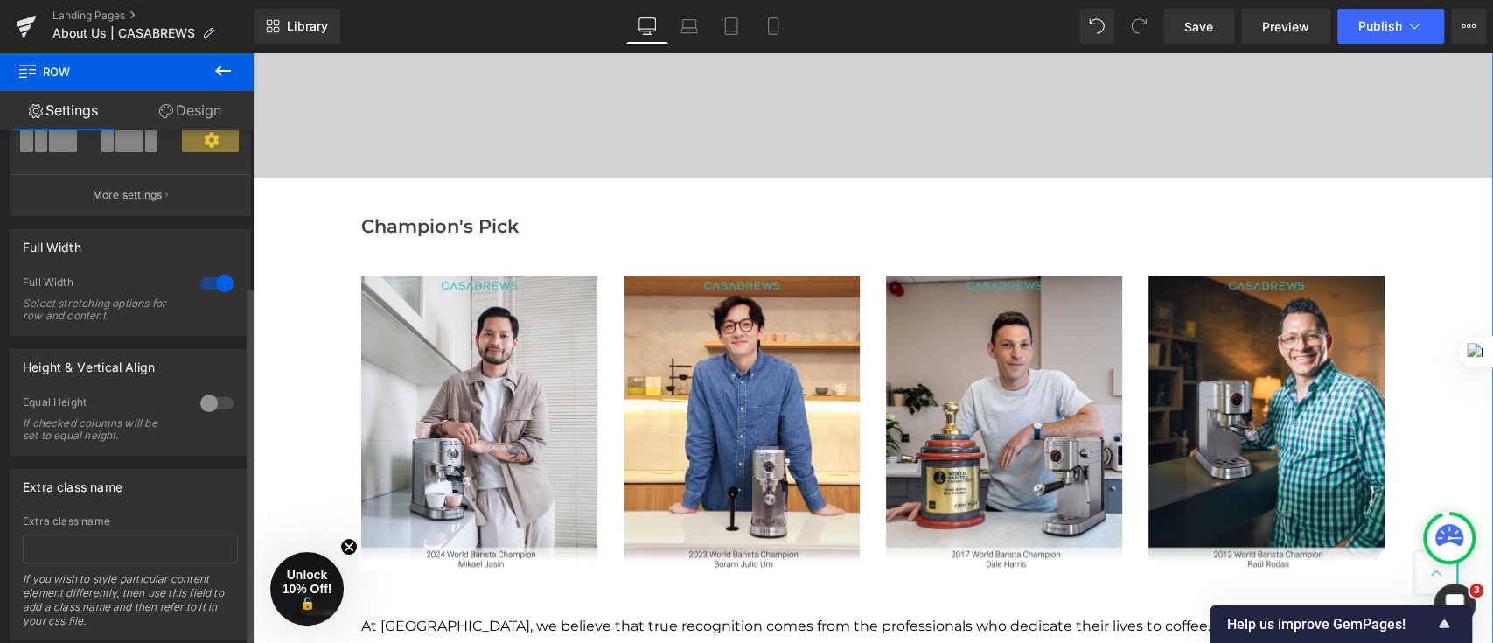
scroll to position [225, 0]
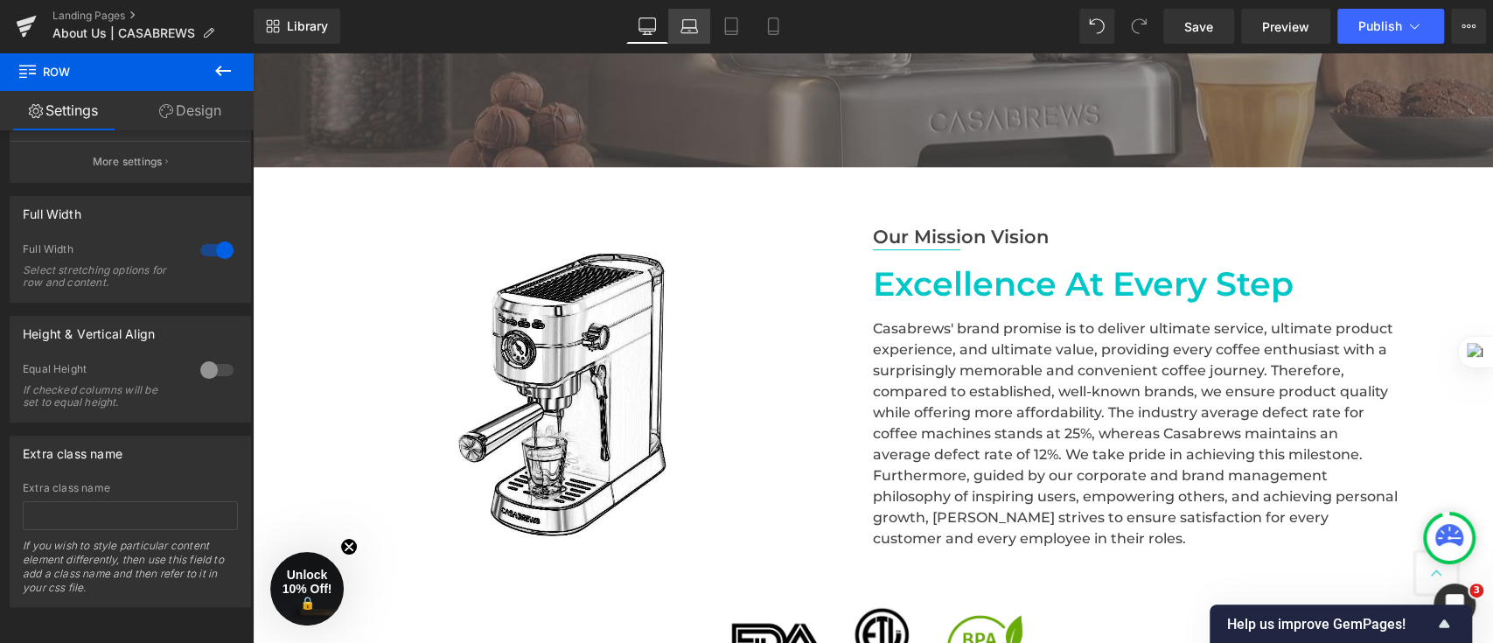
click at [683, 17] on icon at bounding box center [689, 25] width 17 height 17
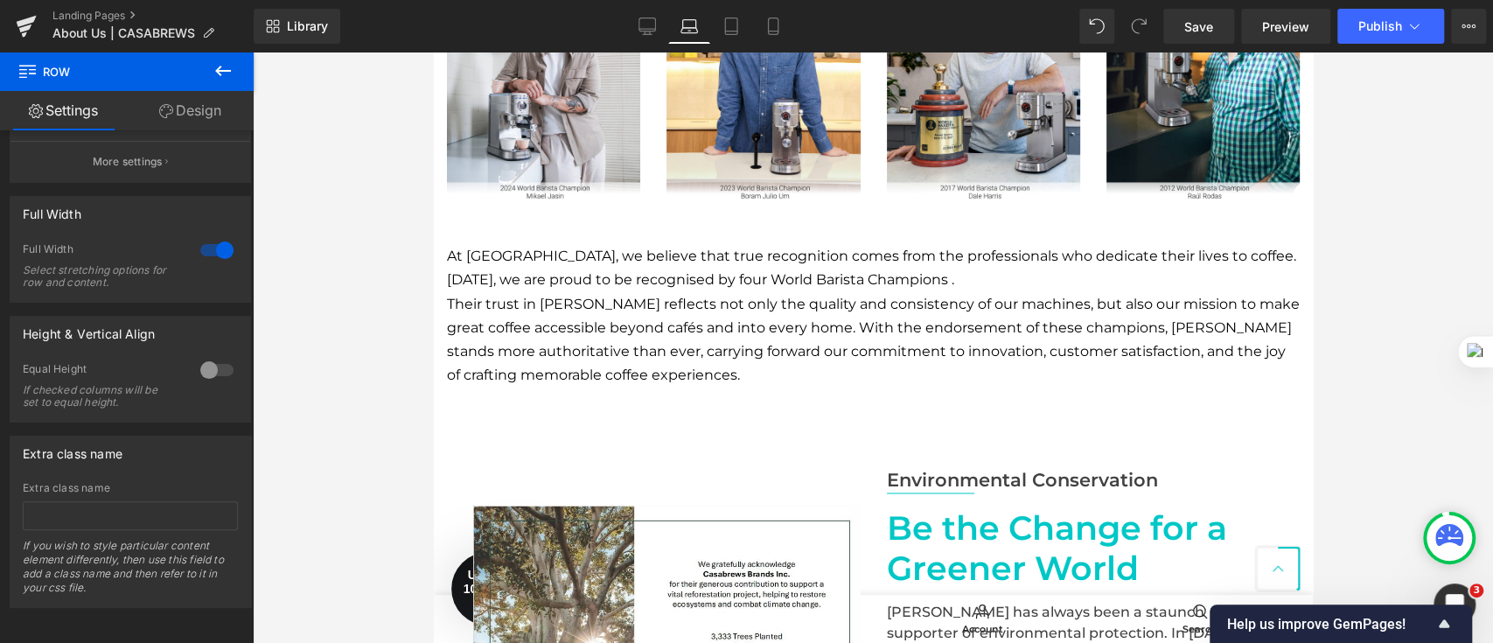
scroll to position [1821, 0]
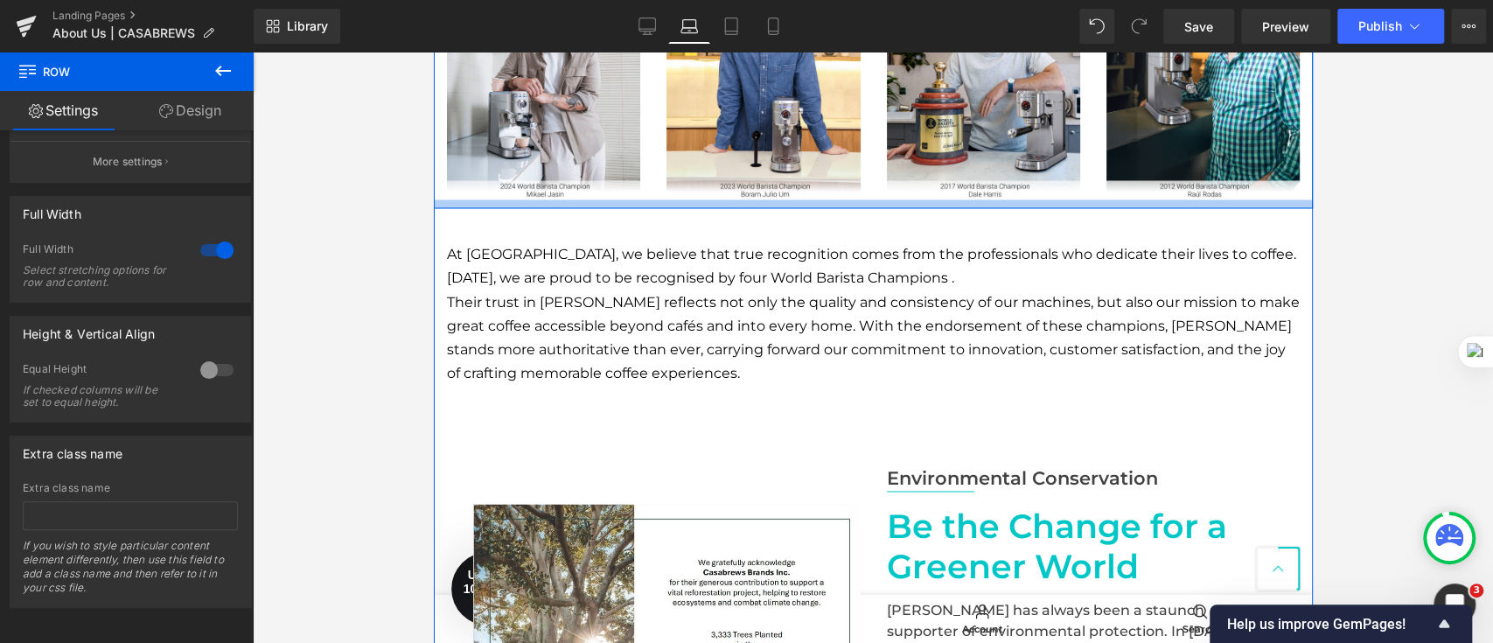
click at [778, 290] on p "At [GEOGRAPHIC_DATA], we believe that true recognition comes from the professio…" at bounding box center [872, 265] width 853 height 47
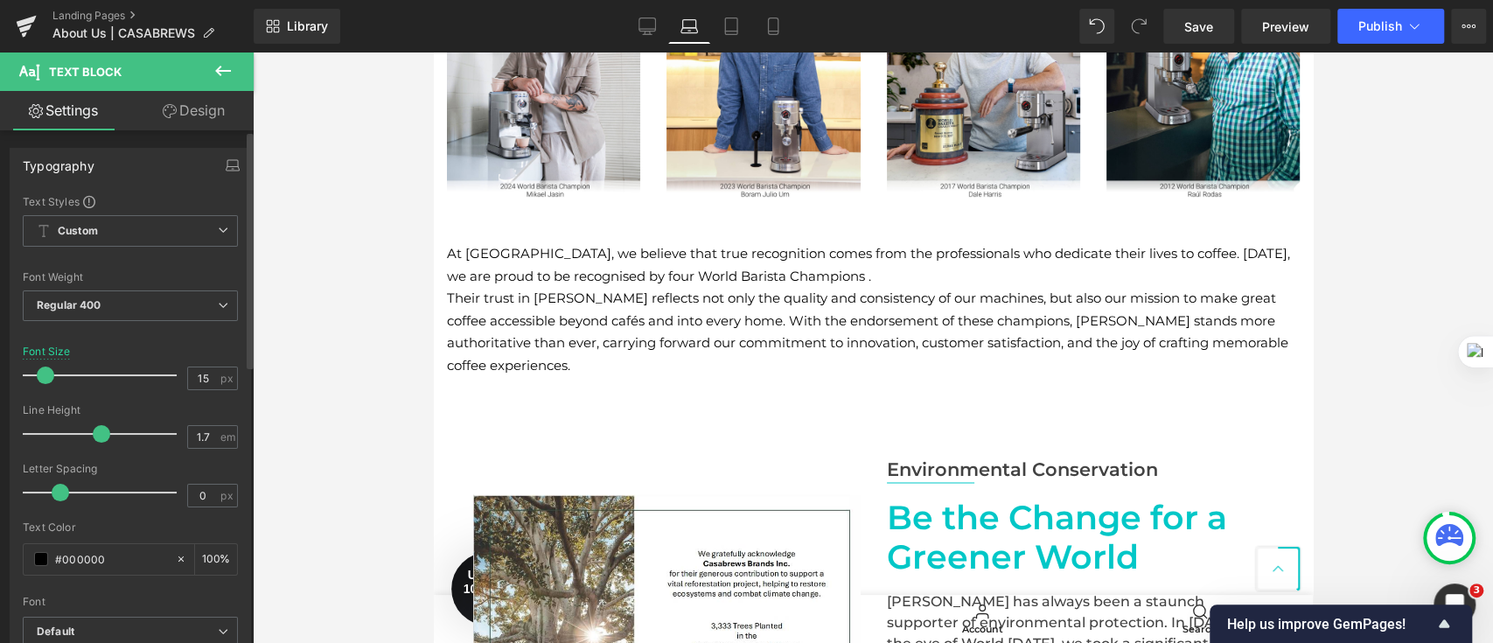
click at [51, 375] on span at bounding box center [45, 375] width 17 height 17
click at [741, 26] on link "Tablet" at bounding box center [731, 26] width 42 height 35
type input "16"
type input "100"
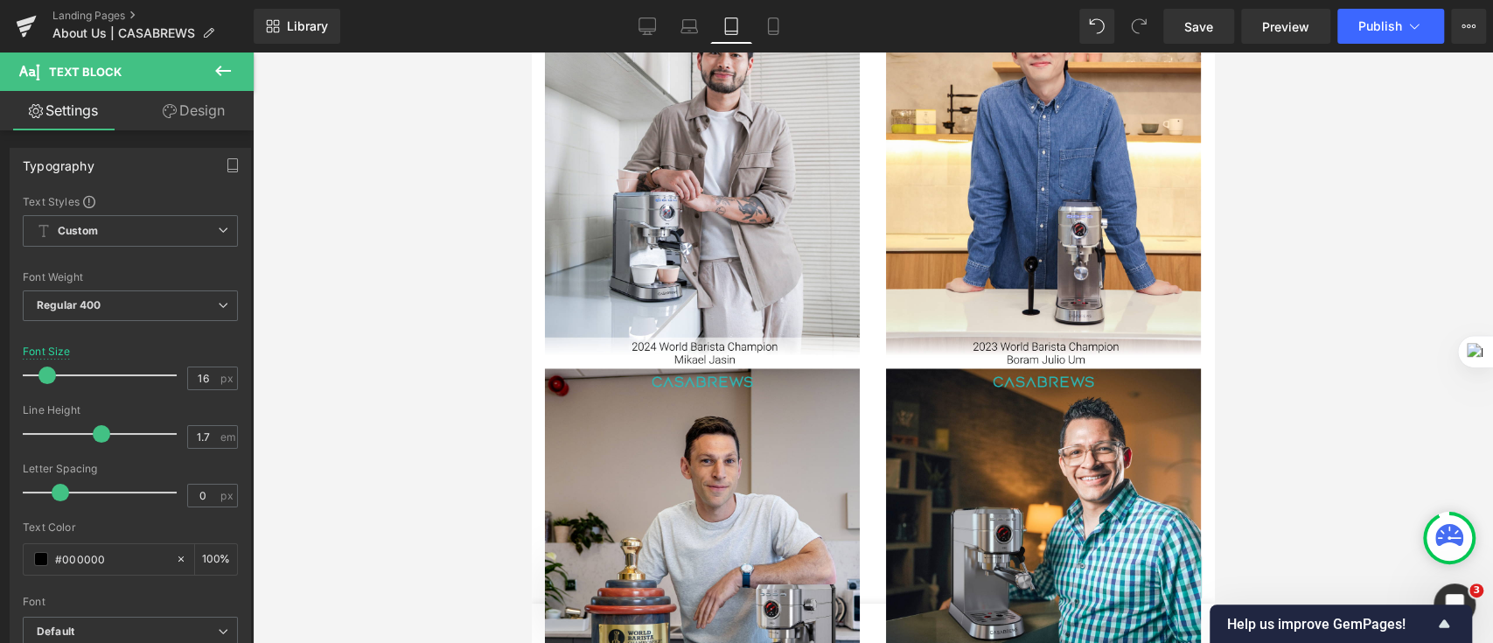
scroll to position [2381, 0]
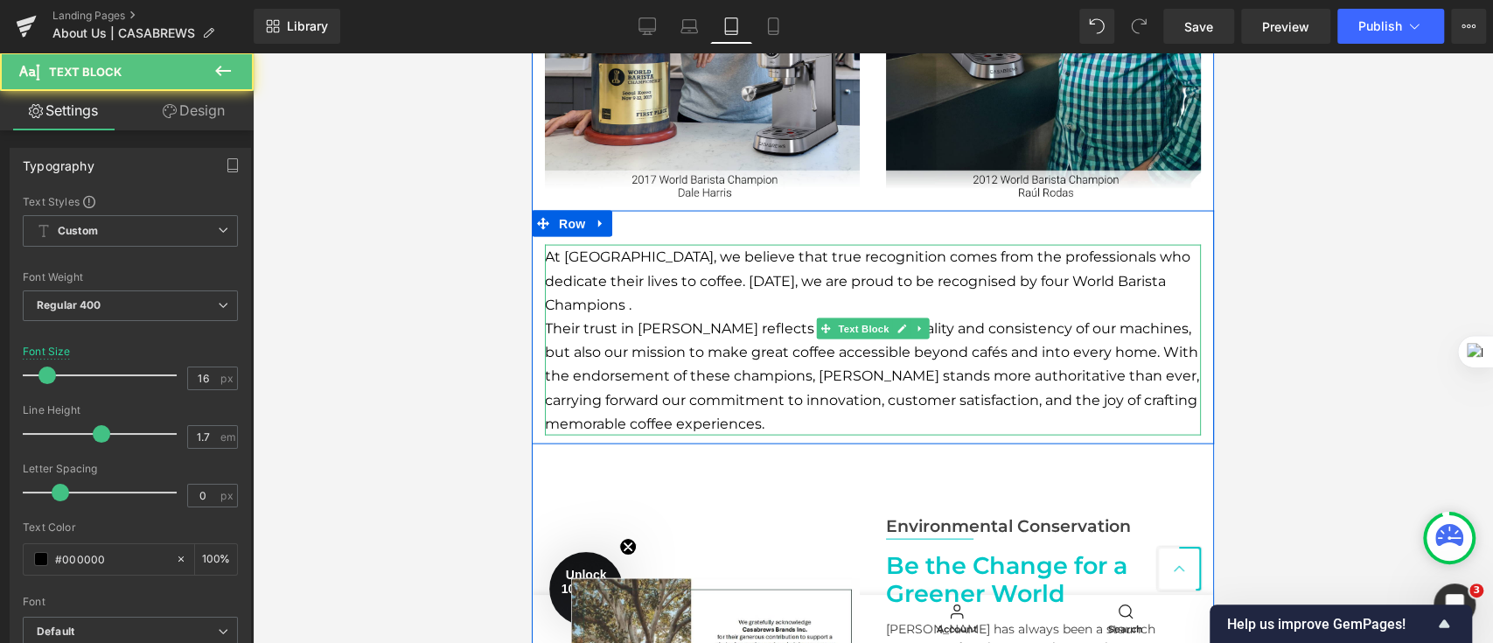
click at [744, 295] on p "At [GEOGRAPHIC_DATA], we believe that true recognition comes from the professio…" at bounding box center [873, 281] width 656 height 72
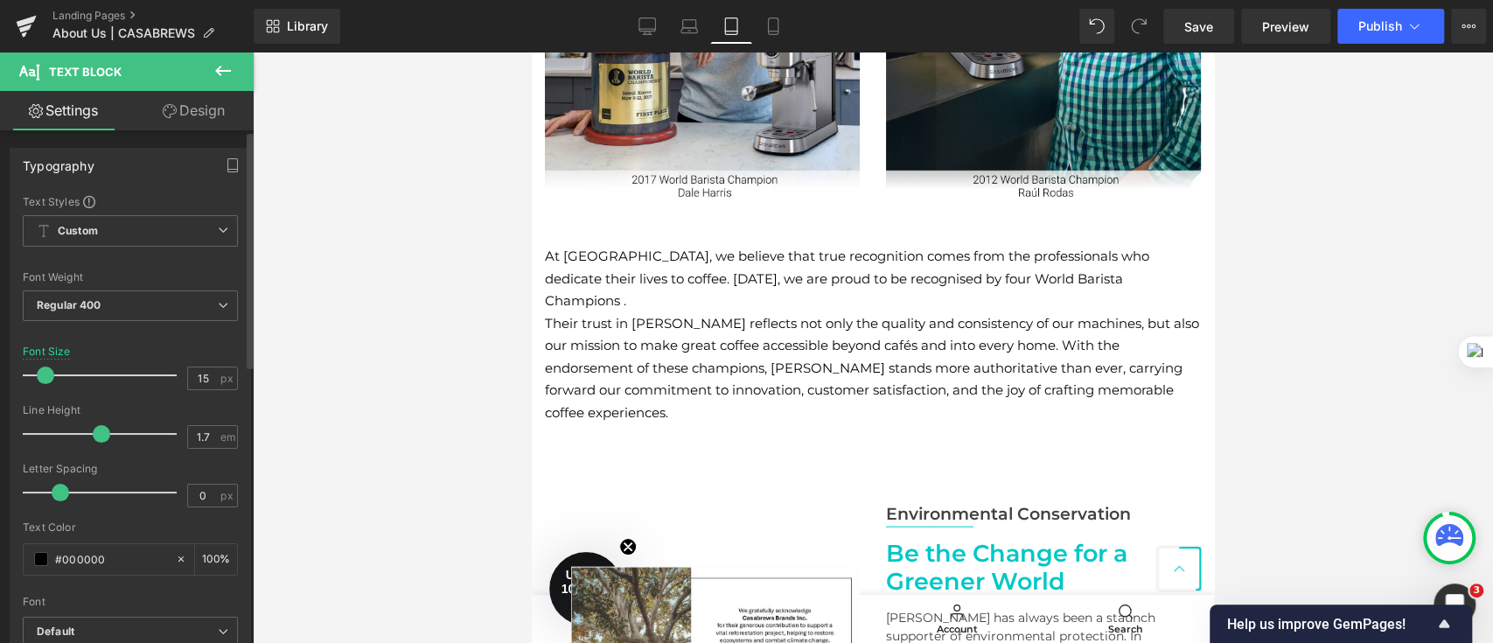
click at [49, 374] on span at bounding box center [45, 375] width 17 height 17
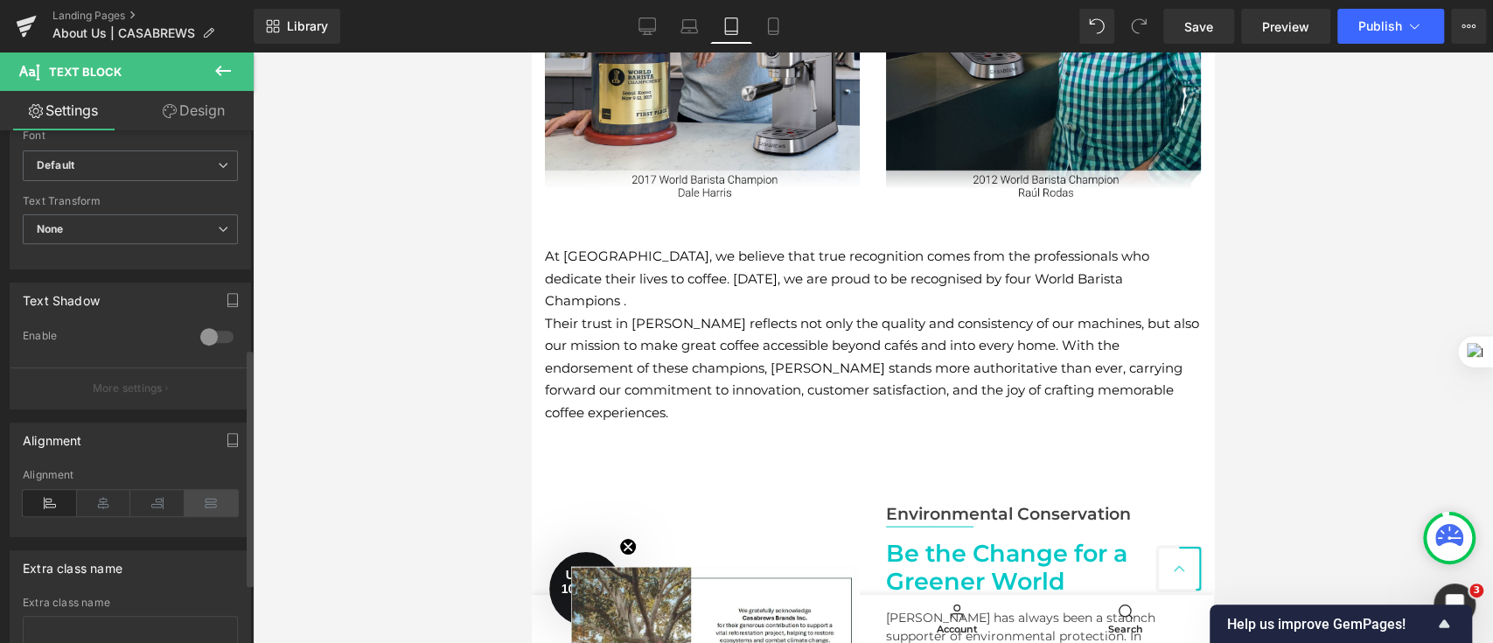
click at [212, 495] on icon at bounding box center [212, 503] width 54 height 26
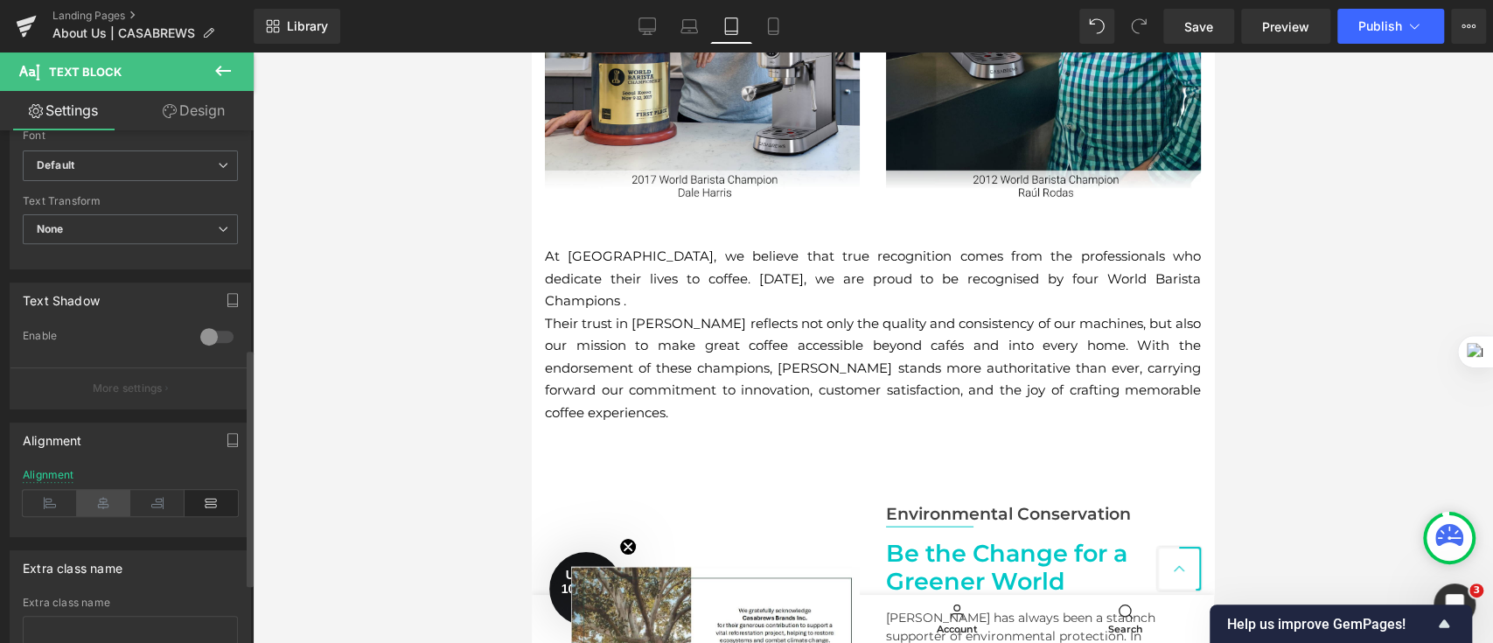
click at [98, 496] on icon at bounding box center [104, 503] width 54 height 26
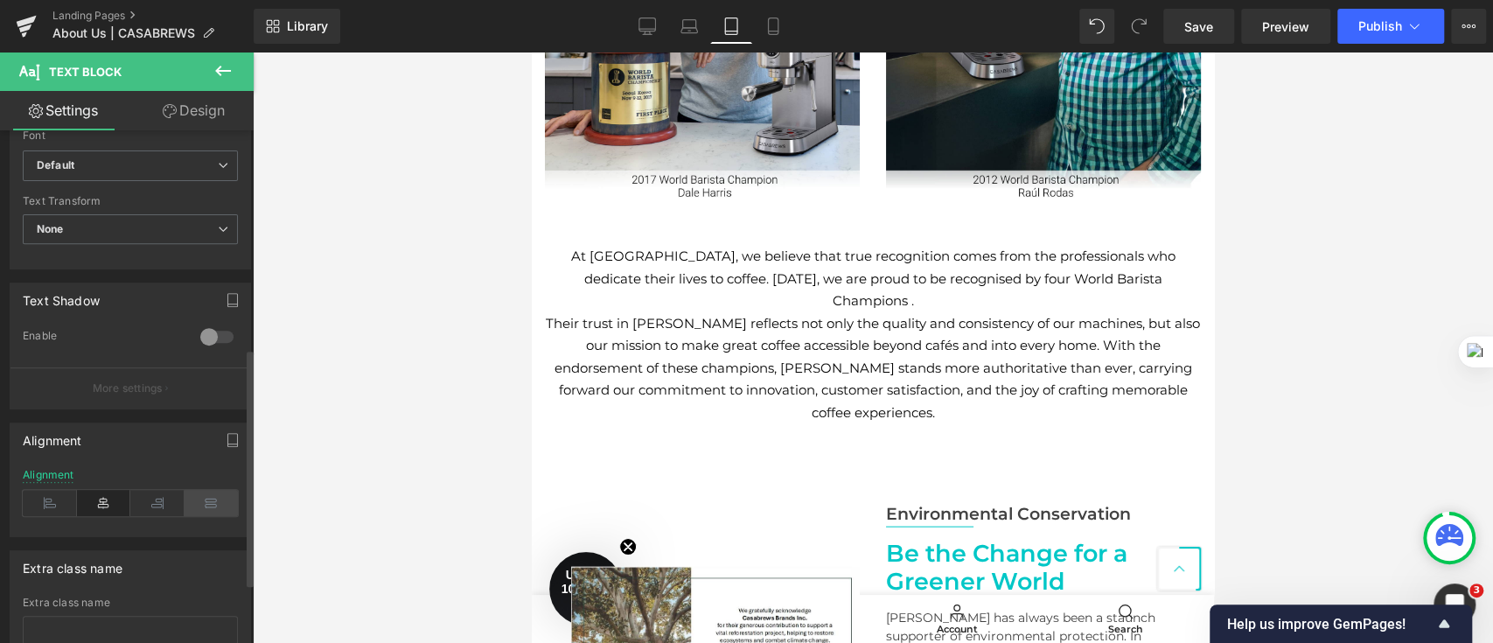
click at [195, 502] on icon at bounding box center [212, 503] width 54 height 26
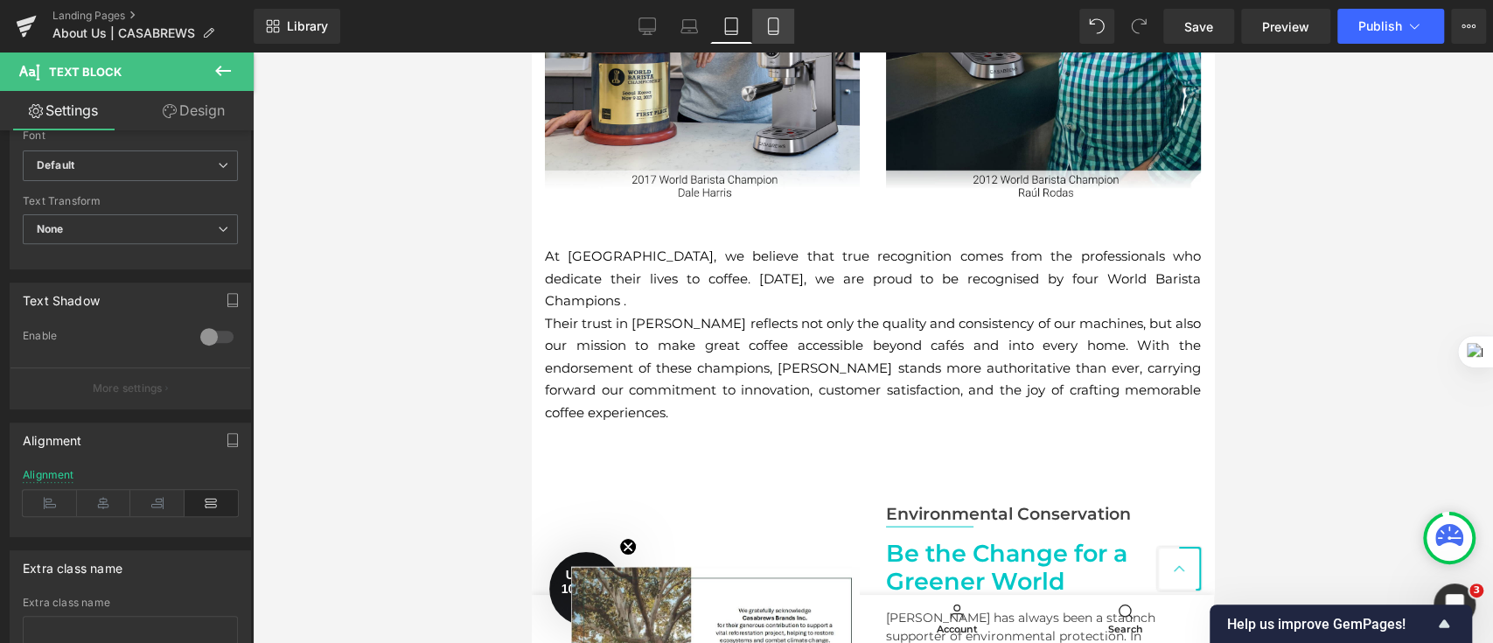
click at [776, 25] on icon at bounding box center [773, 25] width 17 height 17
type input "16"
type input "100"
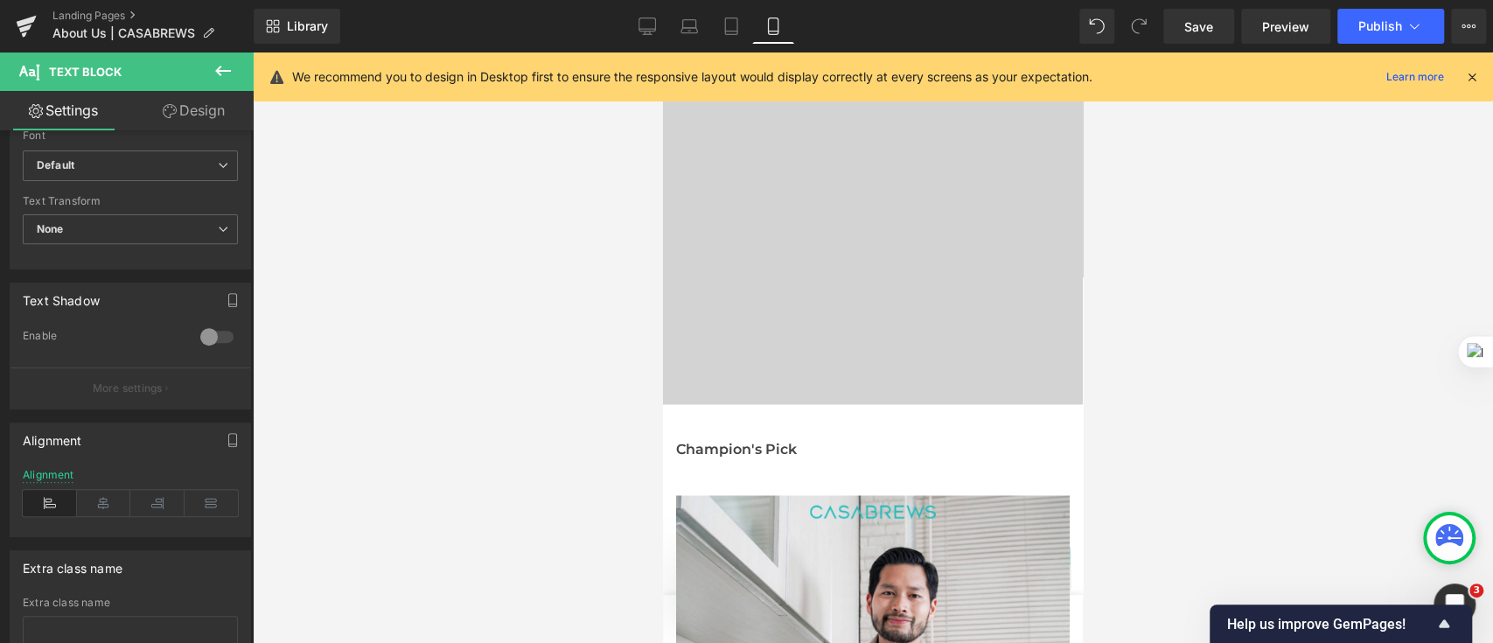
scroll to position [1762, 0]
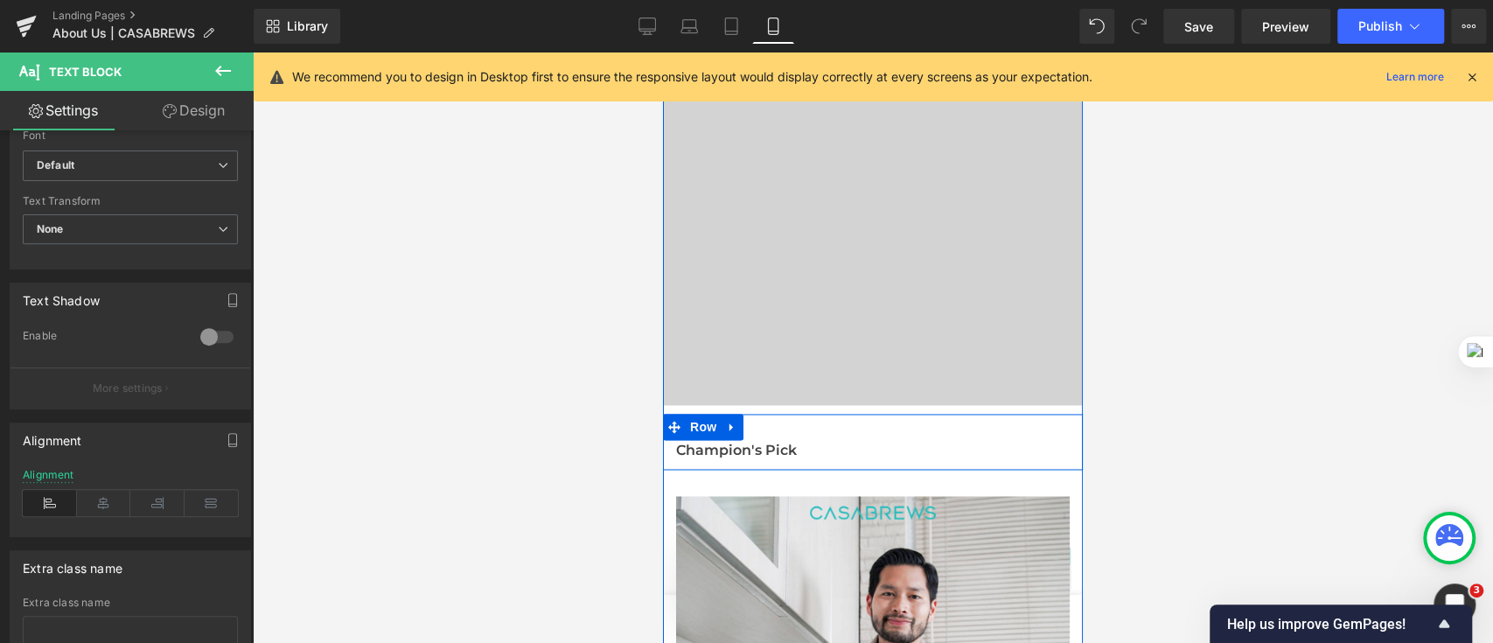
click at [783, 442] on b "Champion's Pick" at bounding box center [736, 450] width 121 height 17
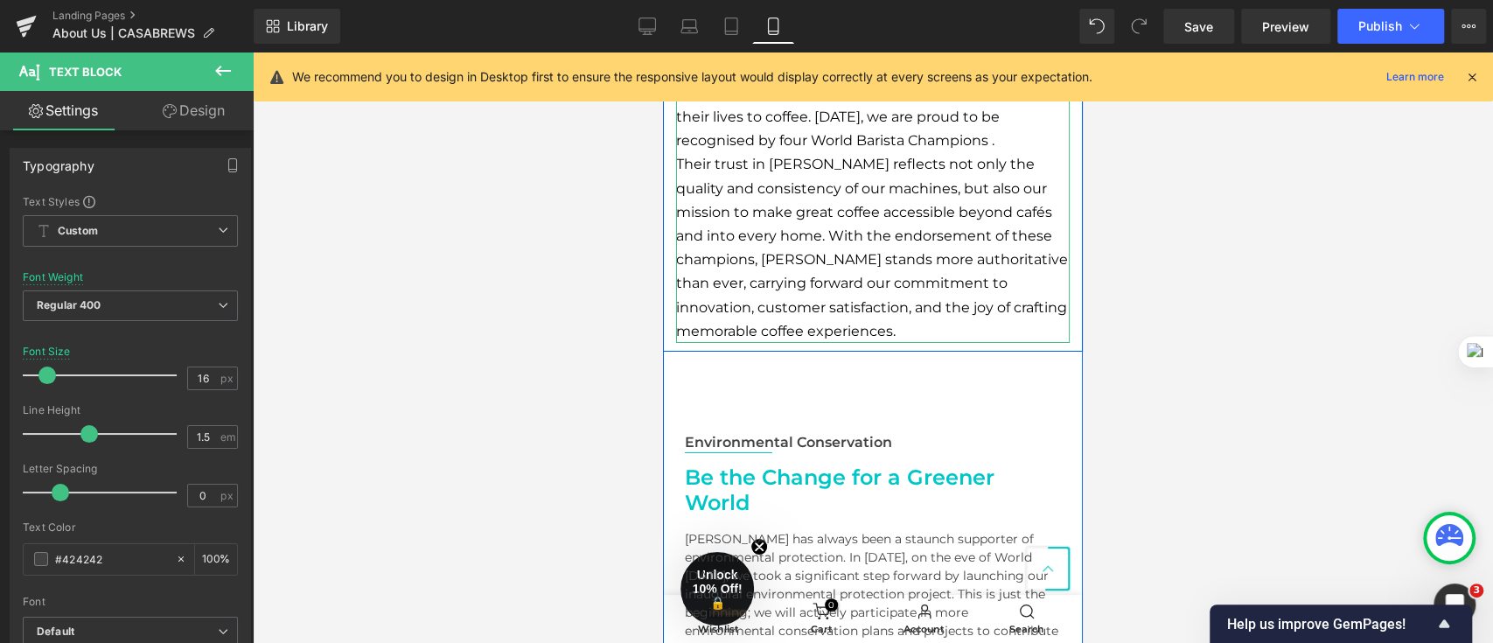
scroll to position [4094, 0]
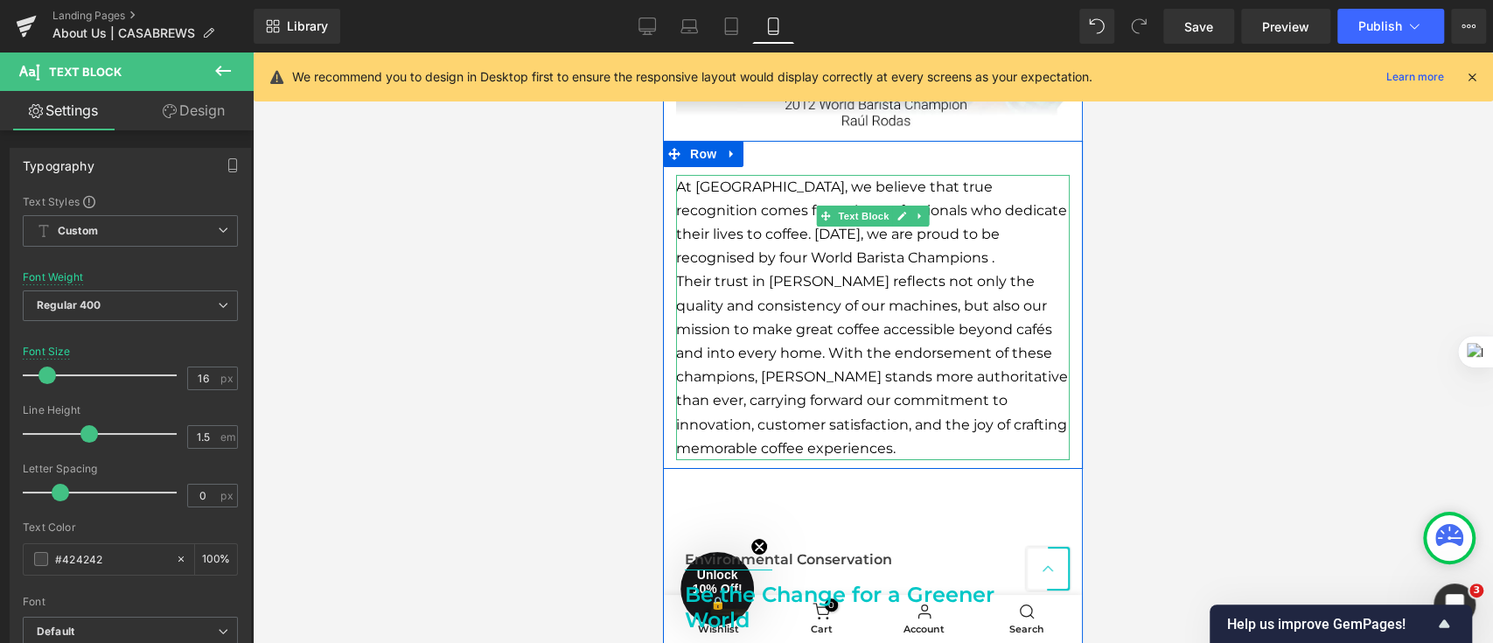
click at [946, 316] on p "Their trust in [PERSON_NAME] reflects not only the quality and consistency of o…" at bounding box center [873, 364] width 394 height 191
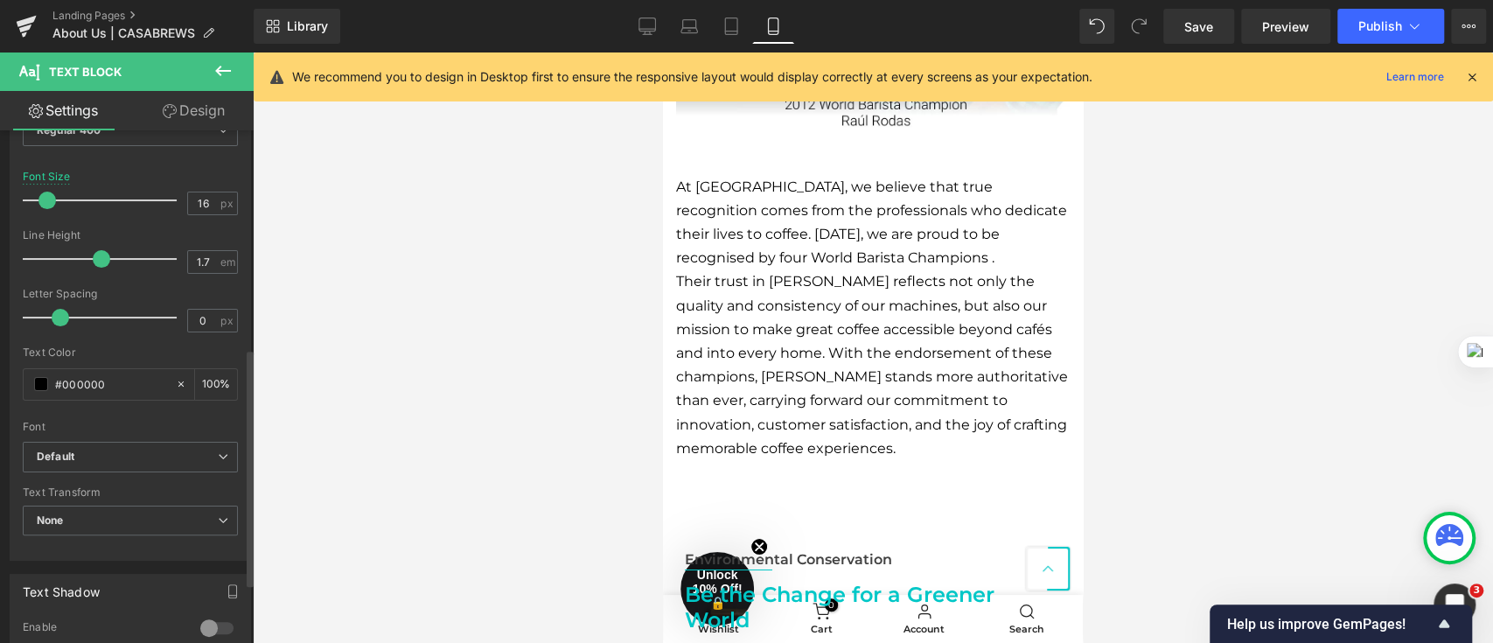
scroll to position [466, 0]
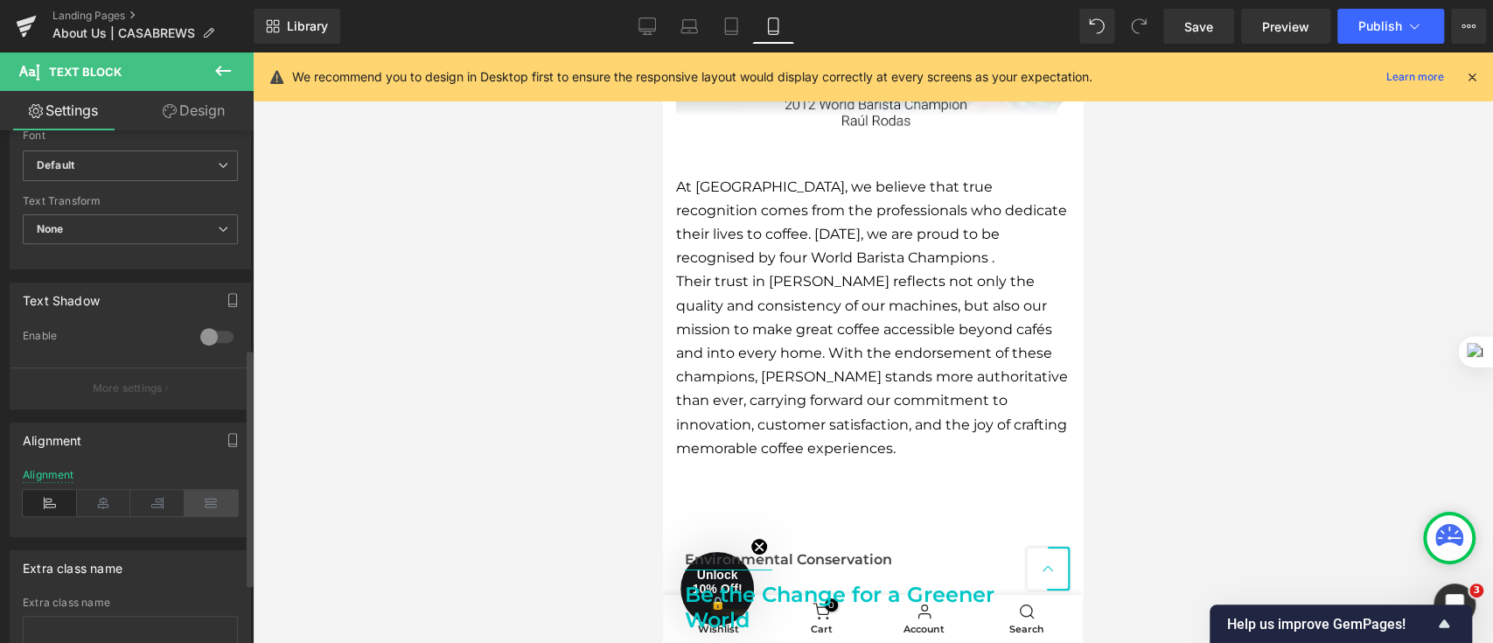
click at [199, 492] on icon at bounding box center [212, 503] width 54 height 26
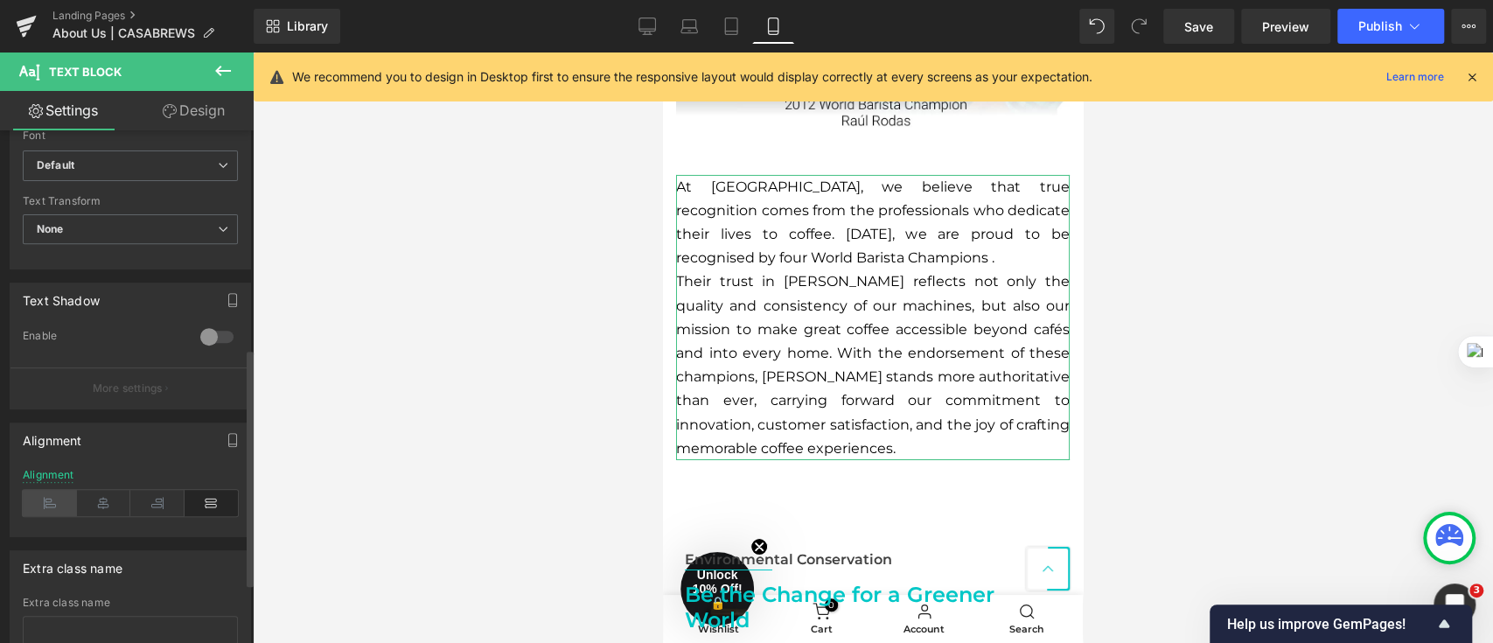
click at [56, 494] on icon at bounding box center [50, 503] width 54 height 26
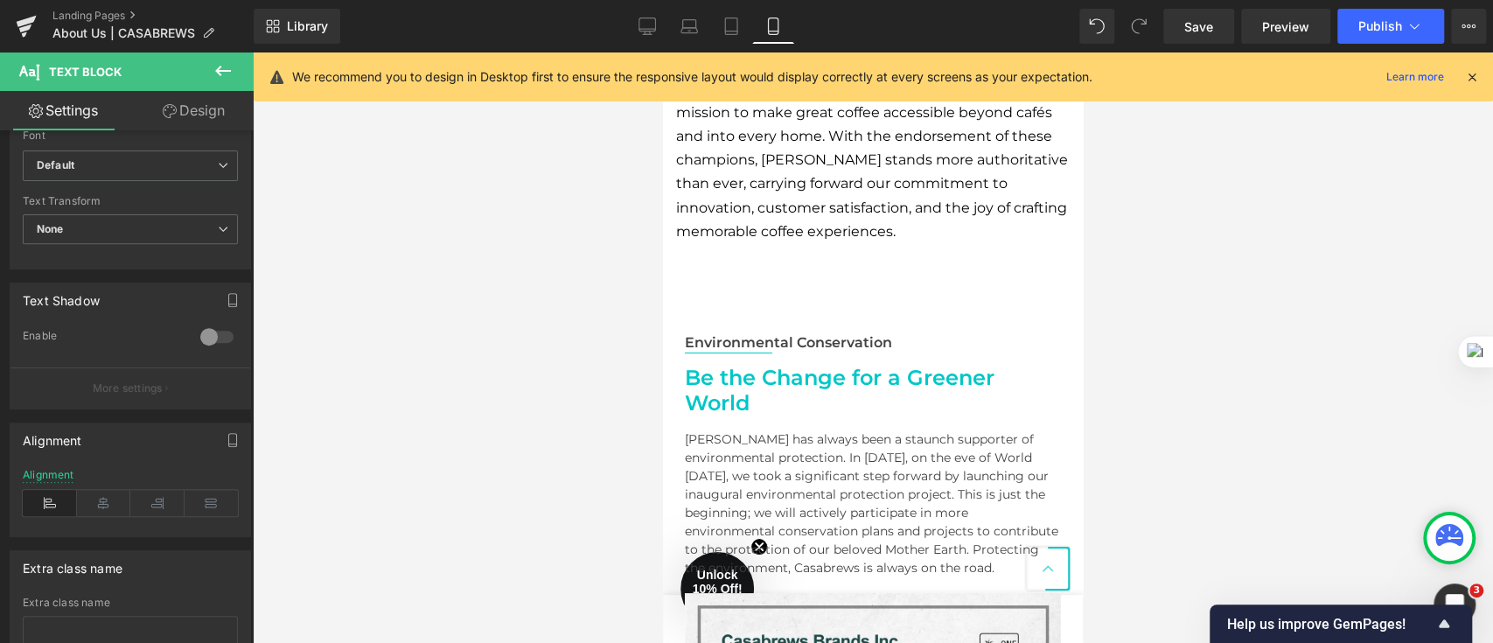
scroll to position [4211, 0]
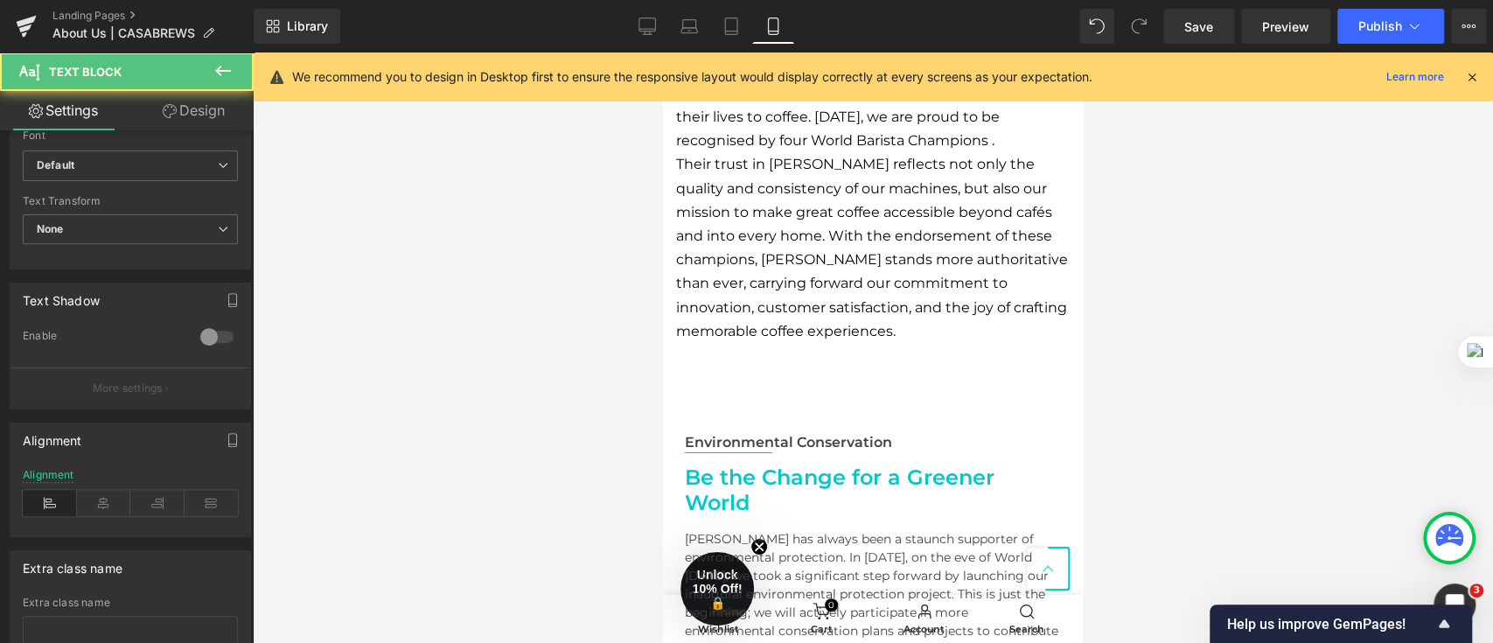
click at [818, 292] on p "Their trust in [PERSON_NAME] reflects not only the quality and consistency of o…" at bounding box center [873, 247] width 394 height 191
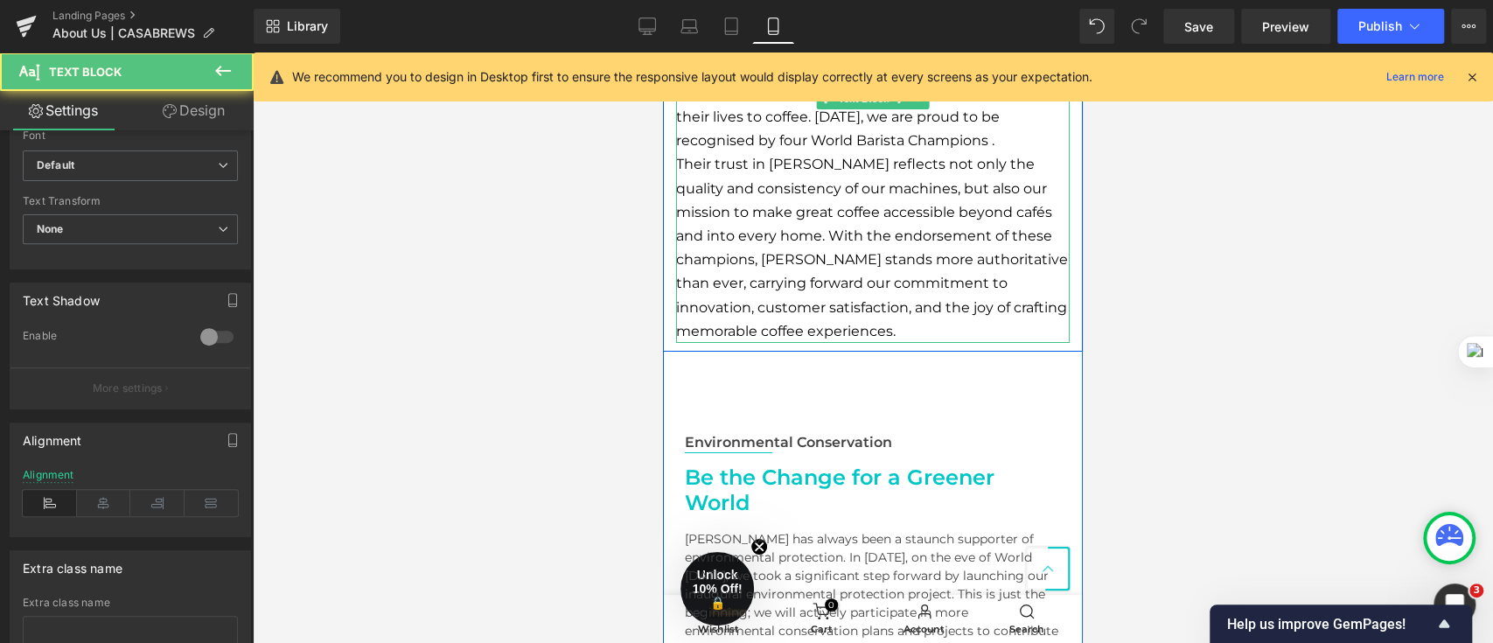
drag, startPoint x: 915, startPoint y: 212, endPoint x: 862, endPoint y: 248, distance: 64.3
click at [913, 211] on p "Their trust in [PERSON_NAME] reflects not only the quality and consistency of o…" at bounding box center [873, 247] width 394 height 191
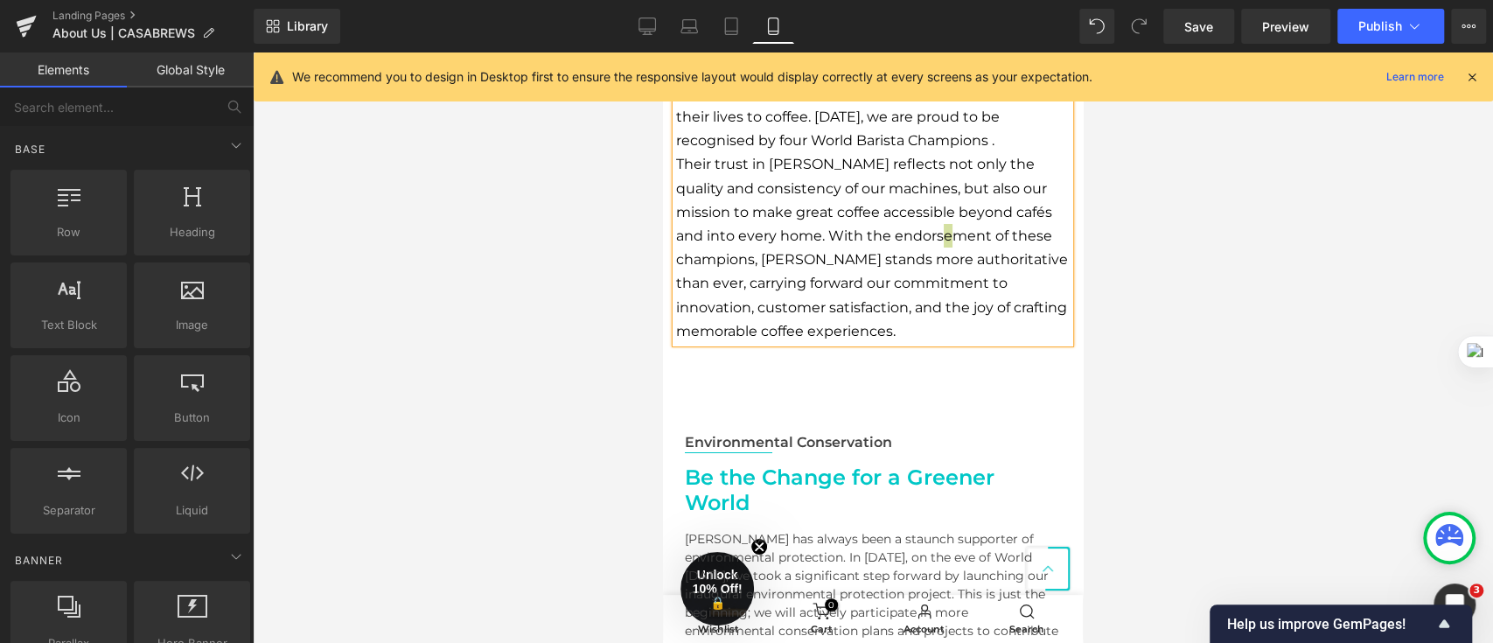
drag, startPoint x: 430, startPoint y: 297, endPoint x: 448, endPoint y: 300, distance: 17.7
click at [434, 297] on div at bounding box center [873, 347] width 1241 height 591
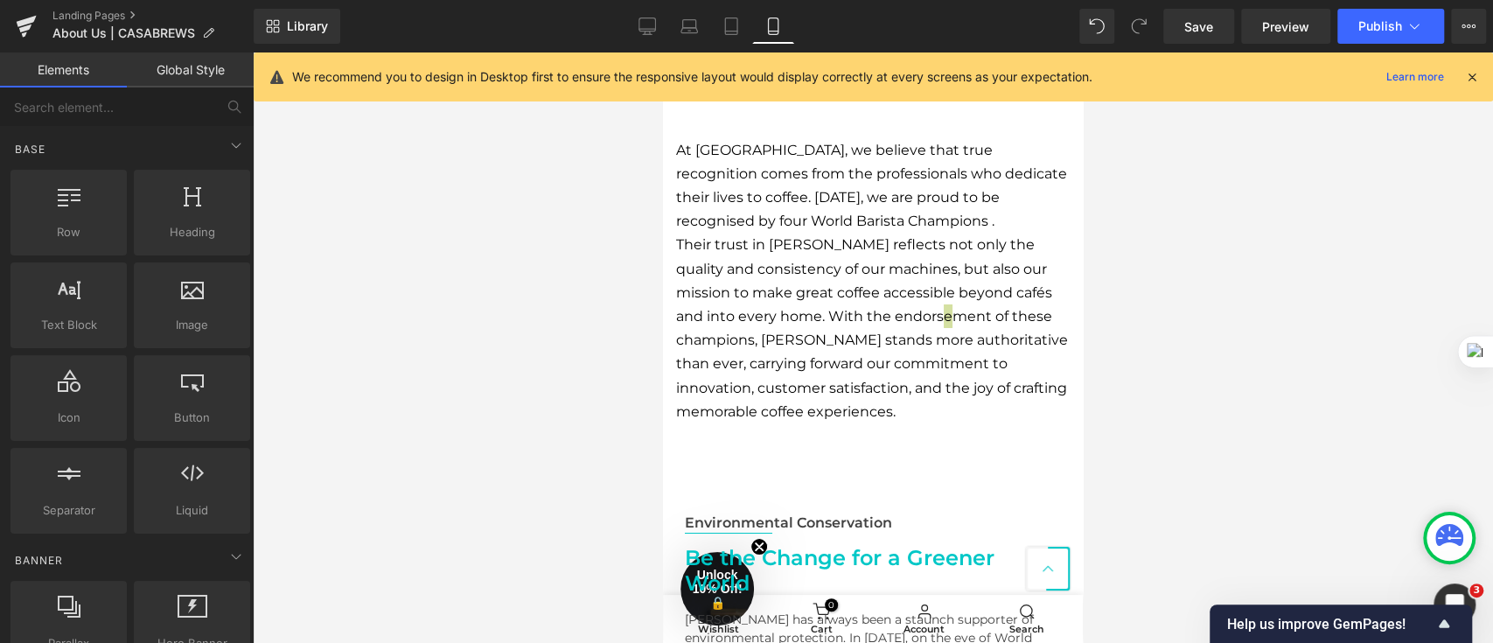
scroll to position [4094, 0]
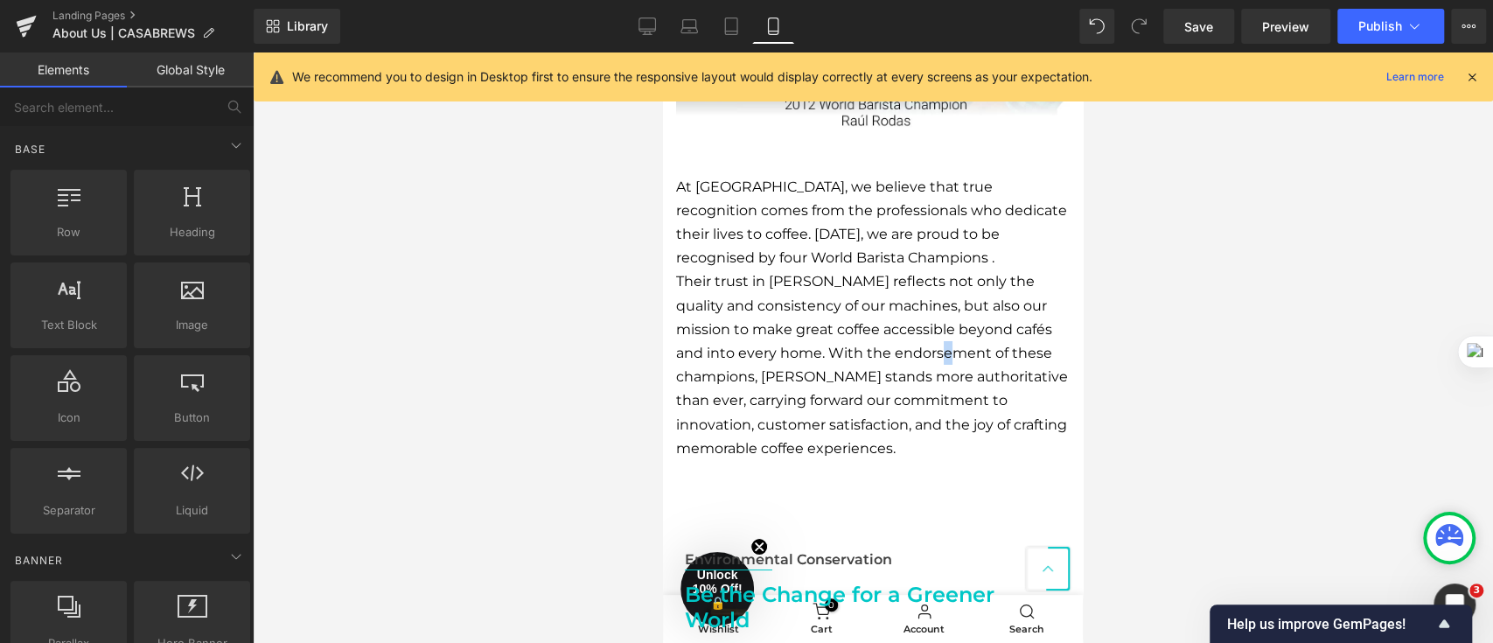
click at [812, 302] on p "Their trust in [PERSON_NAME] reflects not only the quality and consistency of o…" at bounding box center [873, 364] width 394 height 191
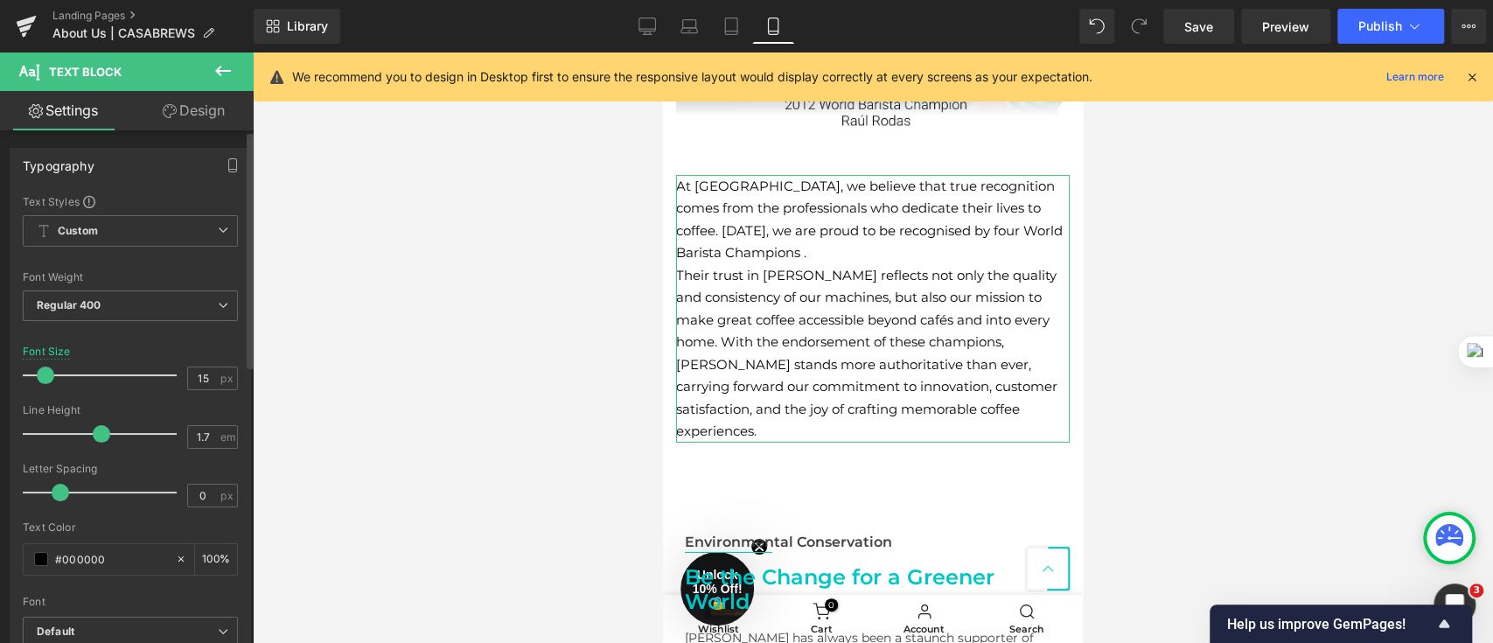
click at [38, 376] on span at bounding box center [45, 375] width 17 height 17
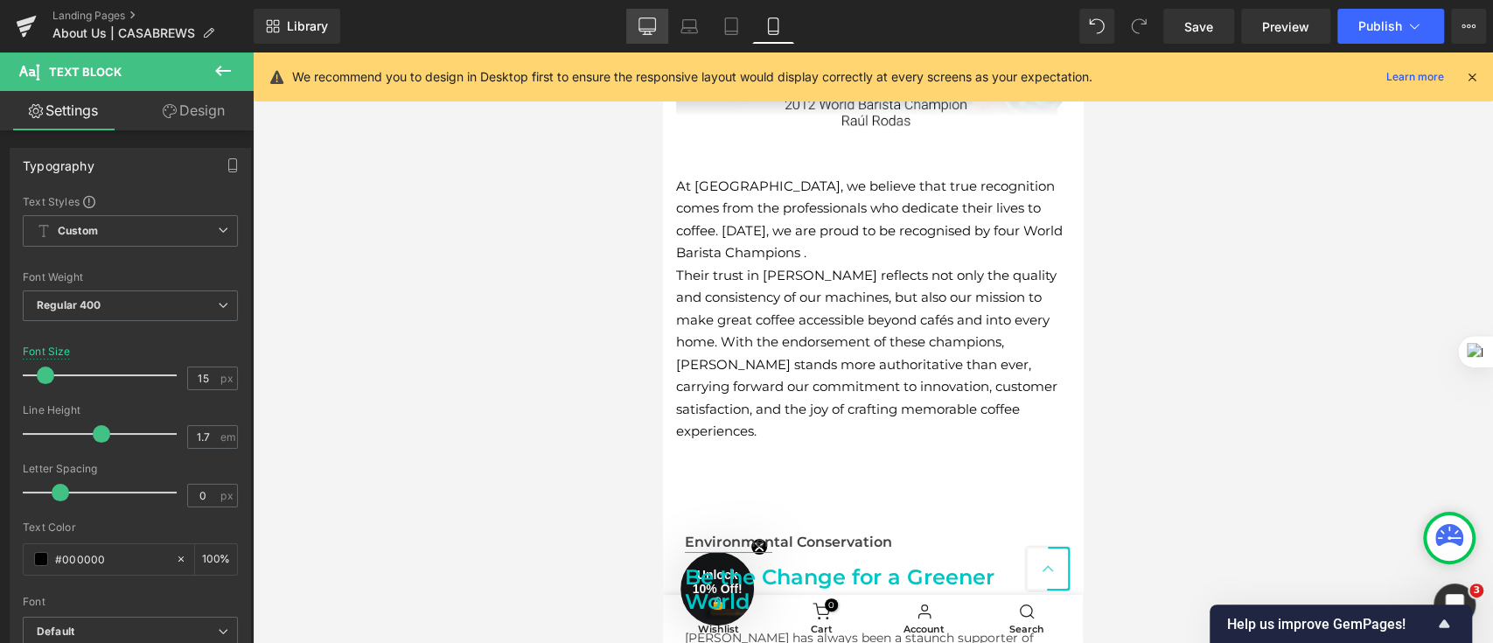
click at [642, 24] on icon at bounding box center [647, 25] width 17 height 17
type input "16"
type input "100"
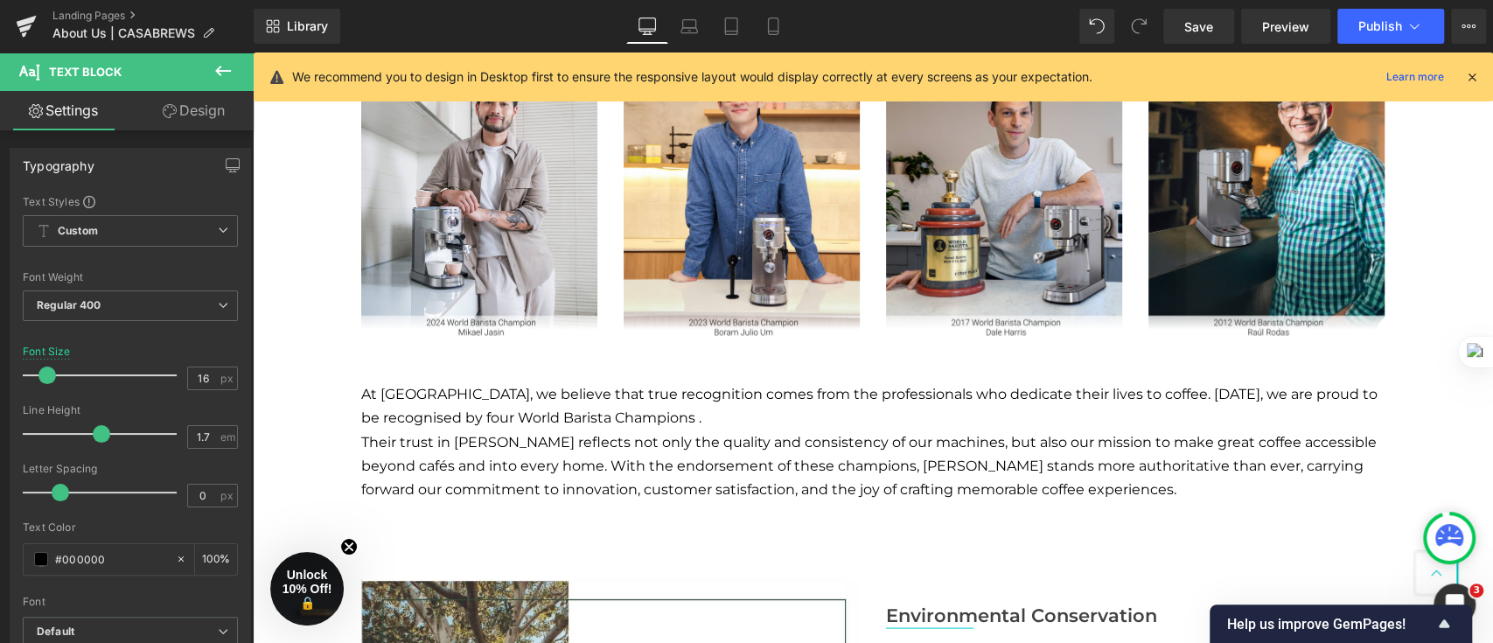
scroll to position [1821, 0]
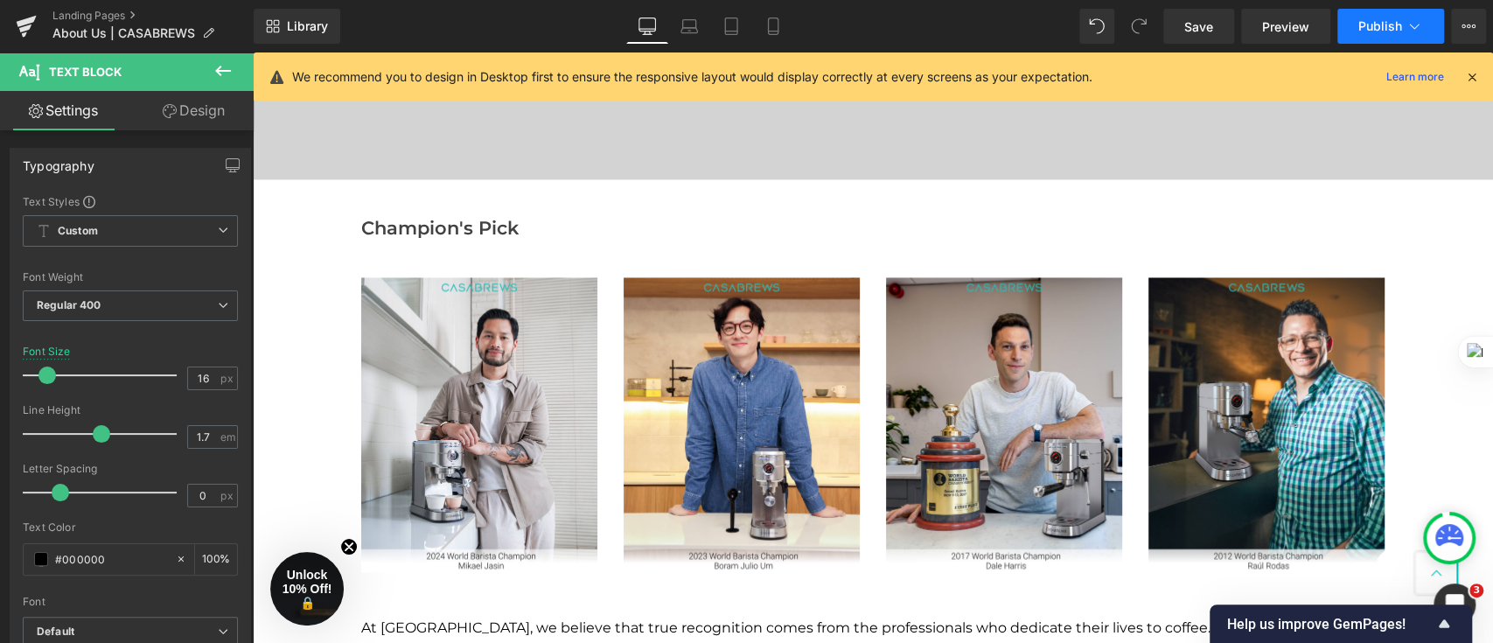
click at [1389, 28] on span "Publish" at bounding box center [1381, 26] width 44 height 14
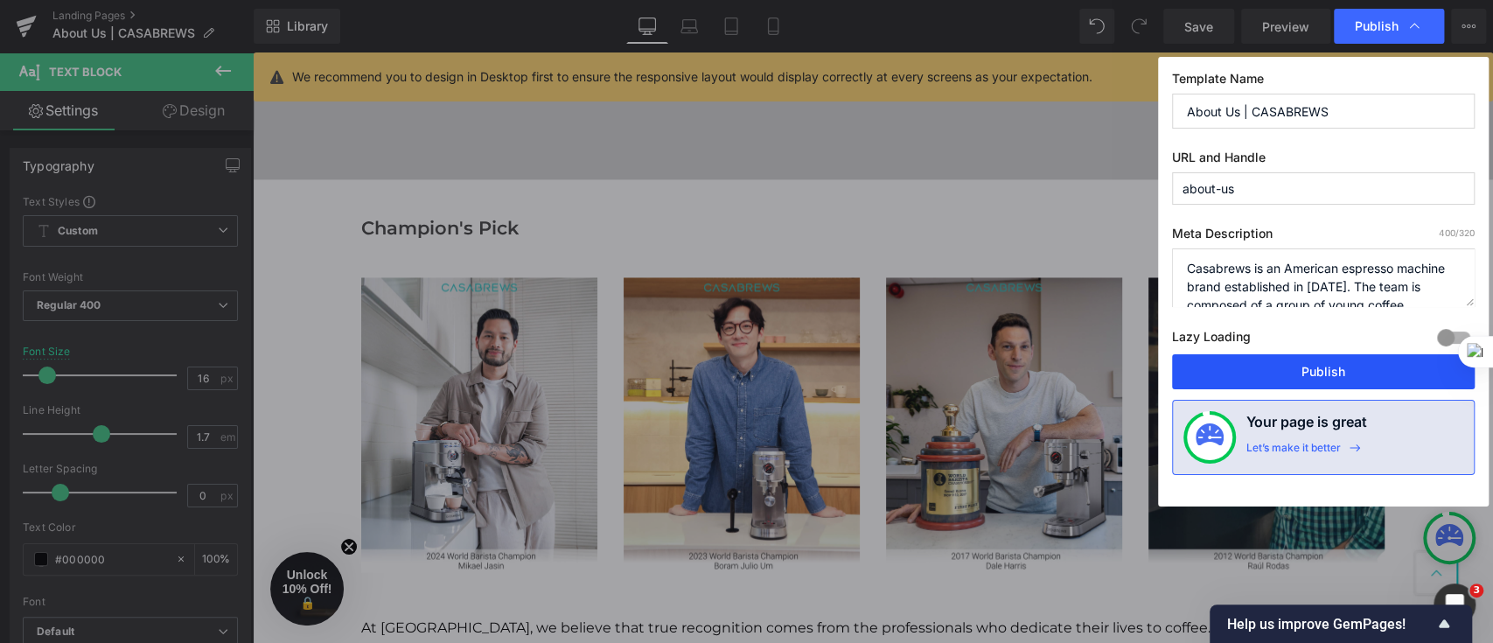
click at [1372, 367] on button "Publish" at bounding box center [1323, 371] width 303 height 35
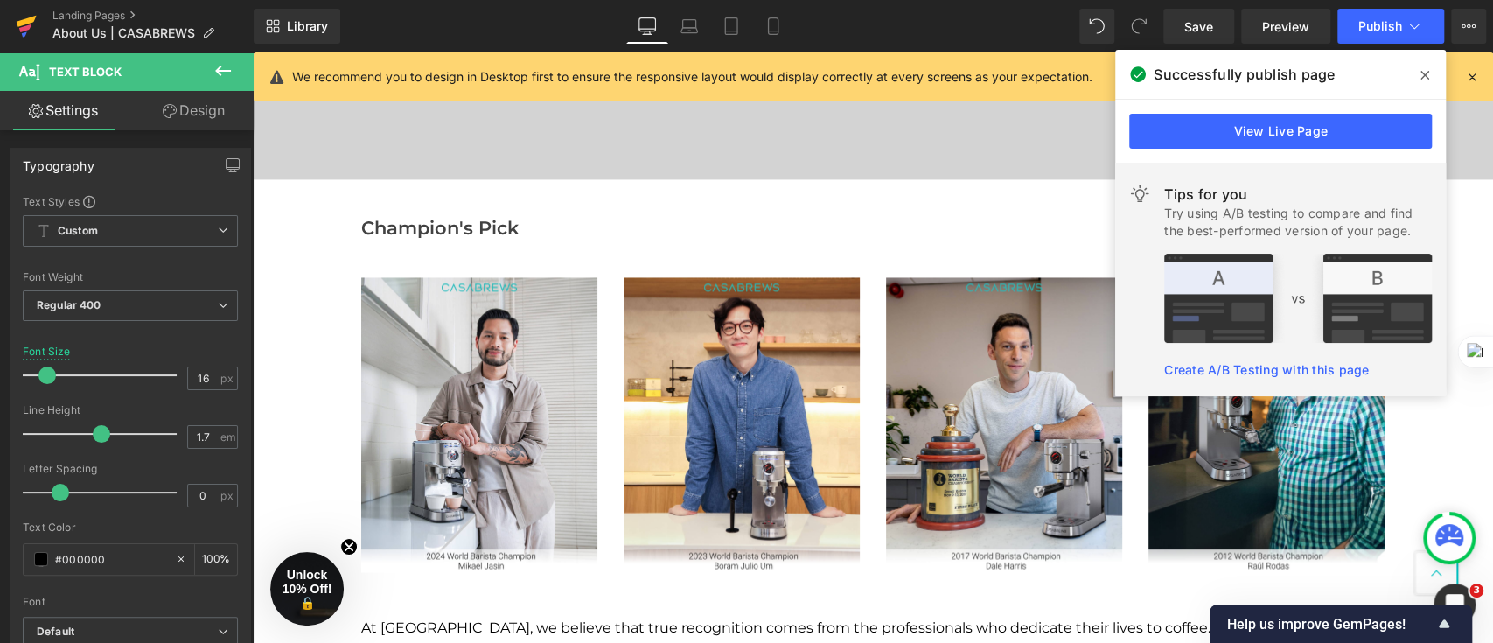
click at [26, 32] on icon at bounding box center [24, 33] width 5 height 5
